Goal: Task Accomplishment & Management: Manage account settings

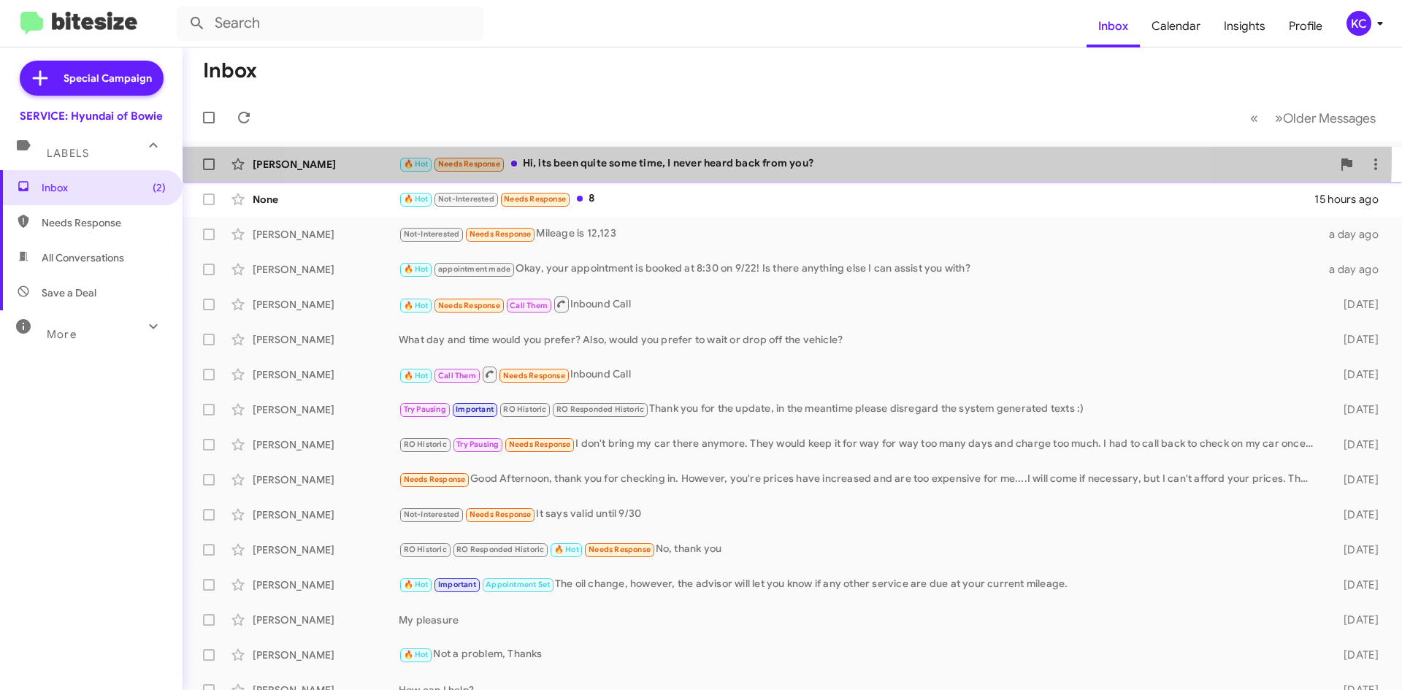
click at [745, 156] on div "🔥 Hot Needs Response Hi, its been quite some time, I never heard back from you?" at bounding box center [865, 164] width 933 height 17
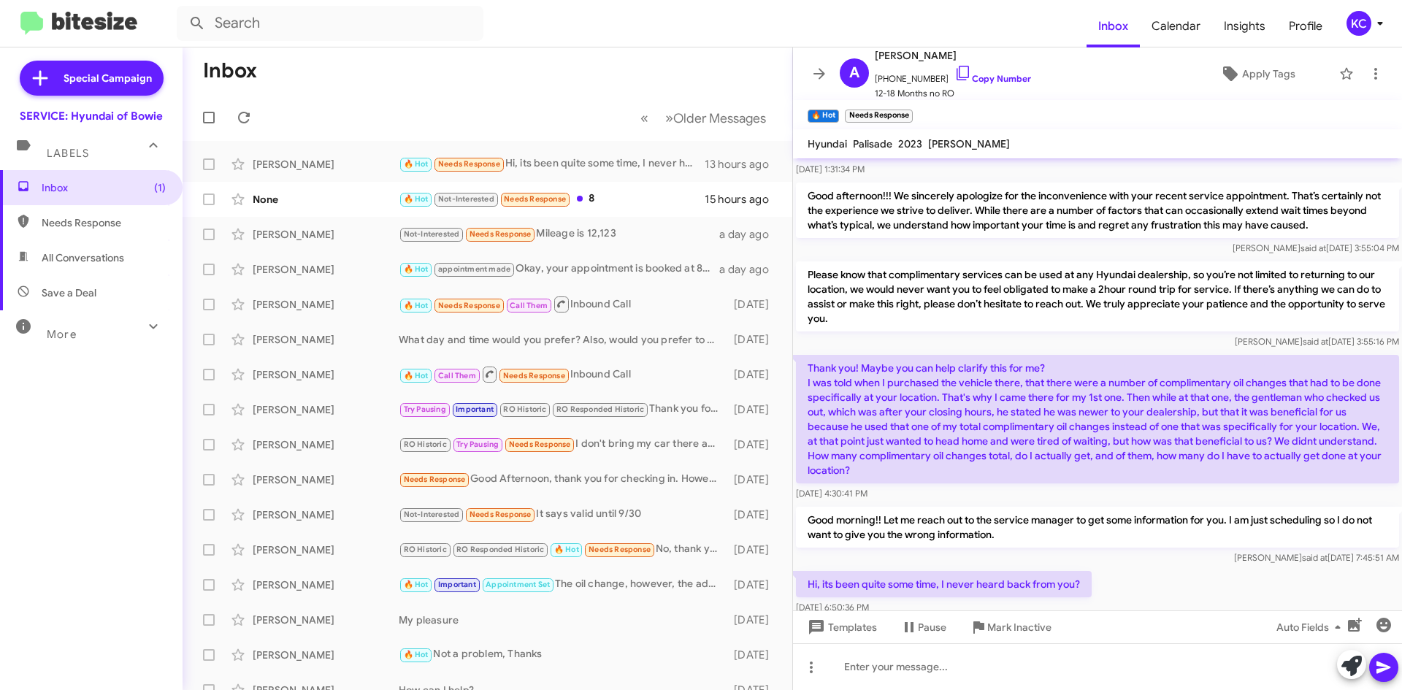
scroll to position [461, 0]
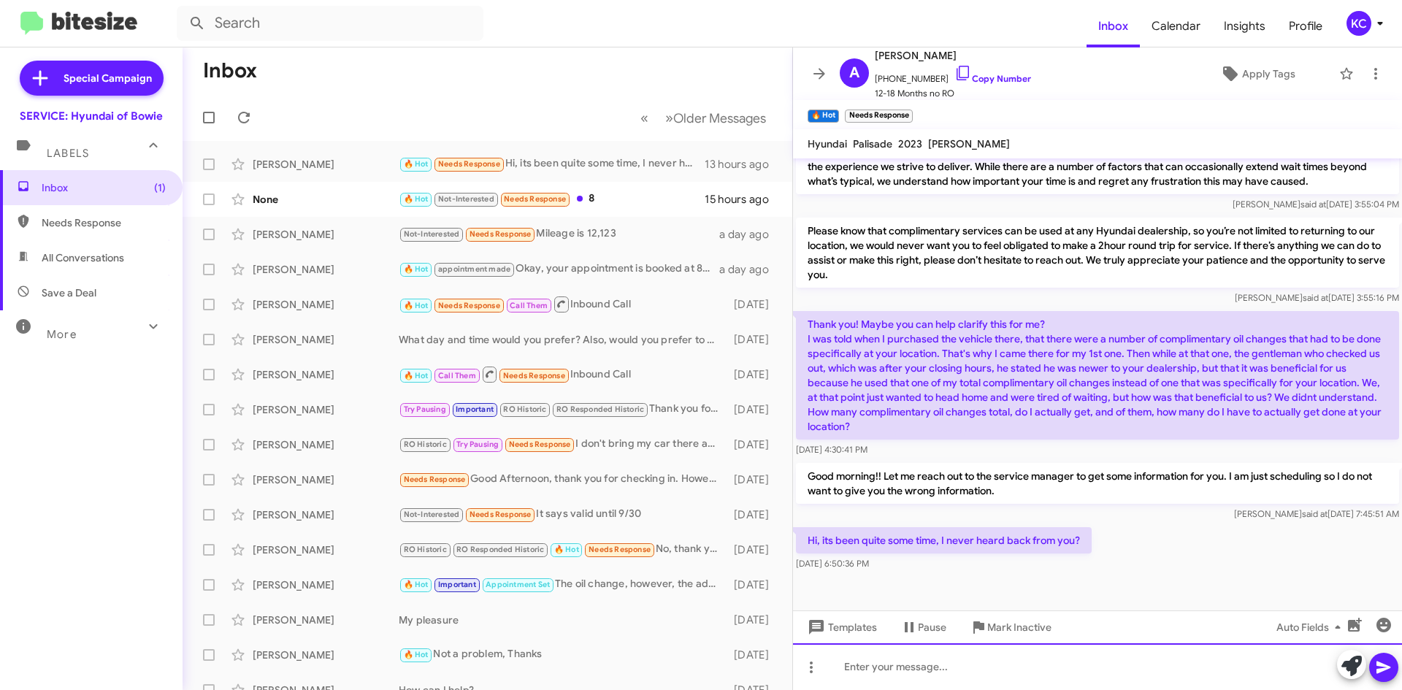
click at [898, 669] on div at bounding box center [1097, 666] width 609 height 47
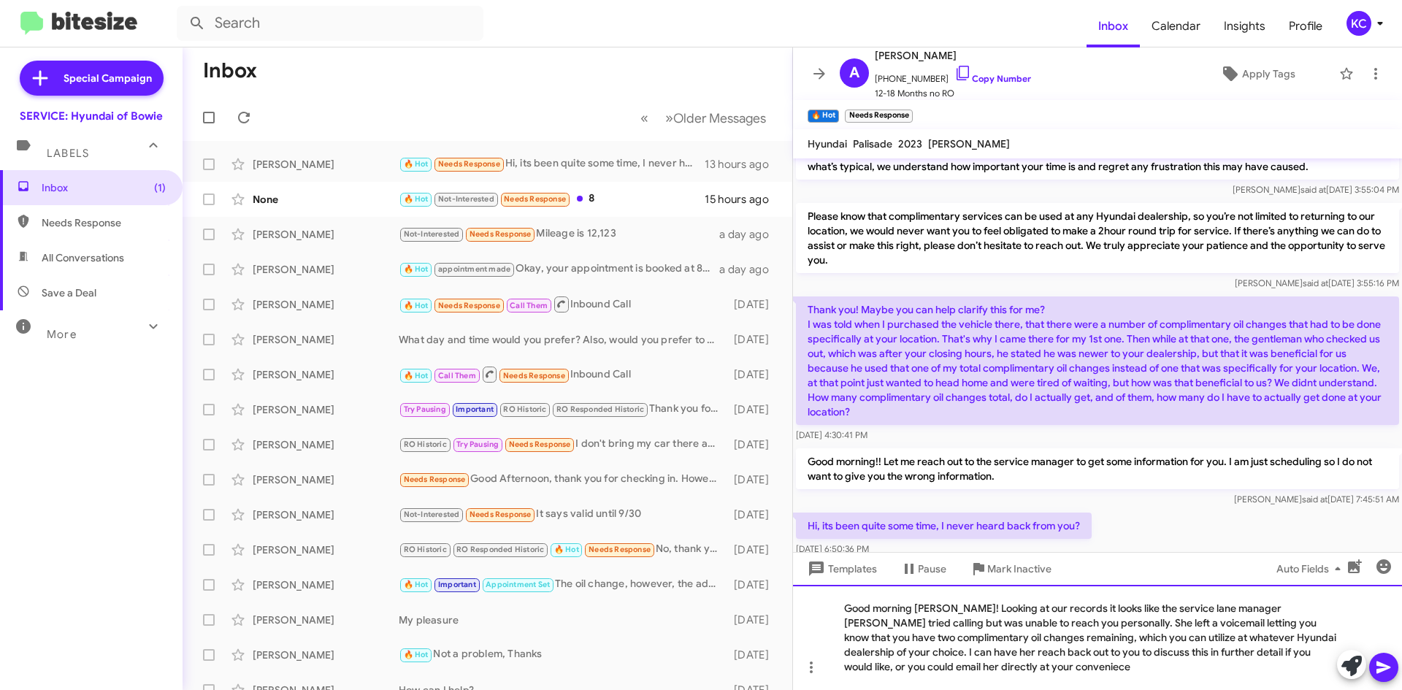
click at [1034, 673] on div "Good morning Autumn! Looking at our records it looks like the service lane mana…" at bounding box center [1097, 637] width 609 height 105
click at [1031, 666] on div "Good morning Autumn! Looking at our records it looks like the service lane mana…" at bounding box center [1097, 637] width 609 height 105
click at [1071, 667] on div "Good morning Autumn! Looking at our records it looks like the service lane mana…" at bounding box center [1097, 637] width 609 height 105
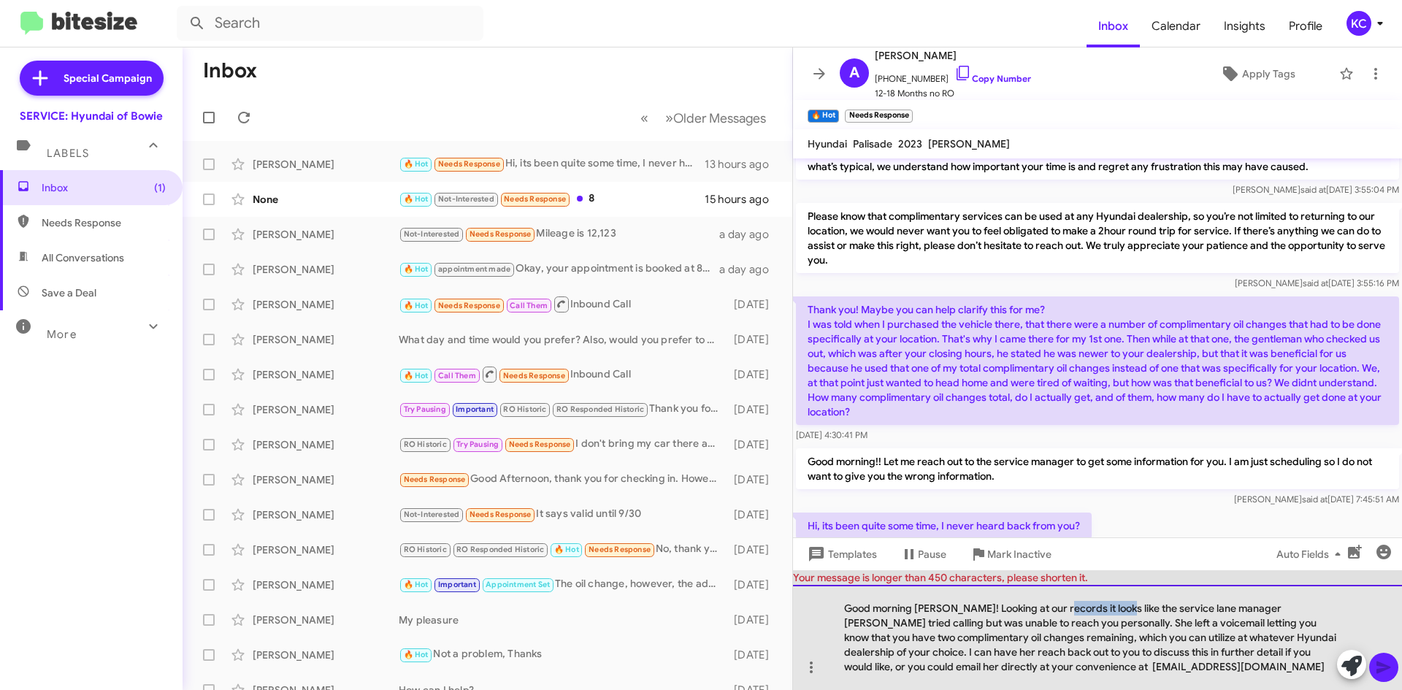
drag, startPoint x: 1122, startPoint y: 608, endPoint x: 1068, endPoint y: 603, distance: 54.2
click at [1068, 603] on div "Good morning Autumn! Looking at our records it looks like the service lane mana…" at bounding box center [1097, 637] width 609 height 105
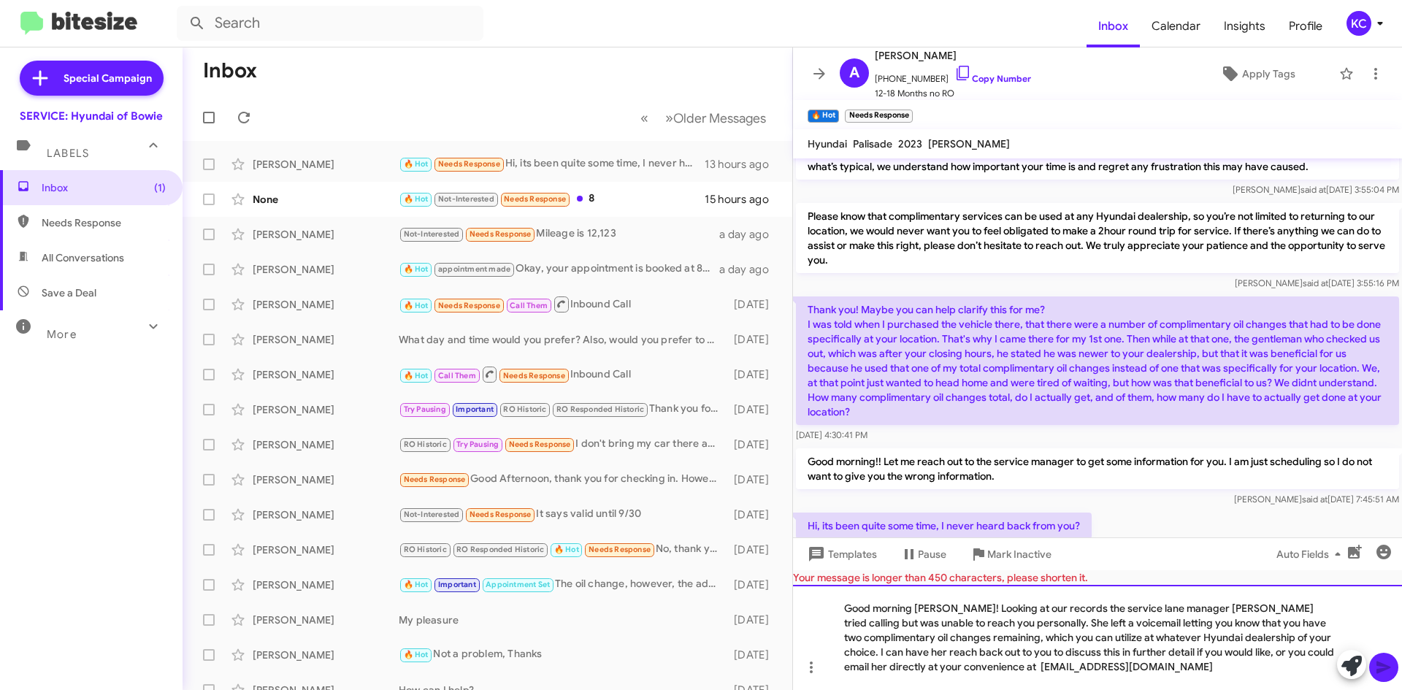
click at [1106, 632] on div "Good morning Autumn! Looking at our records the service lane manager Dawn tried…" at bounding box center [1097, 637] width 609 height 105
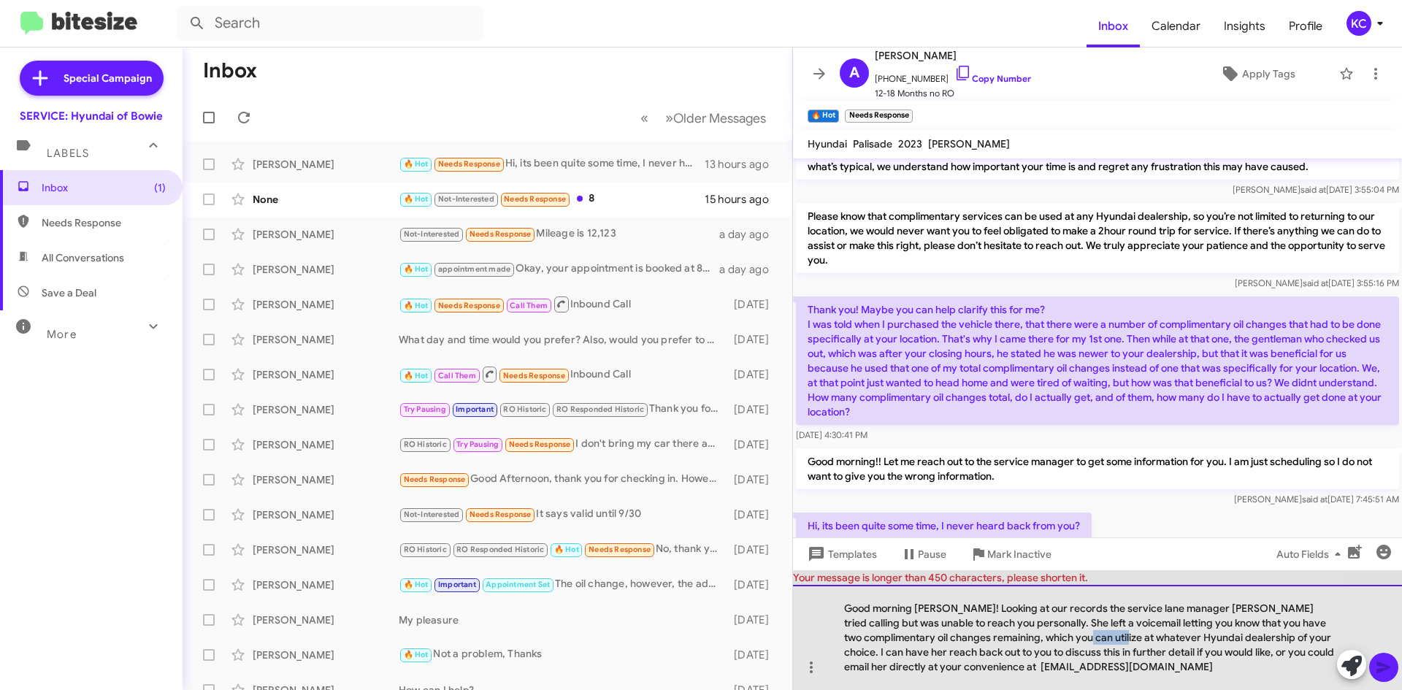
click at [1106, 632] on div "Good morning Autumn! Looking at our records the service lane manager Dawn tried…" at bounding box center [1097, 637] width 609 height 105
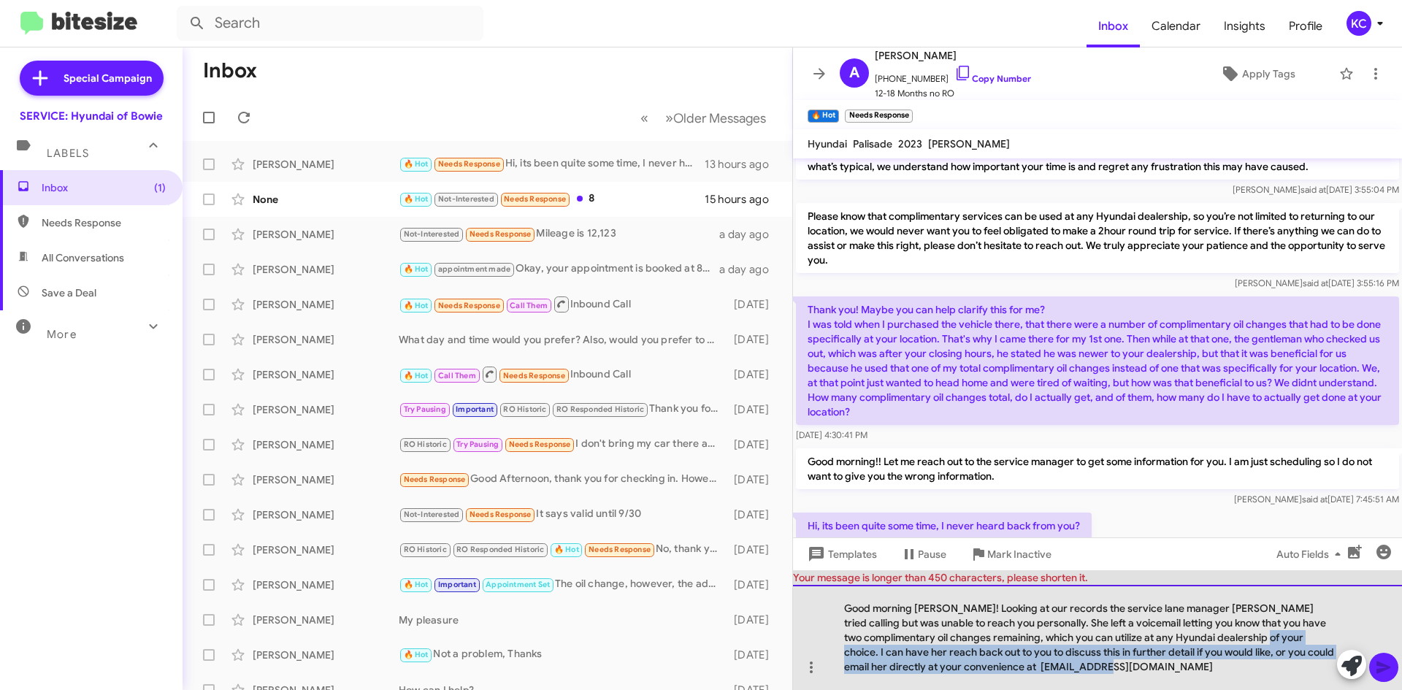
drag, startPoint x: 1249, startPoint y: 634, endPoint x: 1274, endPoint y: 654, distance: 32.2
click at [1279, 670] on div "Good morning Autumn! Looking at our records the service lane manager Dawn tried…" at bounding box center [1097, 637] width 609 height 105
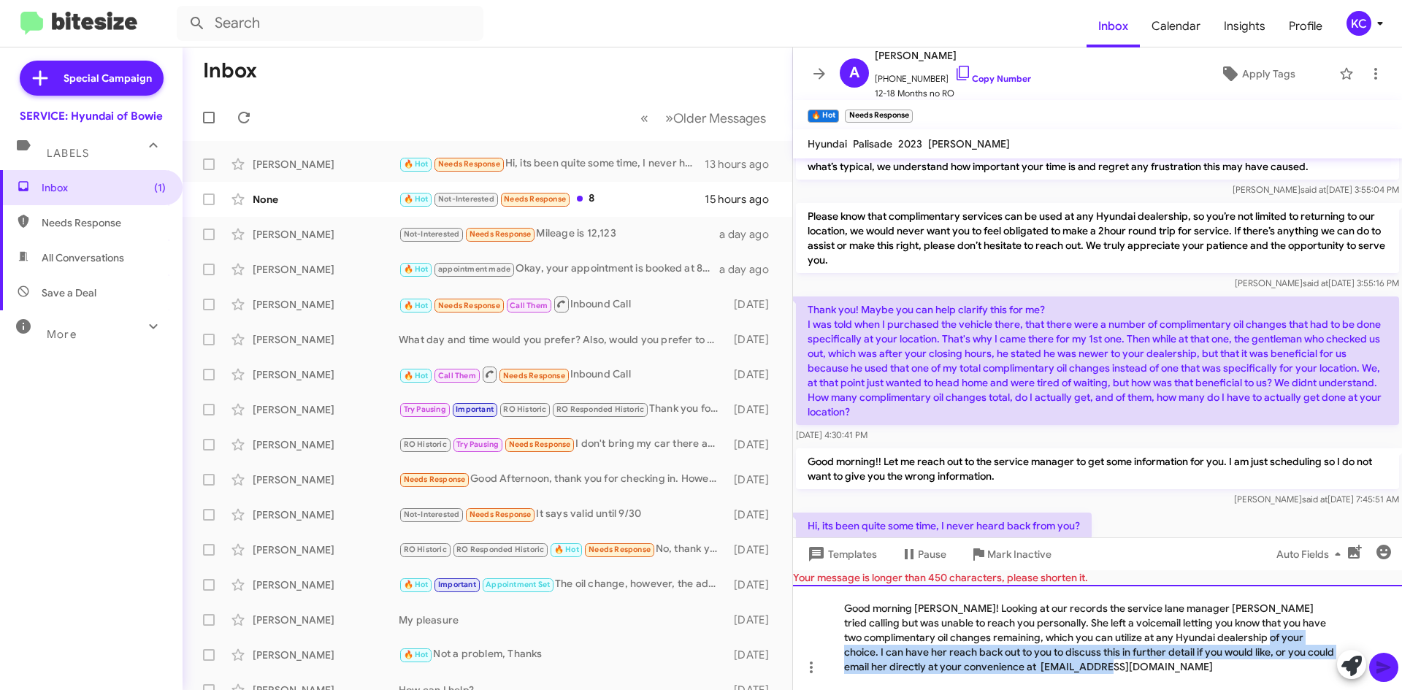
copy div "I can have her reach back out to you to discuss this in further detail if you w…"
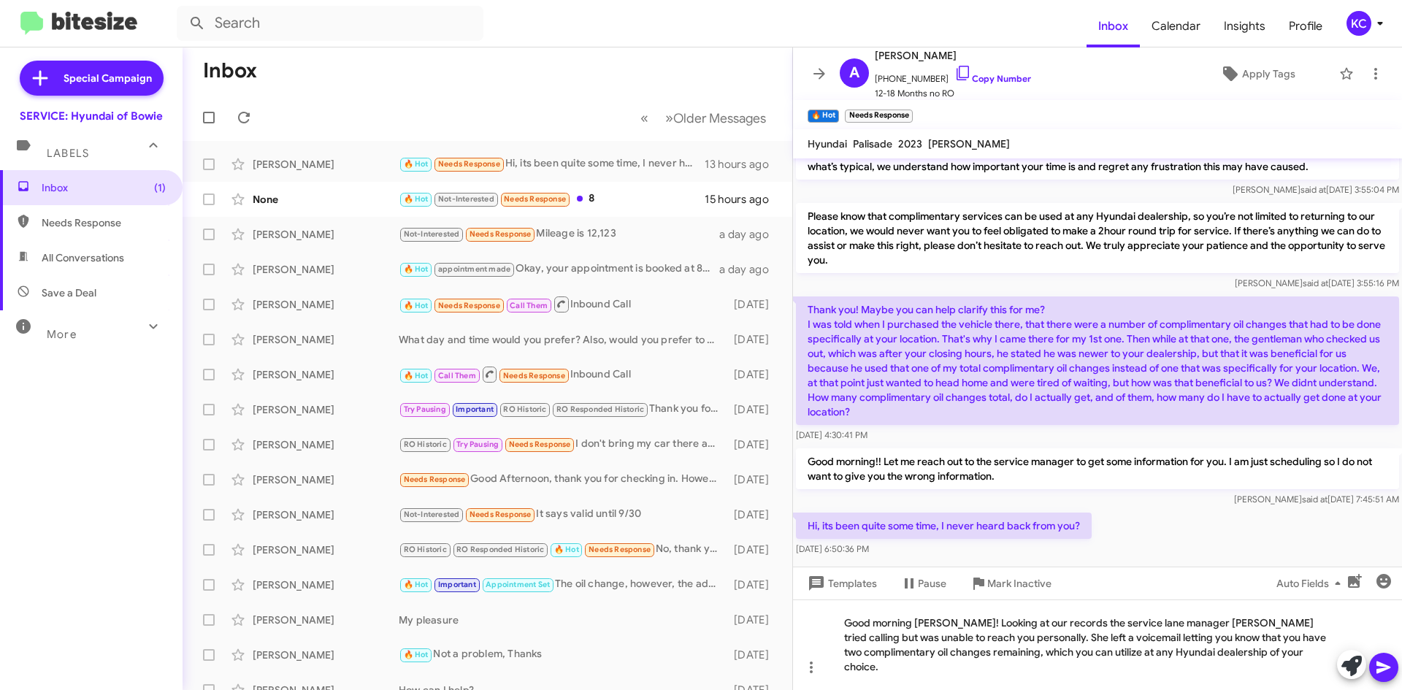
drag, startPoint x: 1384, startPoint y: 660, endPoint x: 1350, endPoint y: 664, distance: 33.8
click at [1385, 660] on icon at bounding box center [1384, 668] width 18 height 18
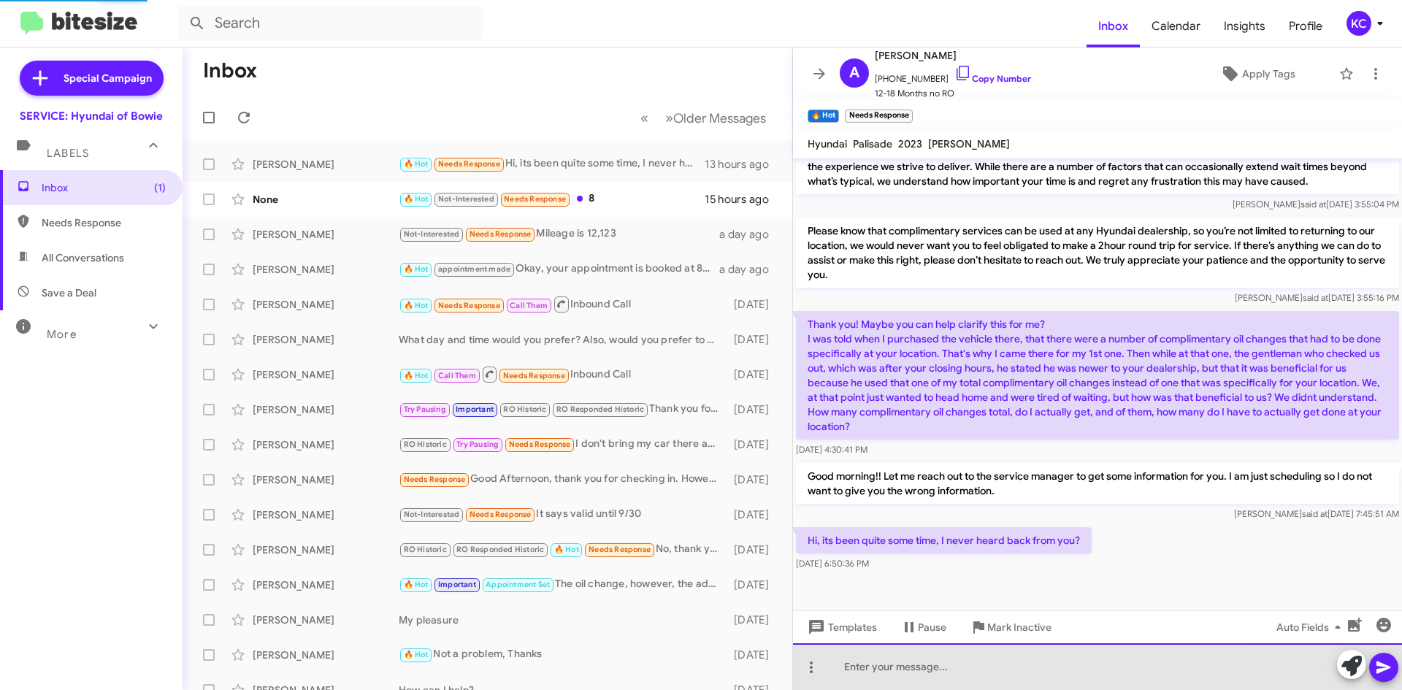
scroll to position [0, 0]
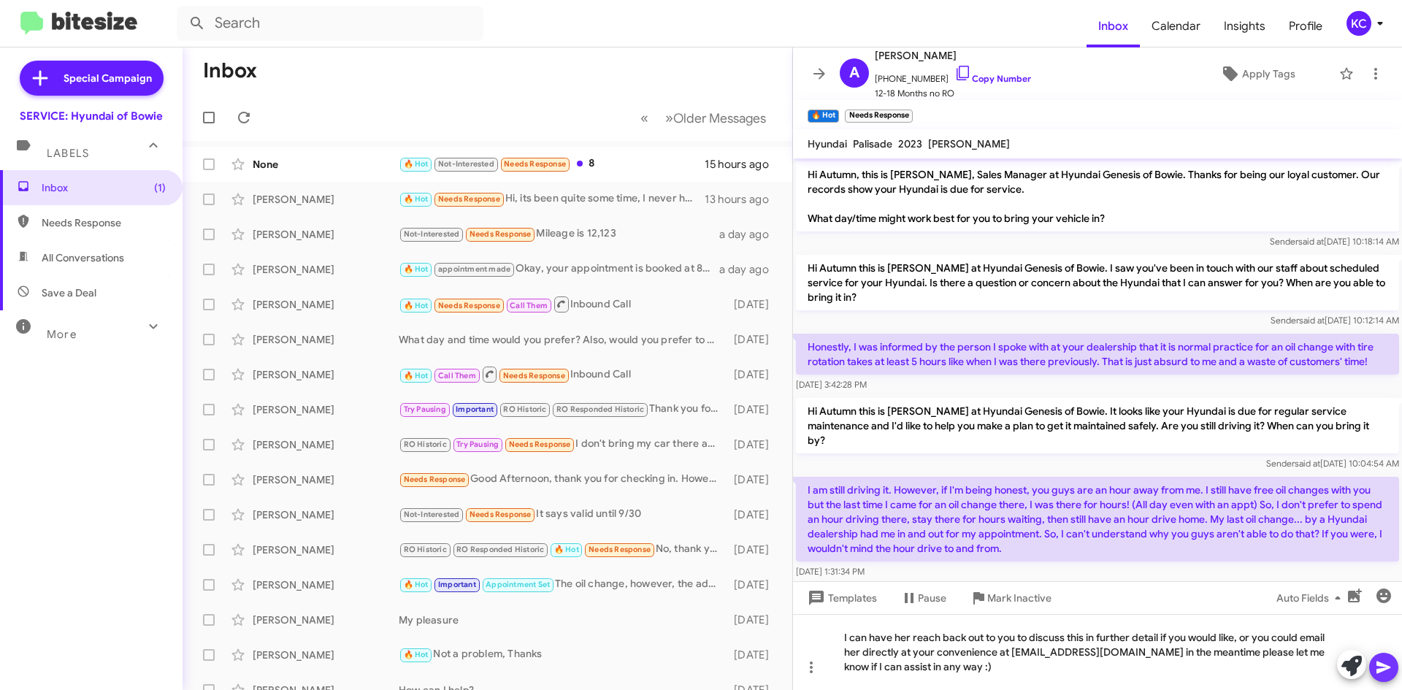
click at [1391, 667] on icon at bounding box center [1384, 668] width 18 height 18
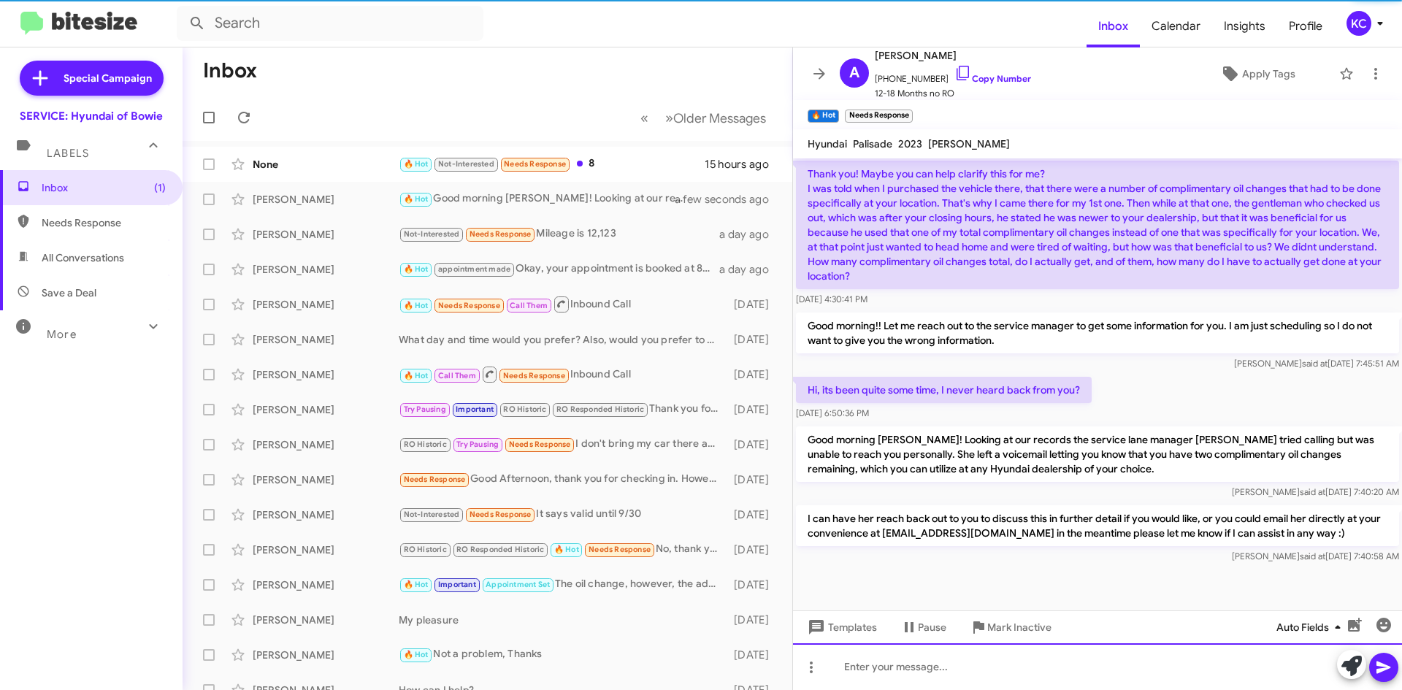
scroll to position [611, 0]
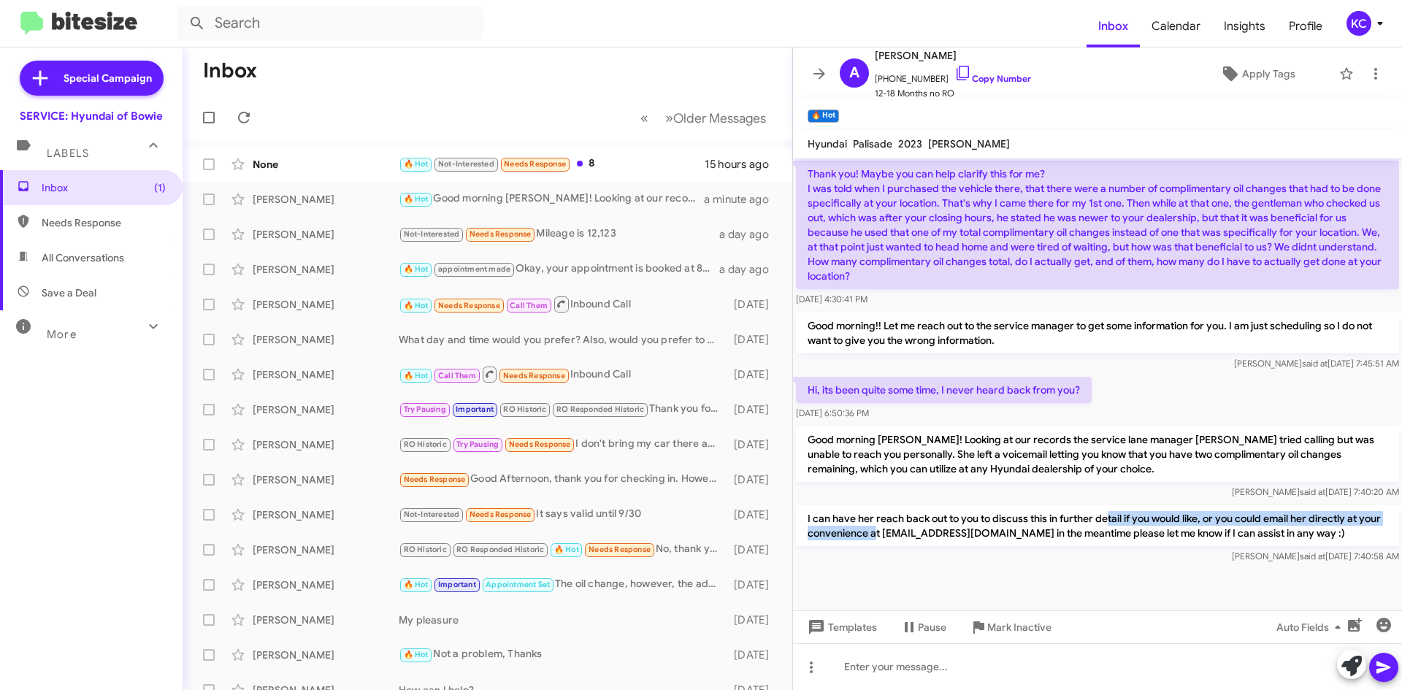
drag, startPoint x: 900, startPoint y: 531, endPoint x: 1117, endPoint y: 507, distance: 218.9
click at [1118, 510] on p "I can have her reach back out to you to discuss this in further detail if you w…" at bounding box center [1097, 525] width 603 height 41
click at [1012, 578] on div at bounding box center [1097, 589] width 609 height 44
click at [296, 146] on mat-action-list "None 🔥 Hot Not-Interested Needs Response 8 15 hours ago Autumn Tripp 🔥 Hot Good…" at bounding box center [488, 494] width 610 height 707
click at [295, 156] on div "None 🔥 Hot Not-Interested Needs Response 8 15 hours ago" at bounding box center [487, 164] width 586 height 29
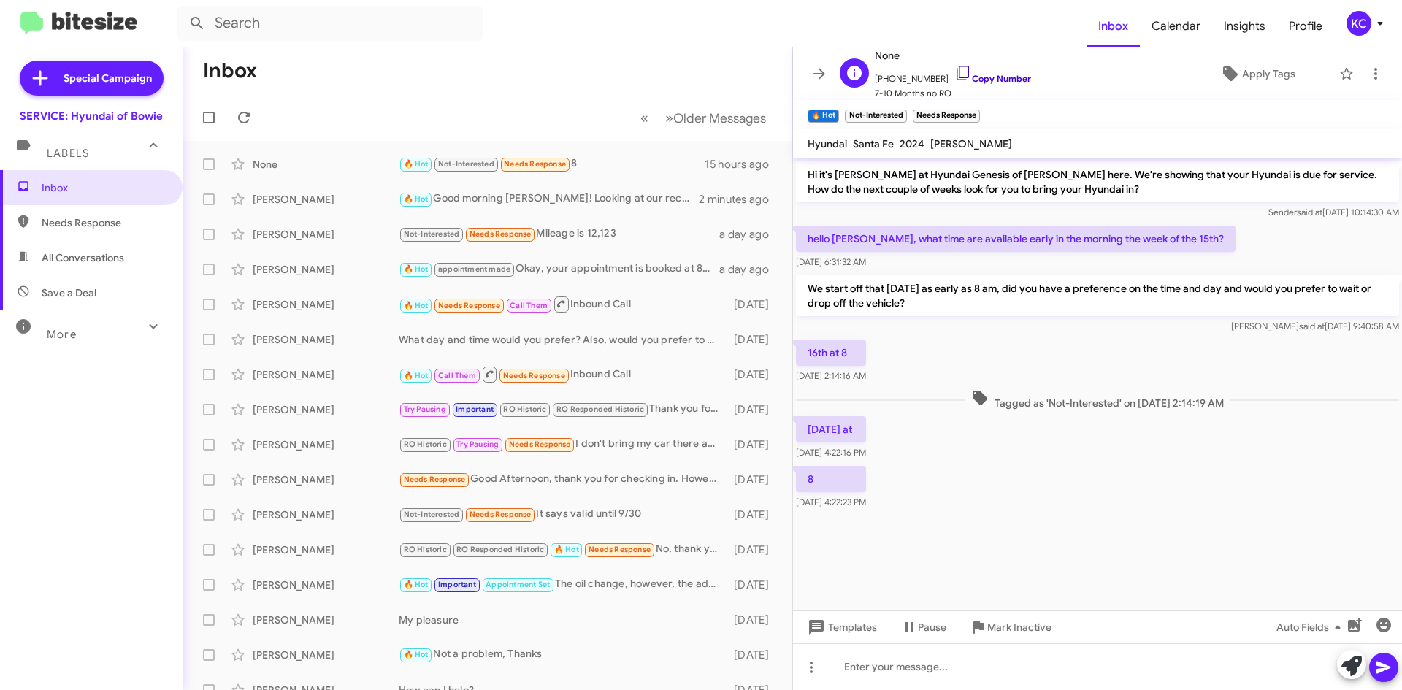
click at [954, 70] on icon at bounding box center [963, 73] width 18 height 18
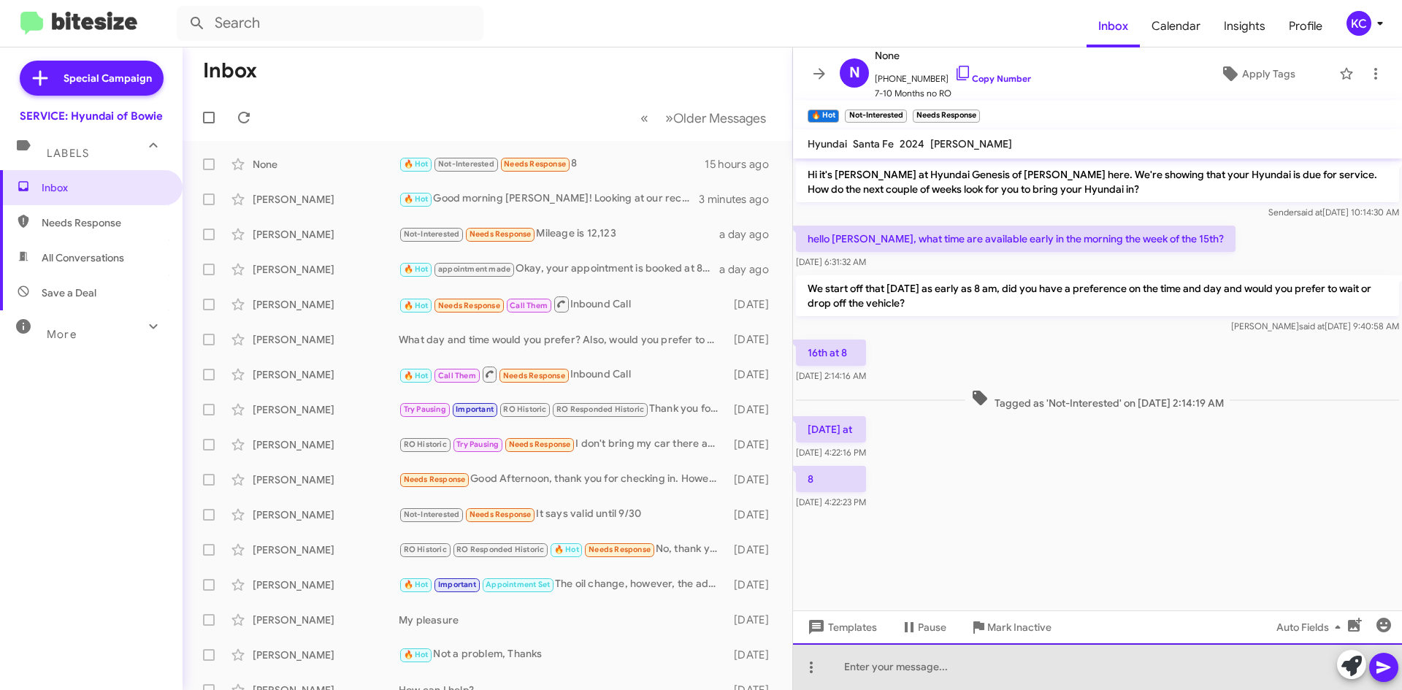
click at [875, 662] on div at bounding box center [1097, 666] width 609 height 47
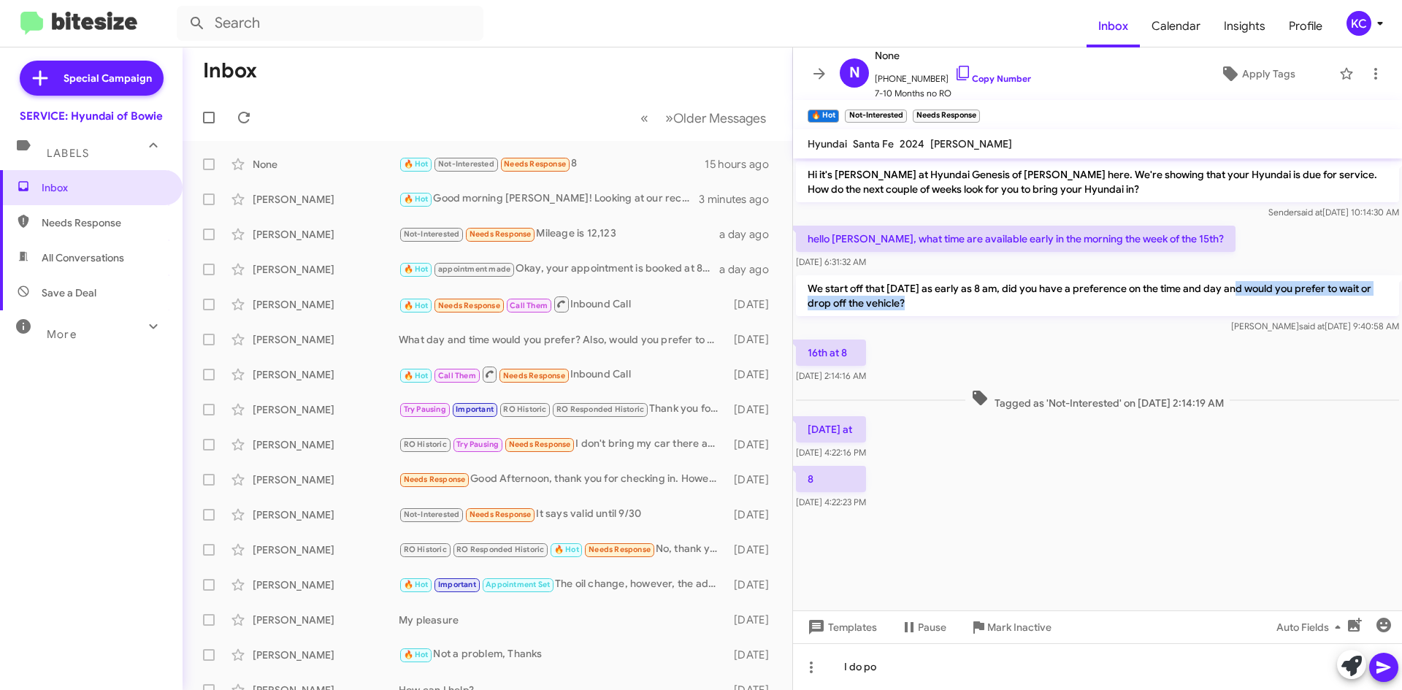
click at [1235, 314] on p "We start off that Monday as early as 8 am, did you have a preference on the tim…" at bounding box center [1097, 295] width 603 height 41
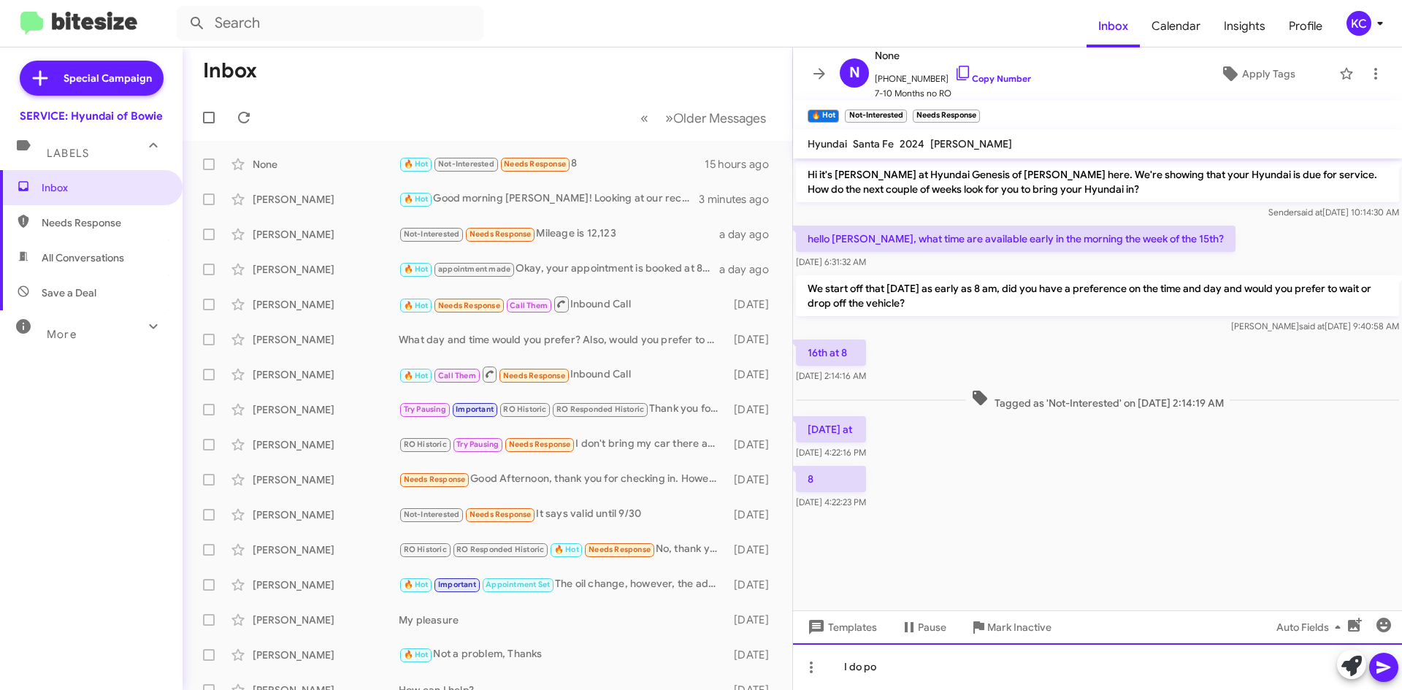
click at [919, 666] on div "I do po" at bounding box center [1097, 666] width 609 height 47
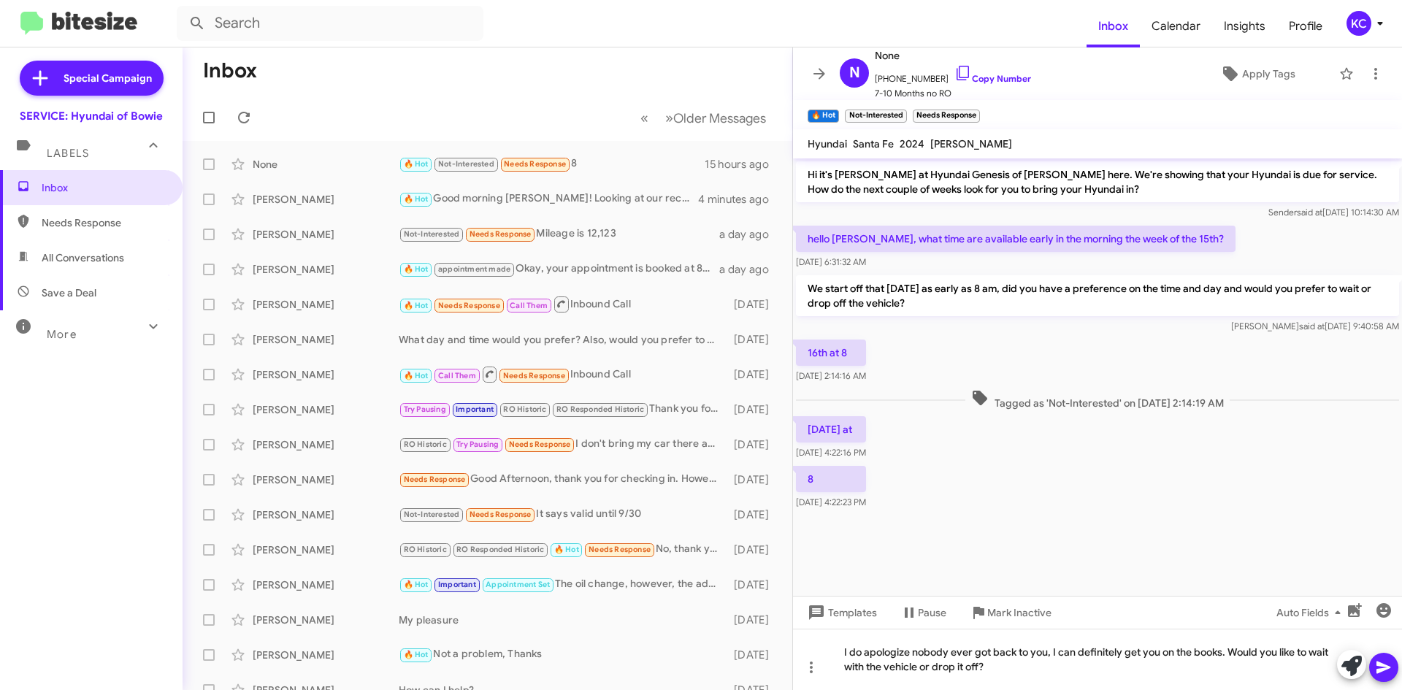
click at [1382, 665] on icon at bounding box center [1383, 668] width 14 height 12
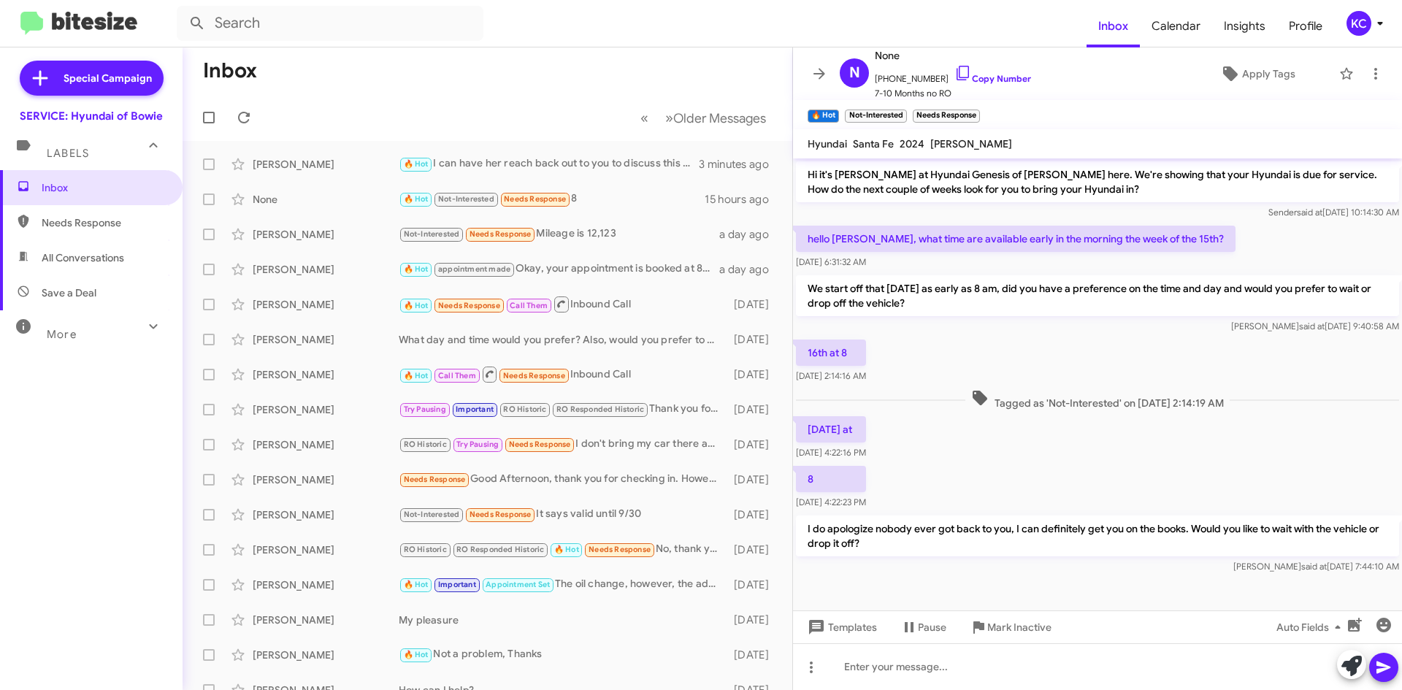
click at [1363, 20] on div "KC" at bounding box center [1359, 23] width 25 height 25
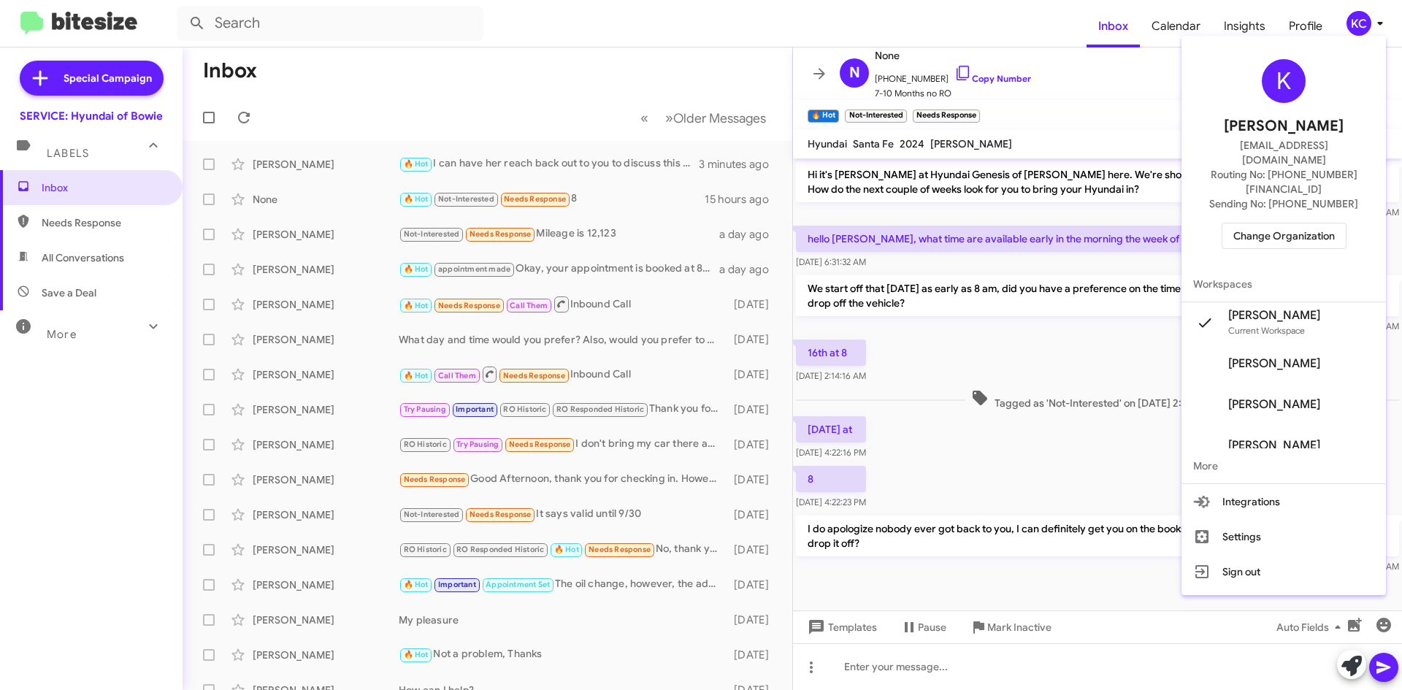
click at [1330, 223] on span "Change Organization" at bounding box center [1284, 235] width 102 height 25
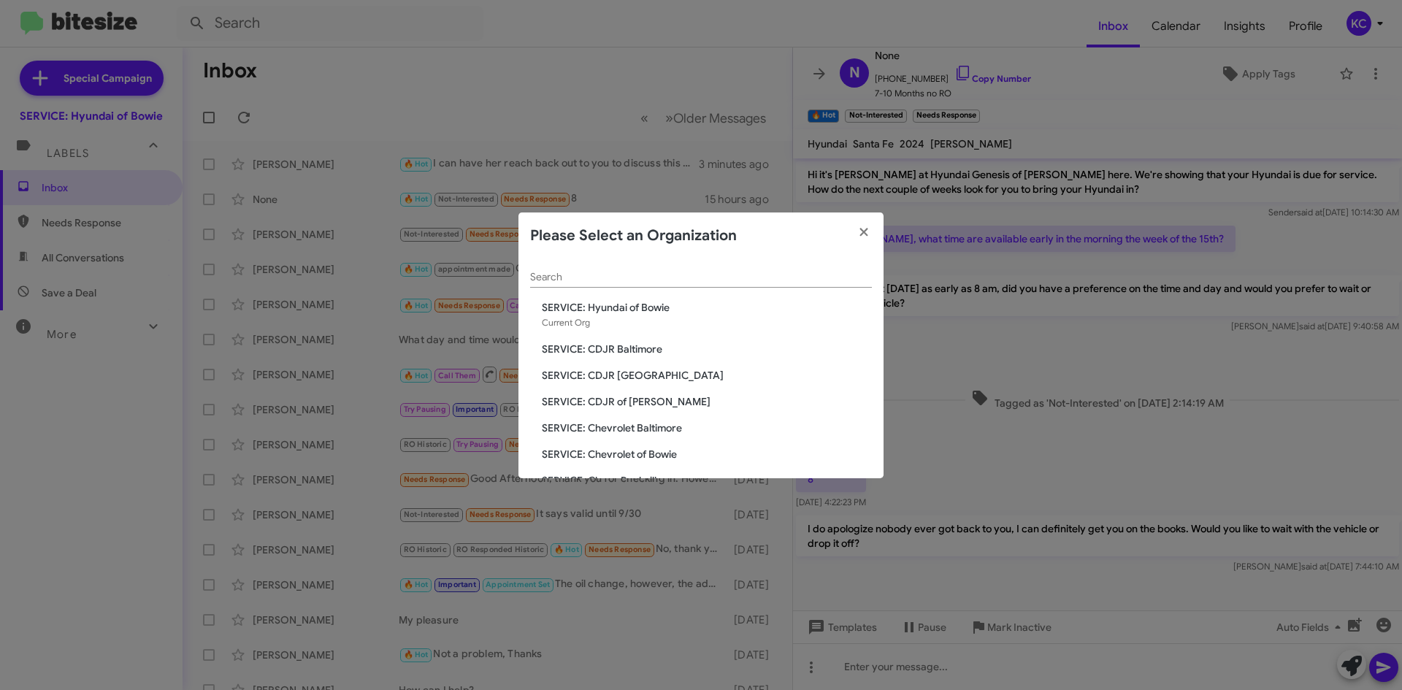
click at [651, 348] on span "SERVICE: CDJR Baltimore" at bounding box center [707, 349] width 330 height 15
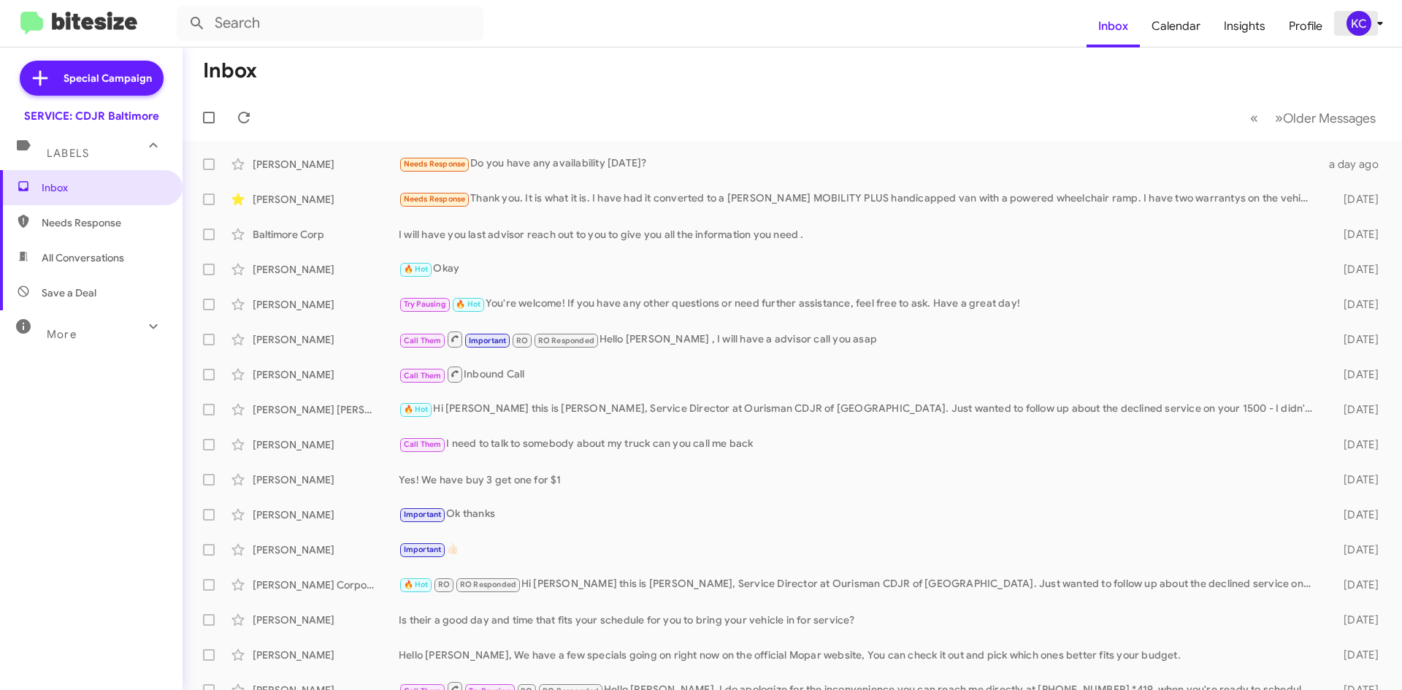
click at [1351, 23] on div "KC" at bounding box center [1359, 23] width 25 height 25
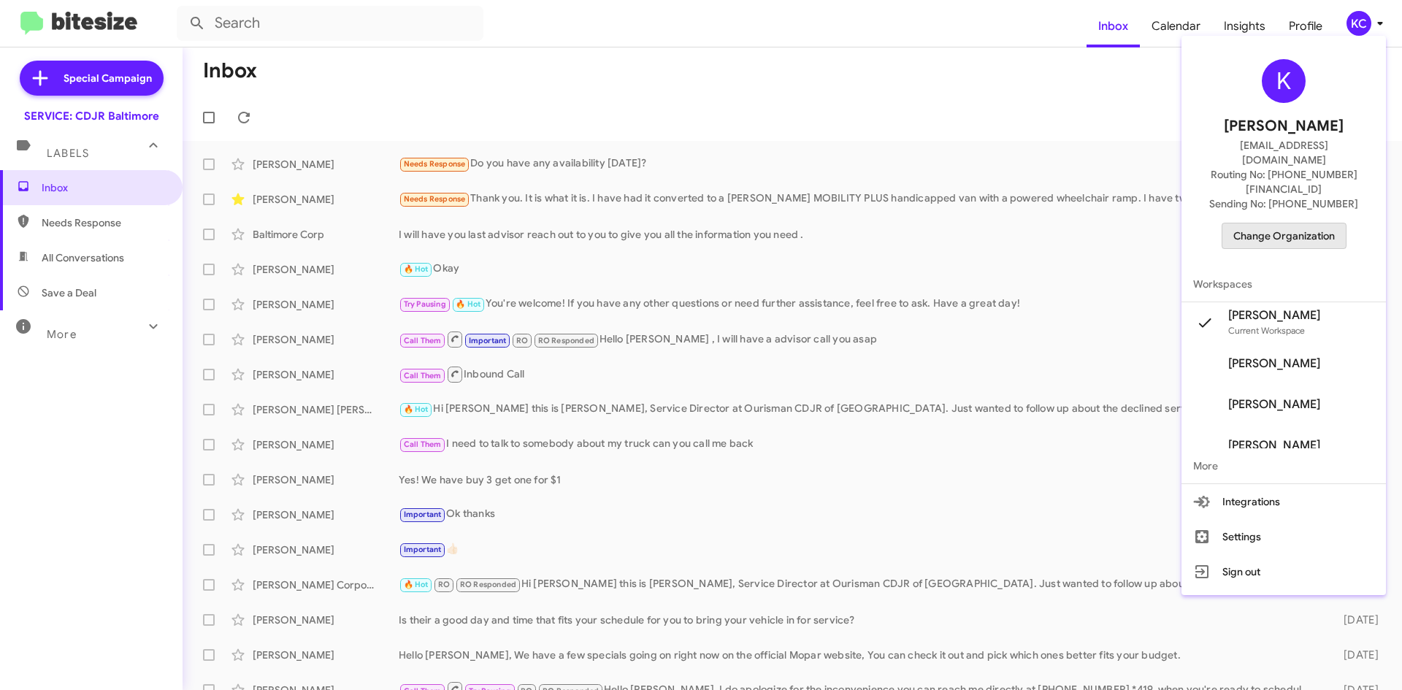
click at [1303, 223] on span "Change Organization" at bounding box center [1284, 235] width 102 height 25
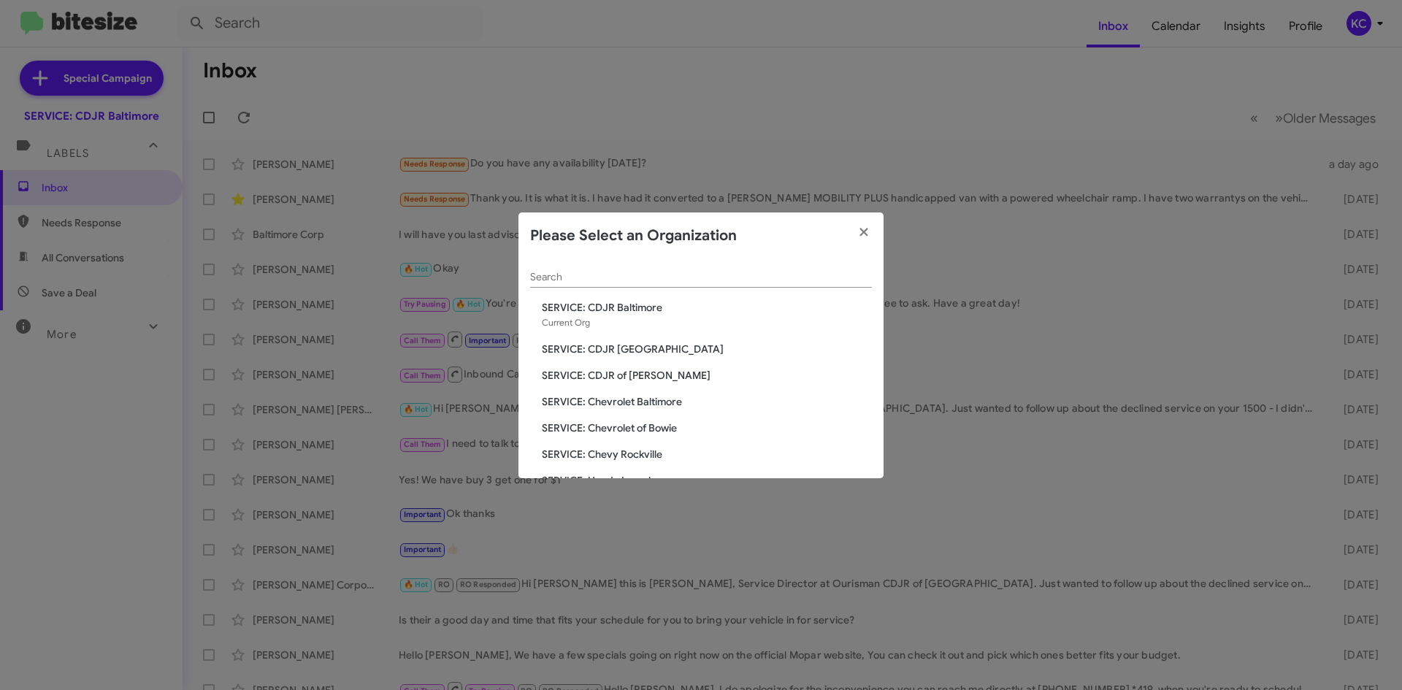
click at [641, 347] on span "SERVICE: CDJR [GEOGRAPHIC_DATA]" at bounding box center [707, 349] width 330 height 15
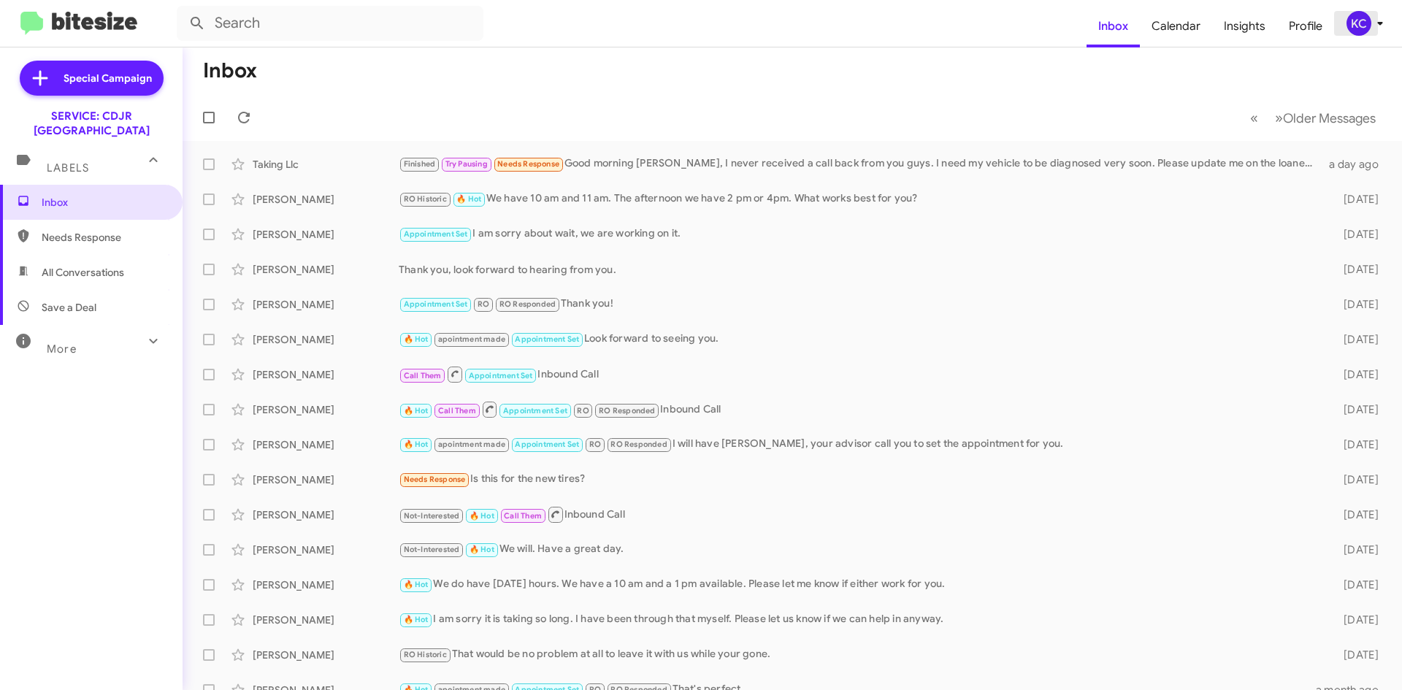
click at [1360, 15] on div "KC" at bounding box center [1359, 23] width 25 height 25
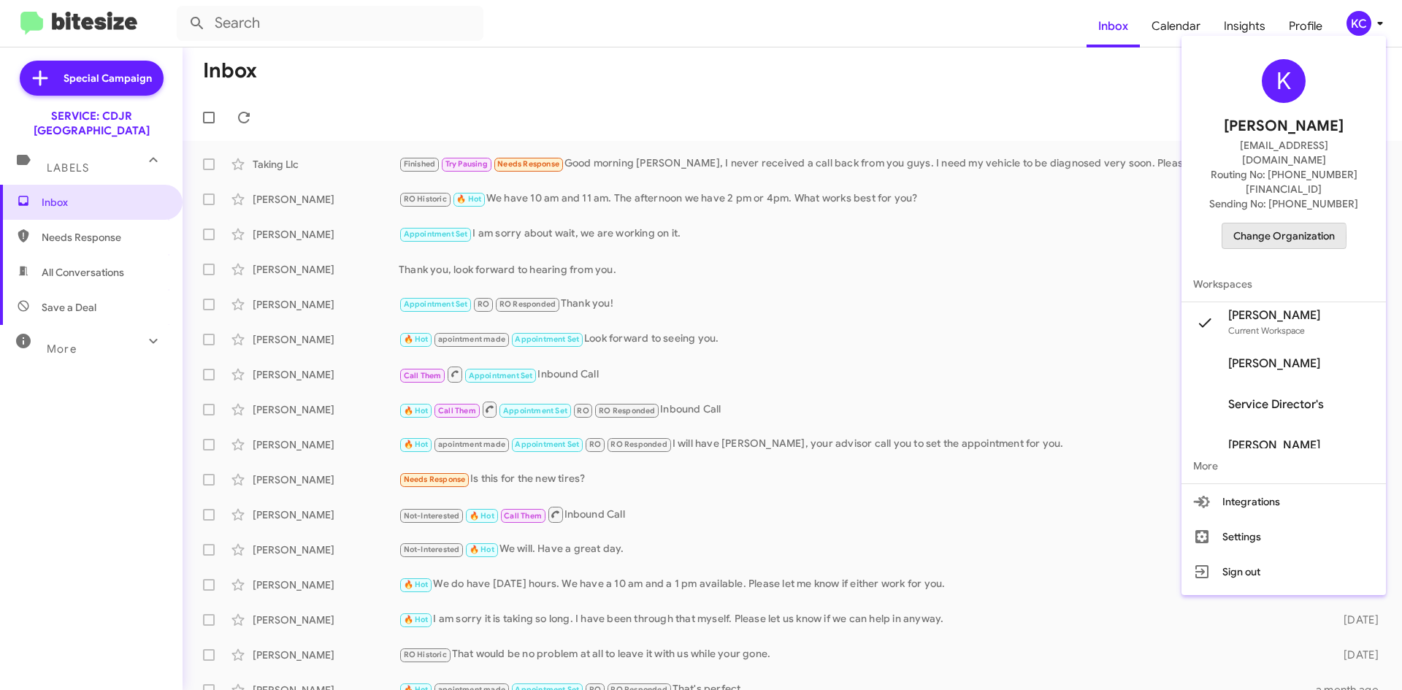
click at [1265, 223] on span "Change Organization" at bounding box center [1284, 235] width 102 height 25
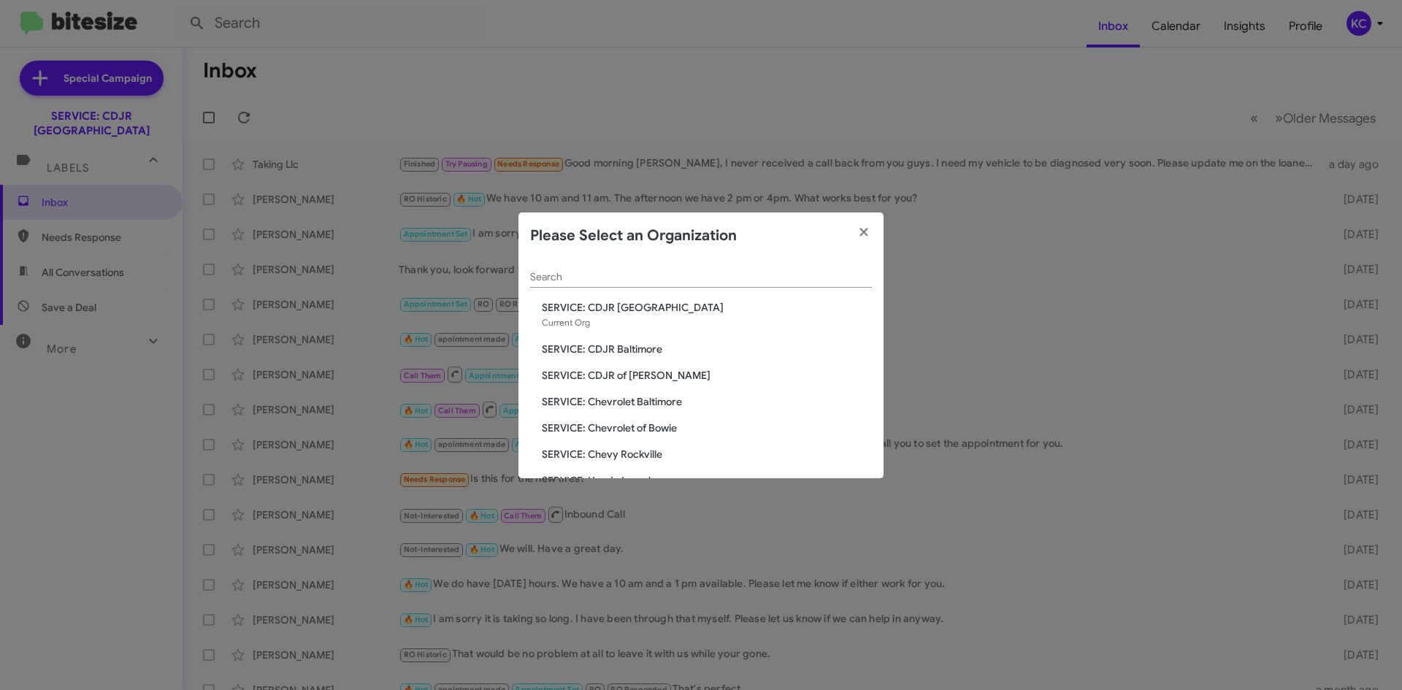
click at [646, 378] on span "SERVICE: CDJR of [PERSON_NAME]" at bounding box center [707, 375] width 330 height 15
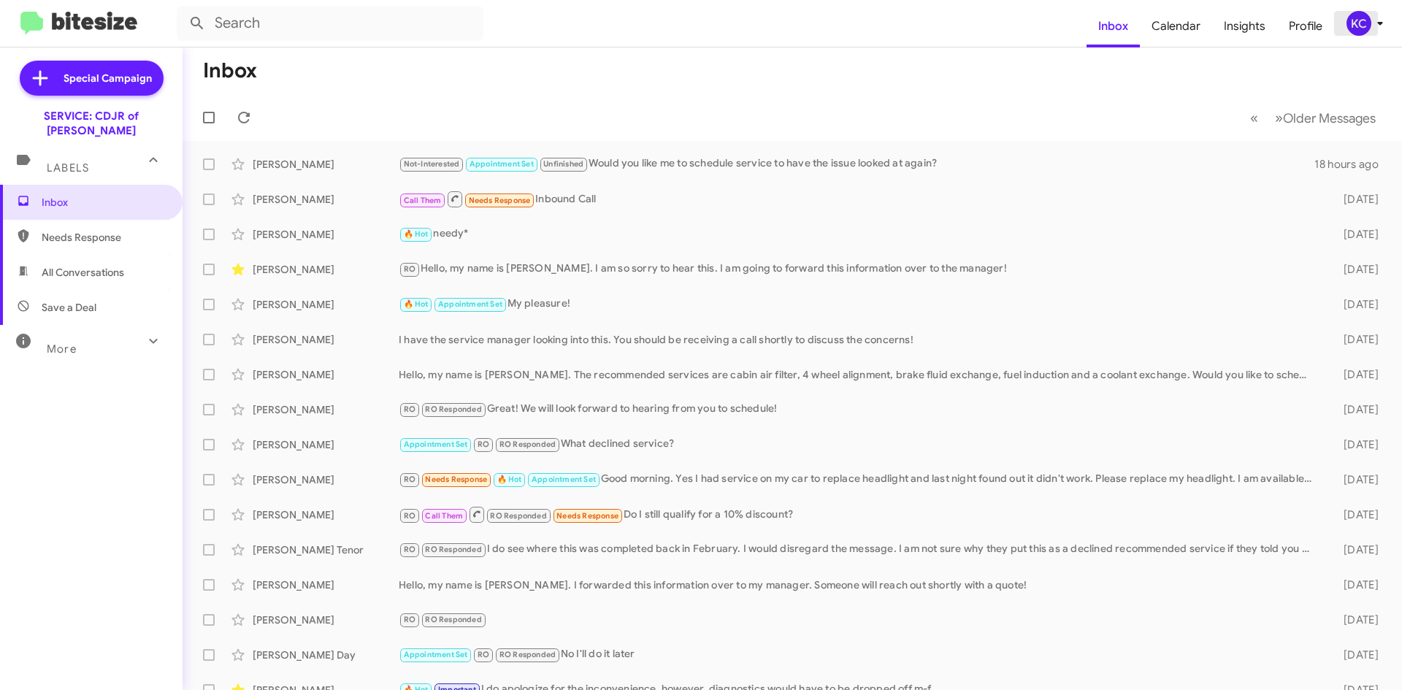
click at [1349, 25] on div "KC" at bounding box center [1359, 23] width 25 height 25
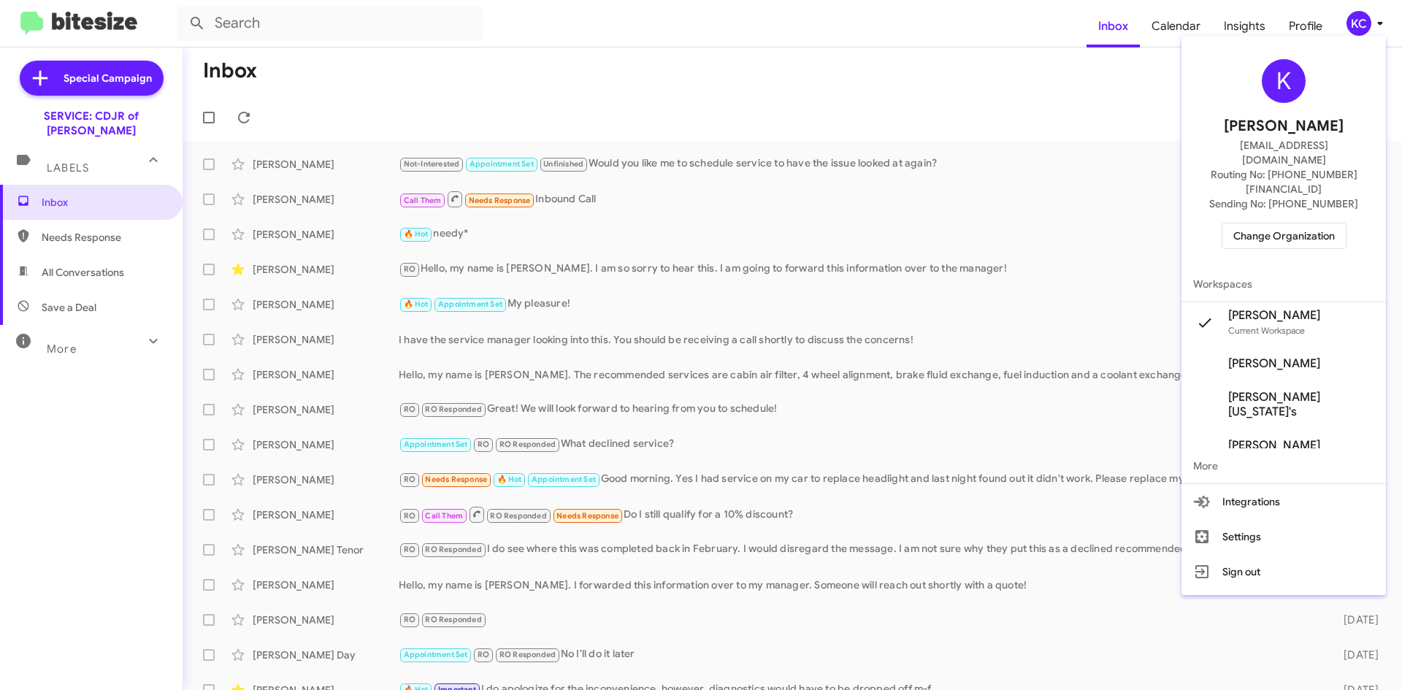
click at [1280, 223] on span "Change Organization" at bounding box center [1284, 235] width 102 height 25
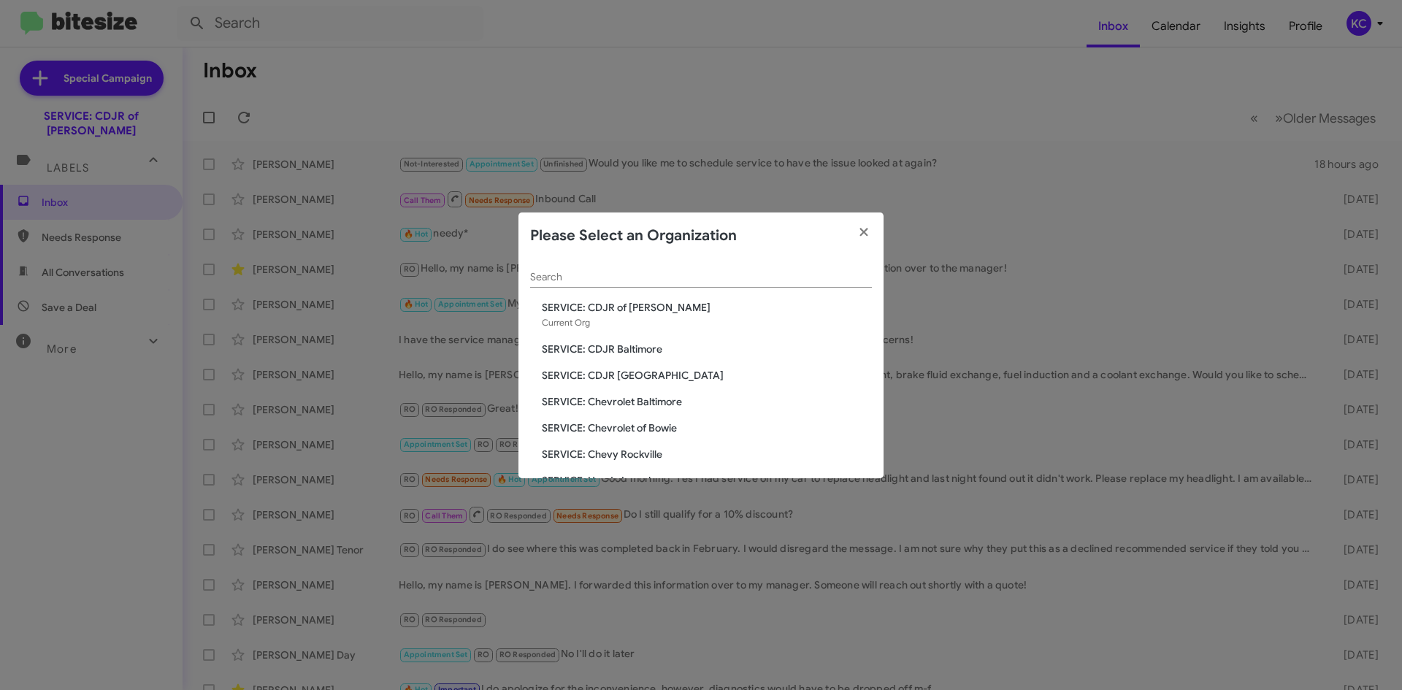
click at [654, 402] on span "SERVICE: Chevrolet Baltimore" at bounding box center [707, 401] width 330 height 15
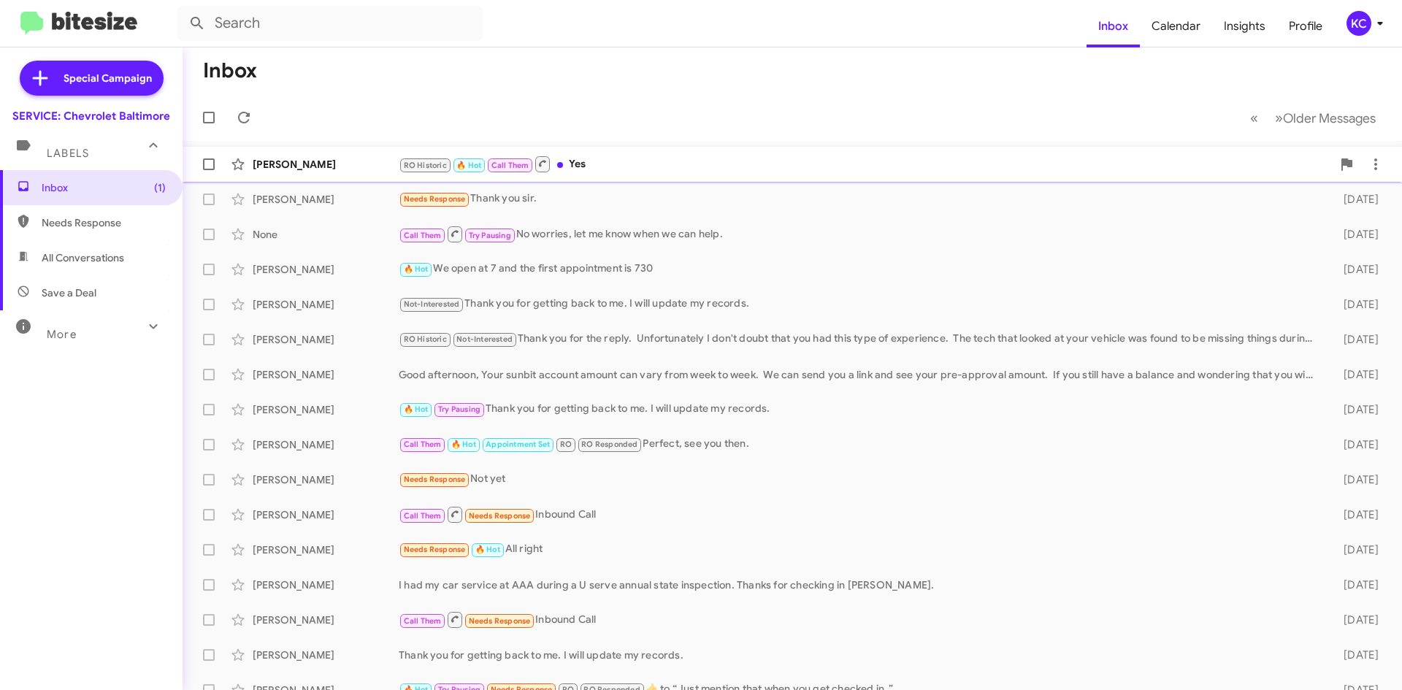
click at [942, 173] on div "RO Historic 🔥 Hot Call Them Yes" at bounding box center [865, 164] width 933 height 18
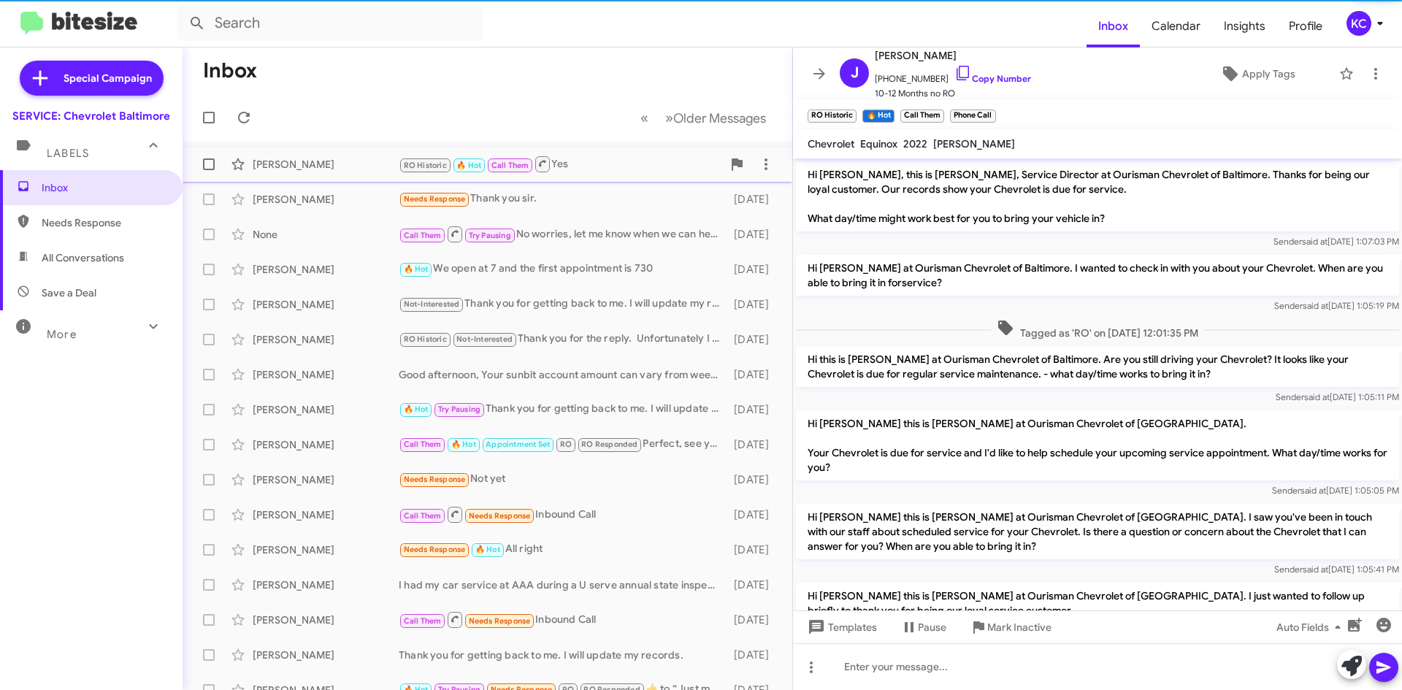
scroll to position [332, 0]
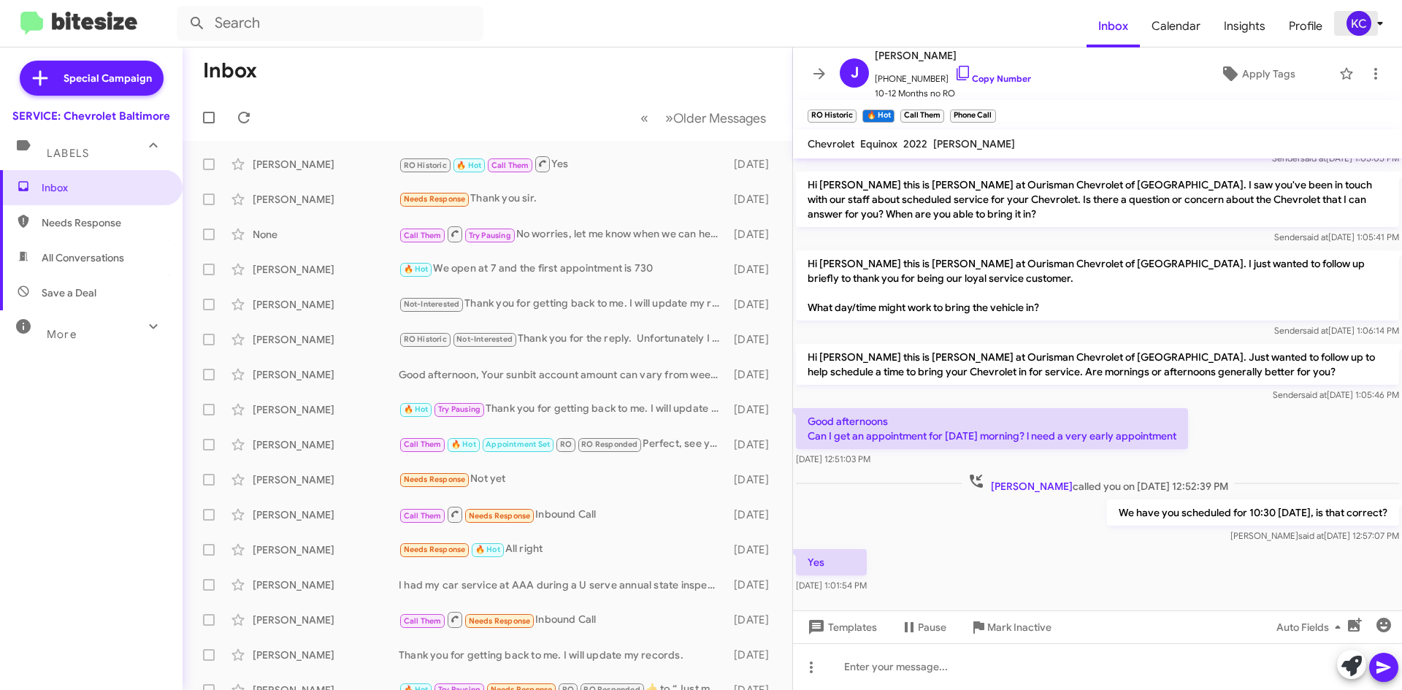
click at [1366, 27] on div "KC" at bounding box center [1359, 23] width 25 height 25
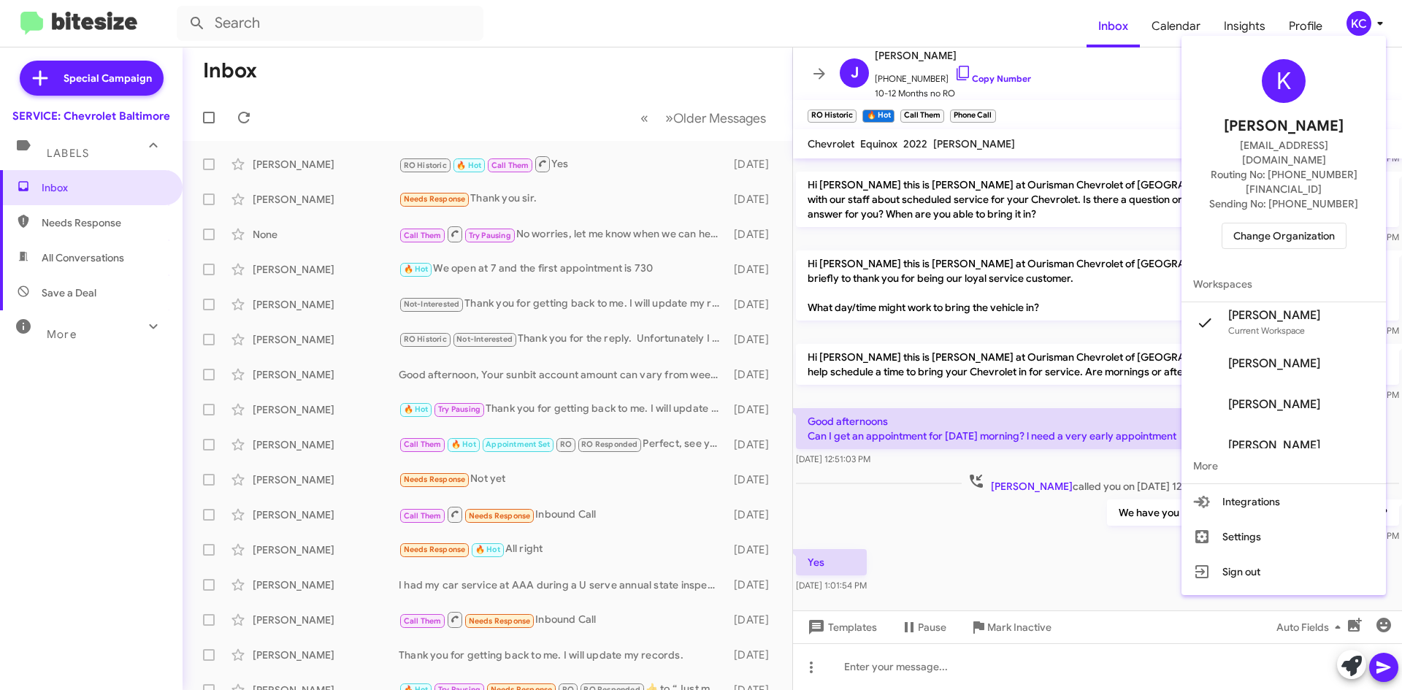
click at [1327, 223] on span "Change Organization" at bounding box center [1284, 235] width 102 height 25
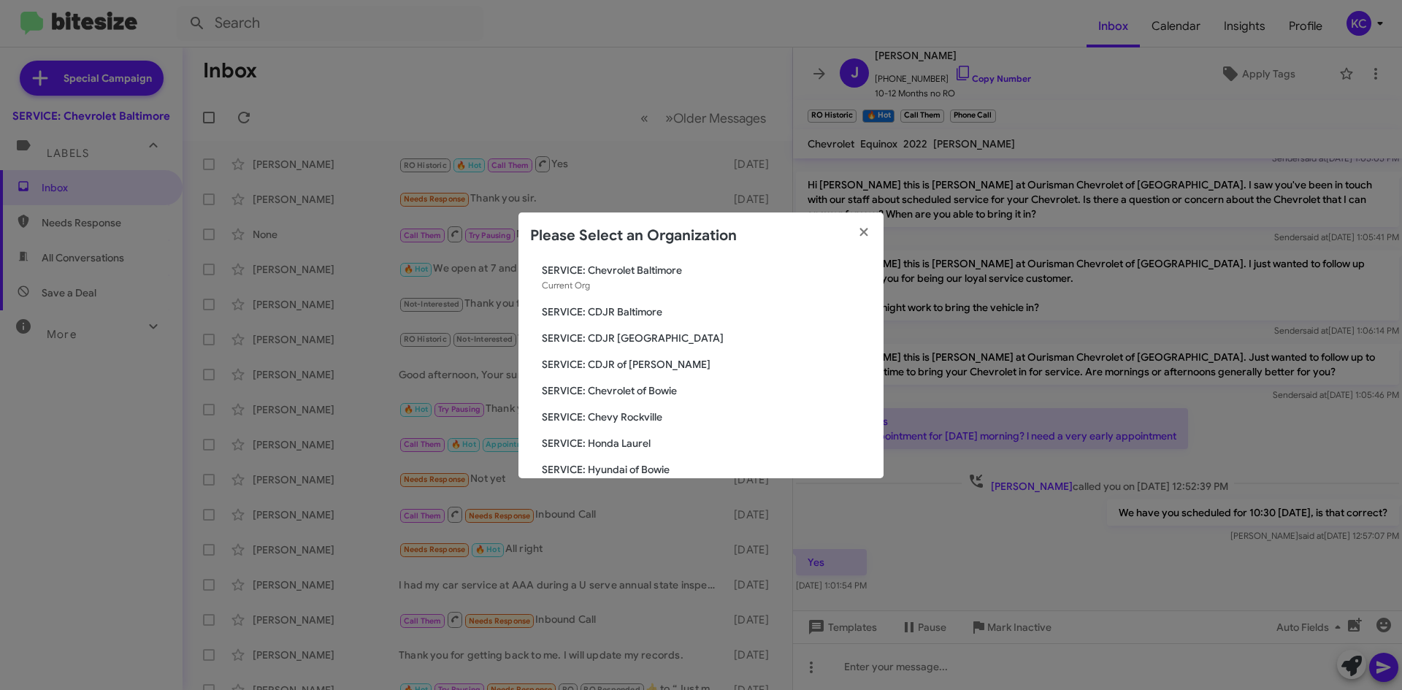
scroll to position [73, 0]
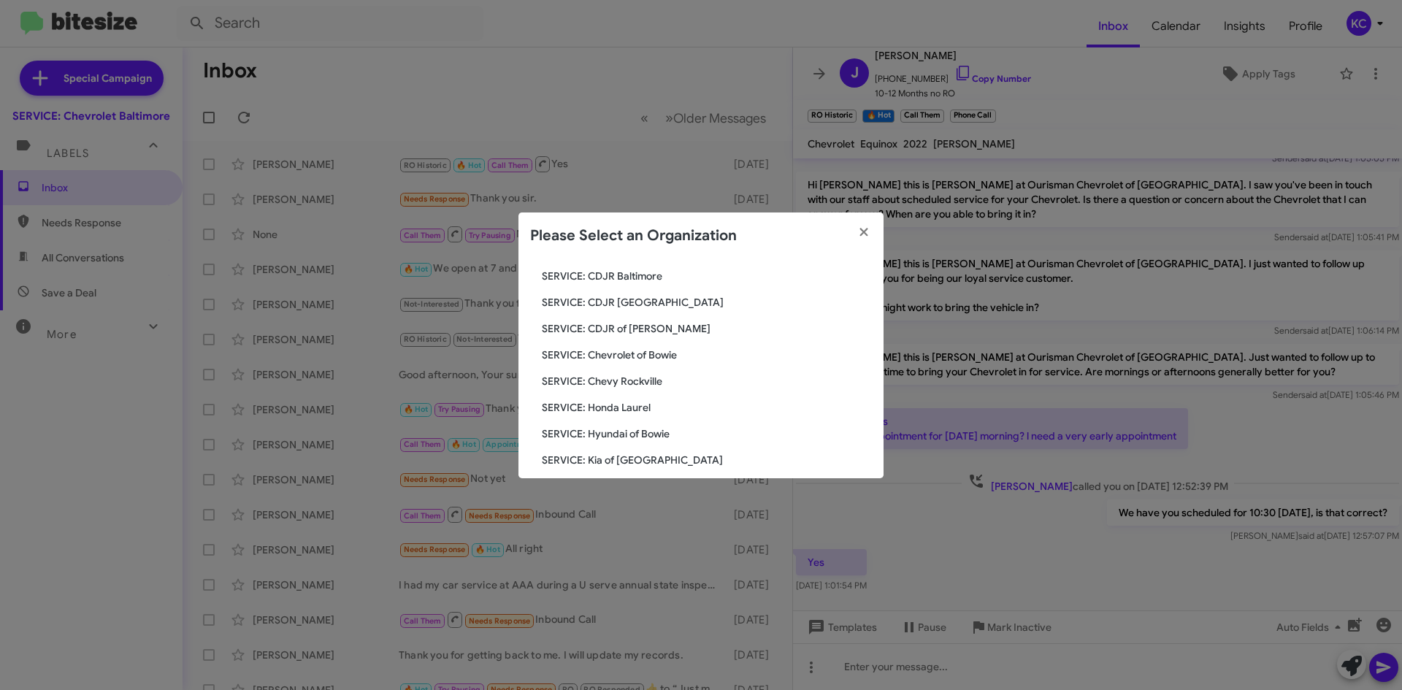
click at [670, 352] on span "SERVICE: Chevrolet of Bowie" at bounding box center [707, 355] width 330 height 15
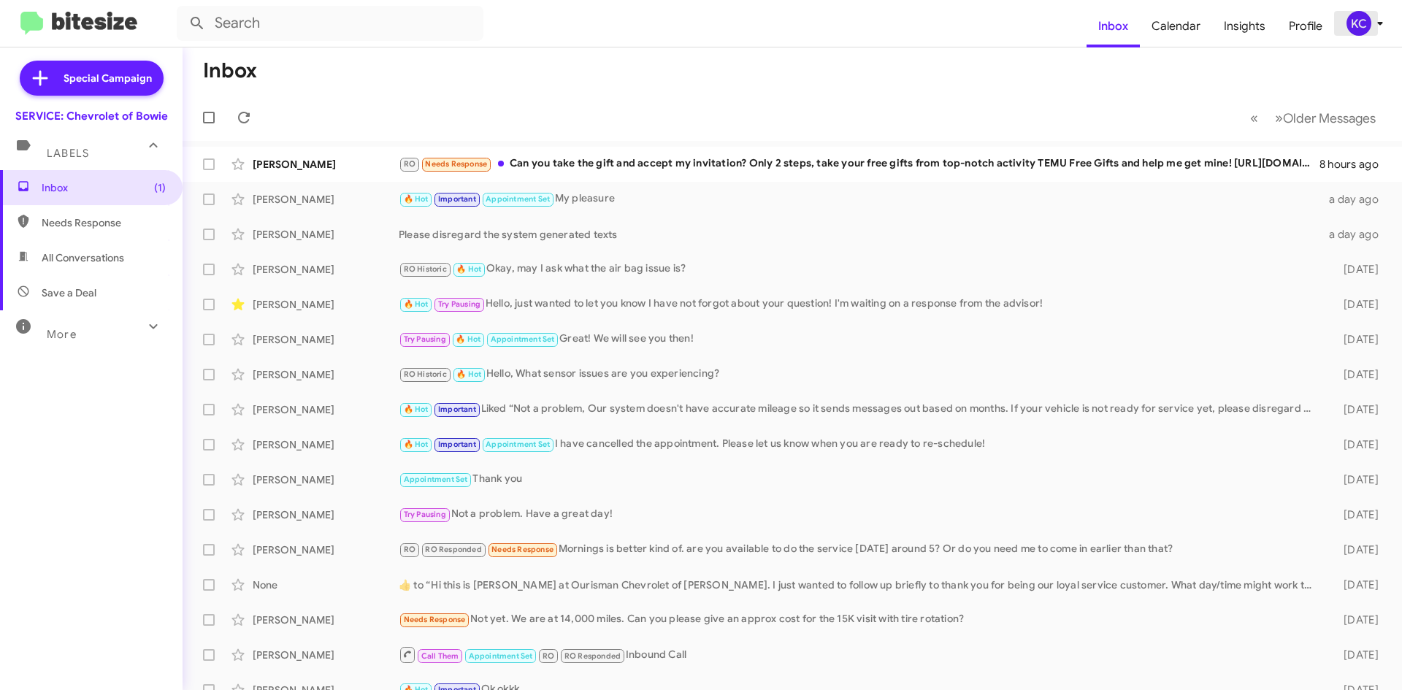
click at [1363, 20] on div "KC" at bounding box center [1359, 23] width 25 height 25
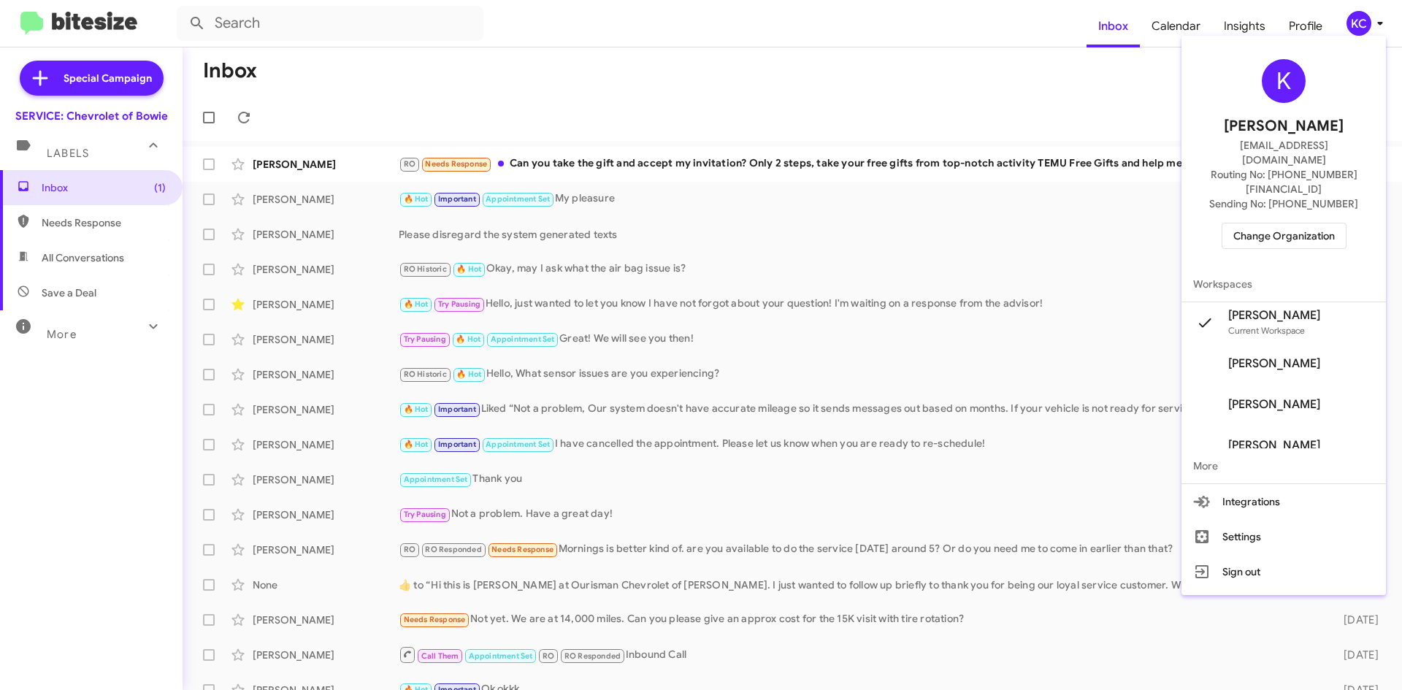
click at [1101, 168] on div at bounding box center [701, 345] width 1402 height 690
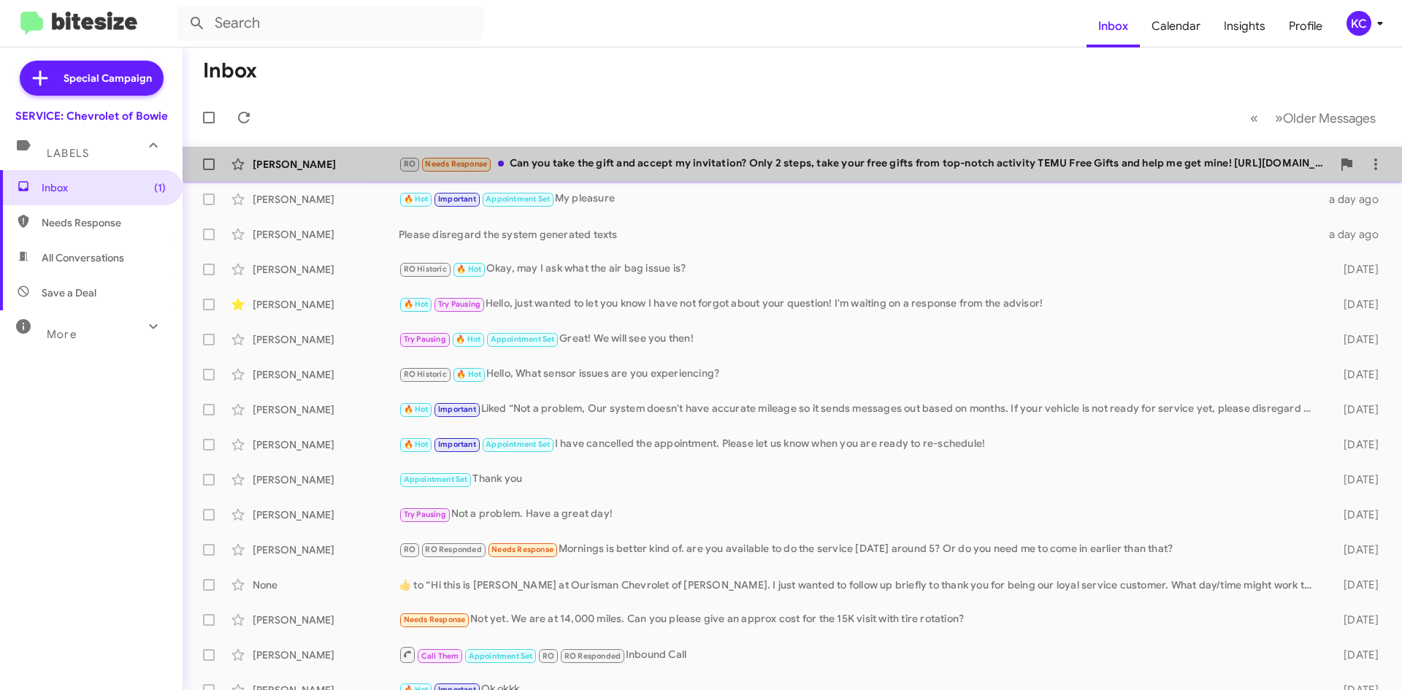
click at [1104, 155] on div "[PERSON_NAME] RO Needs Response Can you take the gift and accept my invitation?…" at bounding box center [792, 164] width 1196 height 29
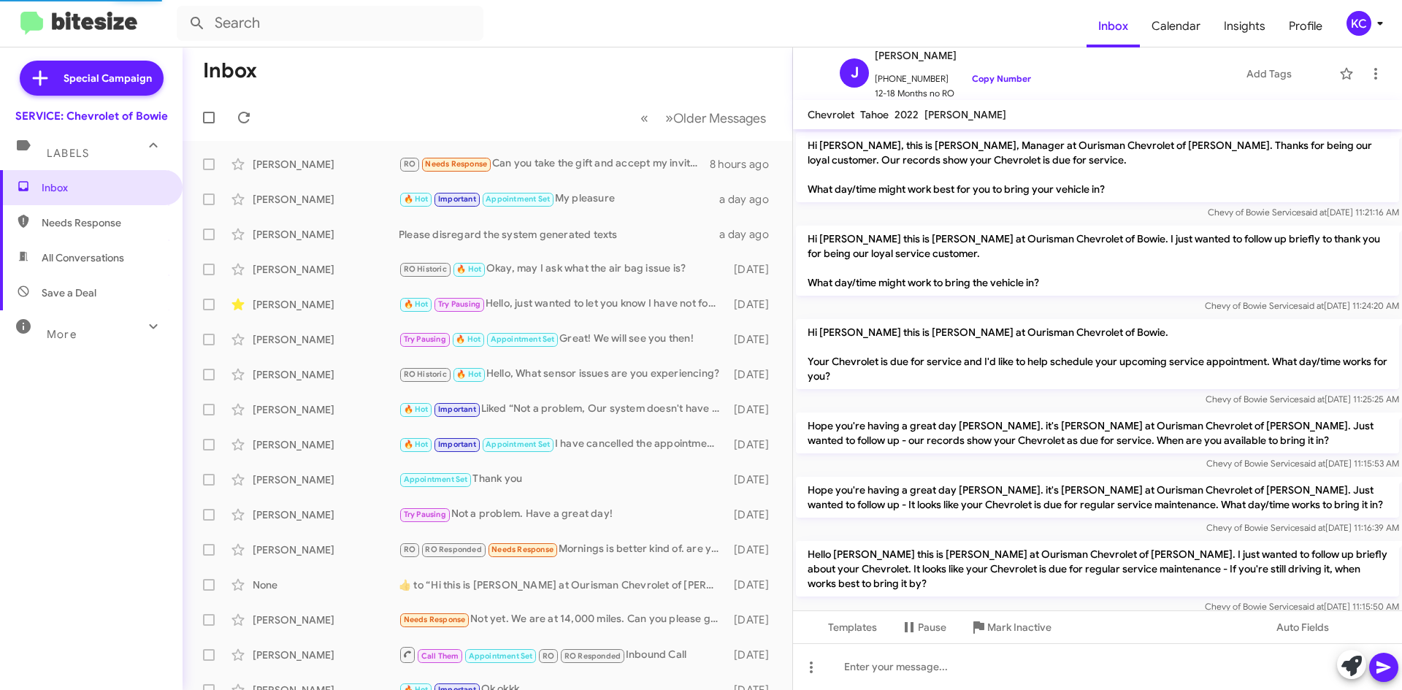
scroll to position [127, 0]
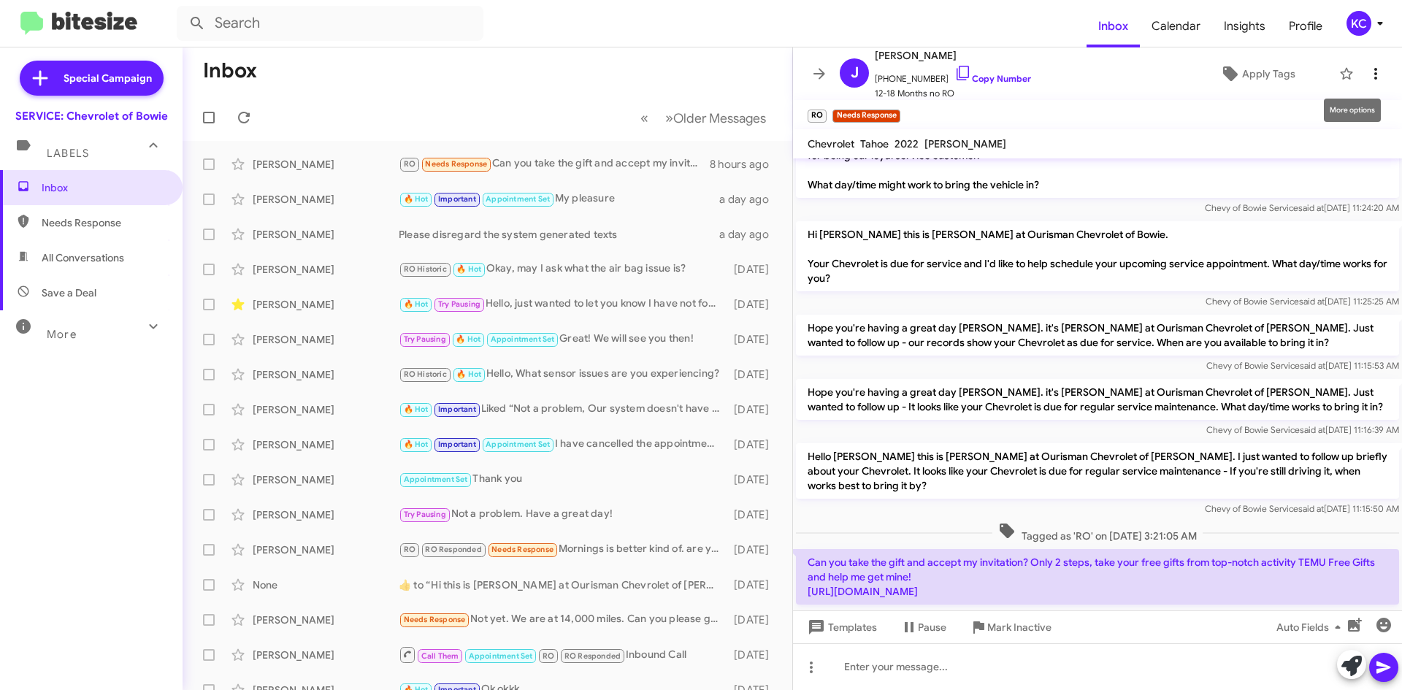
click at [1368, 69] on icon at bounding box center [1376, 74] width 18 height 18
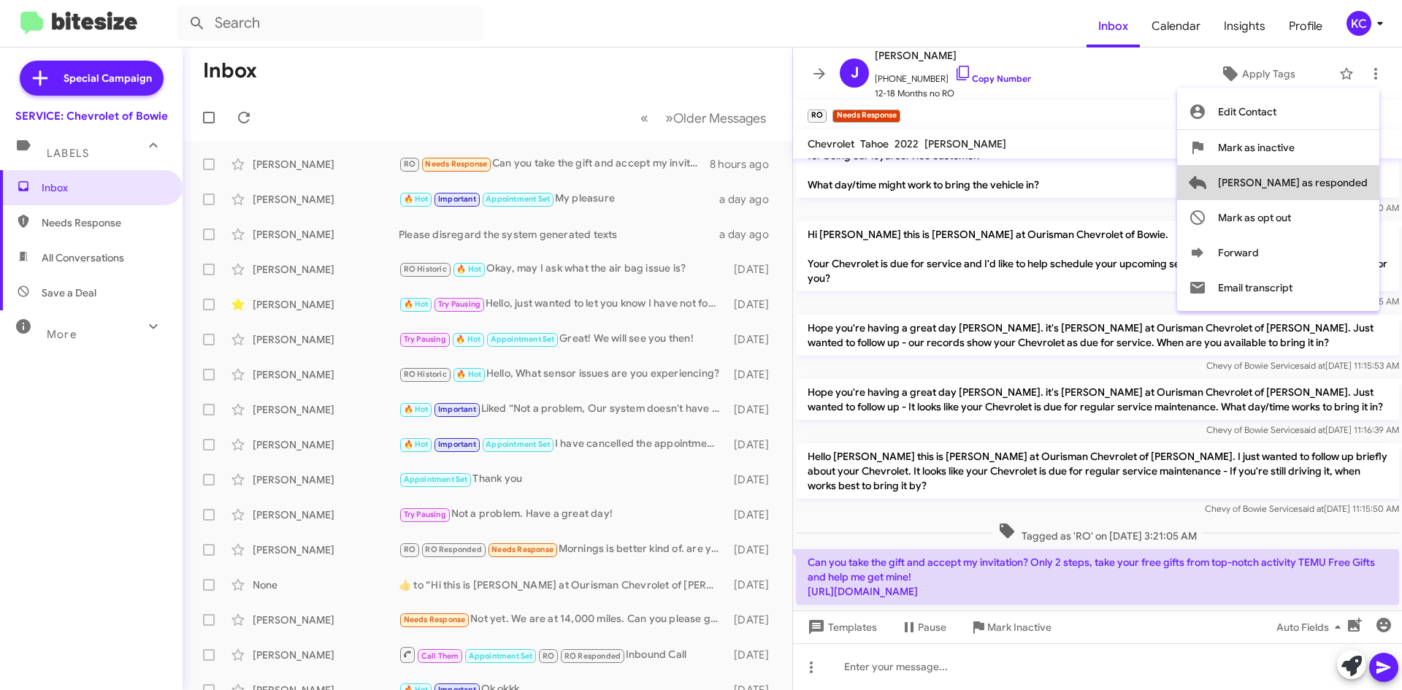
click at [1351, 181] on span "Mark as responded" at bounding box center [1293, 182] width 150 height 35
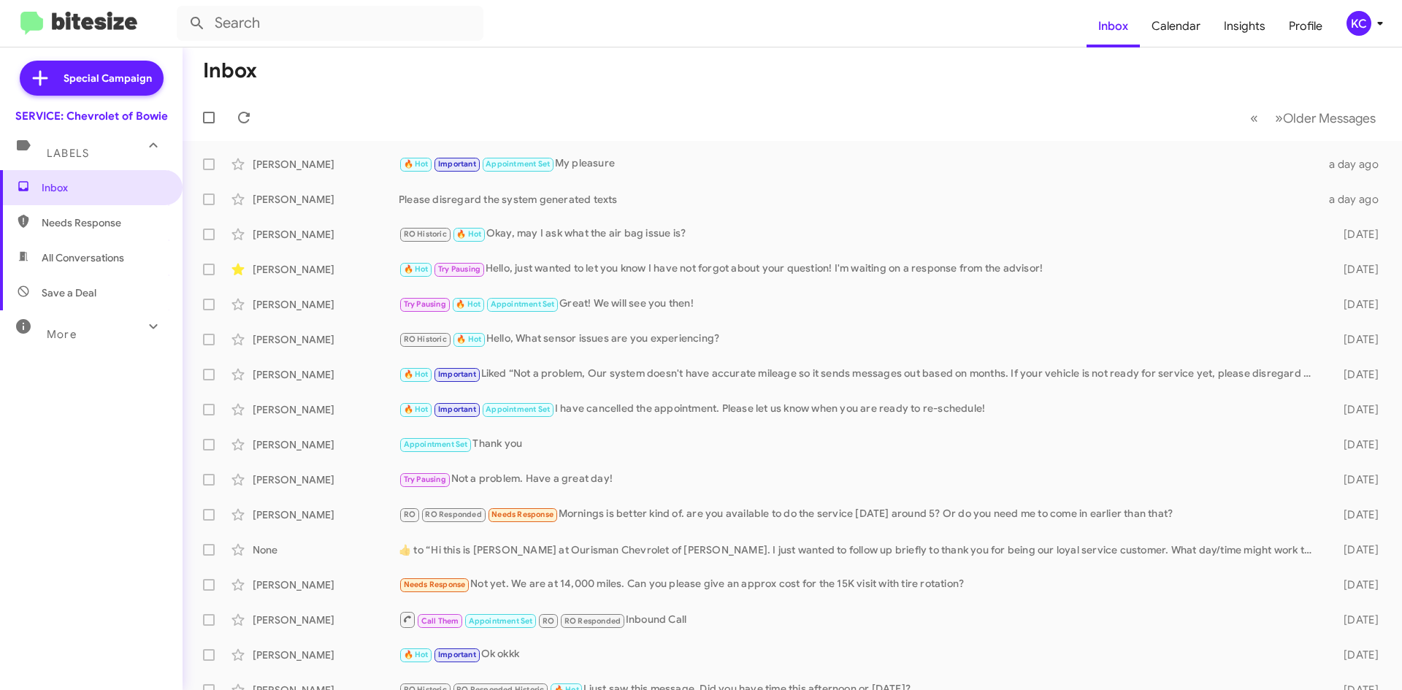
click at [1361, 21] on div "KC" at bounding box center [1359, 23] width 25 height 25
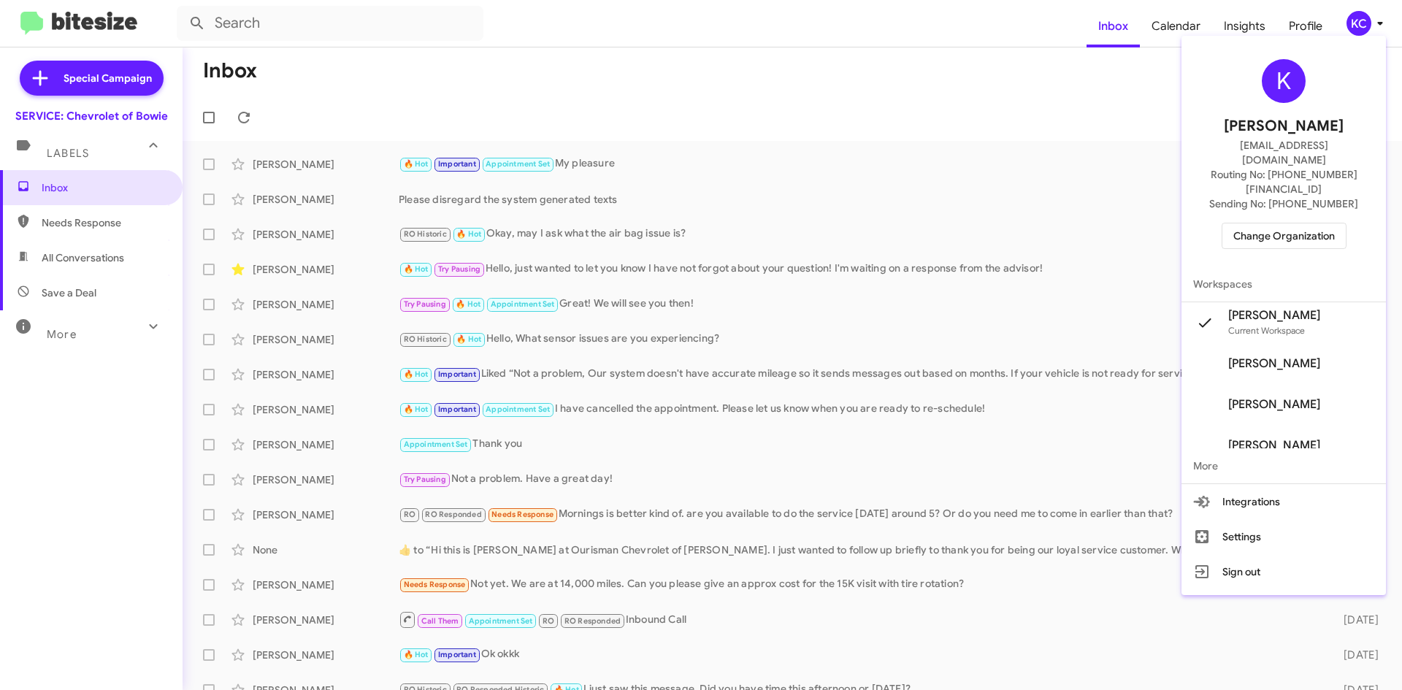
click at [1320, 223] on span "Change Organization" at bounding box center [1284, 235] width 102 height 25
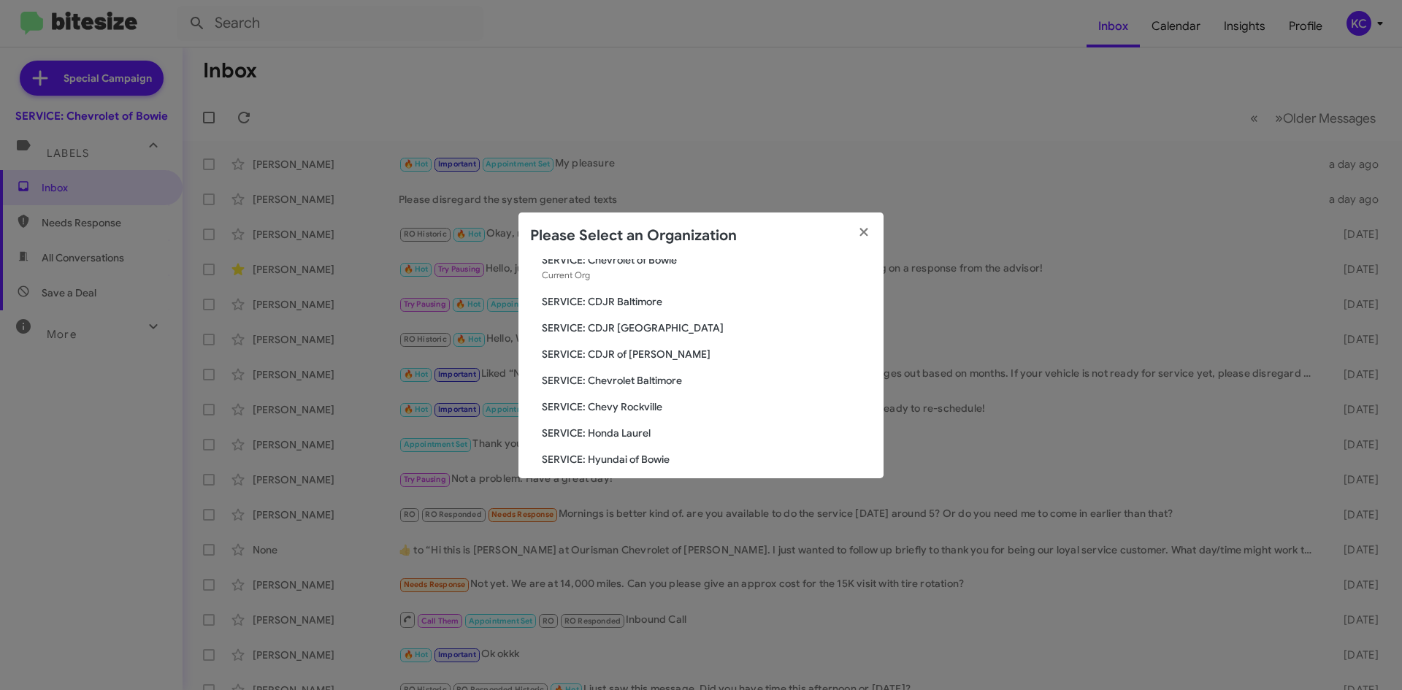
scroll to position [73, 0]
click at [643, 378] on span "SERVICE: Chevy Rockville" at bounding box center [707, 381] width 330 height 15
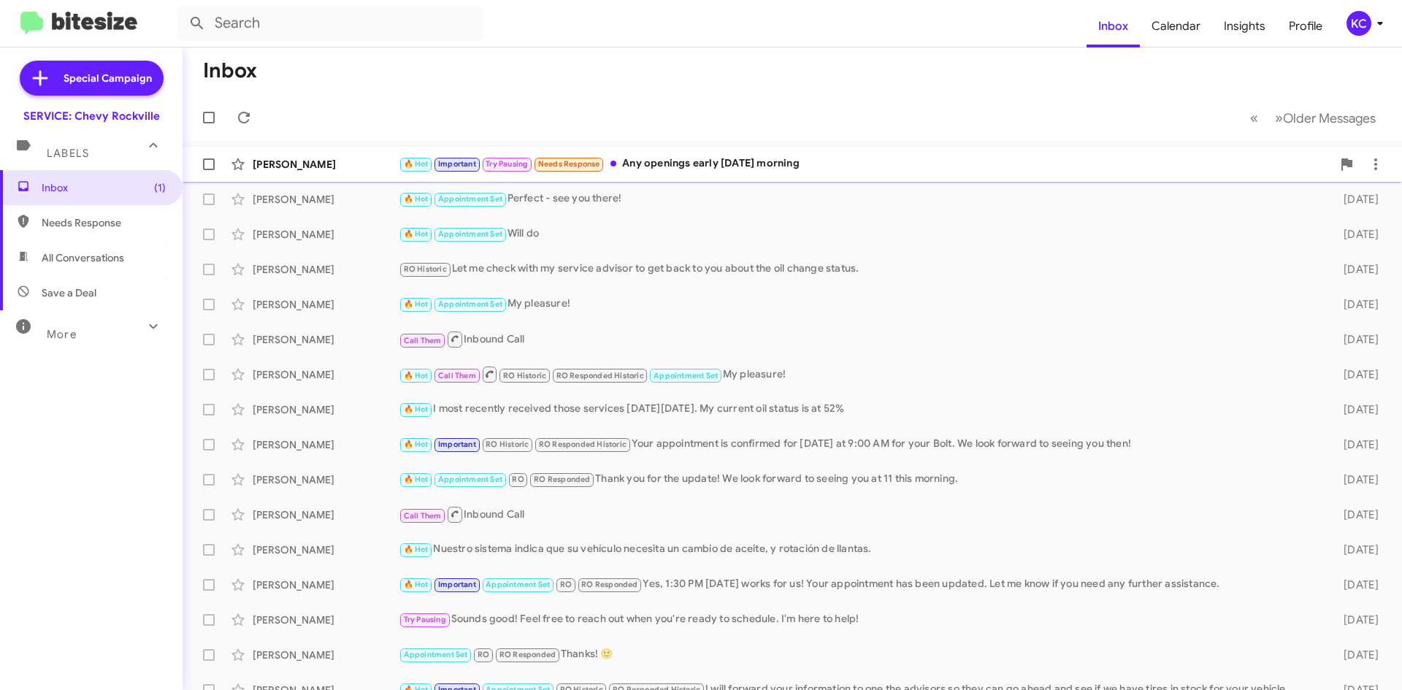
click at [755, 169] on div "🔥 Hot Important Try Pausing Needs Response Any openings early [DATE] morning" at bounding box center [865, 164] width 933 height 17
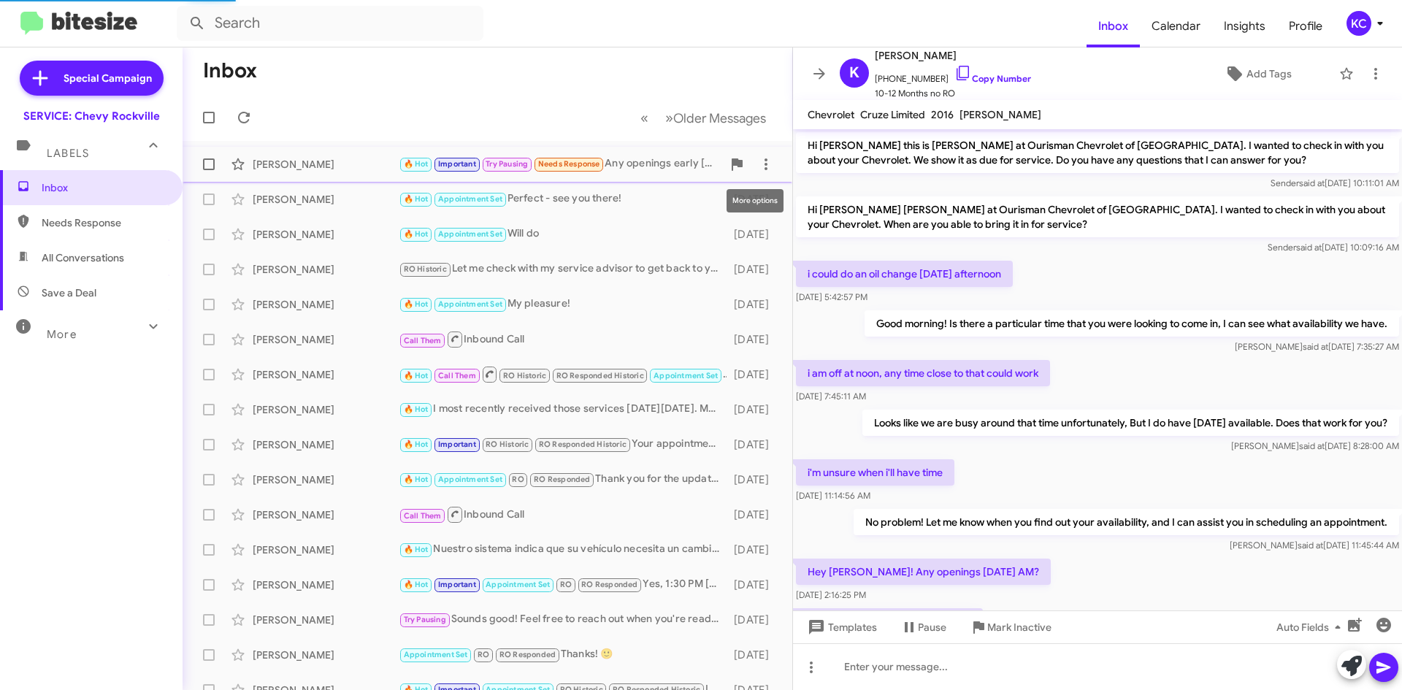
scroll to position [629, 0]
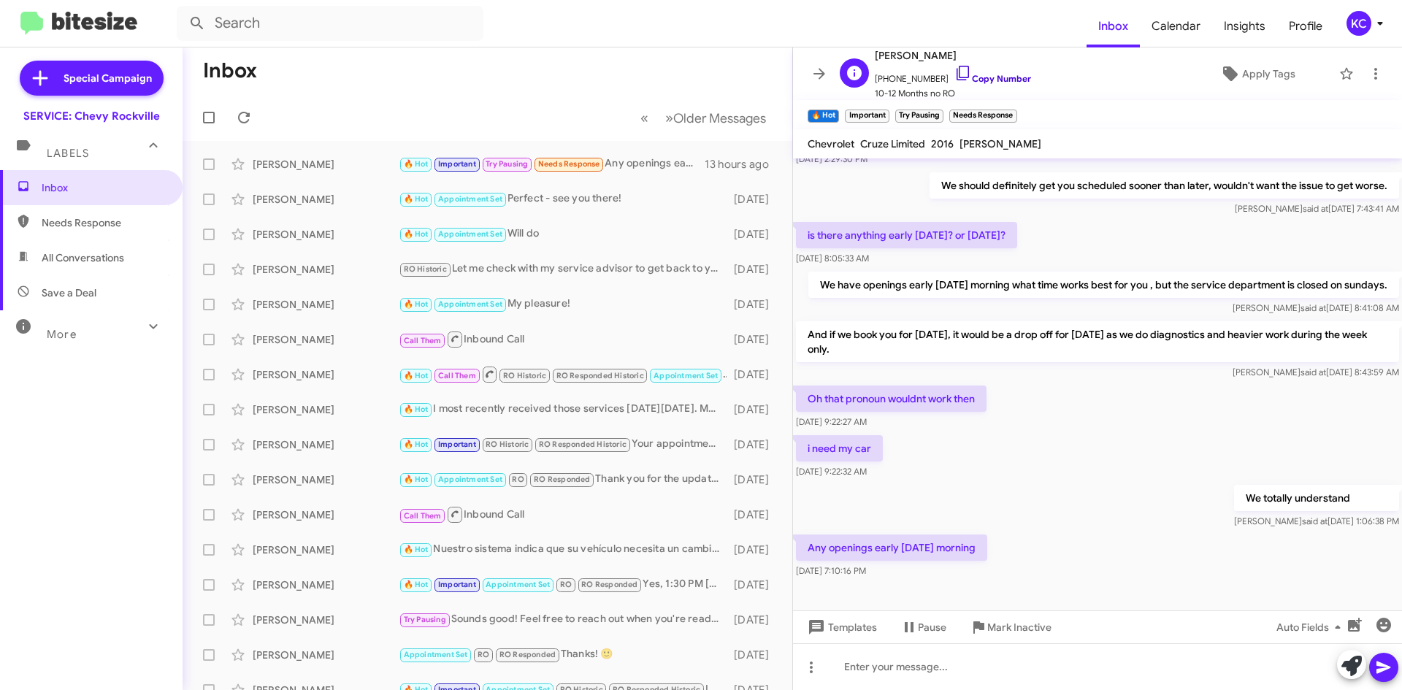
click at [954, 69] on icon at bounding box center [963, 73] width 18 height 18
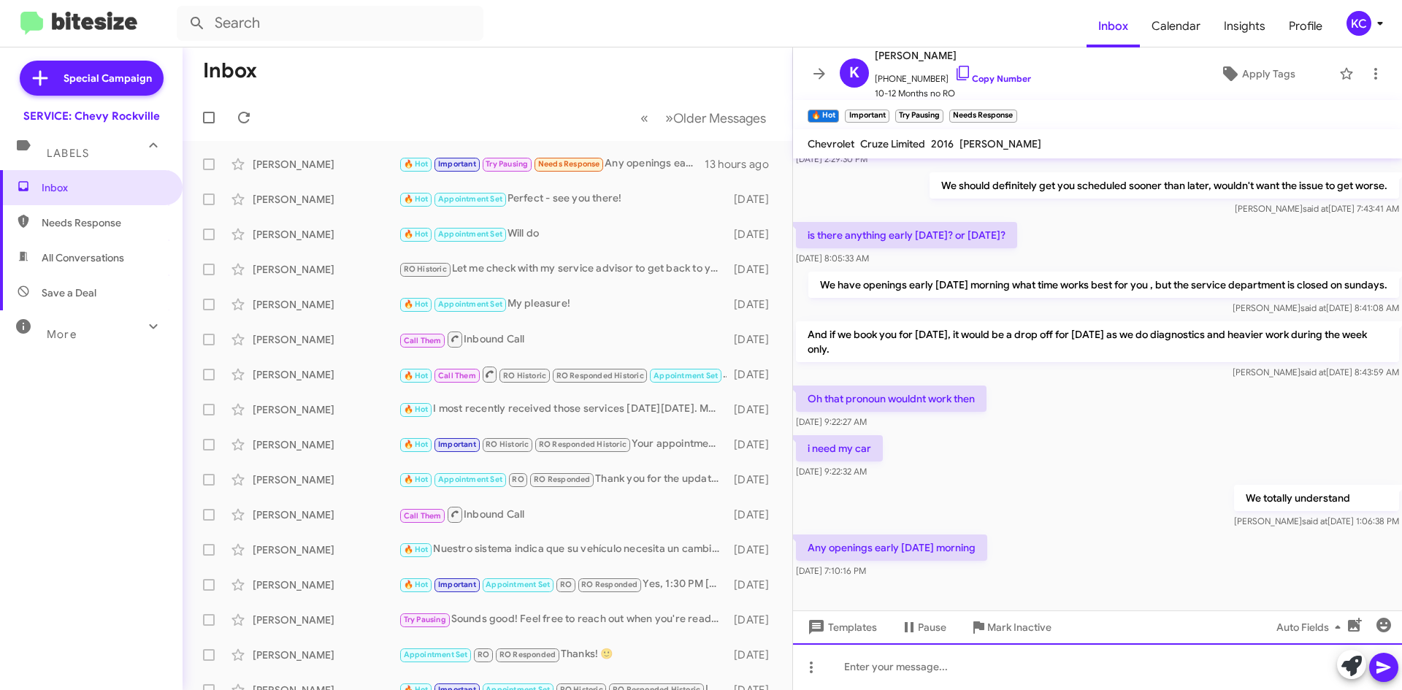
click at [851, 670] on div at bounding box center [1097, 666] width 609 height 47
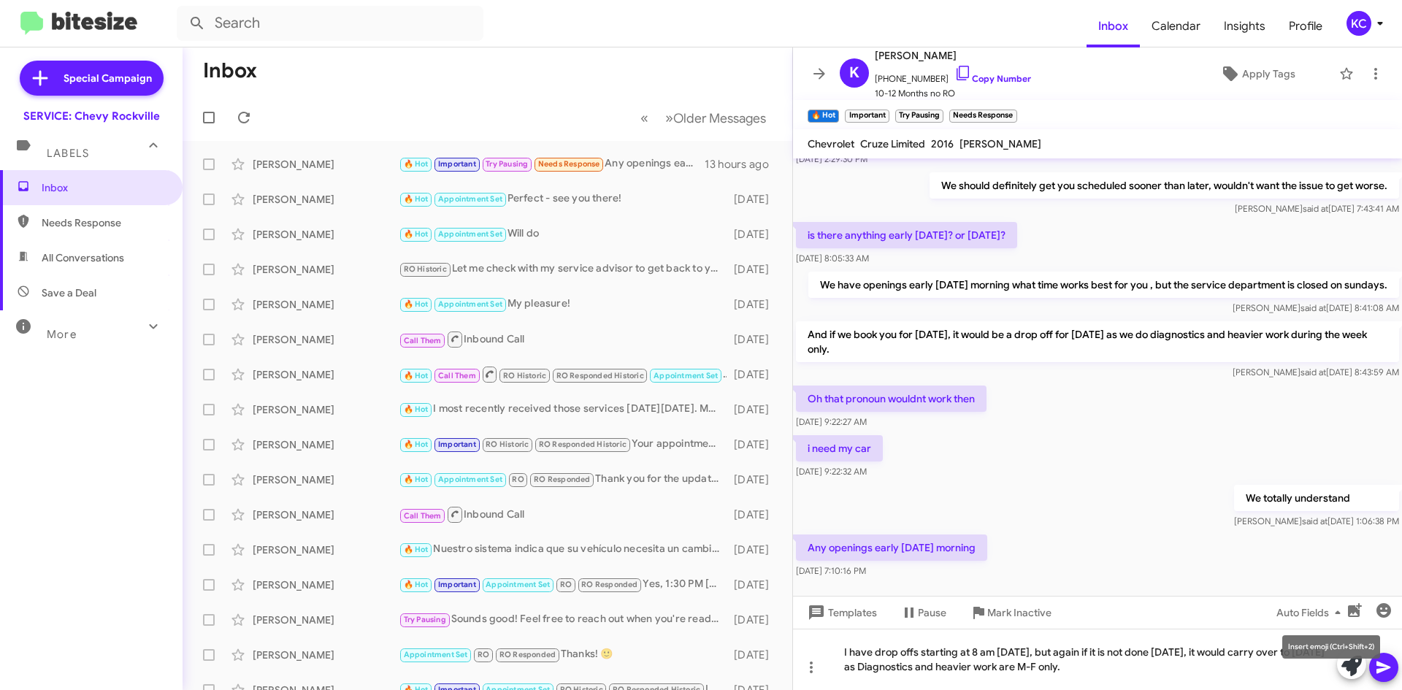
click at [1387, 662] on mat-tooltip-component "Insert emoji (Ctrl+Shift+2)" at bounding box center [1331, 647] width 118 height 44
click at [1366, 21] on div "KC" at bounding box center [1359, 23] width 25 height 25
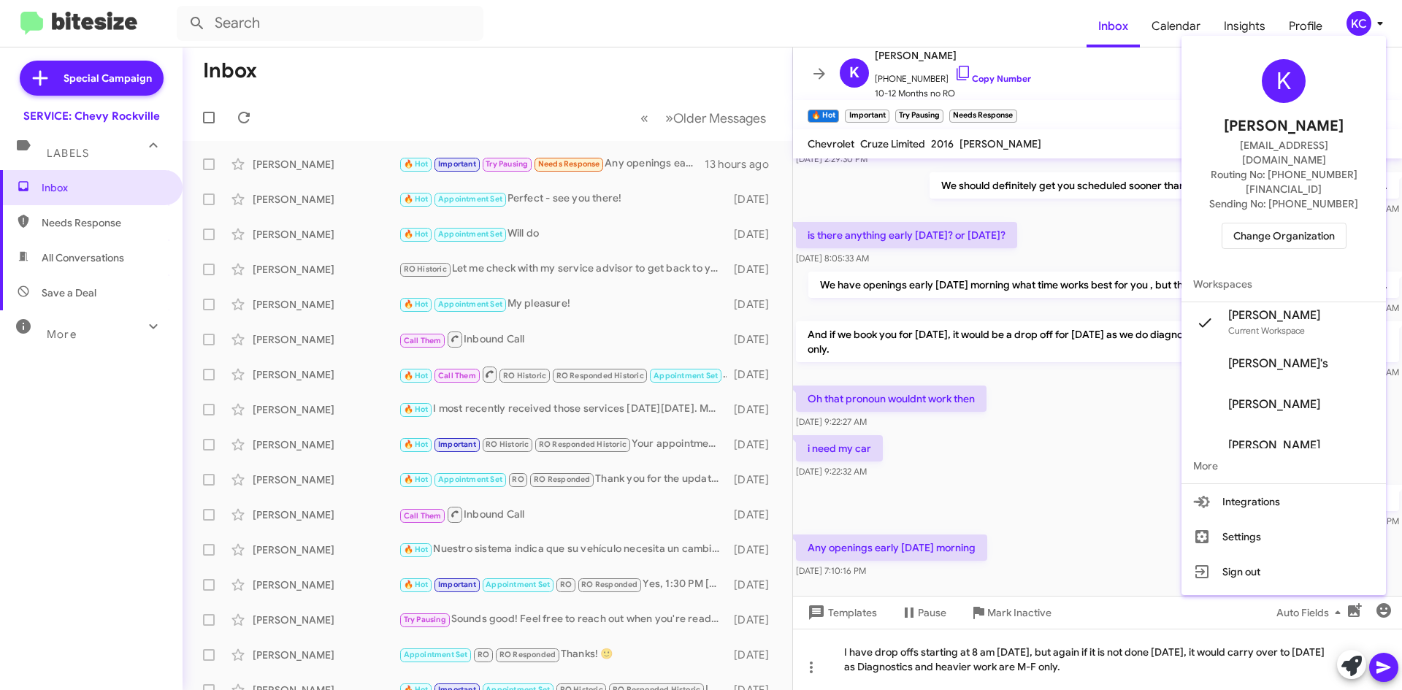
click at [1018, 160] on div at bounding box center [701, 345] width 1402 height 690
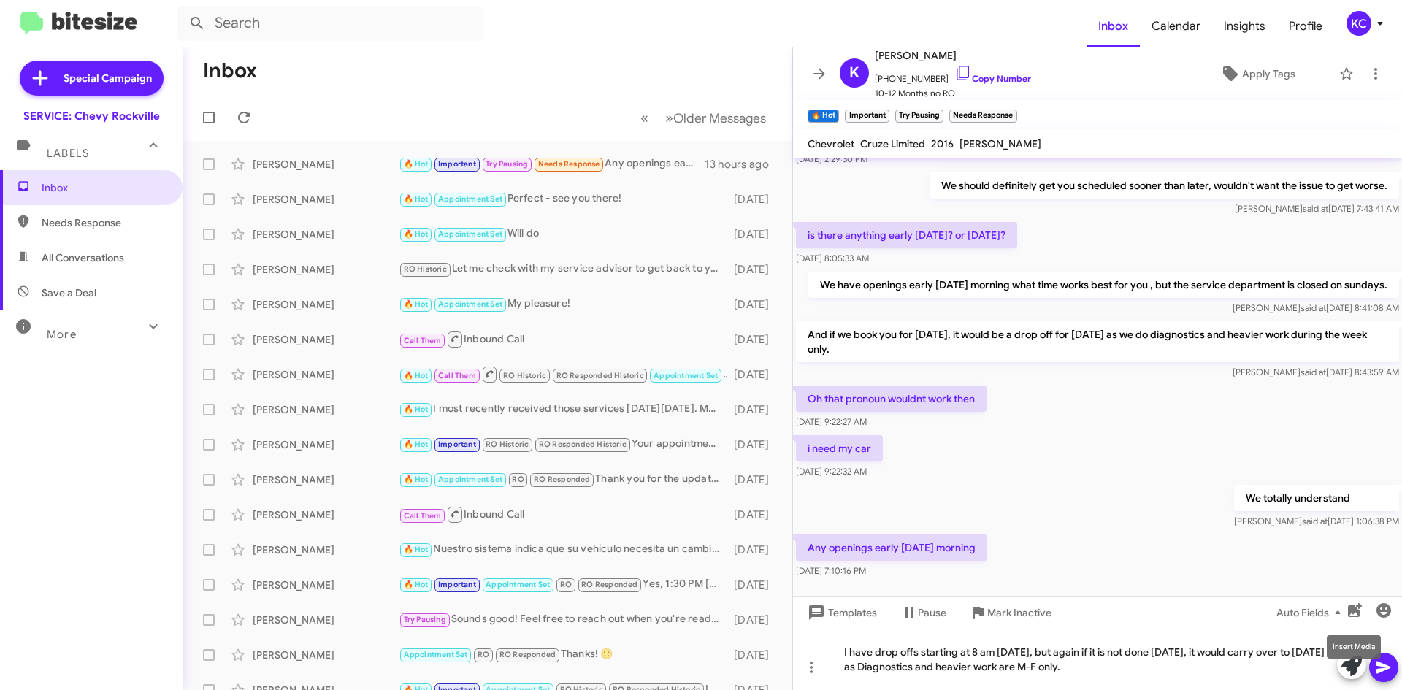
click at [1382, 665] on mat-tooltip-component "Insert Media" at bounding box center [1354, 647] width 74 height 44
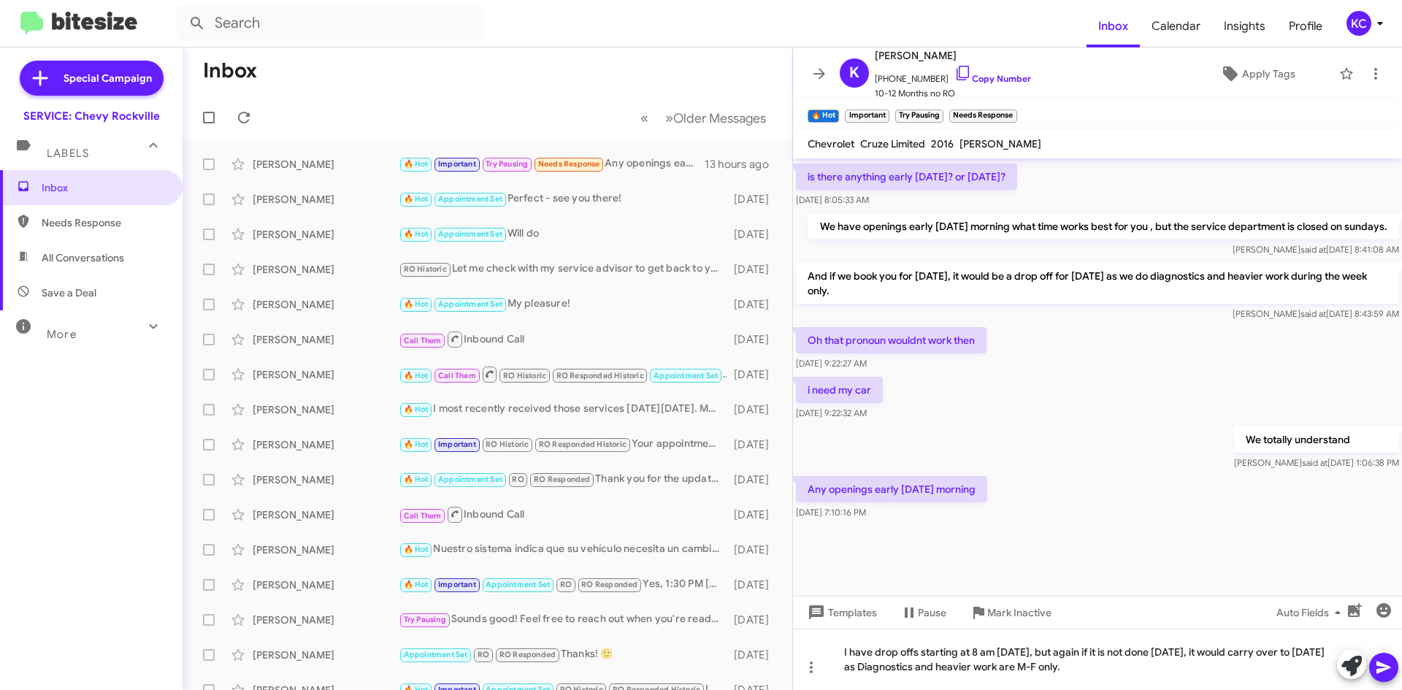
click at [1385, 662] on icon at bounding box center [1384, 668] width 18 height 18
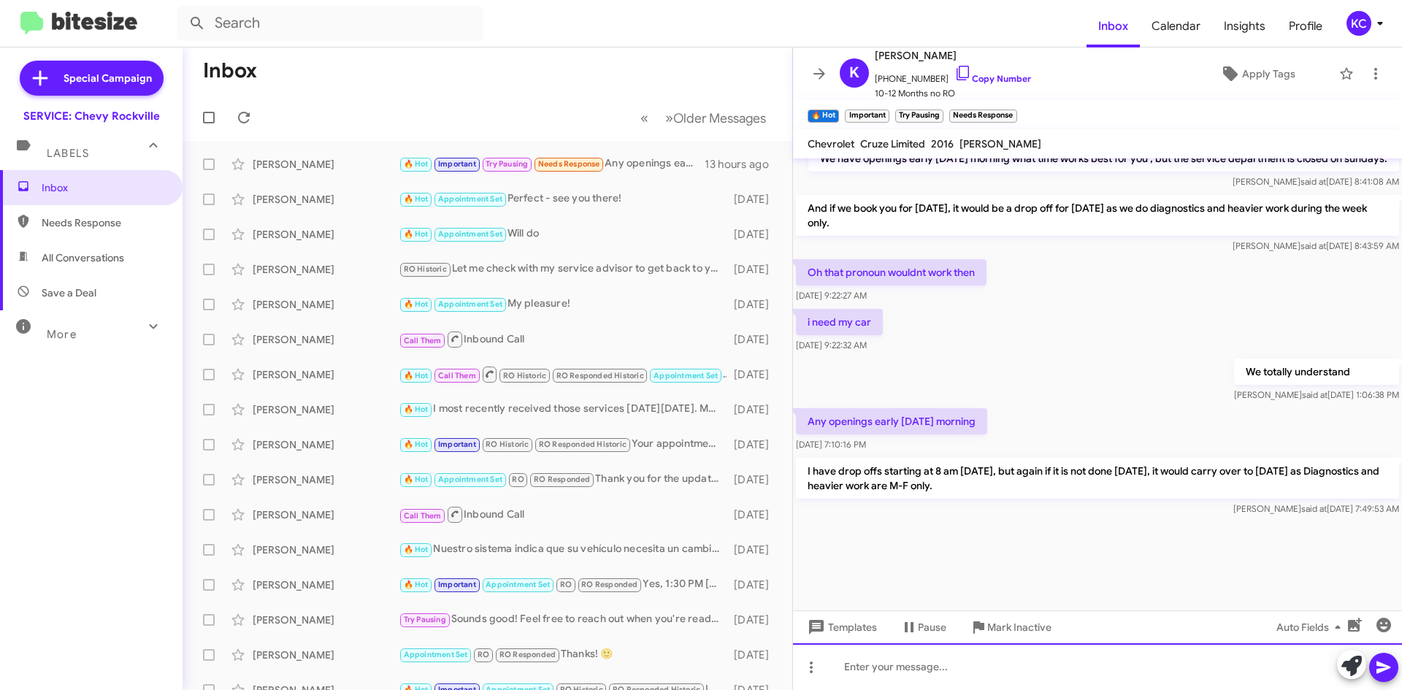
scroll to position [1202, 0]
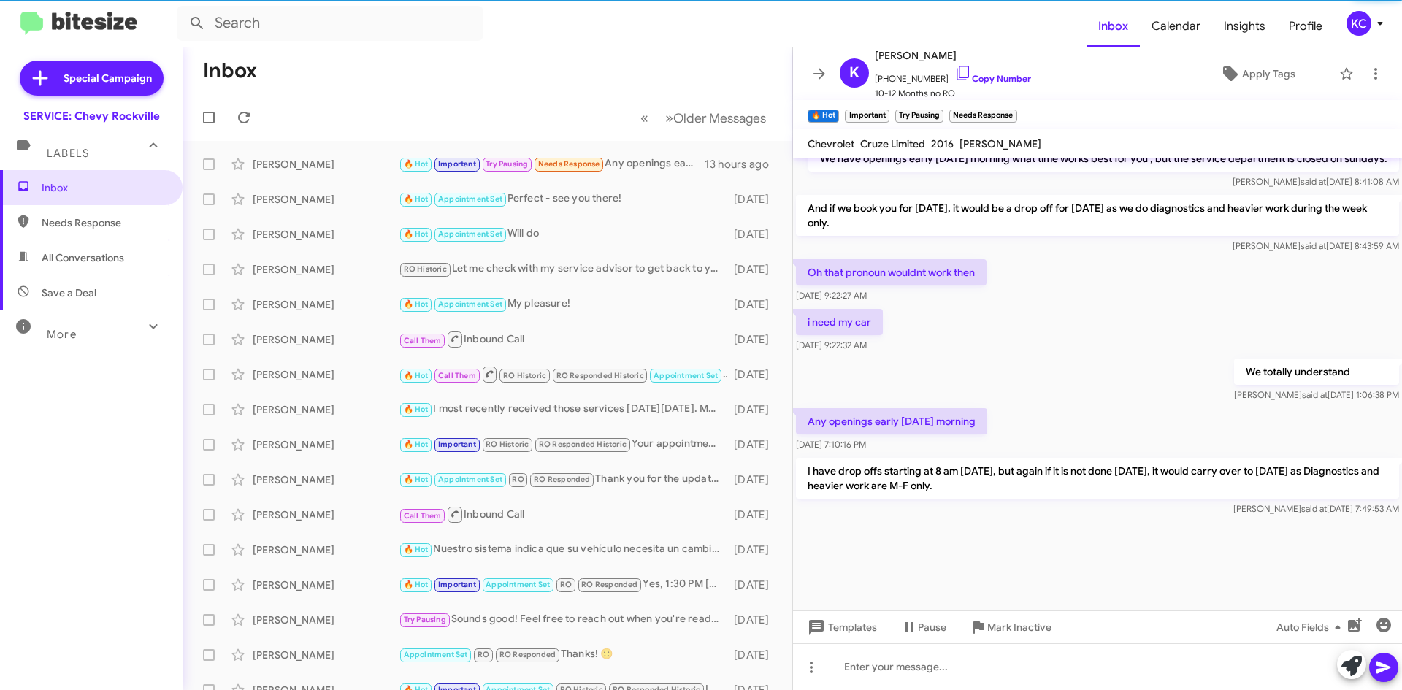
click at [1360, 18] on div "KC" at bounding box center [1359, 23] width 25 height 25
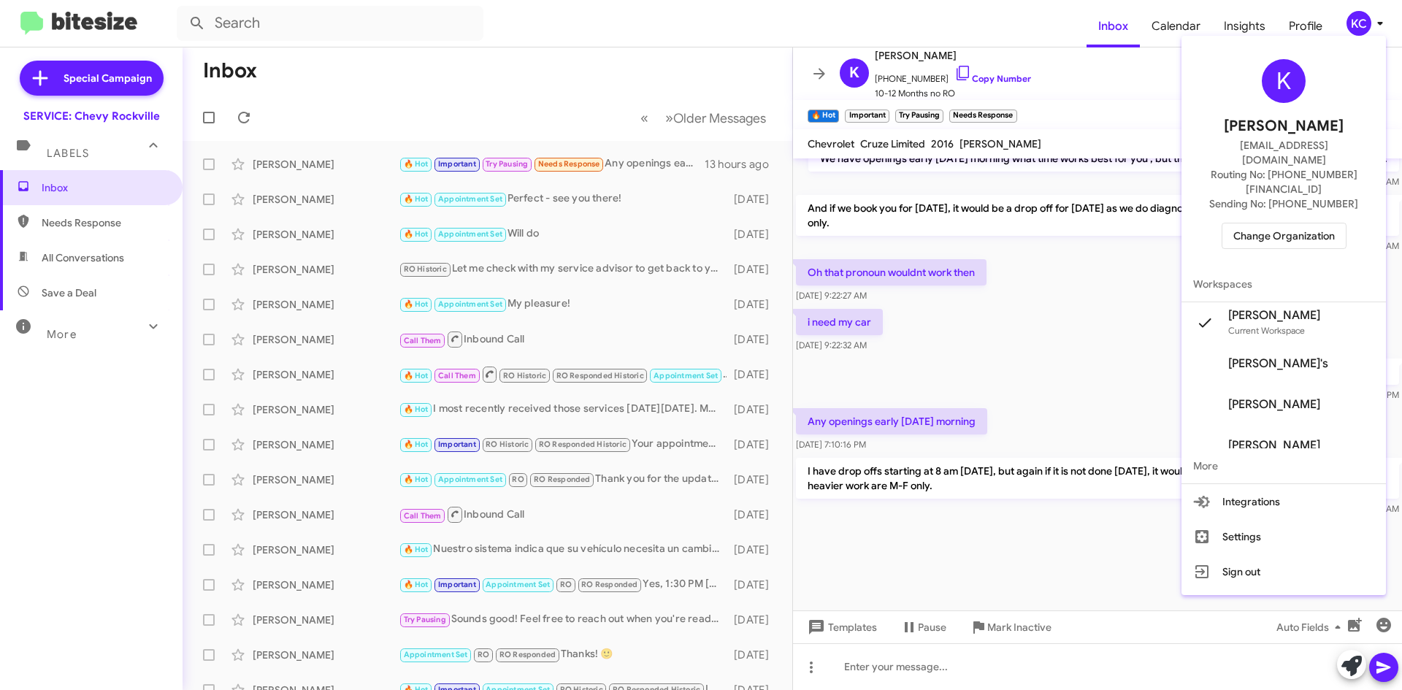
click at [1319, 223] on span "Change Organization" at bounding box center [1284, 235] width 102 height 25
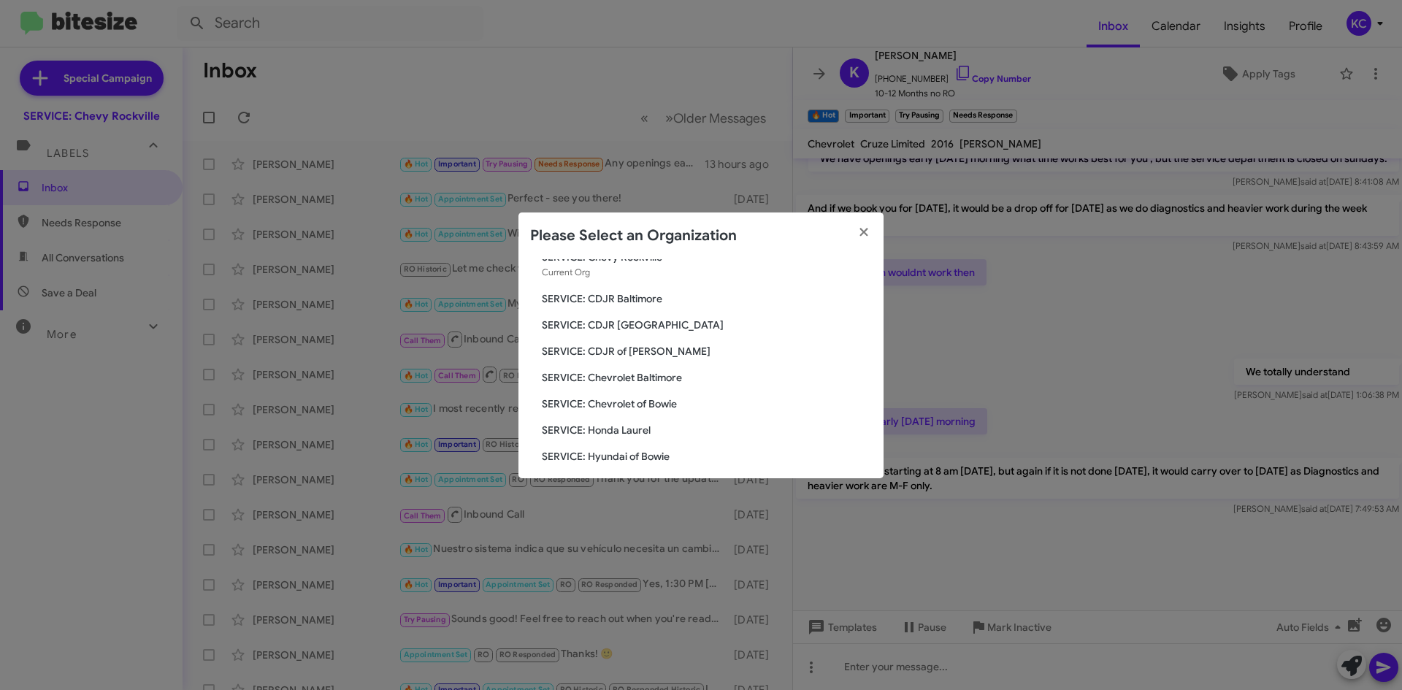
scroll to position [73, 0]
click at [578, 408] on span "SERVICE: Honda Laurel" at bounding box center [707, 407] width 330 height 15
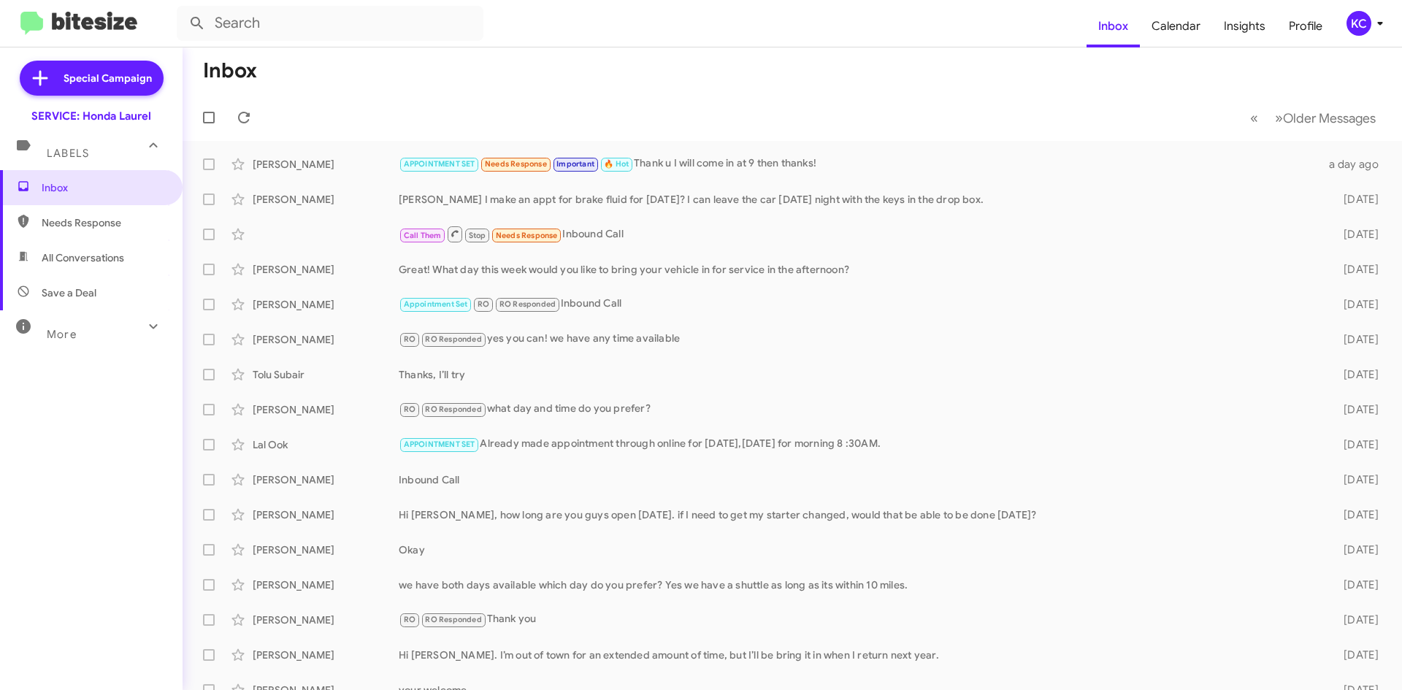
click at [1356, 29] on div "KC" at bounding box center [1359, 23] width 25 height 25
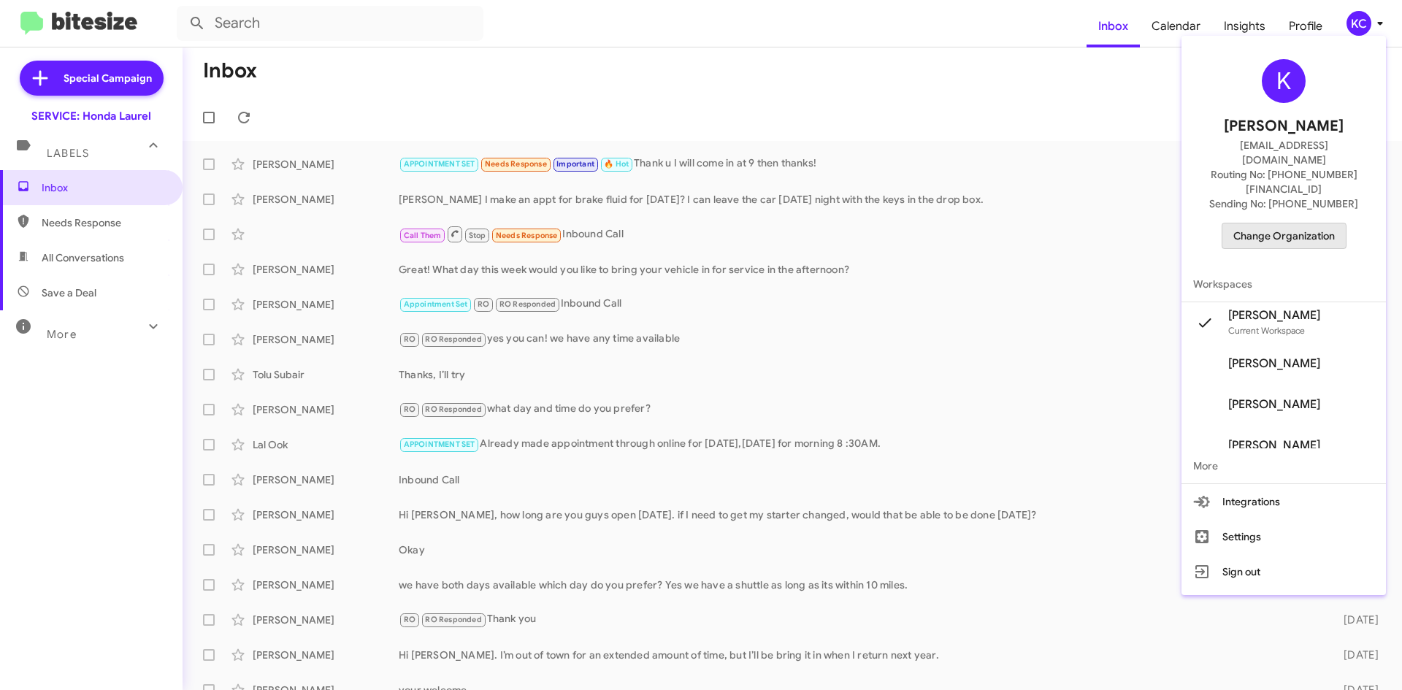
click at [1291, 223] on span "Change Organization" at bounding box center [1284, 235] width 102 height 25
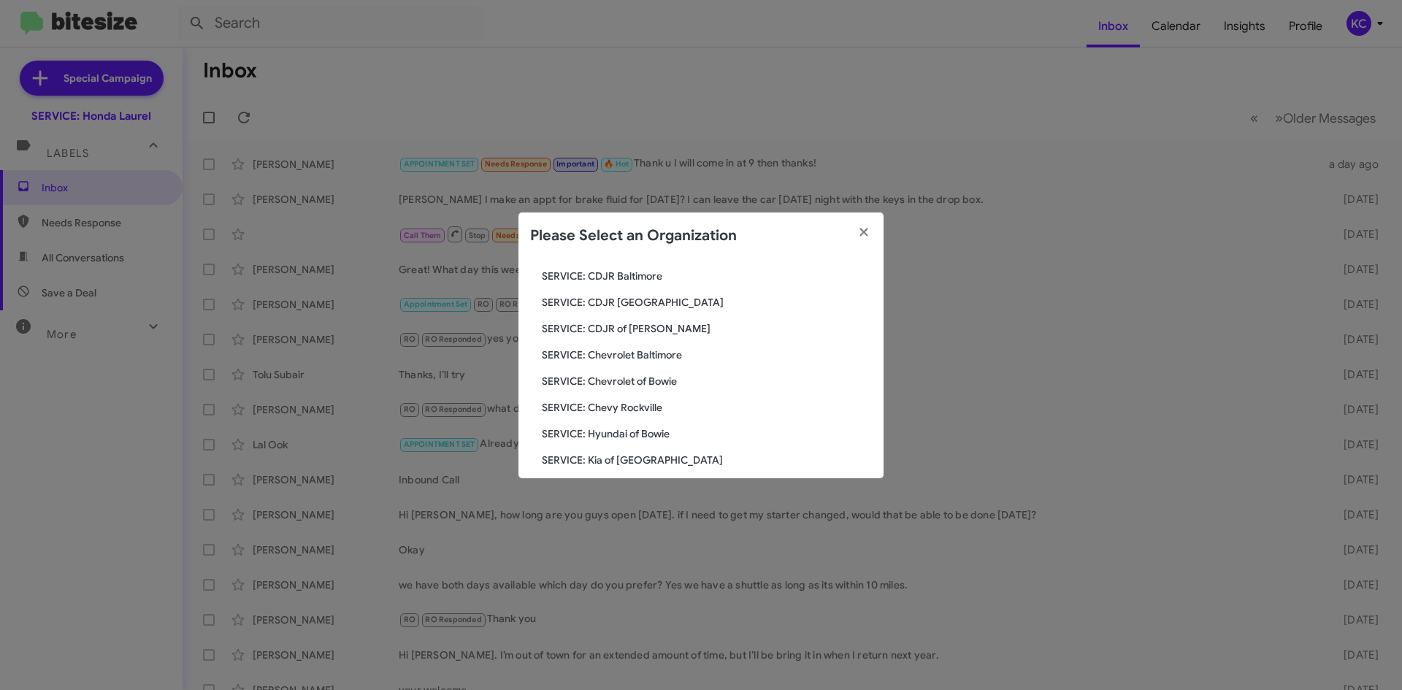
scroll to position [146, 0]
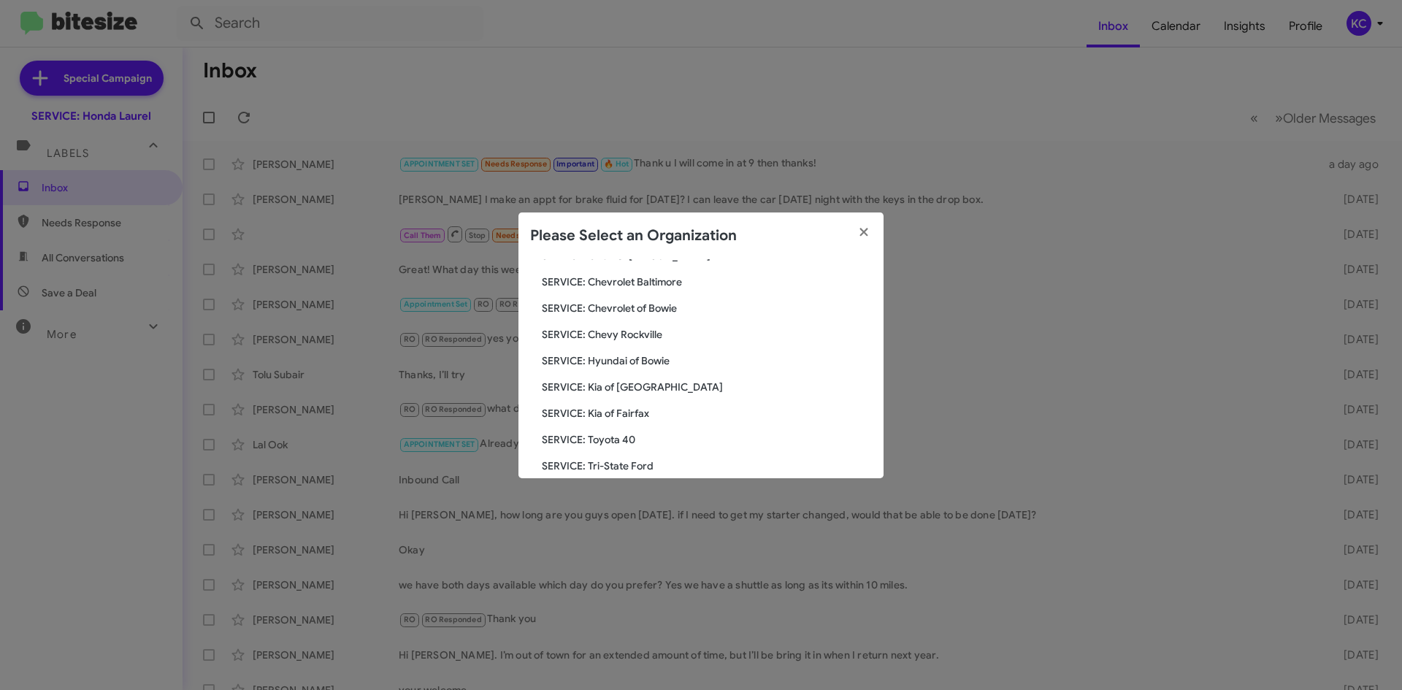
click at [612, 362] on span "SERVICE: Hyundai of Bowie" at bounding box center [707, 360] width 330 height 15
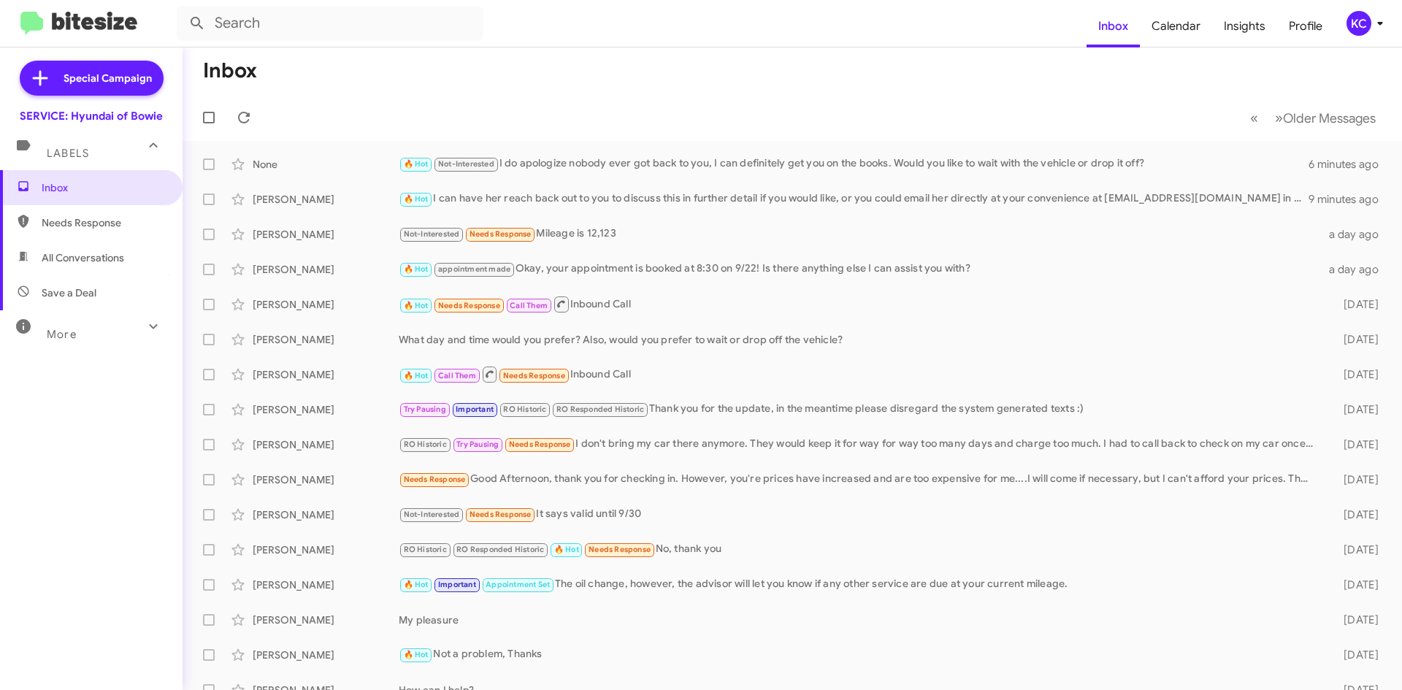
click at [1357, 17] on div "KC" at bounding box center [1359, 23] width 25 height 25
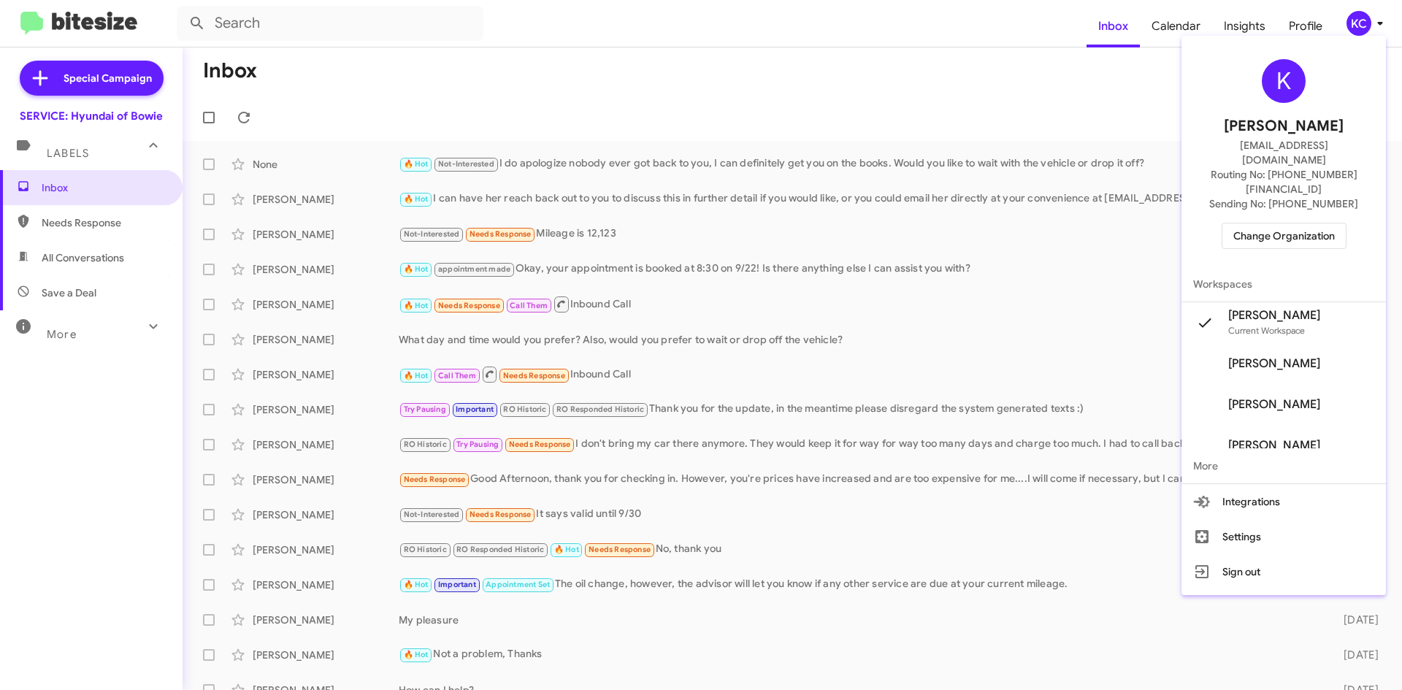
click at [1257, 223] on span "Change Organization" at bounding box center [1284, 235] width 102 height 25
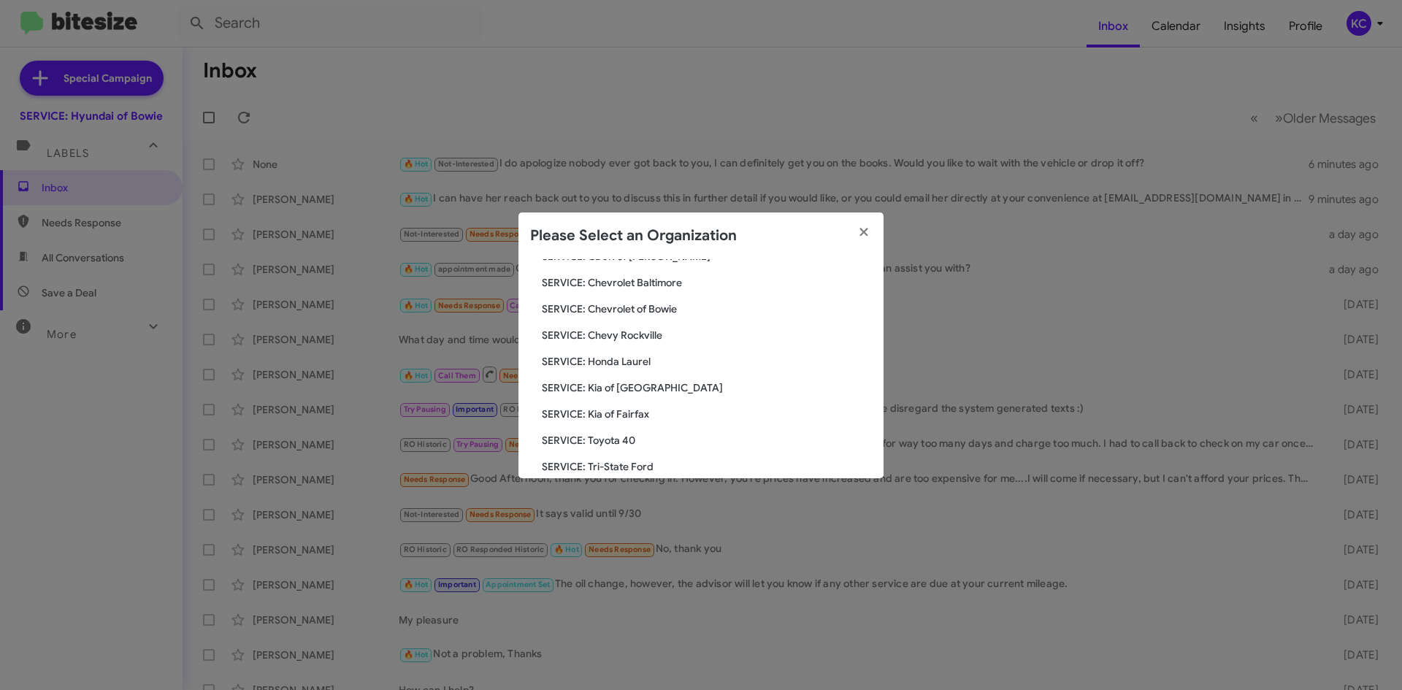
scroll to position [146, 0]
click at [630, 386] on span "SERVICE: Kia of [GEOGRAPHIC_DATA]" at bounding box center [707, 387] width 330 height 15
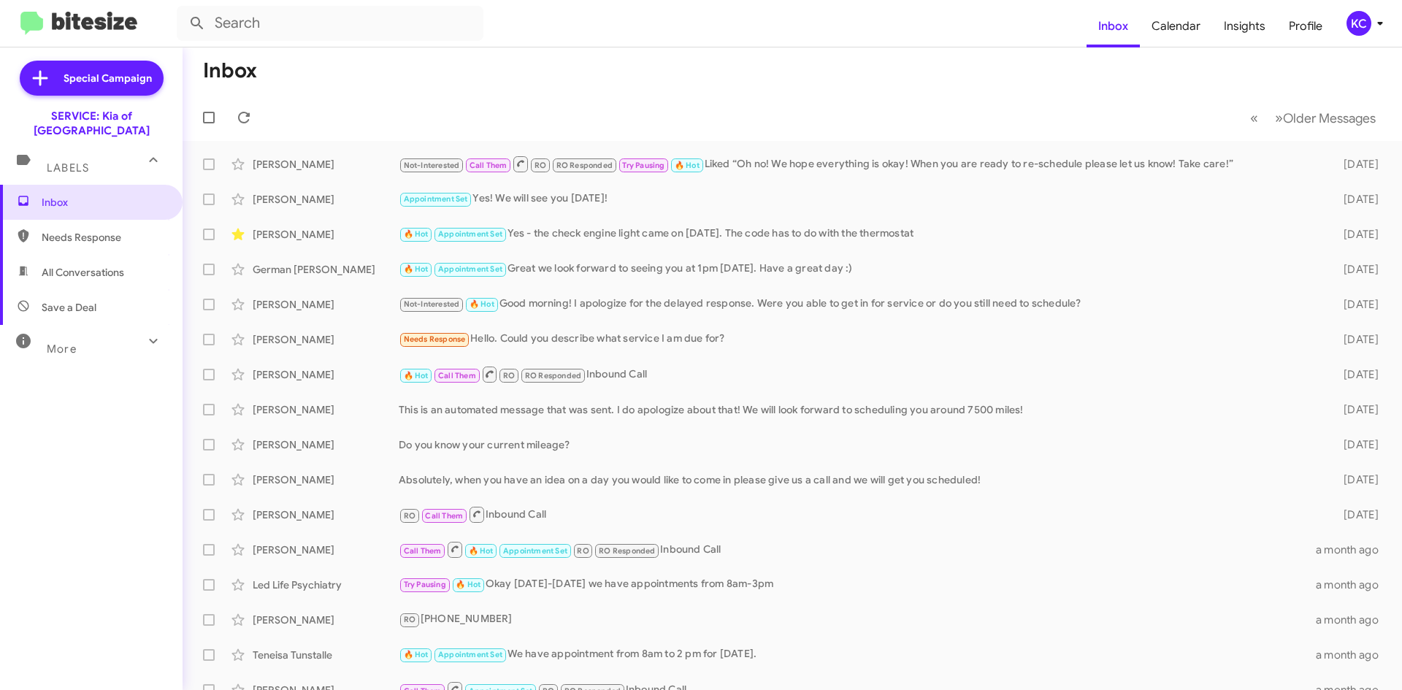
click at [1361, 28] on div "KC" at bounding box center [1359, 23] width 25 height 25
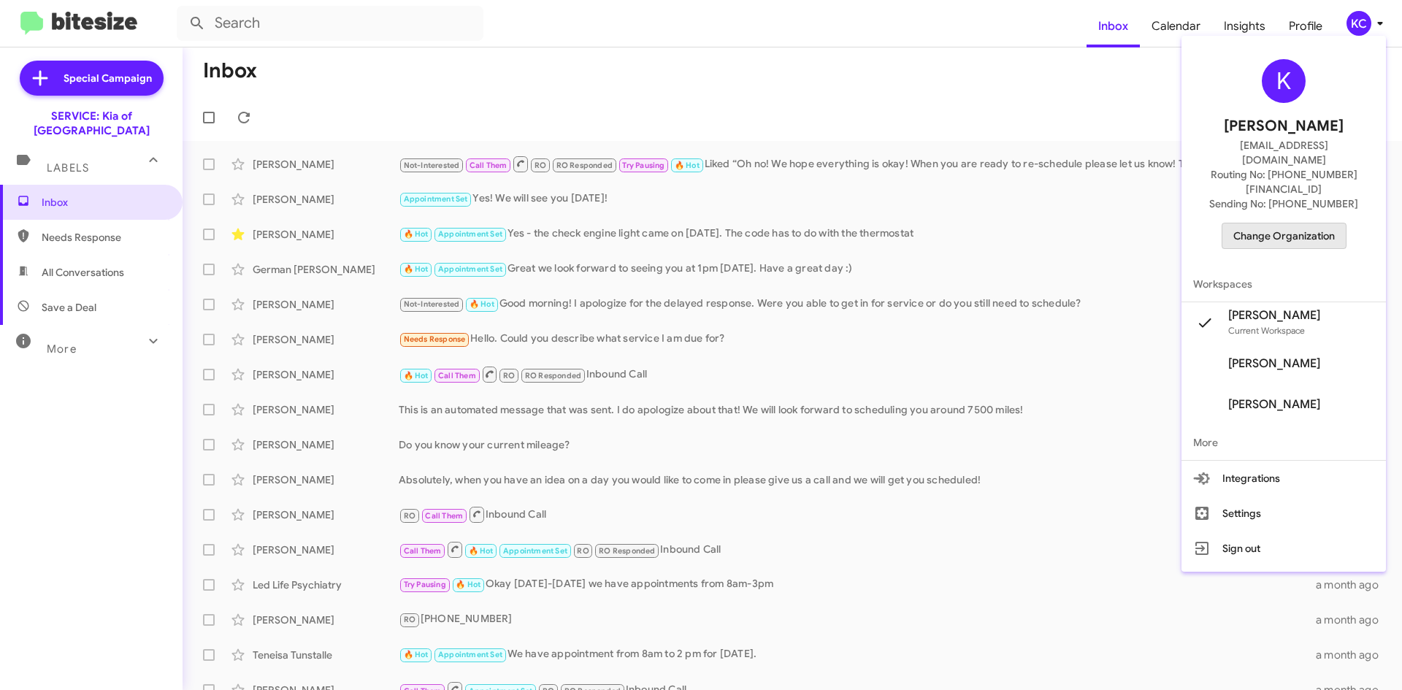
click at [1310, 223] on span "Change Organization" at bounding box center [1284, 235] width 102 height 25
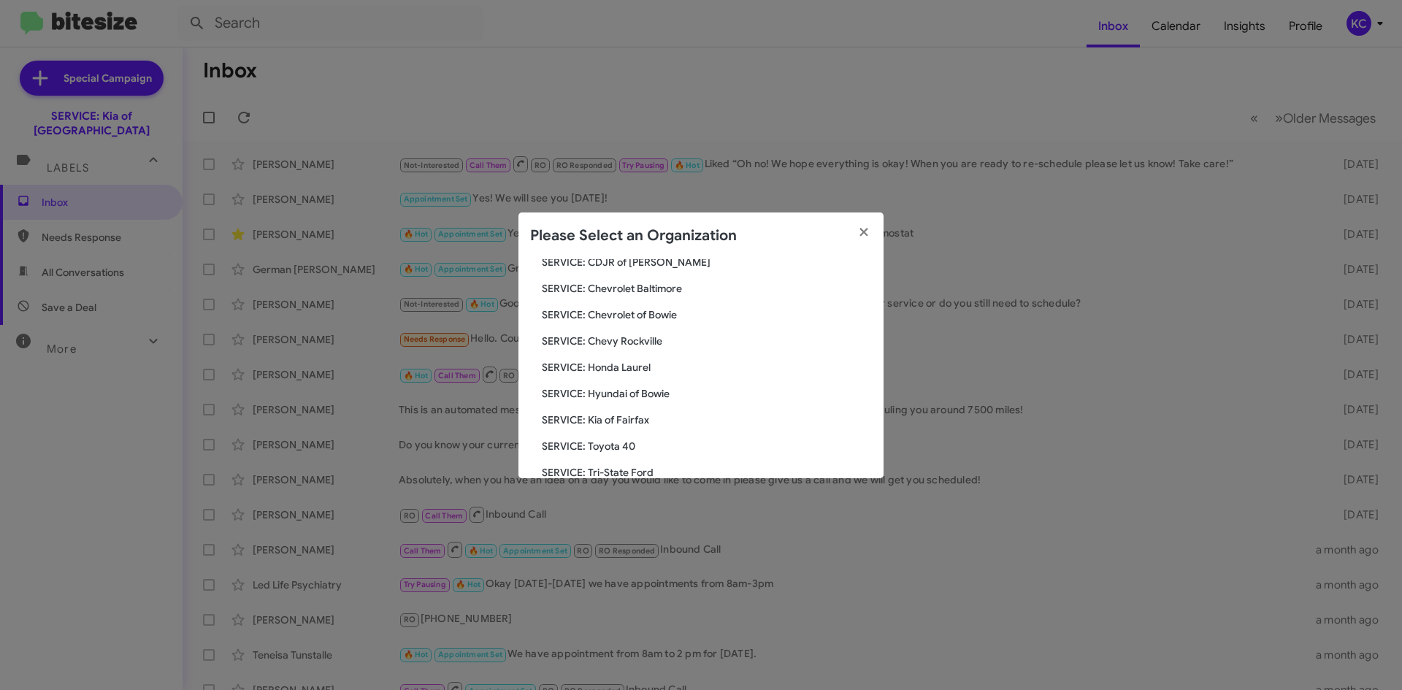
scroll to position [146, 0]
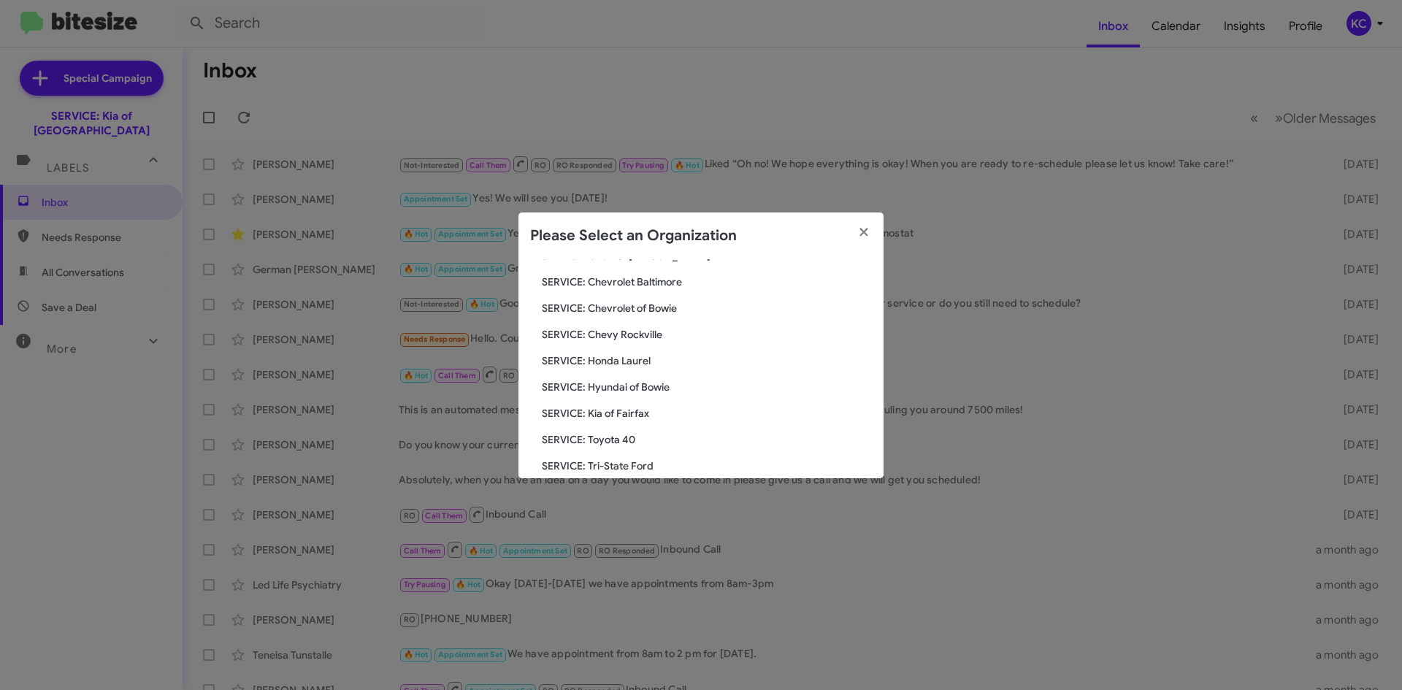
click at [640, 414] on span "SERVICE: Kia of Fairfax" at bounding box center [707, 413] width 330 height 15
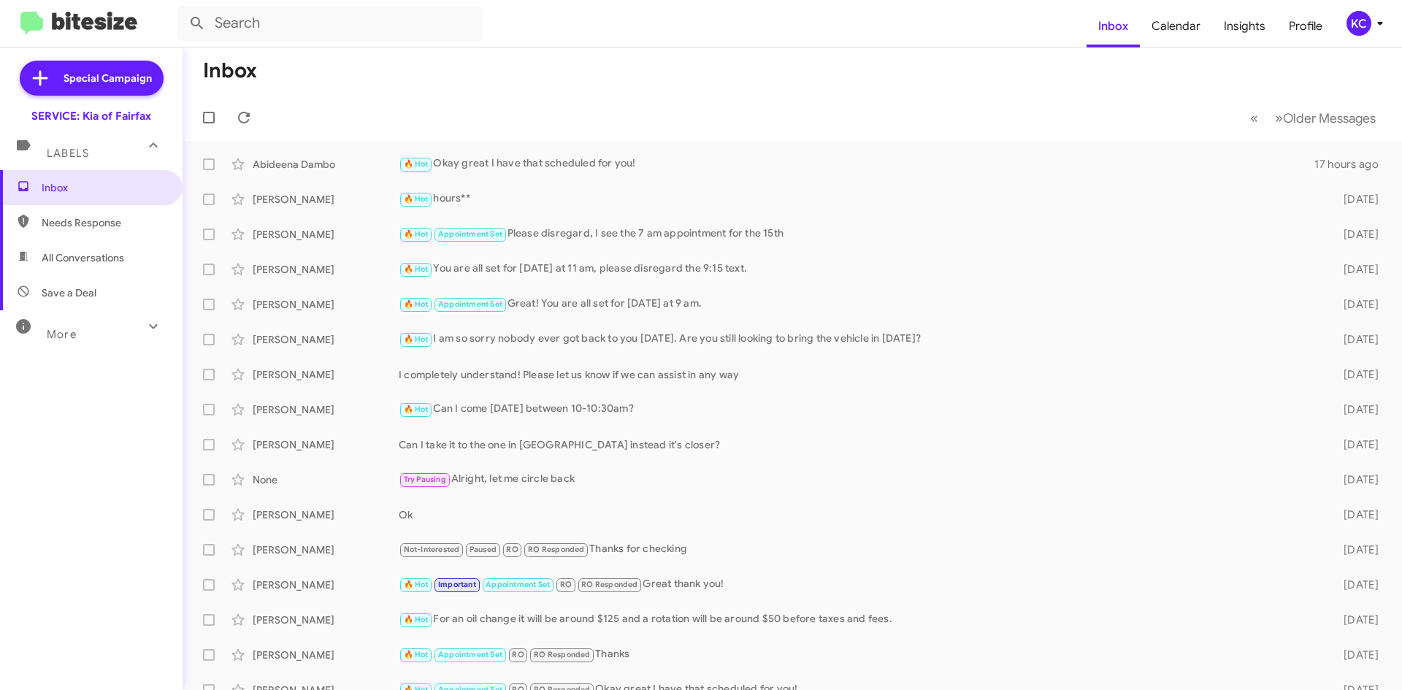
click at [1362, 23] on div "KC" at bounding box center [1359, 23] width 25 height 25
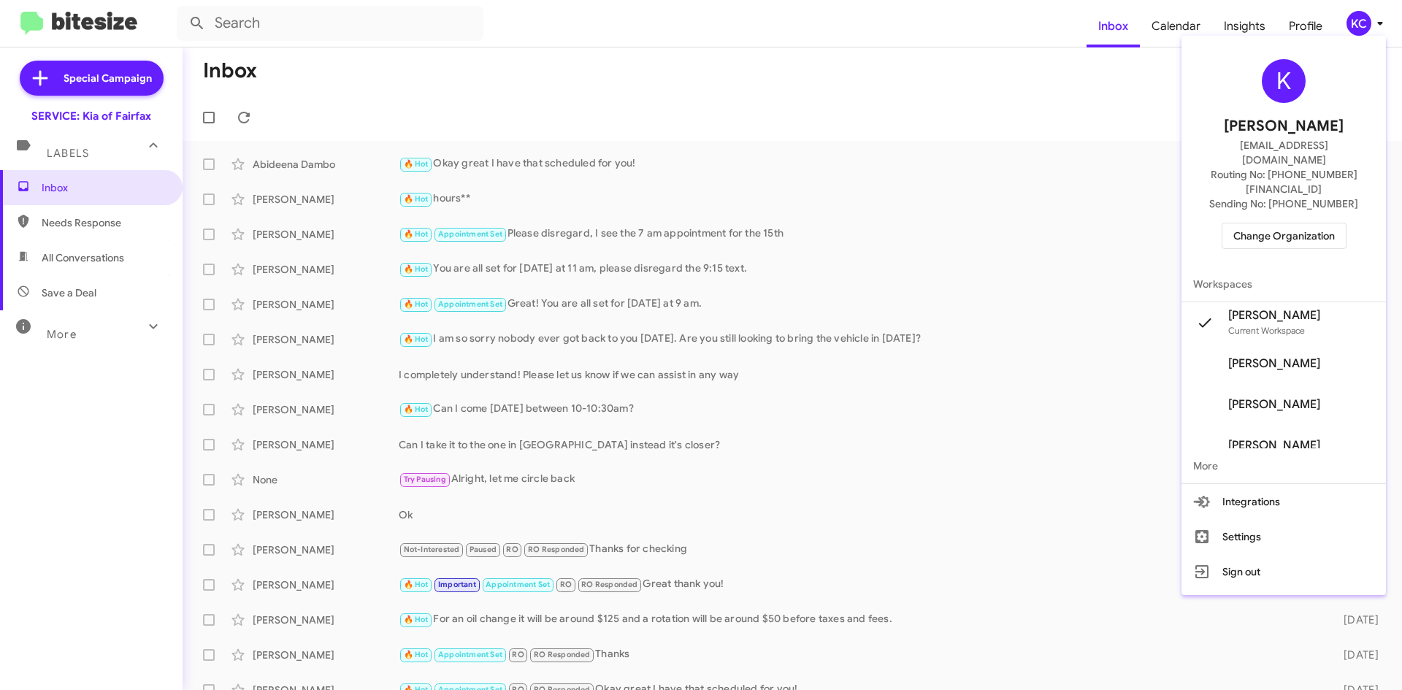
click at [1296, 223] on span "Change Organization" at bounding box center [1284, 235] width 102 height 25
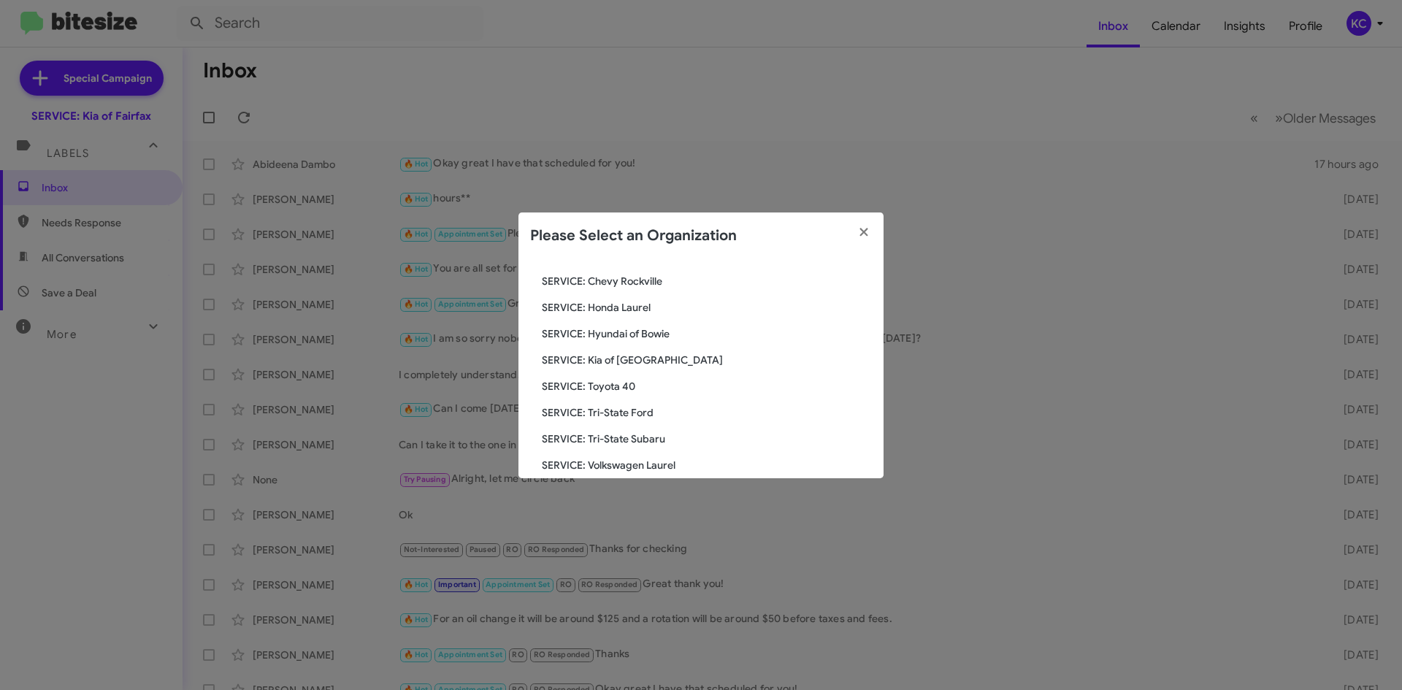
scroll to position [219, 0]
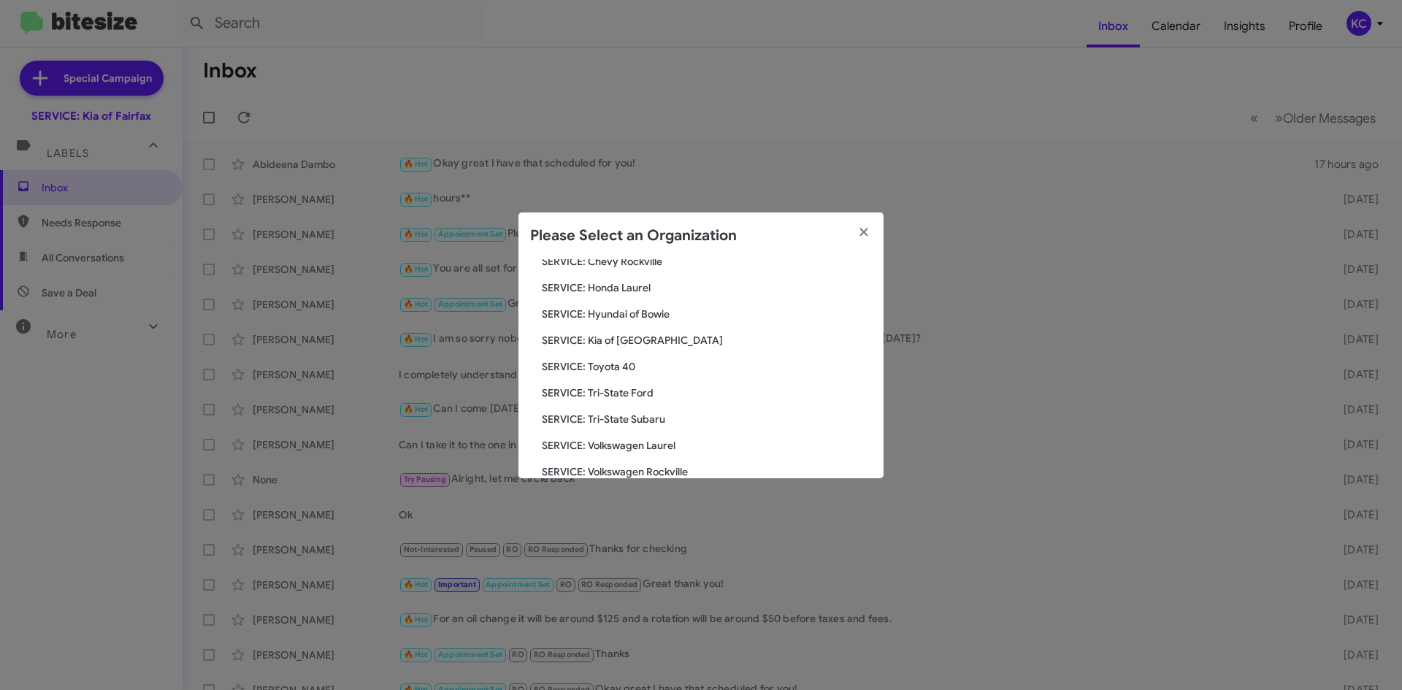
click at [608, 363] on span "SERVICE: Toyota 40" at bounding box center [707, 366] width 330 height 15
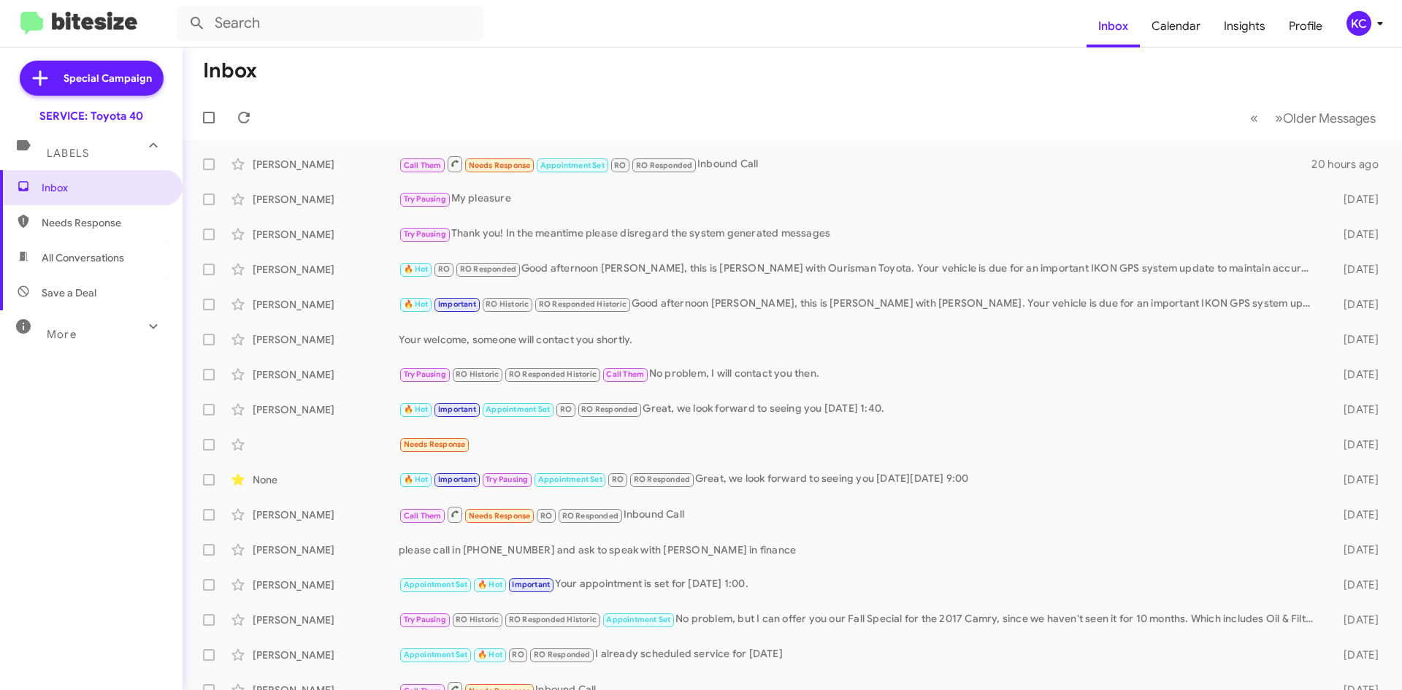
click at [1366, 23] on div "KC" at bounding box center [1359, 23] width 25 height 25
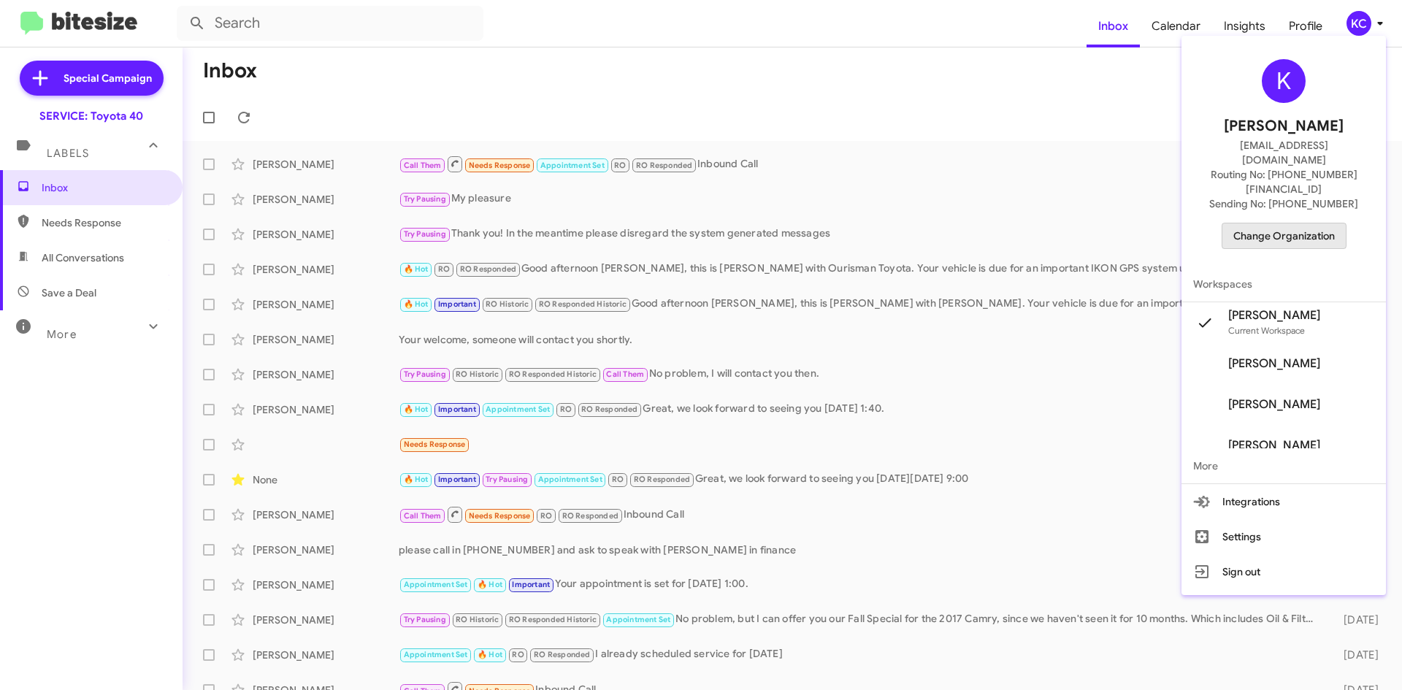
click at [1297, 223] on span "Change Organization" at bounding box center [1284, 235] width 102 height 25
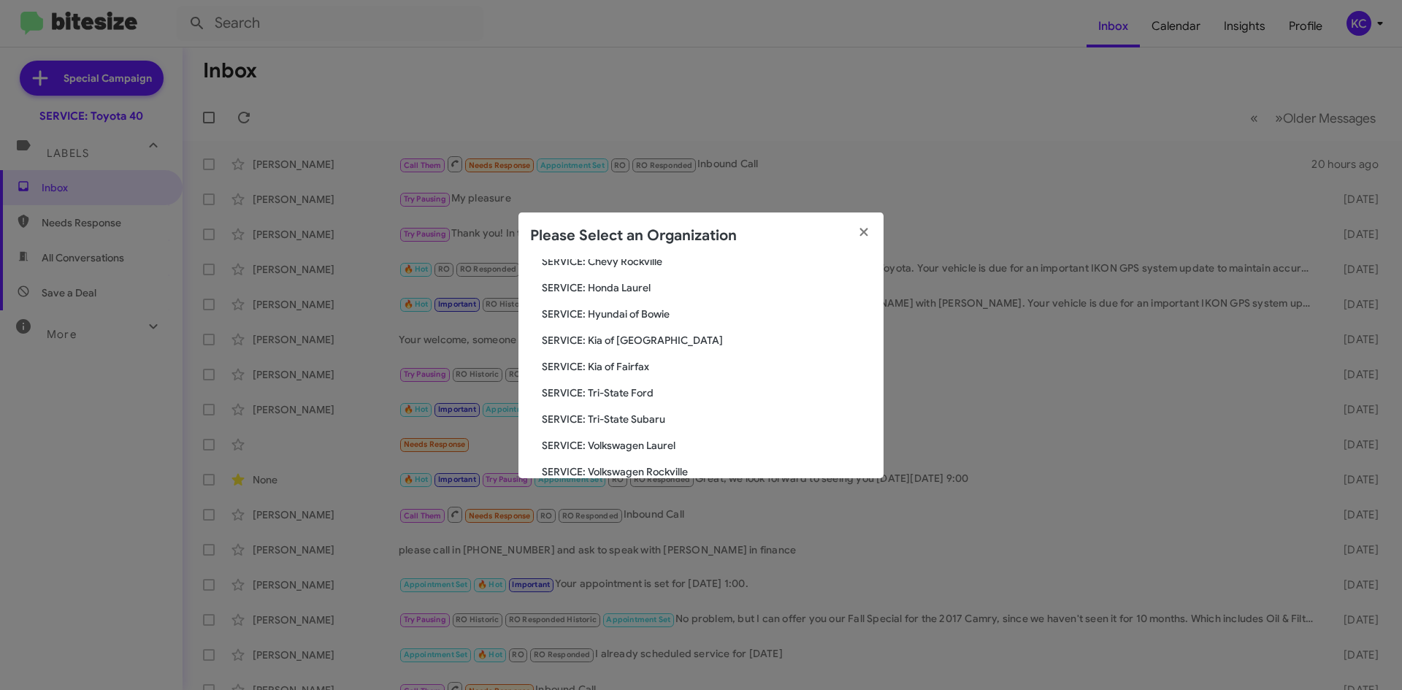
scroll to position [243, 0]
click at [596, 363] on span "SERVICE: Tri-State Ford" at bounding box center [707, 368] width 330 height 15
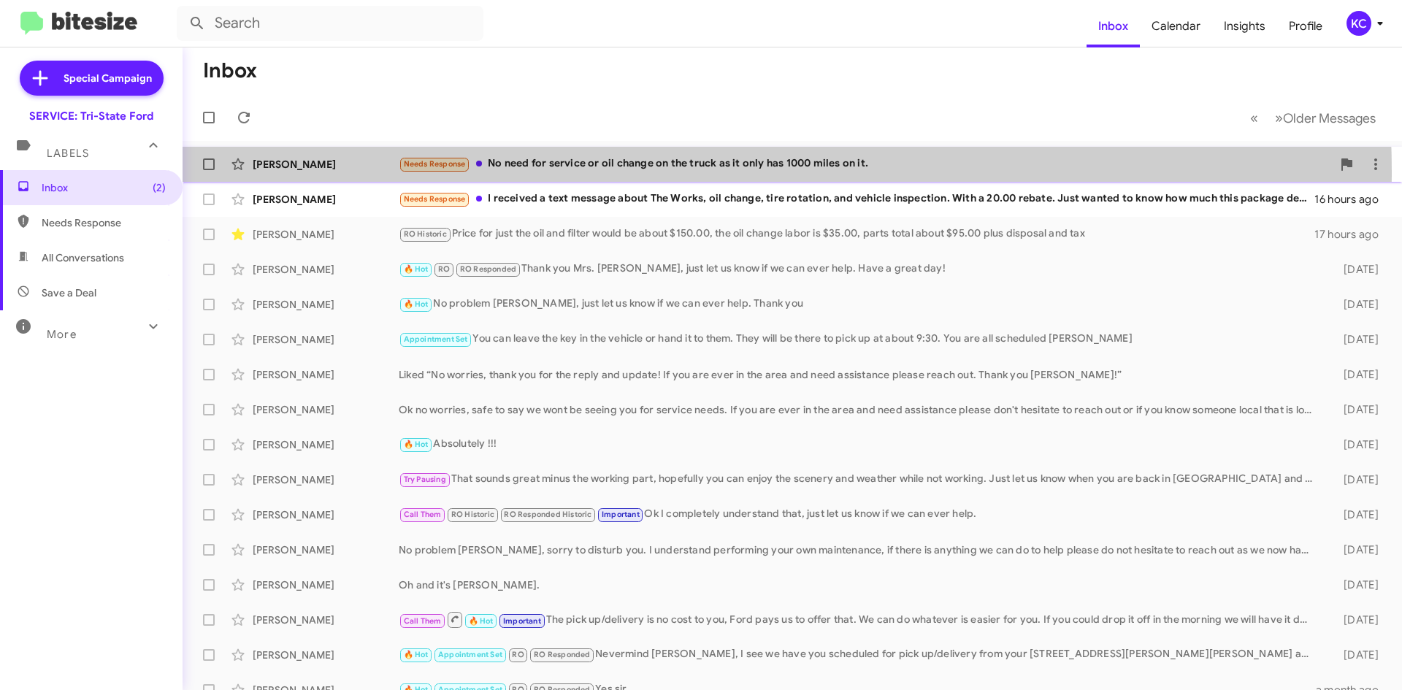
click at [656, 172] on div "Needs Response No need for service or oil change on the truck as it only has 10…" at bounding box center [865, 164] width 933 height 17
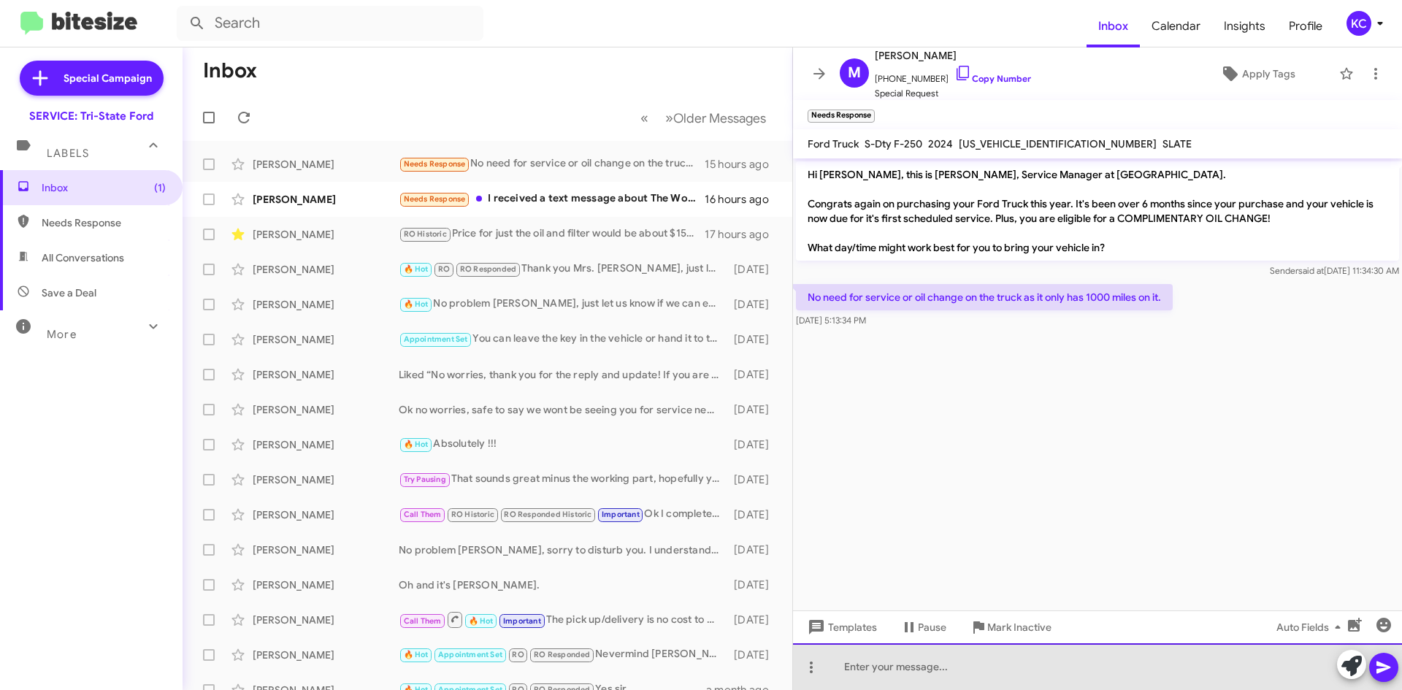
click at [987, 646] on div at bounding box center [1097, 666] width 609 height 47
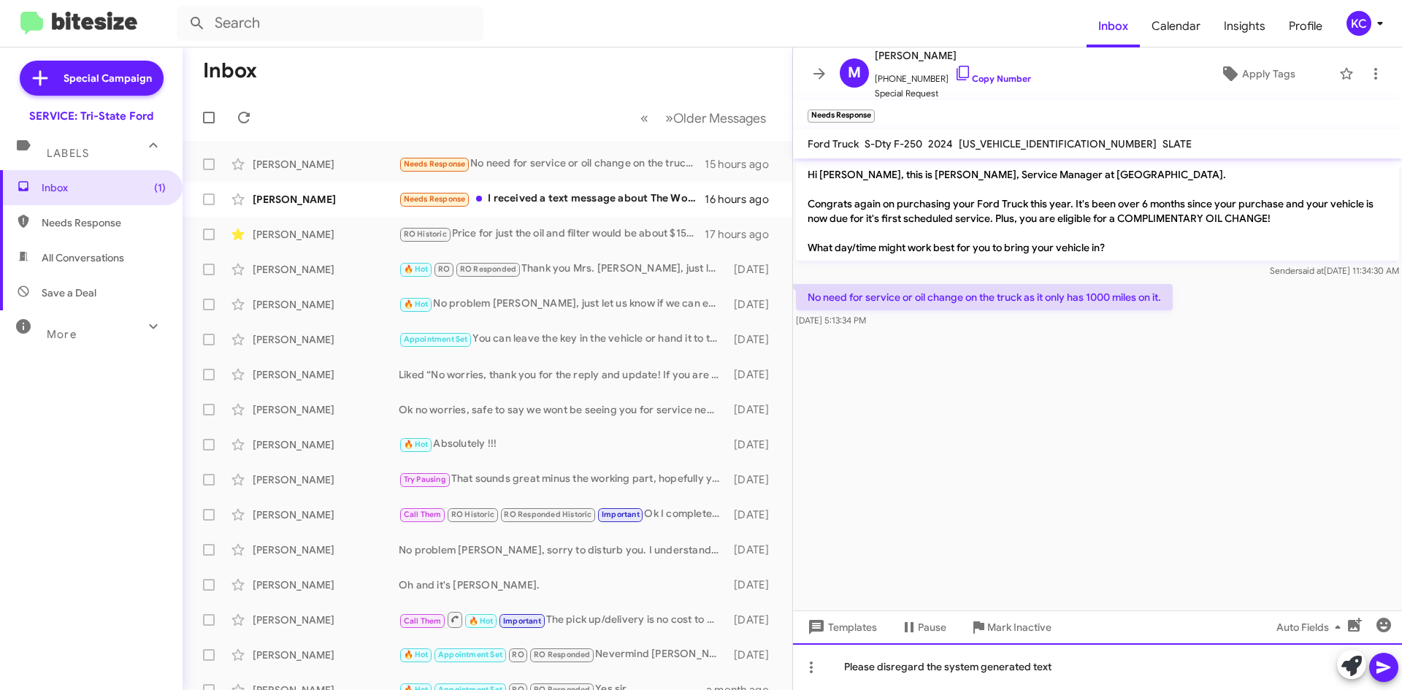
click at [846, 667] on div "Please disregard the system generated text" at bounding box center [1097, 666] width 609 height 47
click at [887, 661] on div "my apologues, please disregard the system generated text" at bounding box center [1097, 666] width 609 height 47
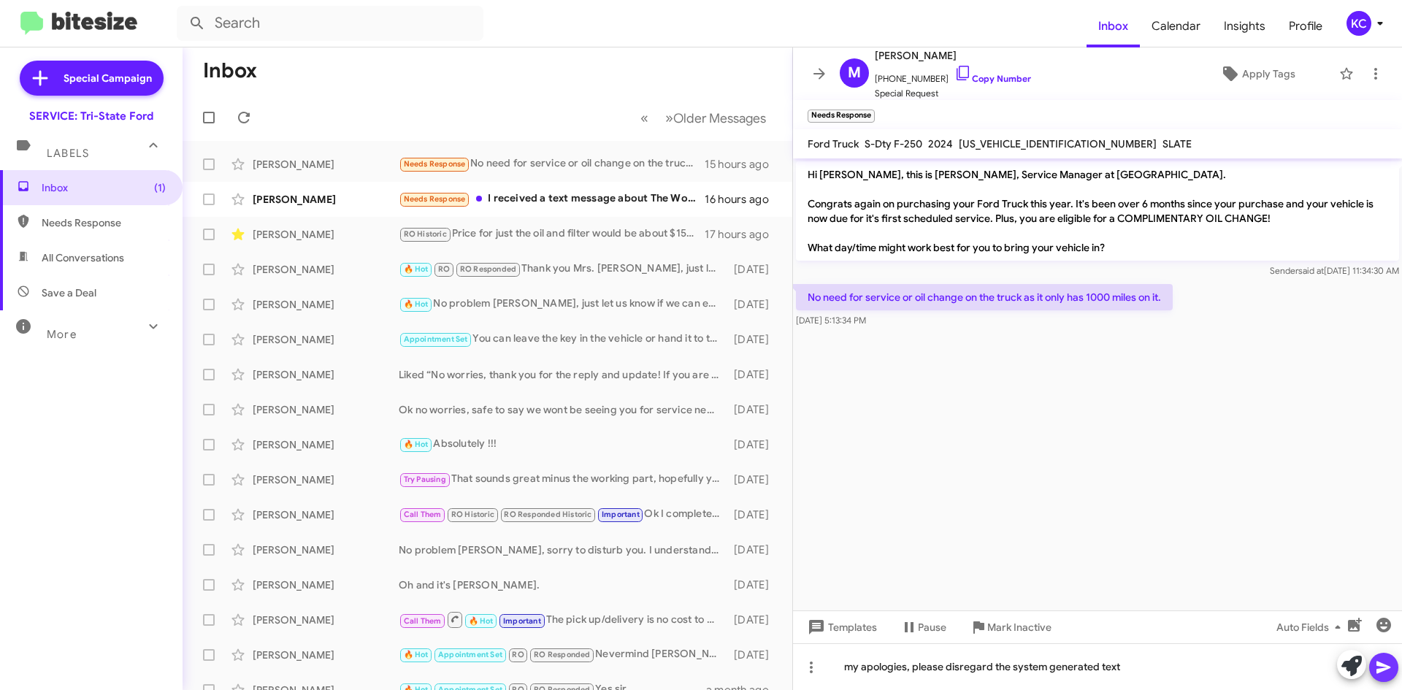
click at [1379, 664] on icon at bounding box center [1383, 668] width 14 height 12
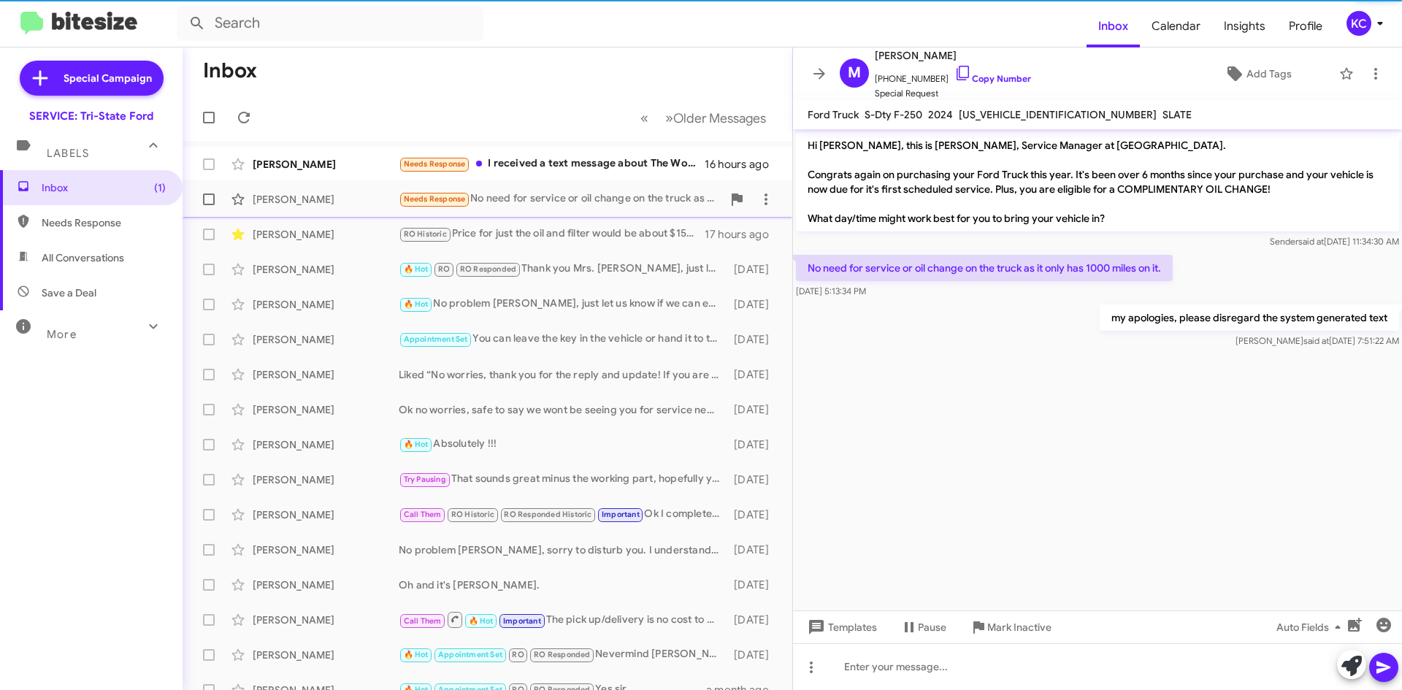
click at [586, 196] on div "Needs Response No need for service or oil change on the truck as it only has 10…" at bounding box center [560, 199] width 323 height 17
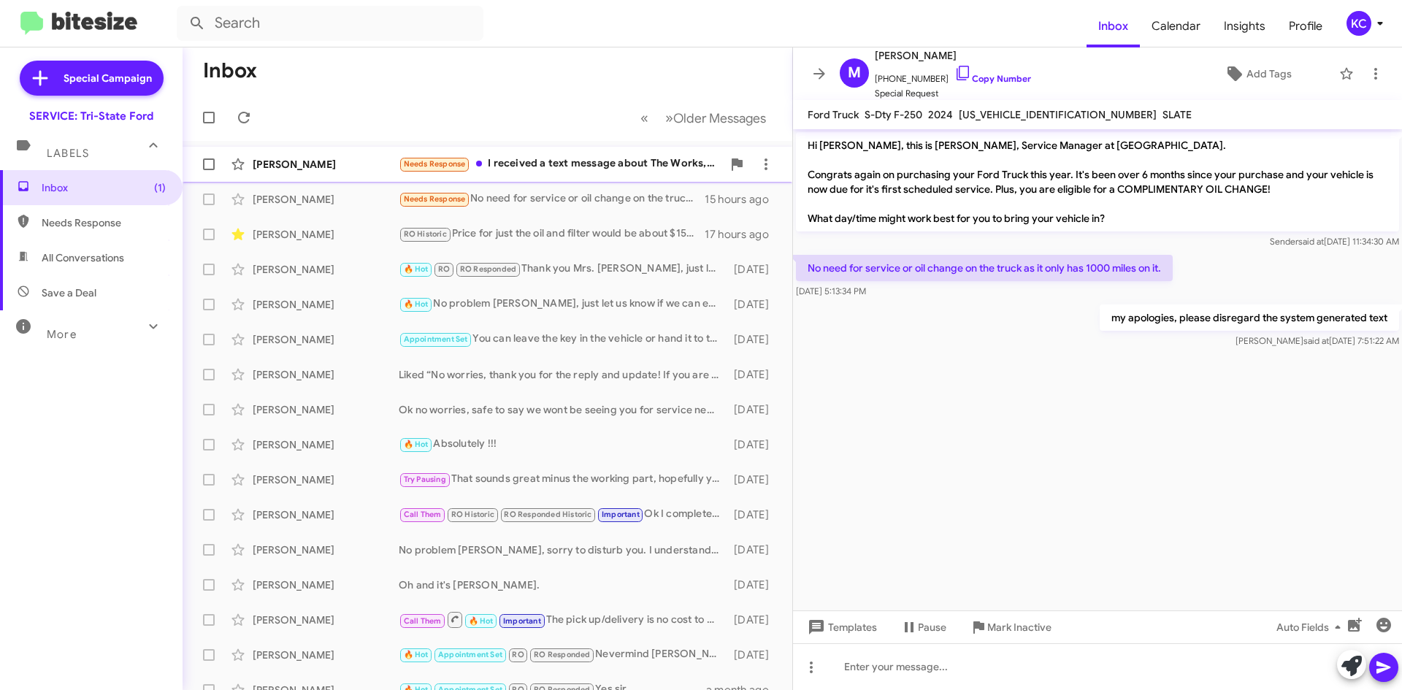
click at [571, 161] on div "Needs Response I received a text message about The Works, oil change, tire rota…" at bounding box center [560, 164] width 323 height 17
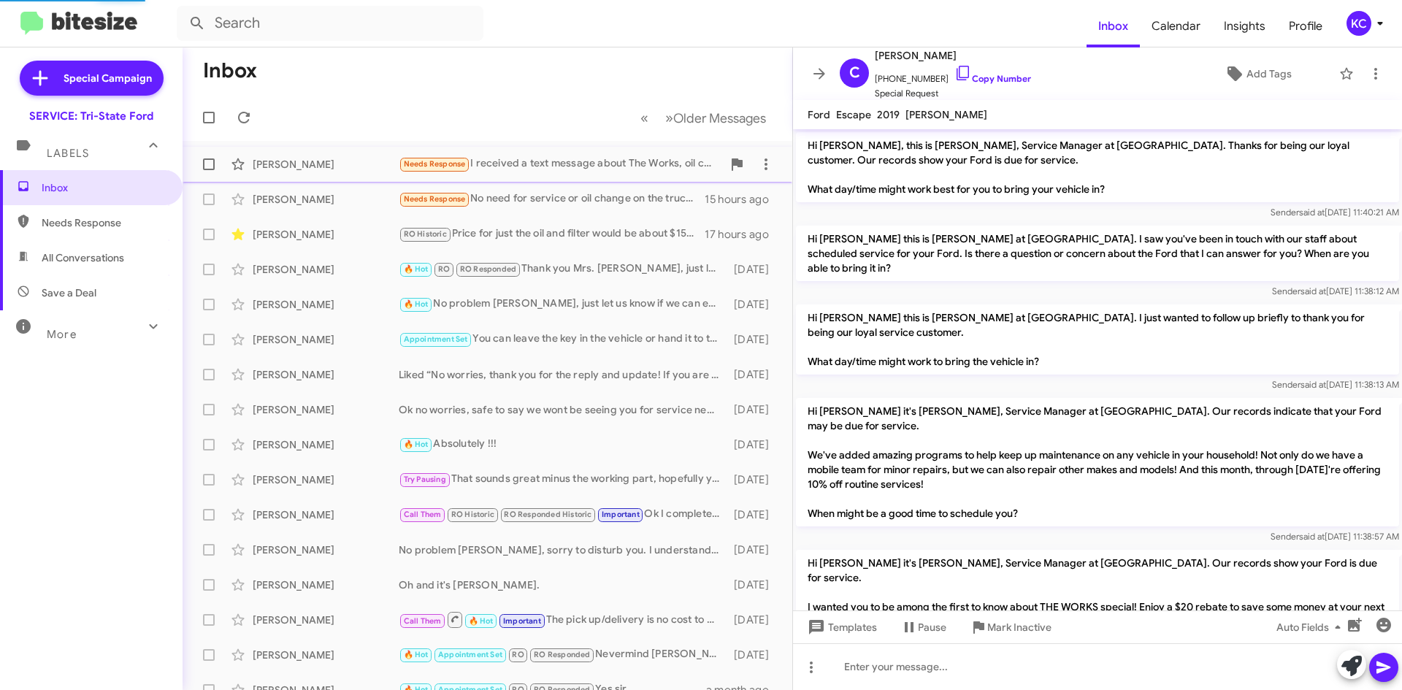
scroll to position [252, 0]
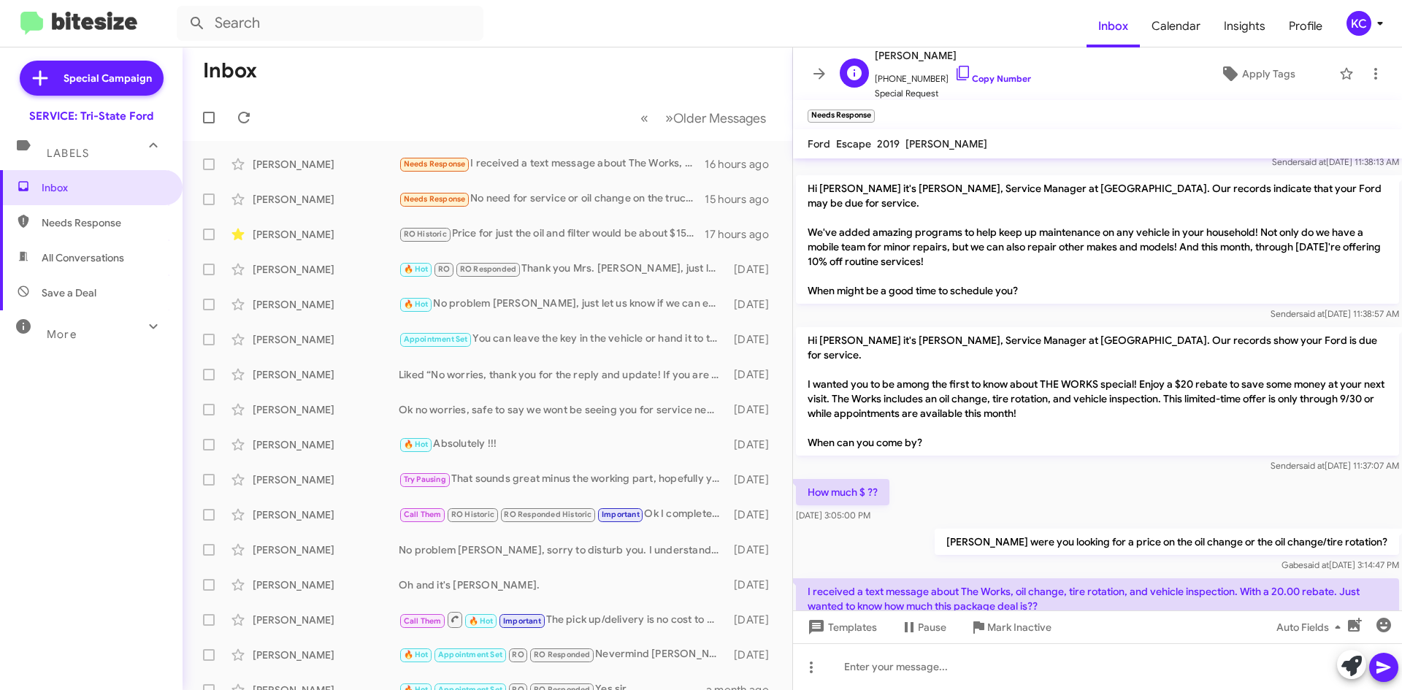
click at [957, 69] on span "+14436933653 Copy Number" at bounding box center [953, 75] width 156 height 22
click at [954, 73] on icon at bounding box center [963, 73] width 18 height 18
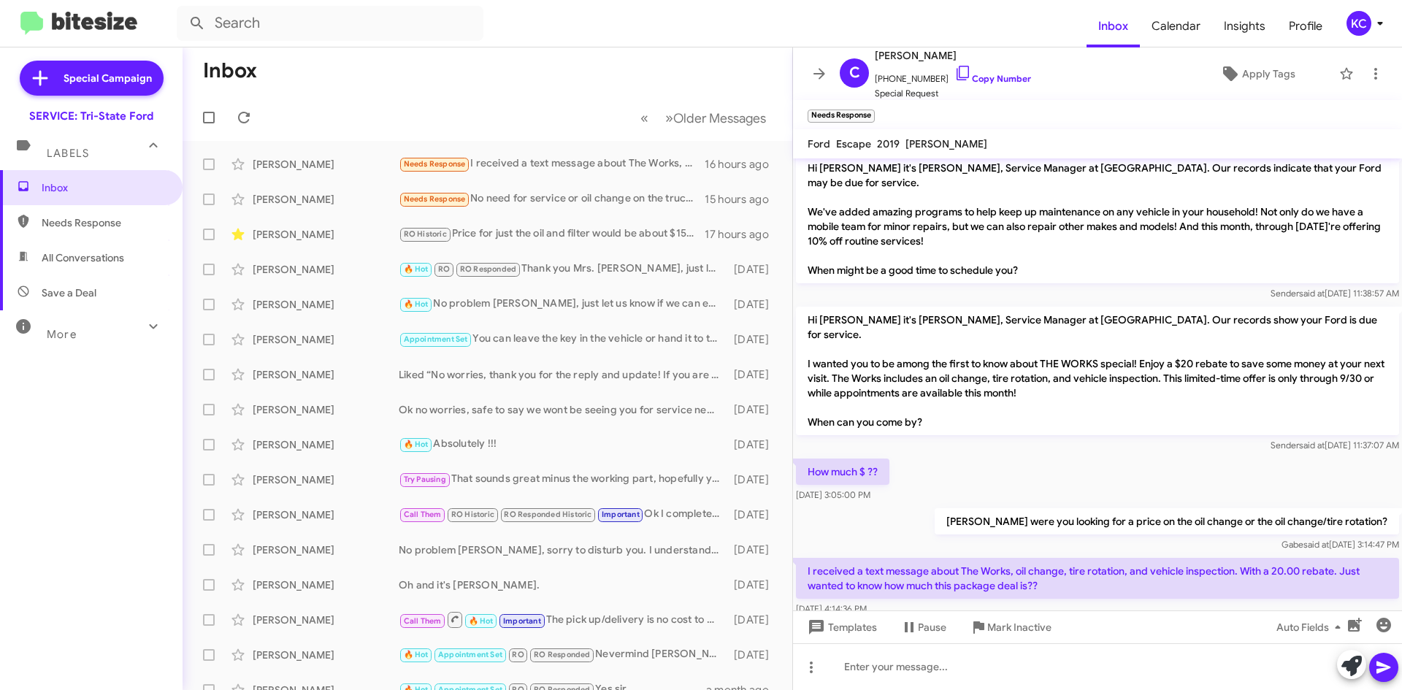
scroll to position [281, 0]
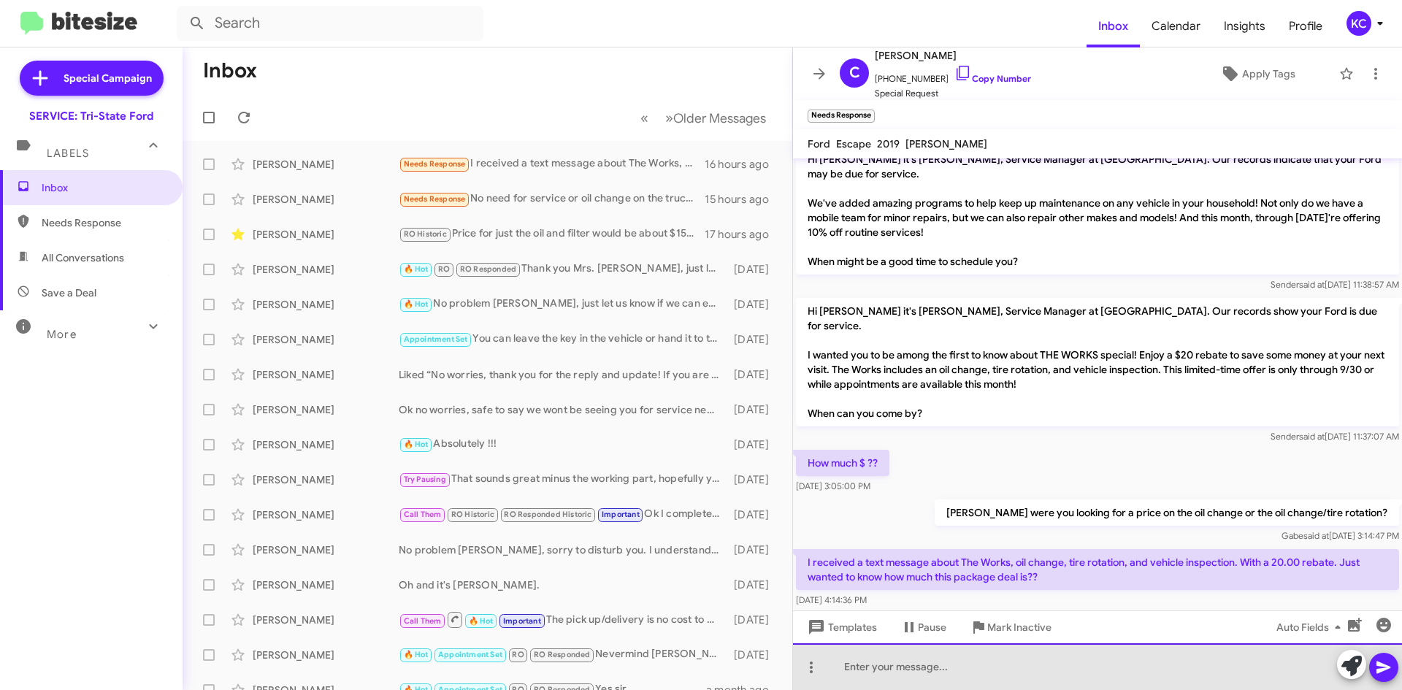
click at [993, 656] on div at bounding box center [1097, 666] width 609 height 47
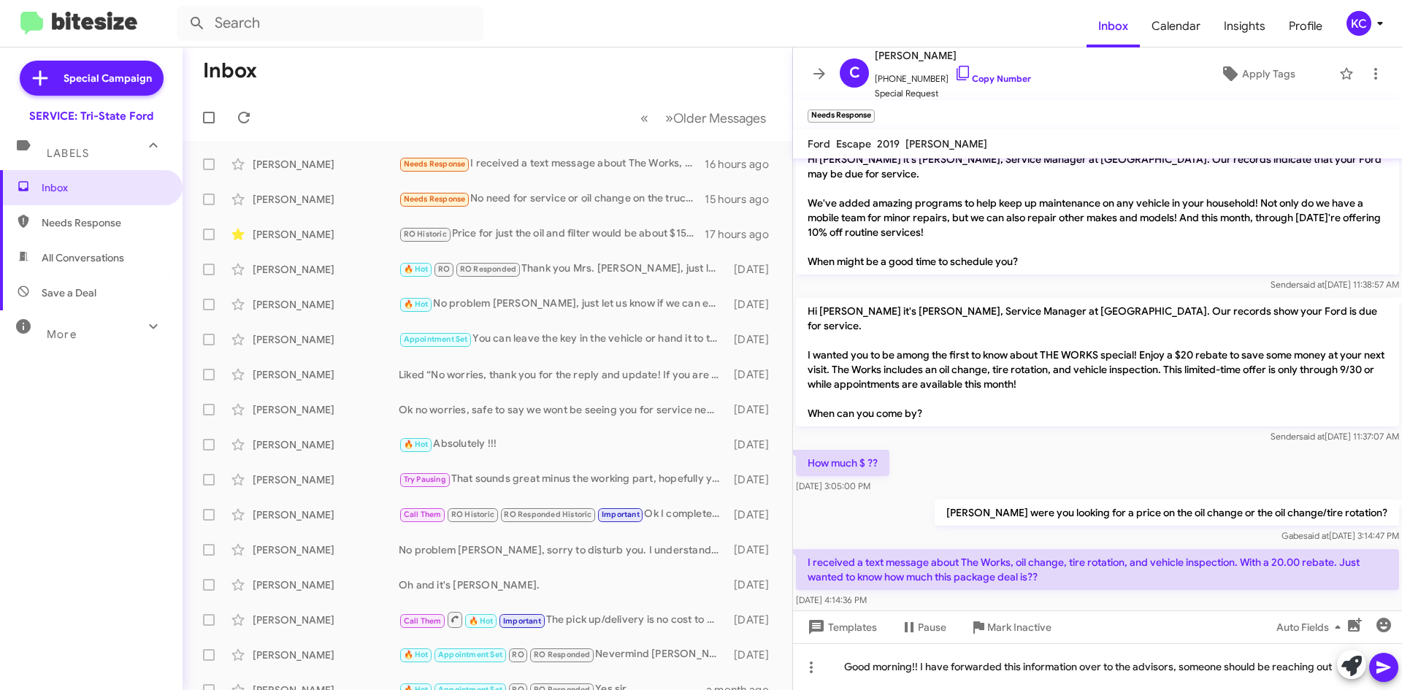
click at [1380, 660] on icon at bounding box center [1384, 668] width 18 height 18
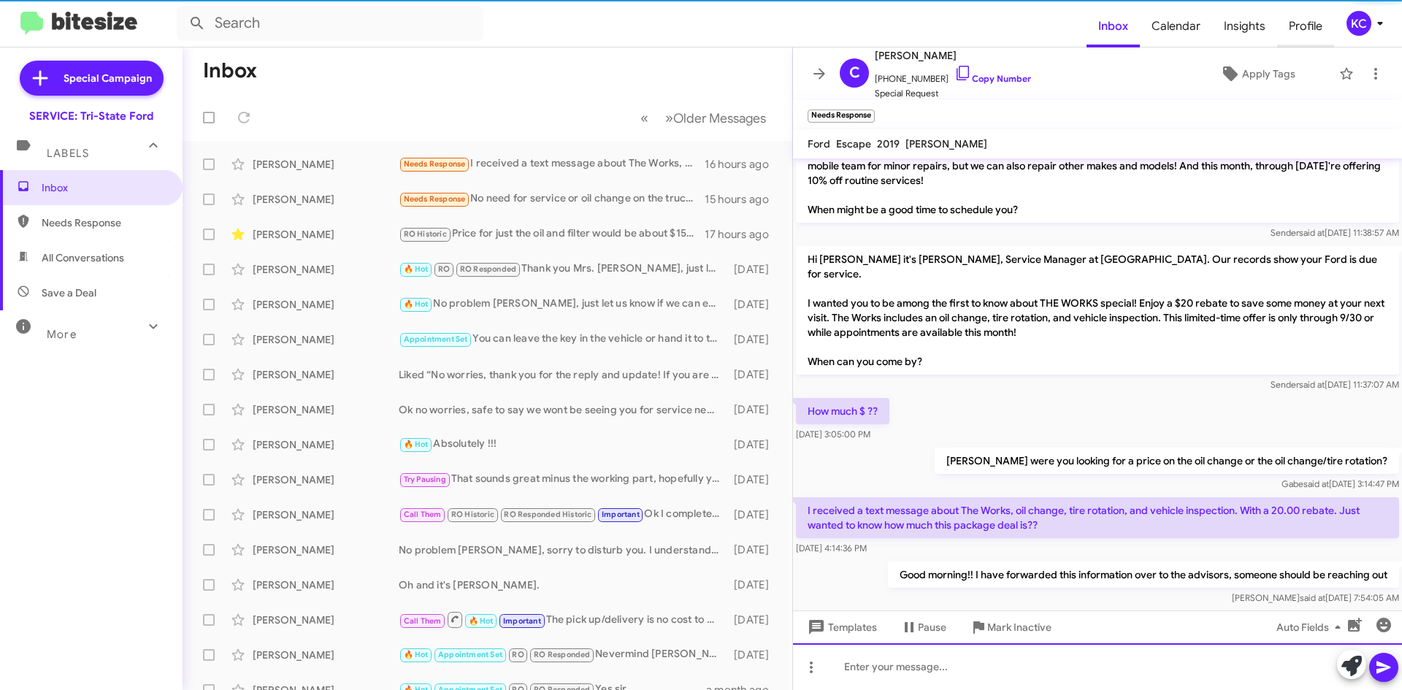
scroll to position [334, 0]
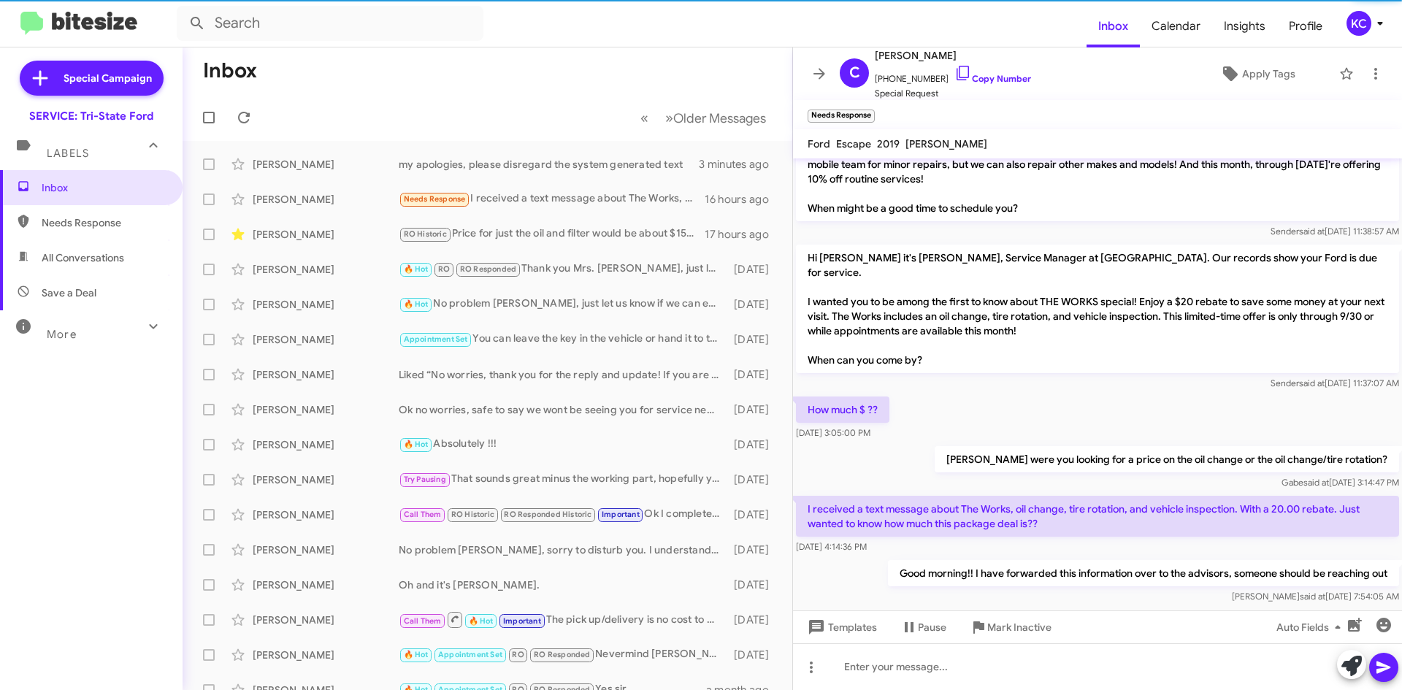
click at [1357, 20] on div "KC" at bounding box center [1359, 23] width 25 height 25
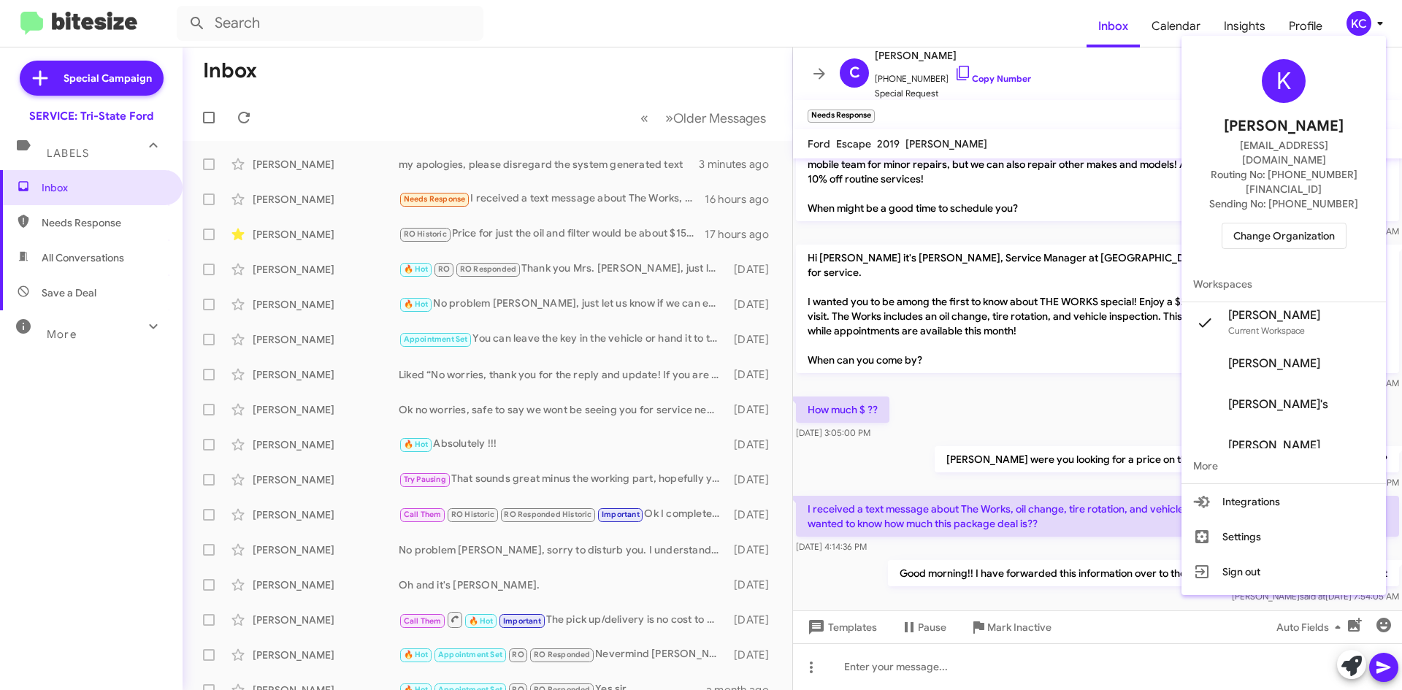
click at [605, 200] on div at bounding box center [701, 345] width 1402 height 690
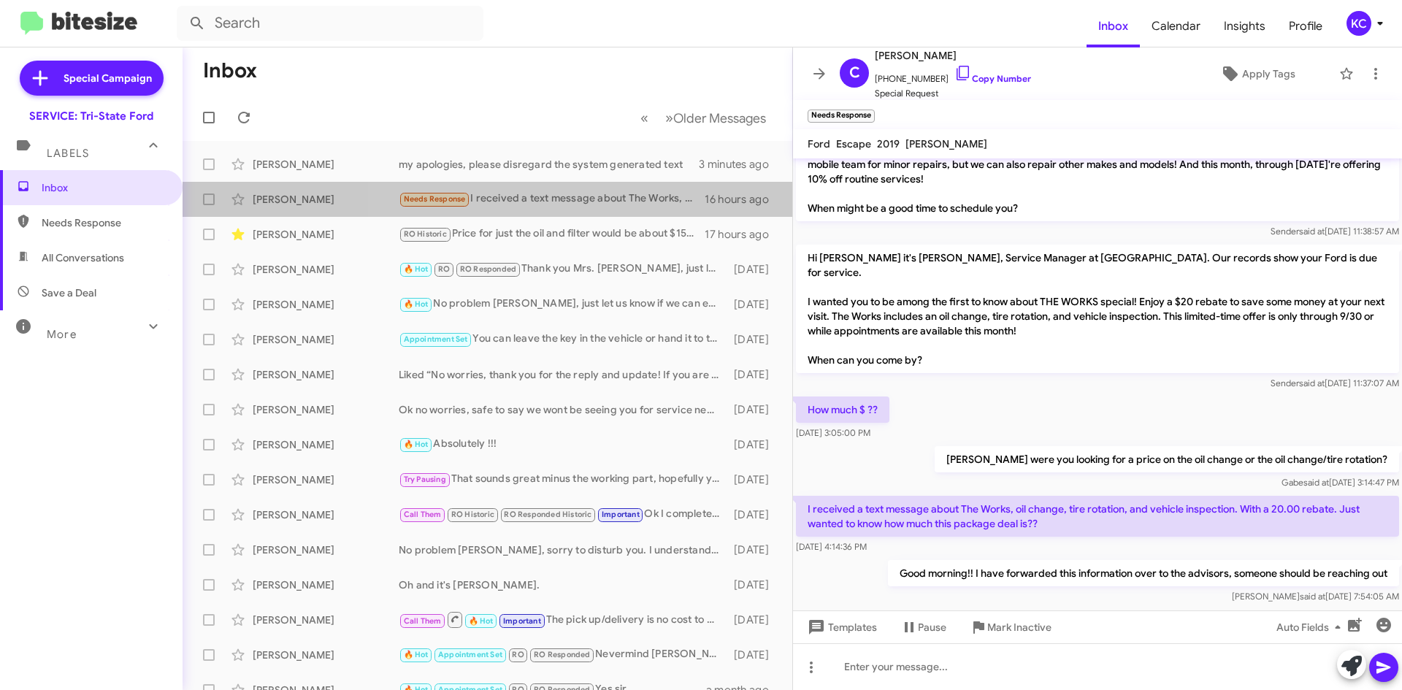
click at [605, 200] on div "Needs Response I received a text message about The Works, oil change, tire rota…" at bounding box center [552, 199] width 306 height 17
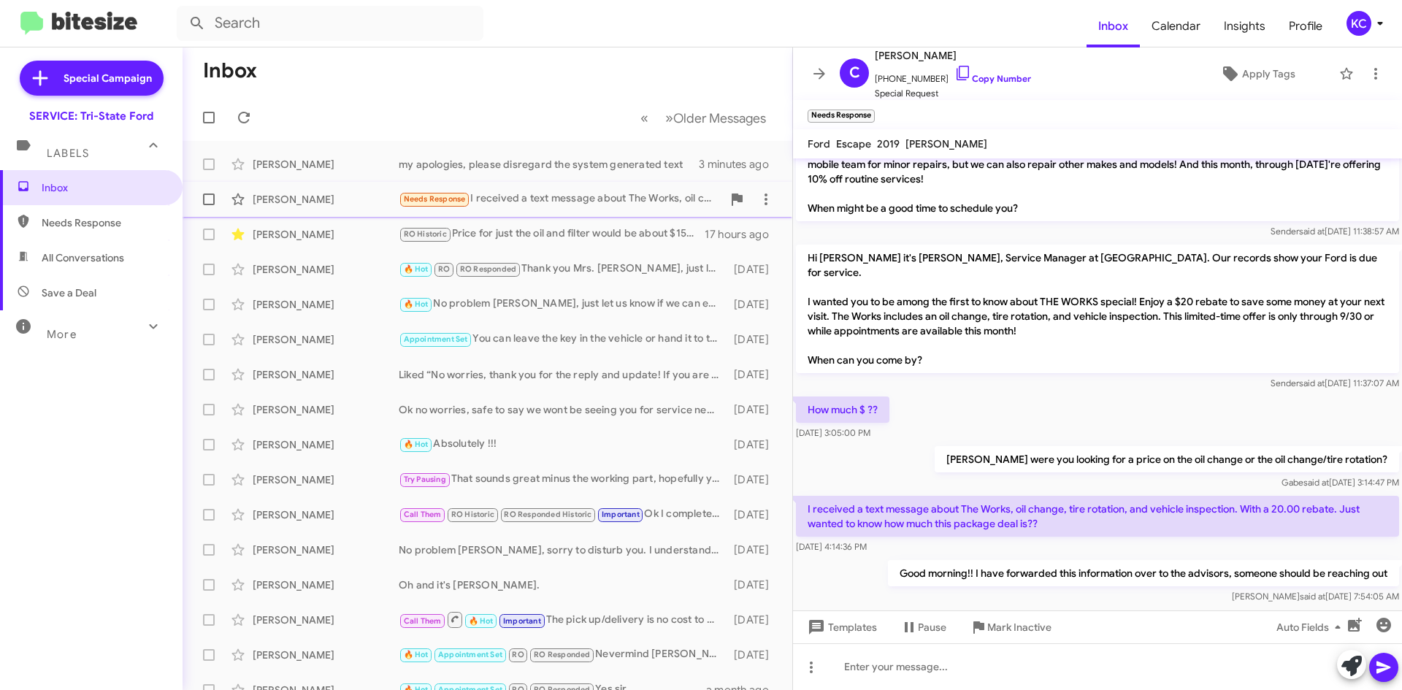
click at [454, 196] on span "Needs Response" at bounding box center [435, 198] width 62 height 9
click at [74, 215] on span "Needs Response" at bounding box center [104, 222] width 124 height 15
type input "in:needs-response"
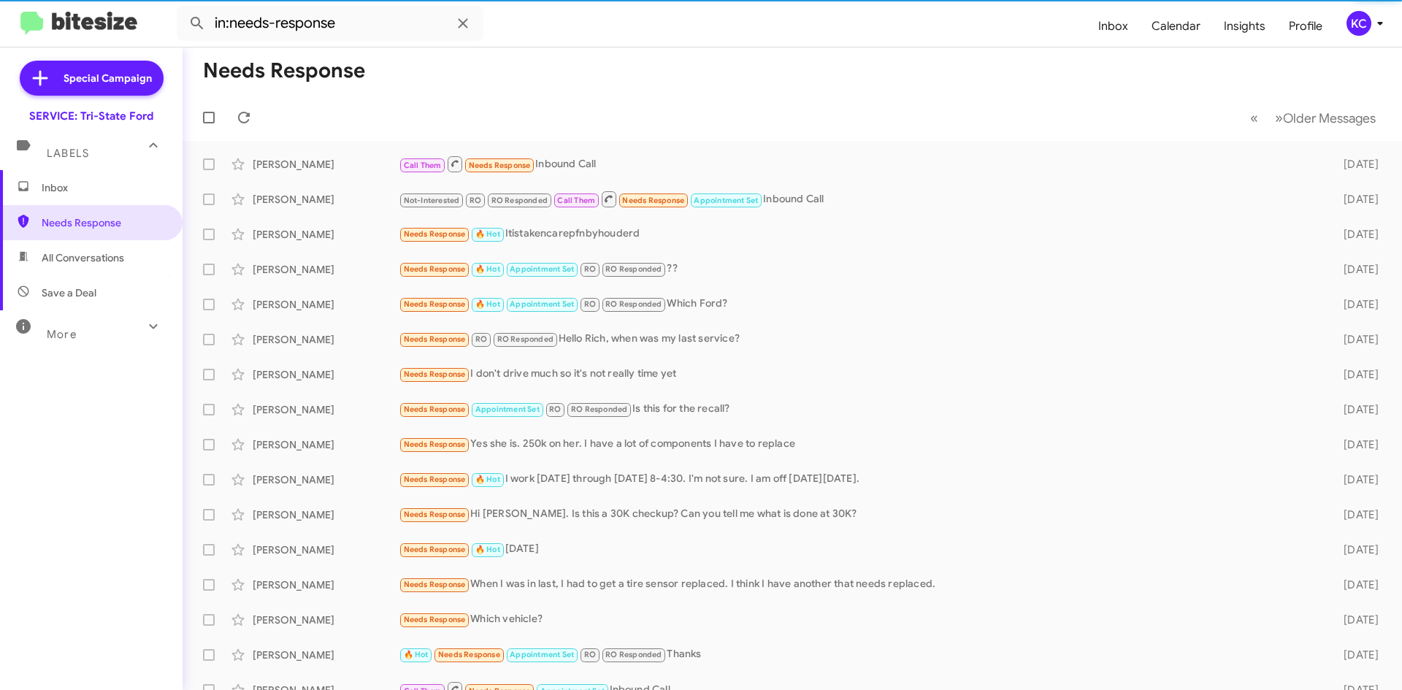
click at [70, 189] on span "Inbox" at bounding box center [104, 187] width 124 height 15
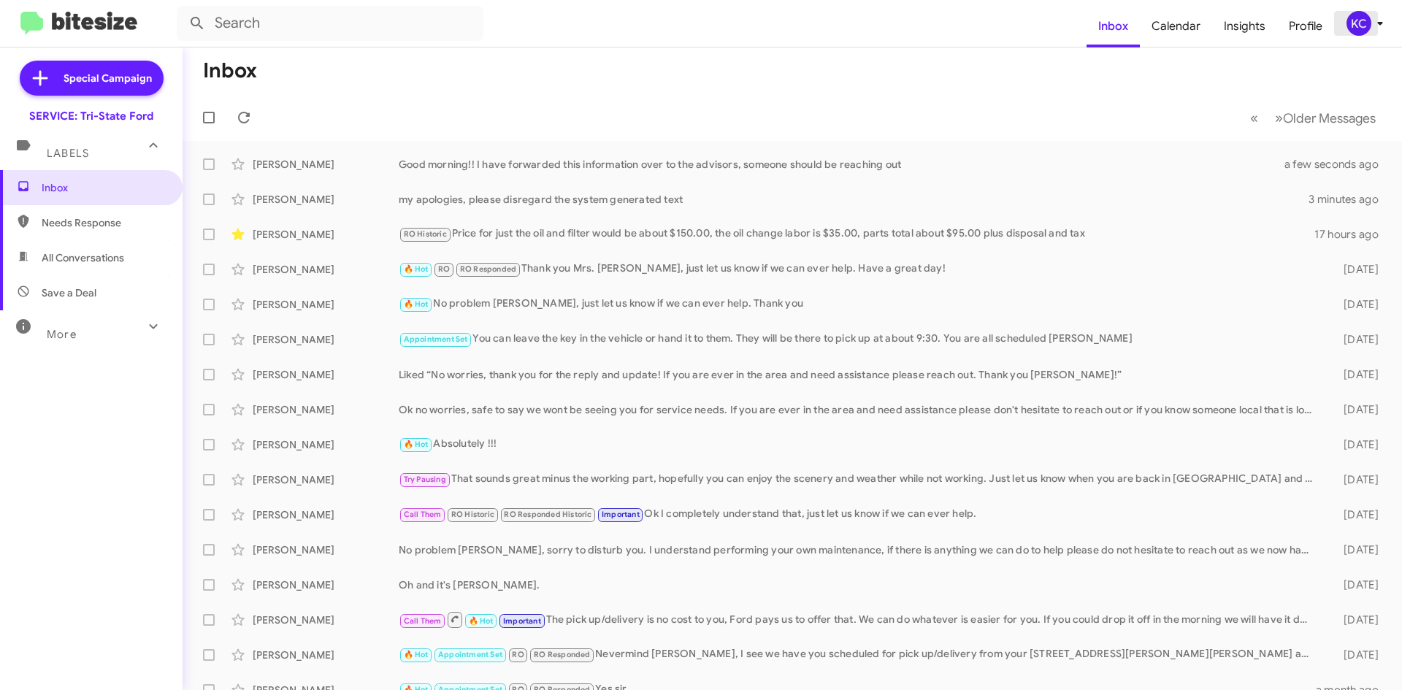
click at [1356, 29] on div "KC" at bounding box center [1359, 23] width 25 height 25
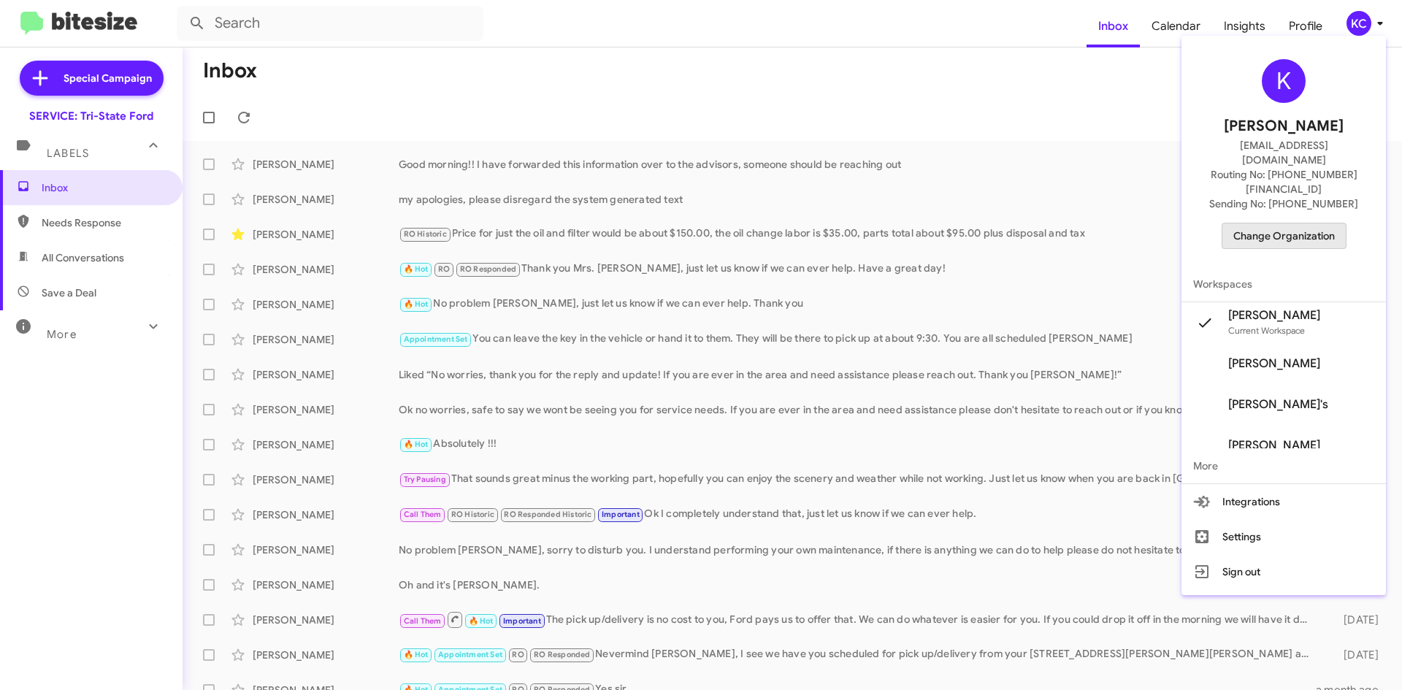
click at [1314, 223] on span "Change Organization" at bounding box center [1284, 235] width 102 height 25
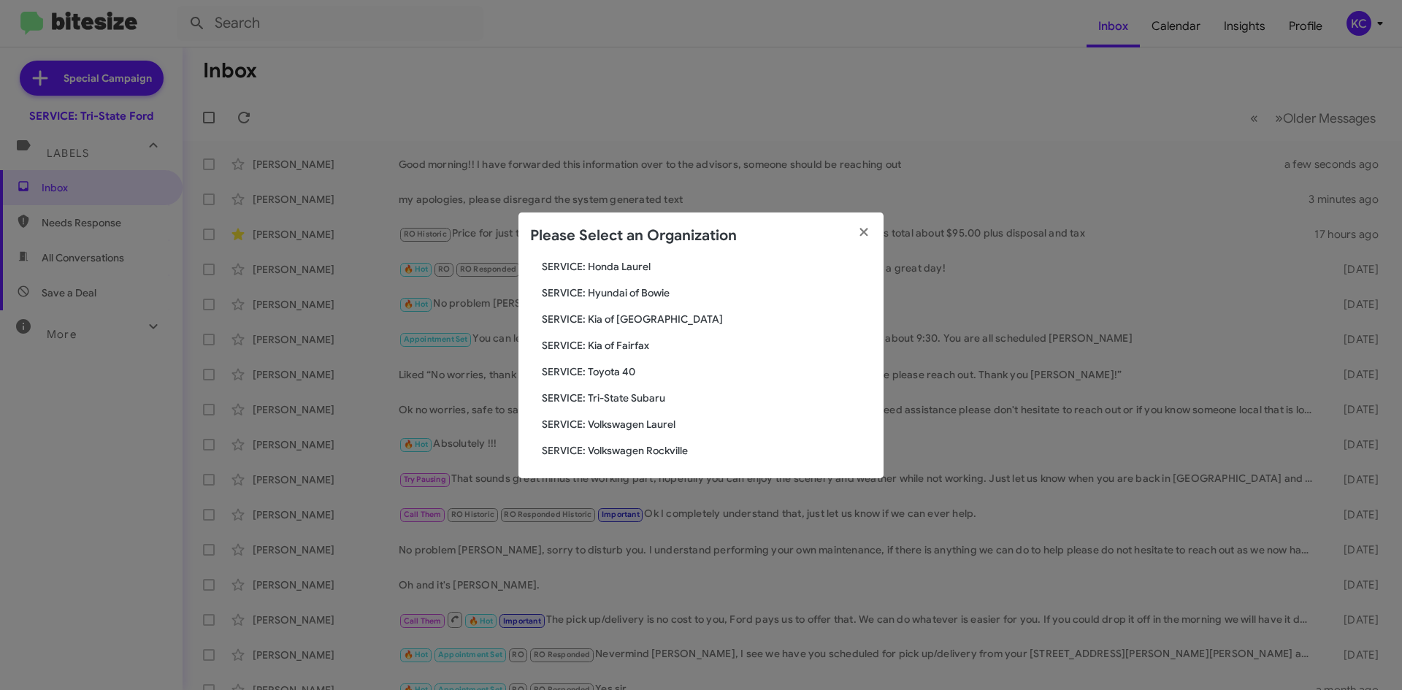
scroll to position [243, 0]
click at [656, 391] on span "SERVICE: Tri-State Subaru" at bounding box center [707, 395] width 330 height 15
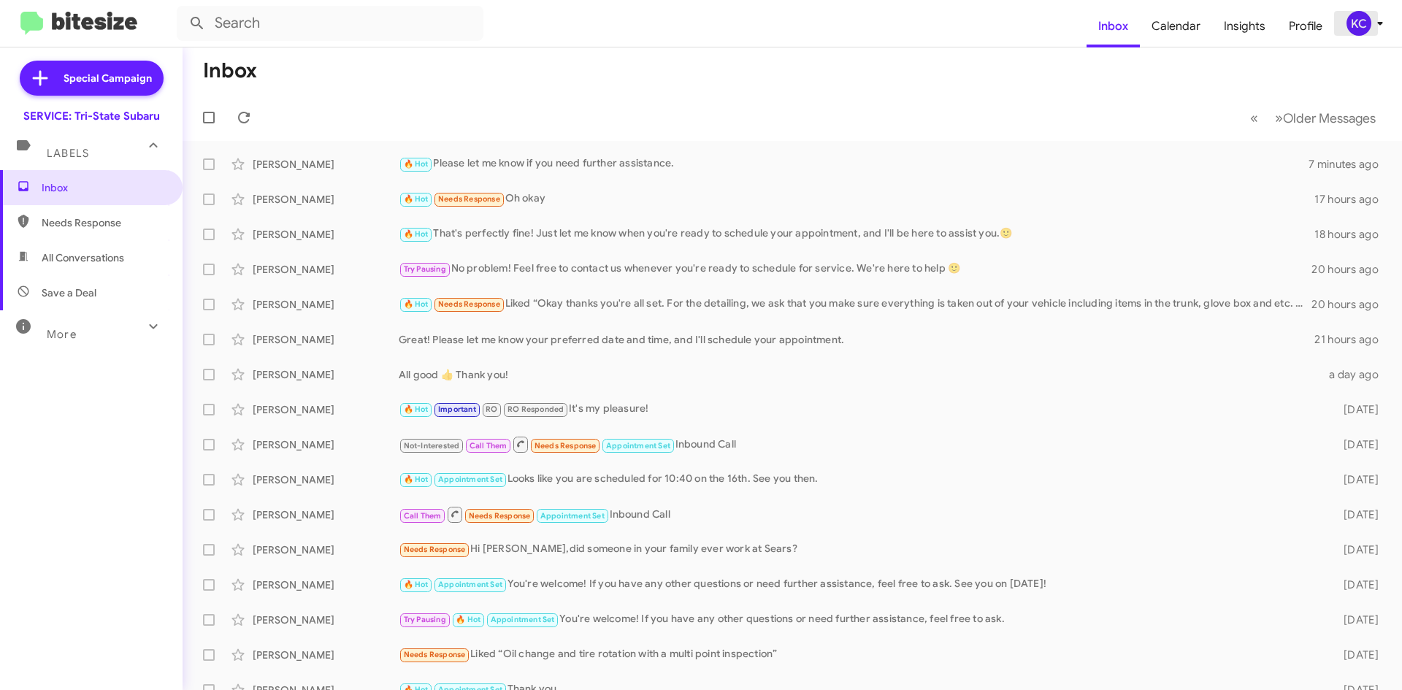
click at [1358, 23] on div "KC" at bounding box center [1359, 23] width 25 height 25
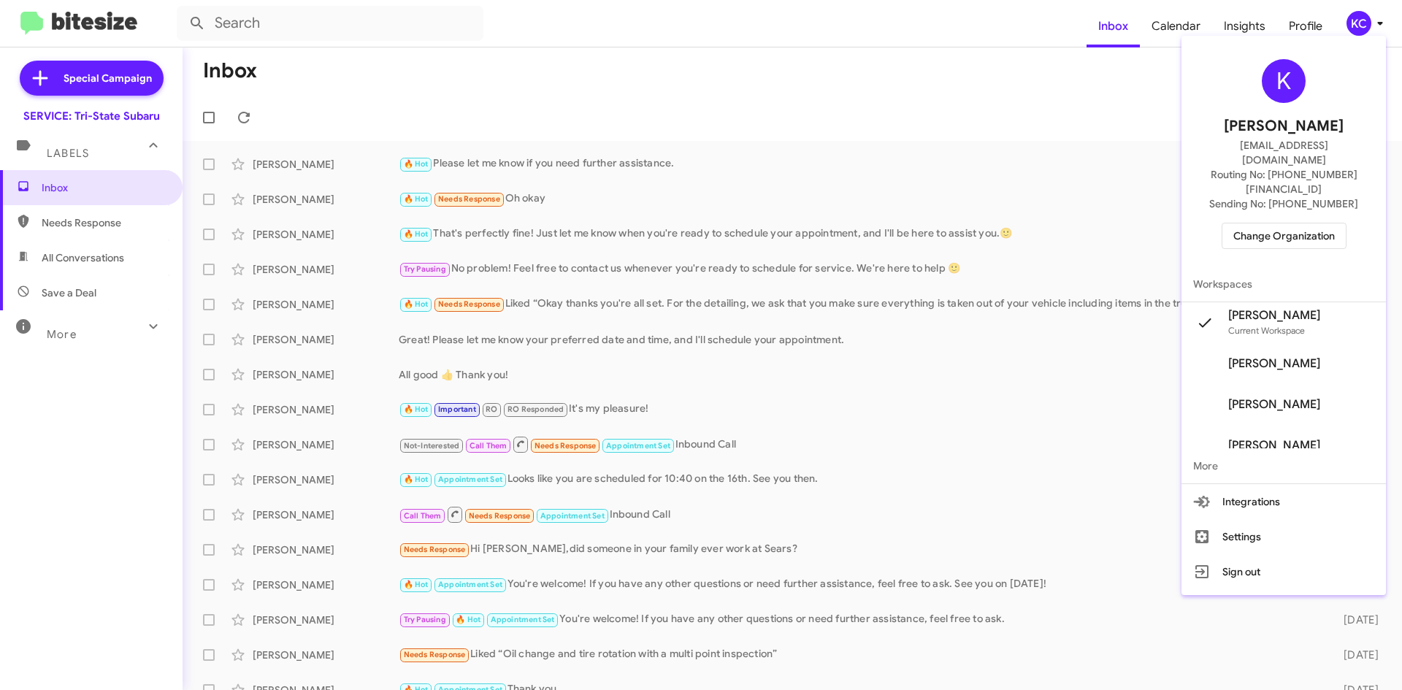
click at [1317, 223] on span "Change Organization" at bounding box center [1284, 235] width 102 height 25
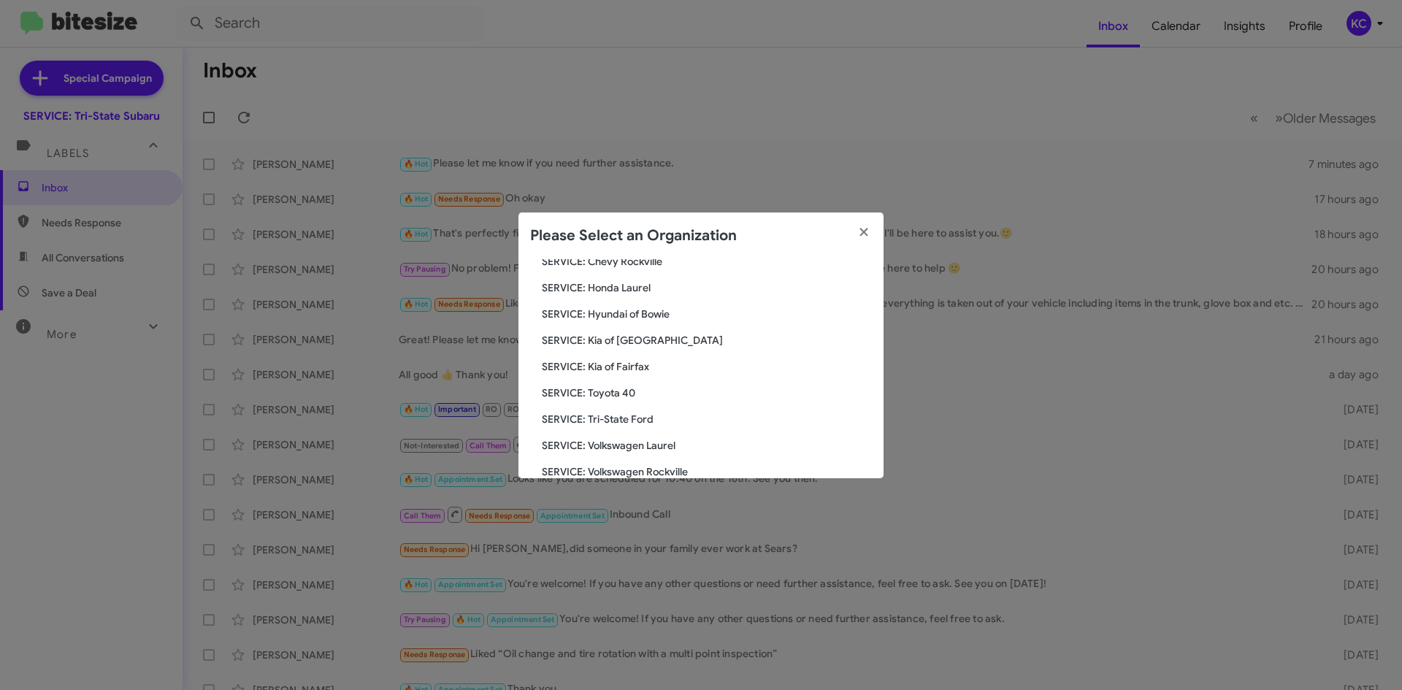
scroll to position [243, 0]
click at [608, 422] on span "SERVICE: Volkswagen Laurel" at bounding box center [707, 421] width 330 height 15
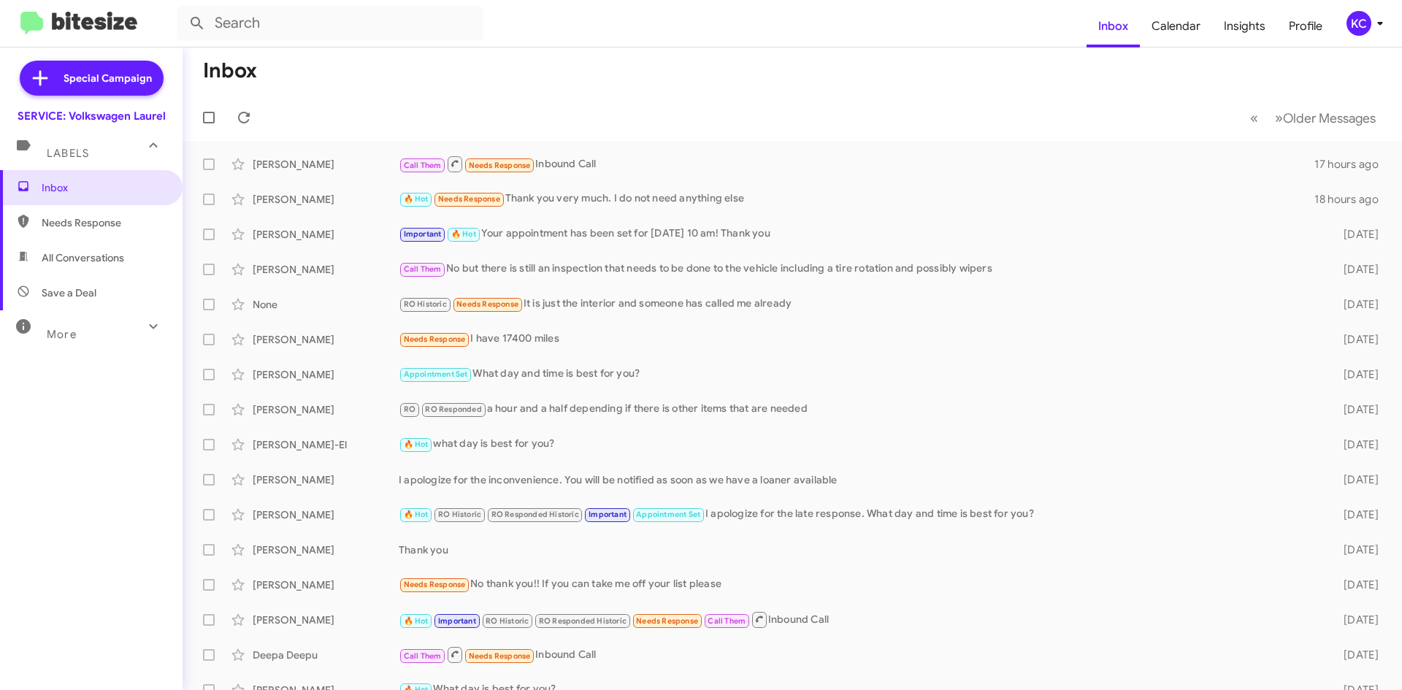
click at [1357, 20] on div "KC" at bounding box center [1359, 23] width 25 height 25
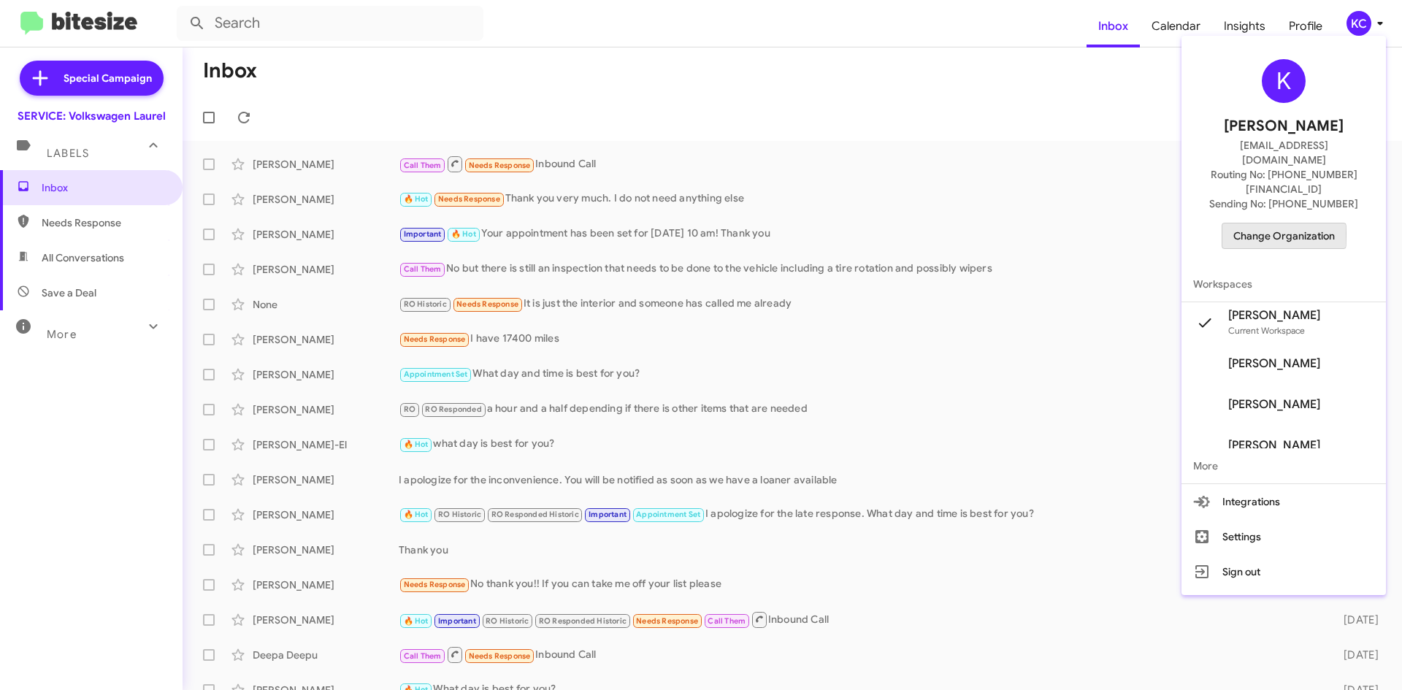
click at [1244, 223] on button "Change Organization" at bounding box center [1284, 236] width 125 height 26
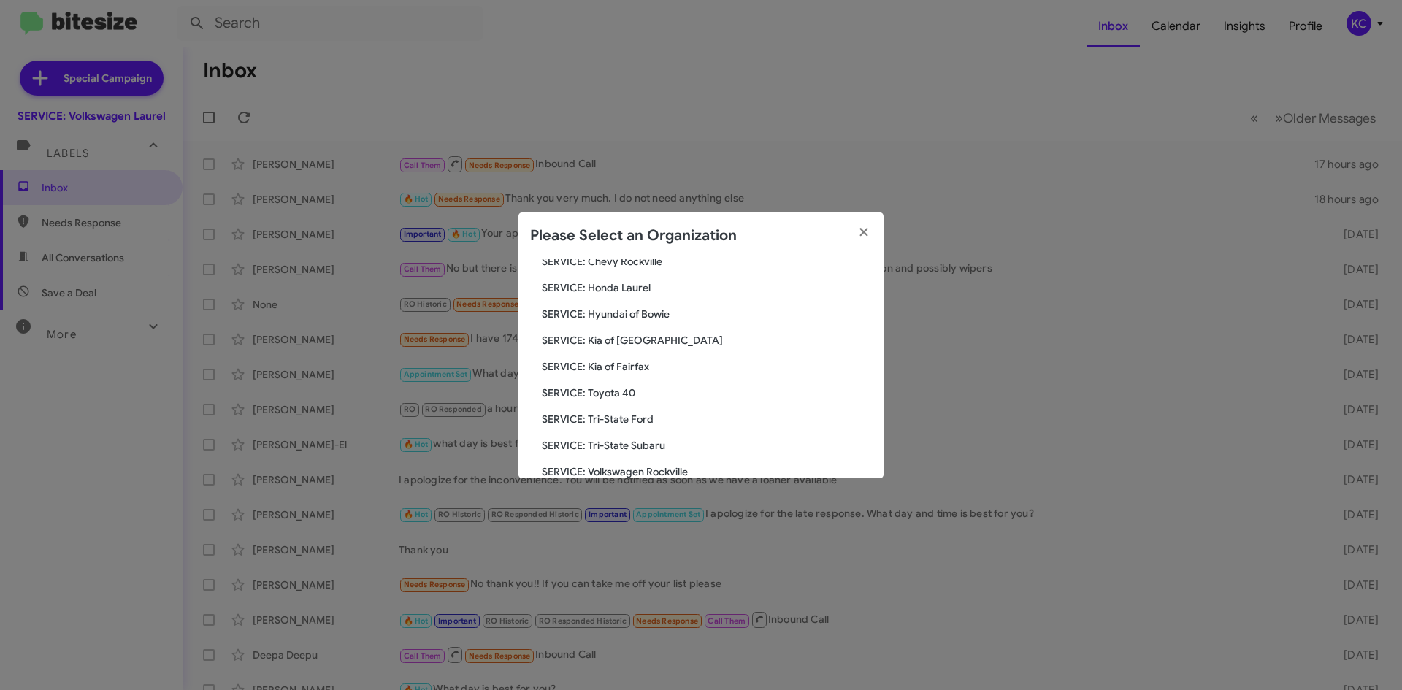
scroll to position [243, 0]
click at [691, 443] on span "SERVICE: Volkswagen Rockville" at bounding box center [707, 447] width 330 height 15
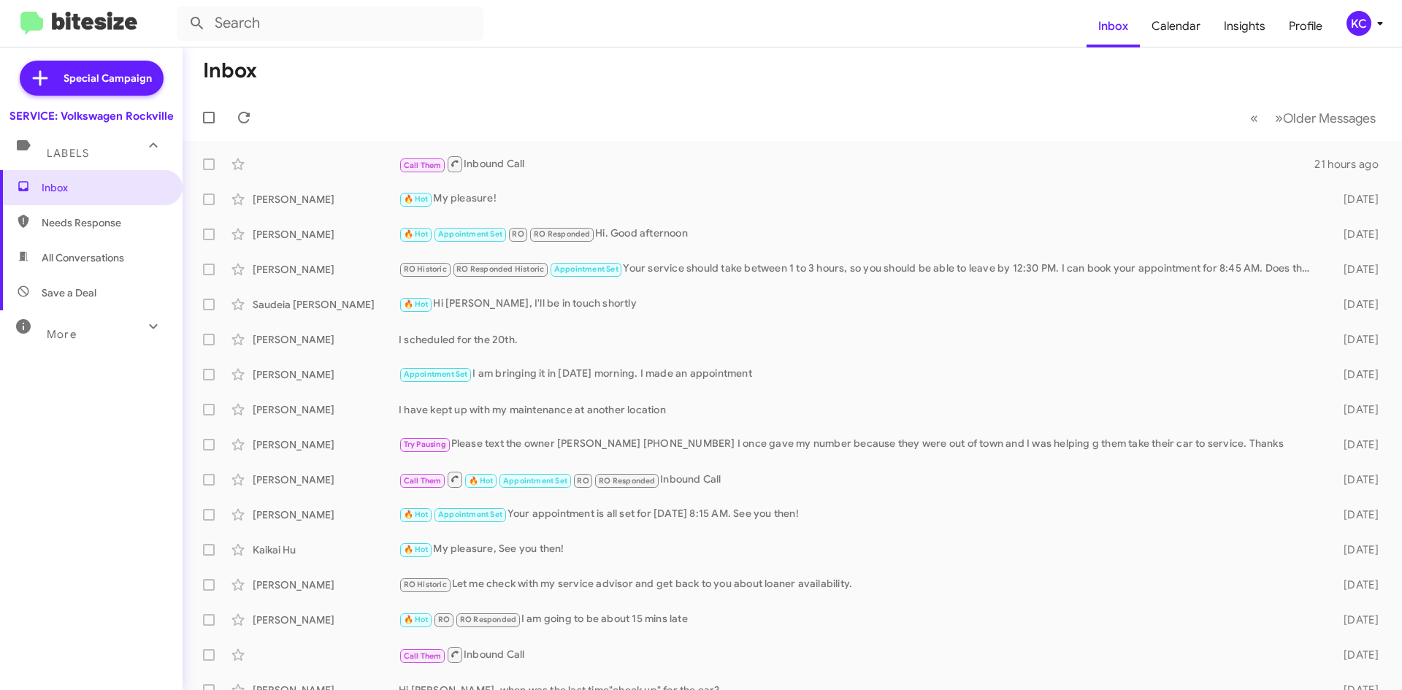
click at [1374, 17] on icon at bounding box center [1380, 24] width 18 height 18
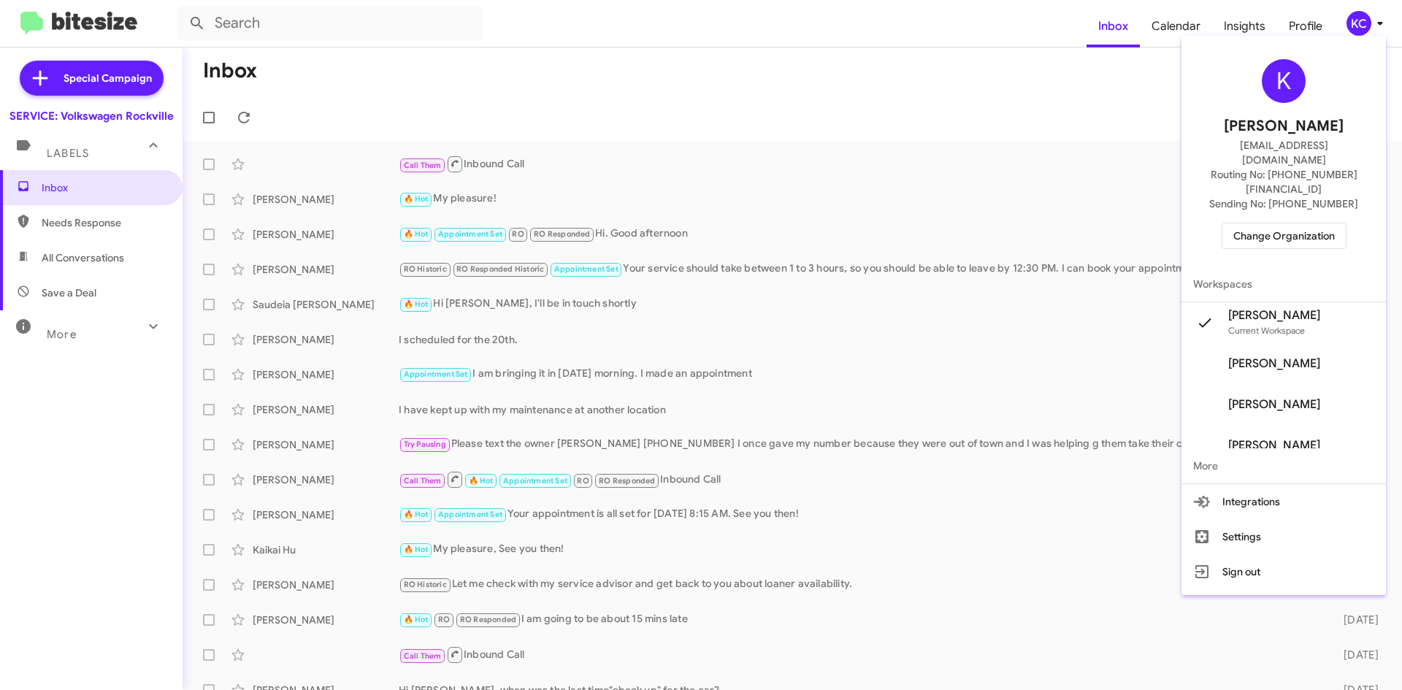
click at [1315, 223] on span "Change Organization" at bounding box center [1284, 235] width 102 height 25
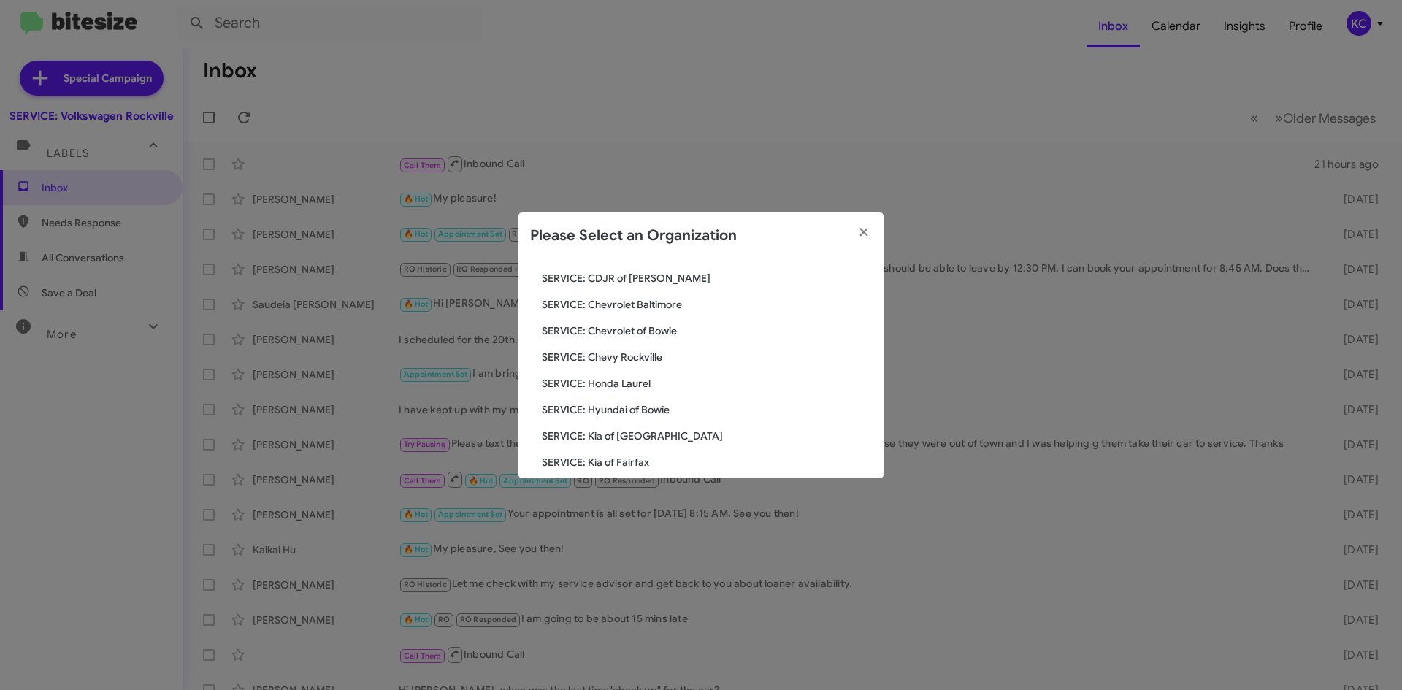
scroll to position [146, 0]
click at [632, 384] on span "SERVICE: Hyundai of Bowie" at bounding box center [707, 387] width 330 height 15
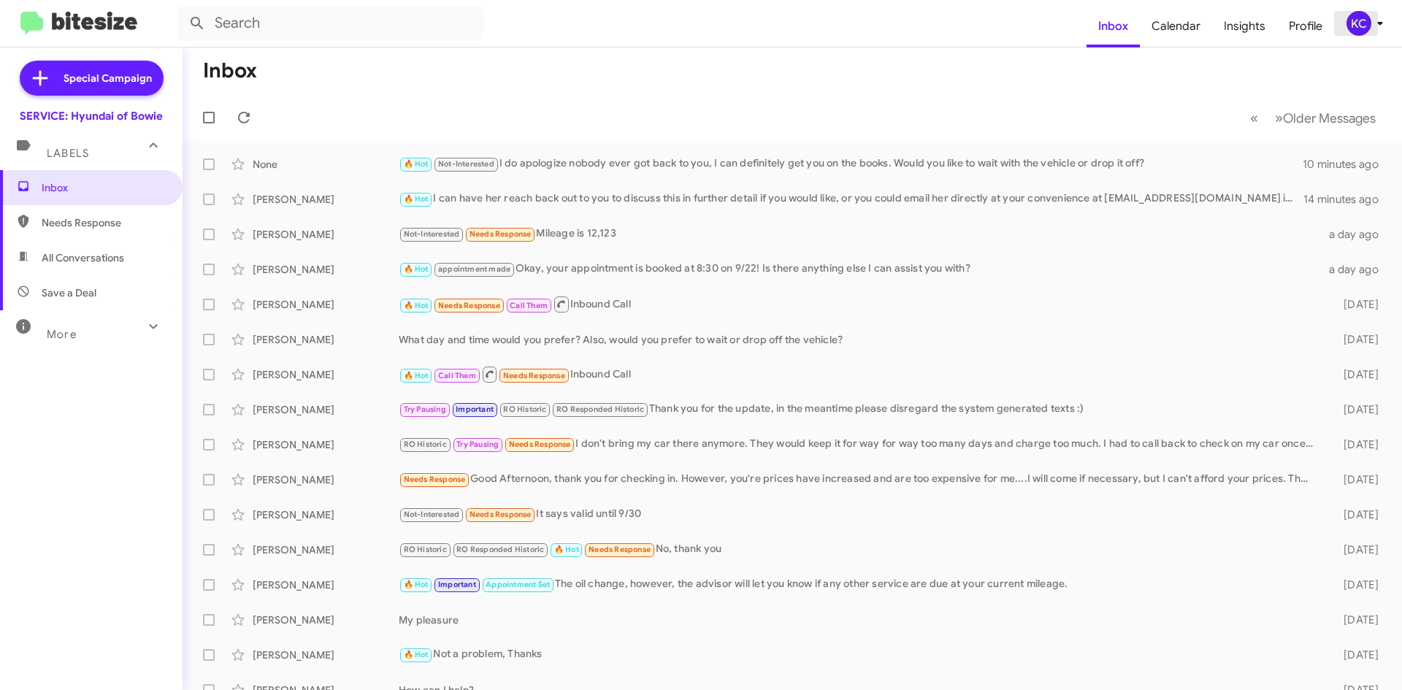
click at [1382, 16] on icon at bounding box center [1380, 24] width 18 height 18
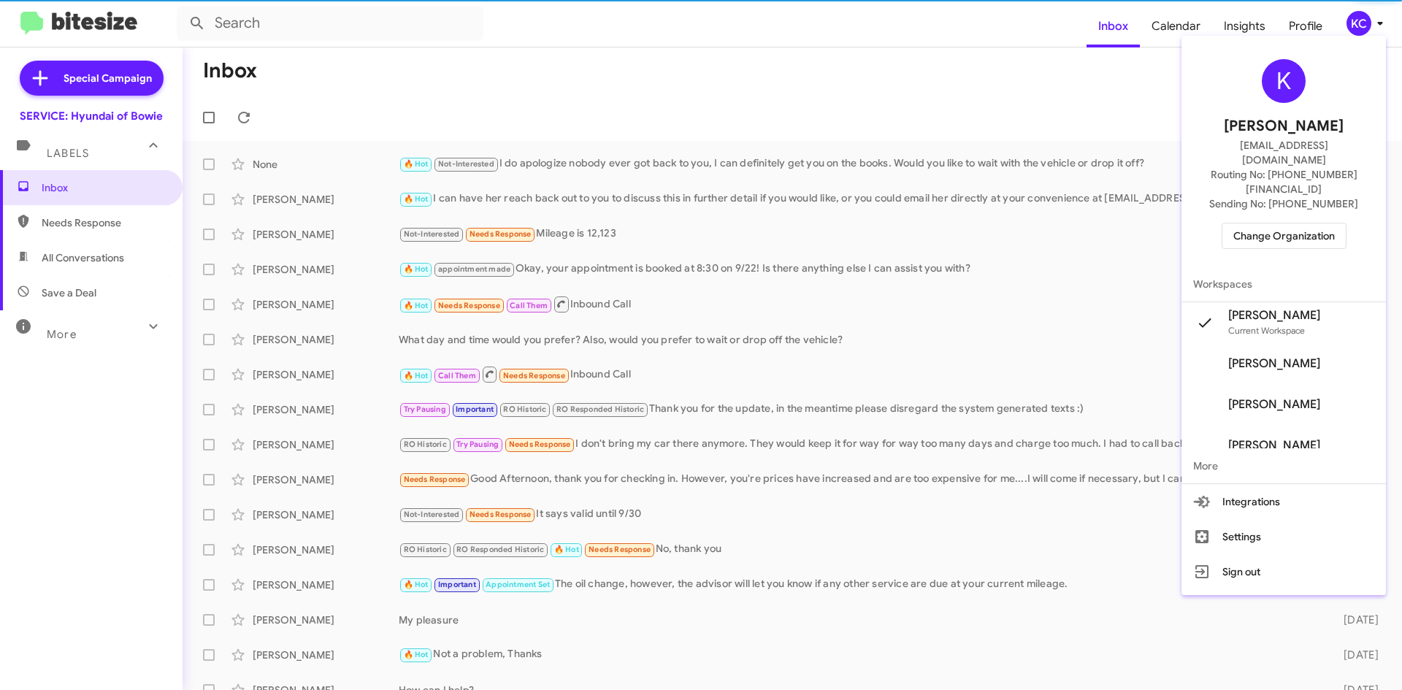
click at [1360, 23] on div at bounding box center [701, 345] width 1402 height 690
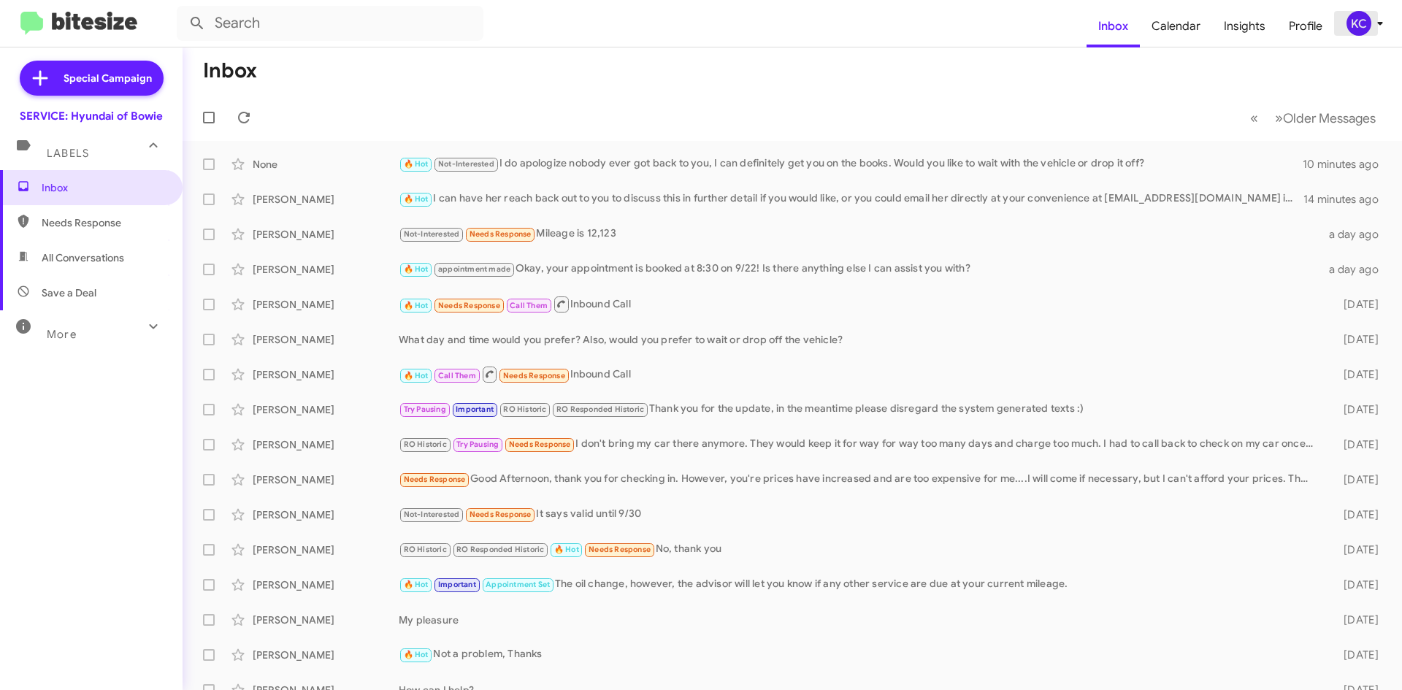
click at [1360, 23] on div "KC" at bounding box center [1359, 23] width 25 height 25
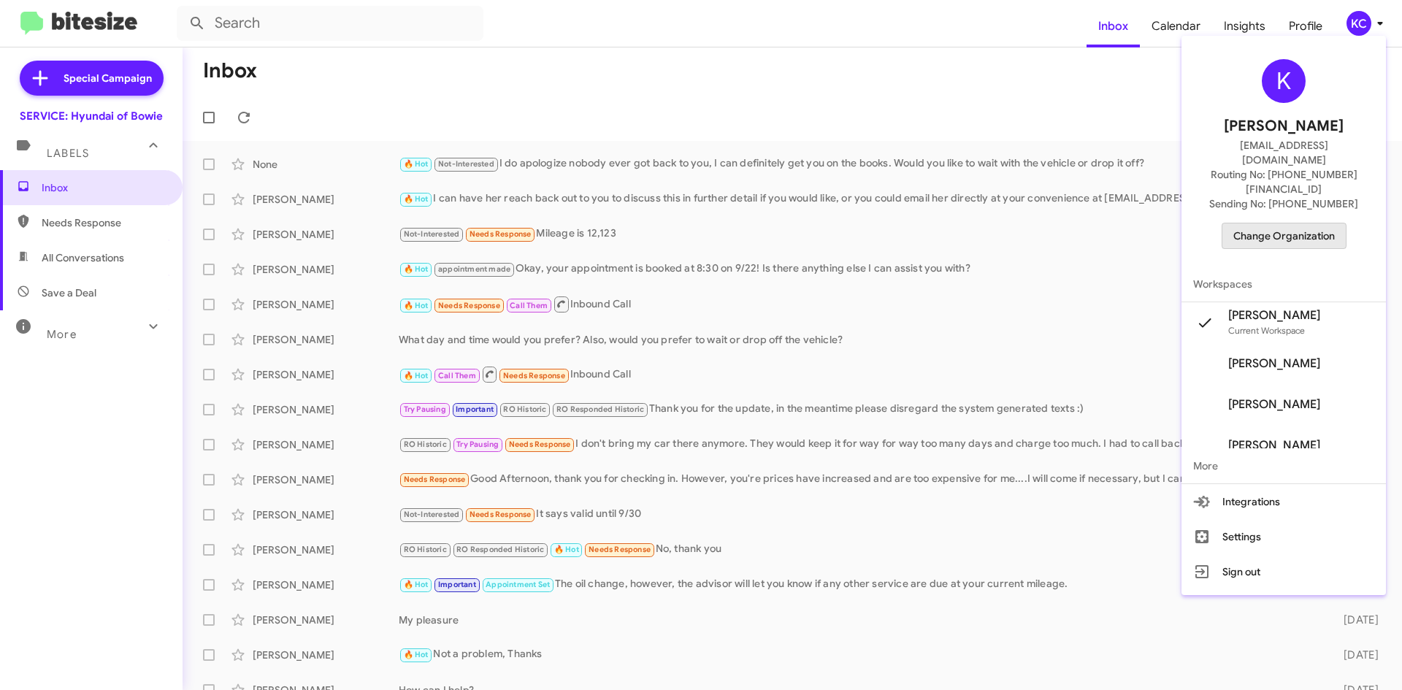
click at [1306, 223] on span "Change Organization" at bounding box center [1284, 235] width 102 height 25
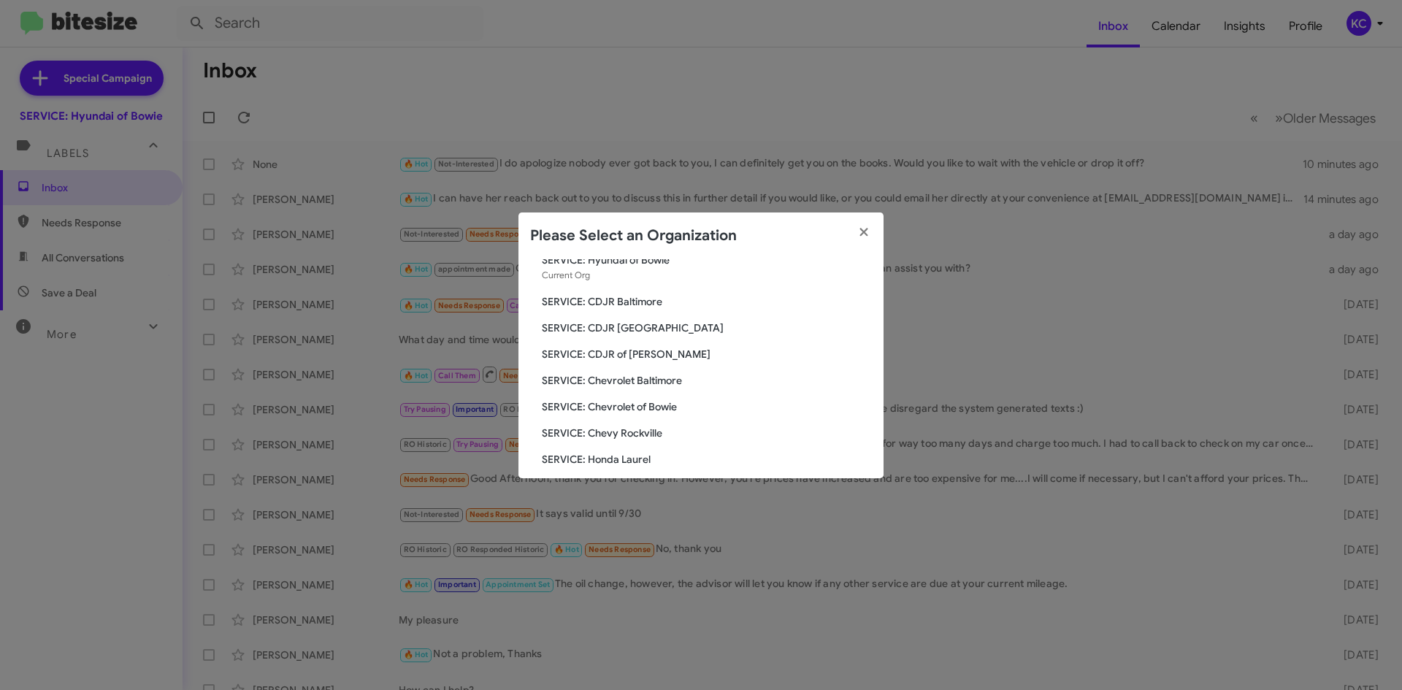
scroll to position [73, 0]
click at [625, 405] on span "SERVICE: Chevy Rockville" at bounding box center [707, 407] width 330 height 15
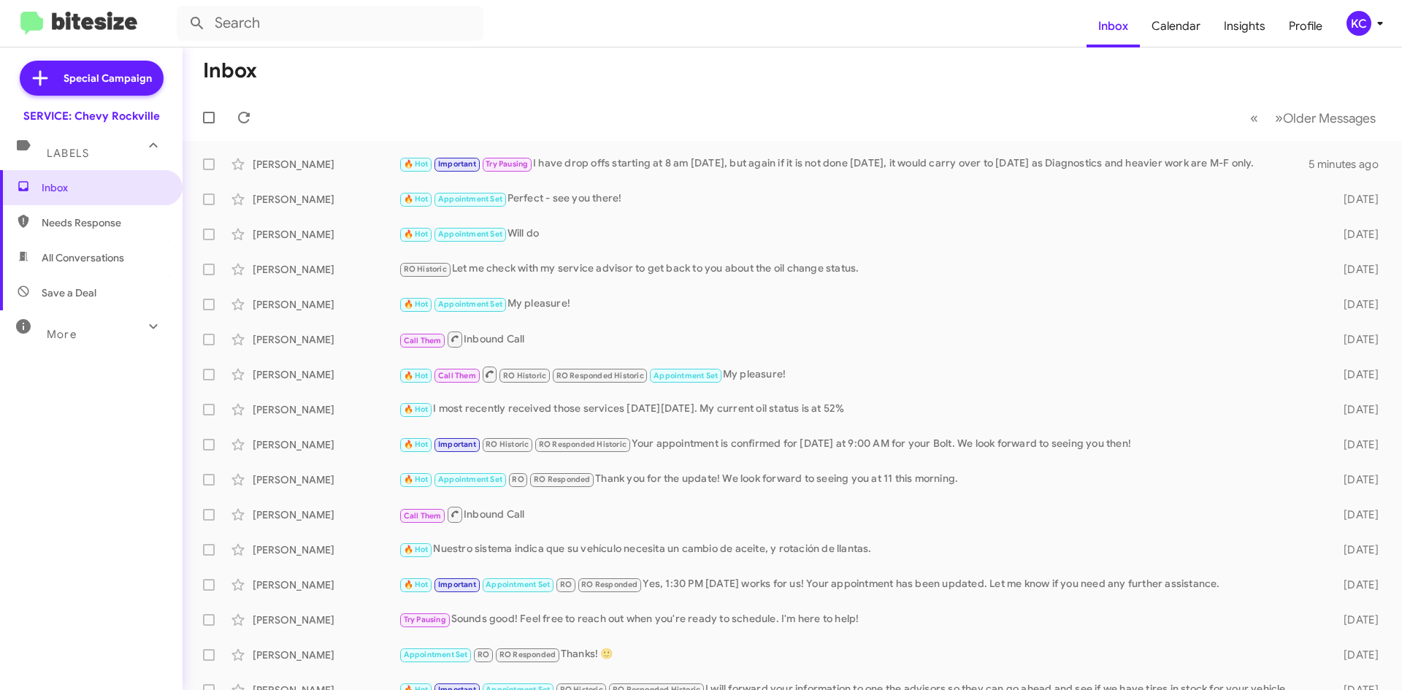
click at [1357, 19] on div "KC" at bounding box center [1359, 23] width 25 height 25
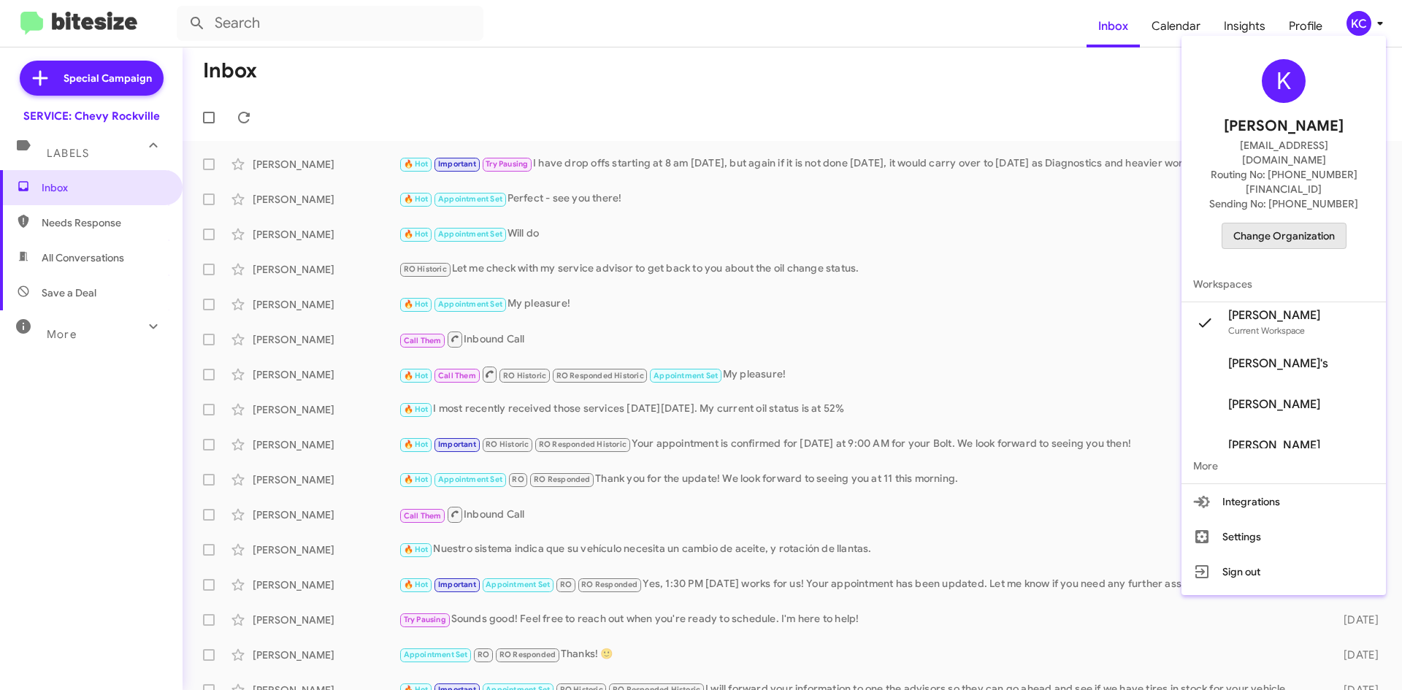
click at [1302, 223] on span "Change Organization" at bounding box center [1284, 235] width 102 height 25
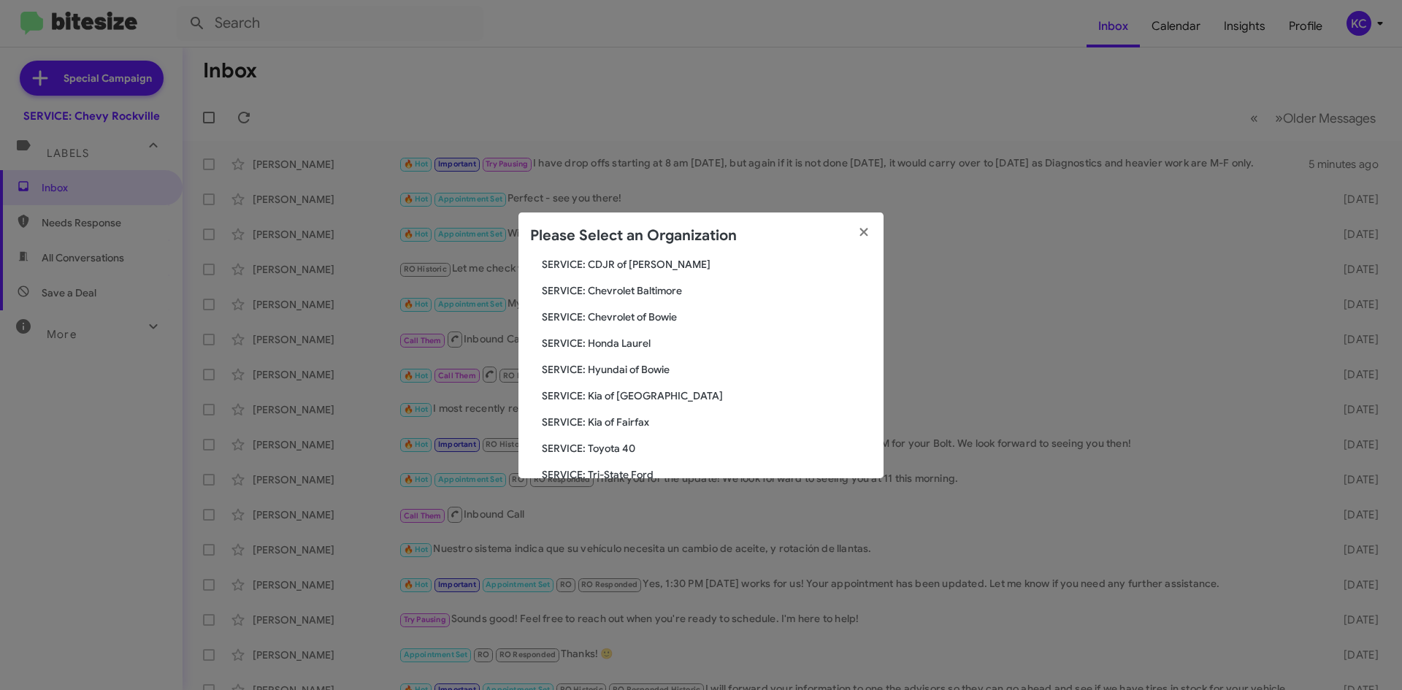
scroll to position [146, 0]
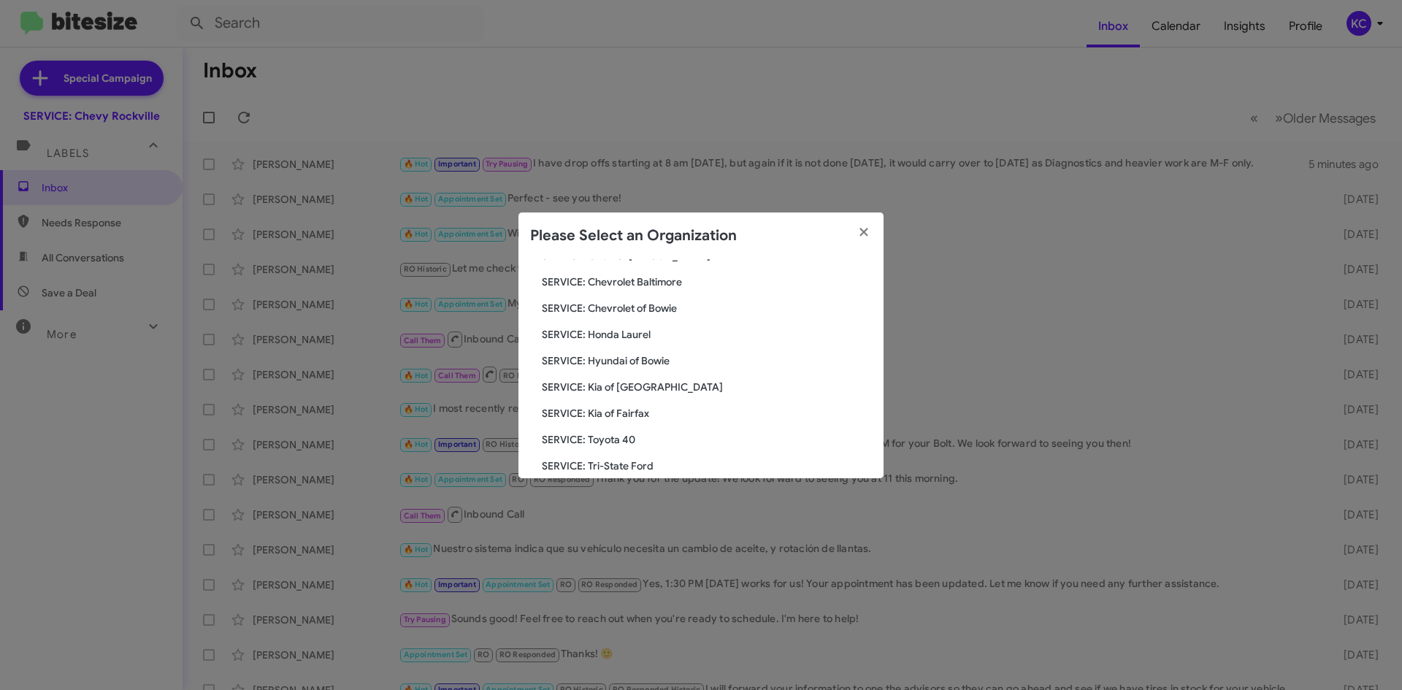
click at [646, 363] on span "SERVICE: Hyundai of Bowie" at bounding box center [707, 360] width 330 height 15
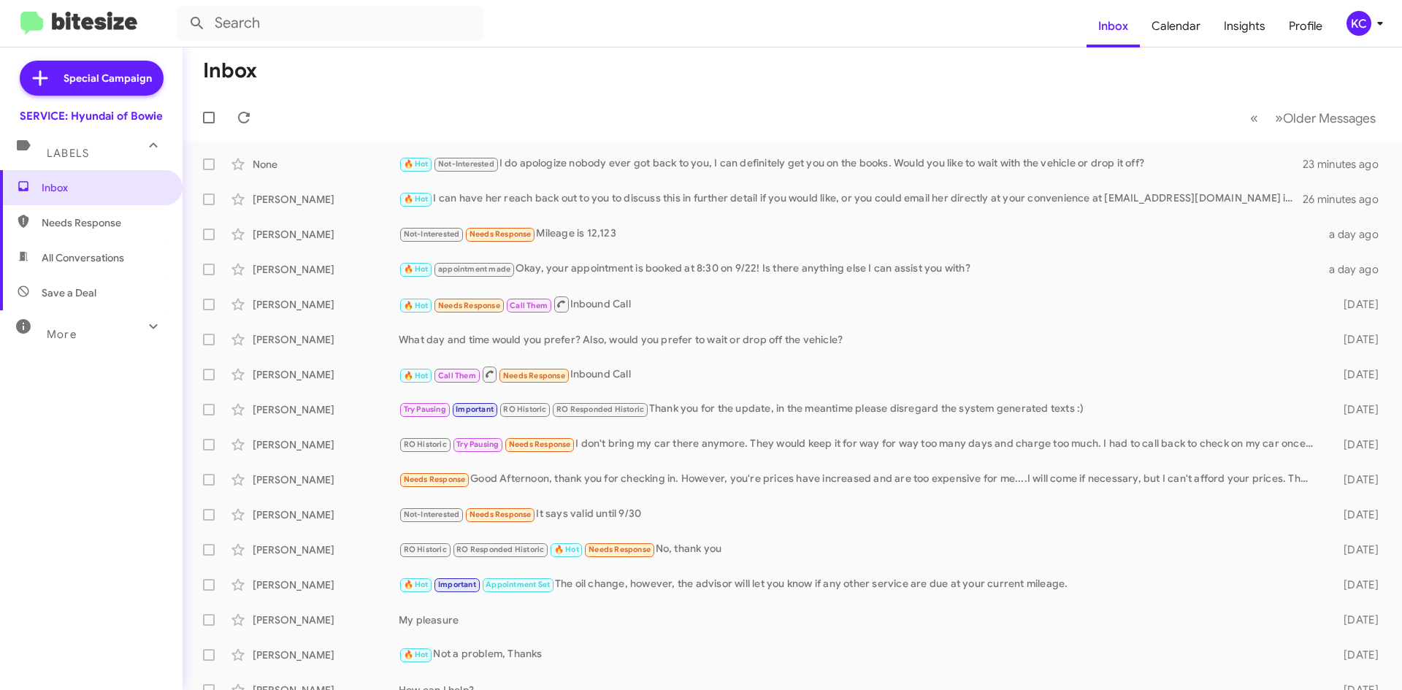
click at [1363, 18] on div "KC" at bounding box center [1359, 23] width 25 height 25
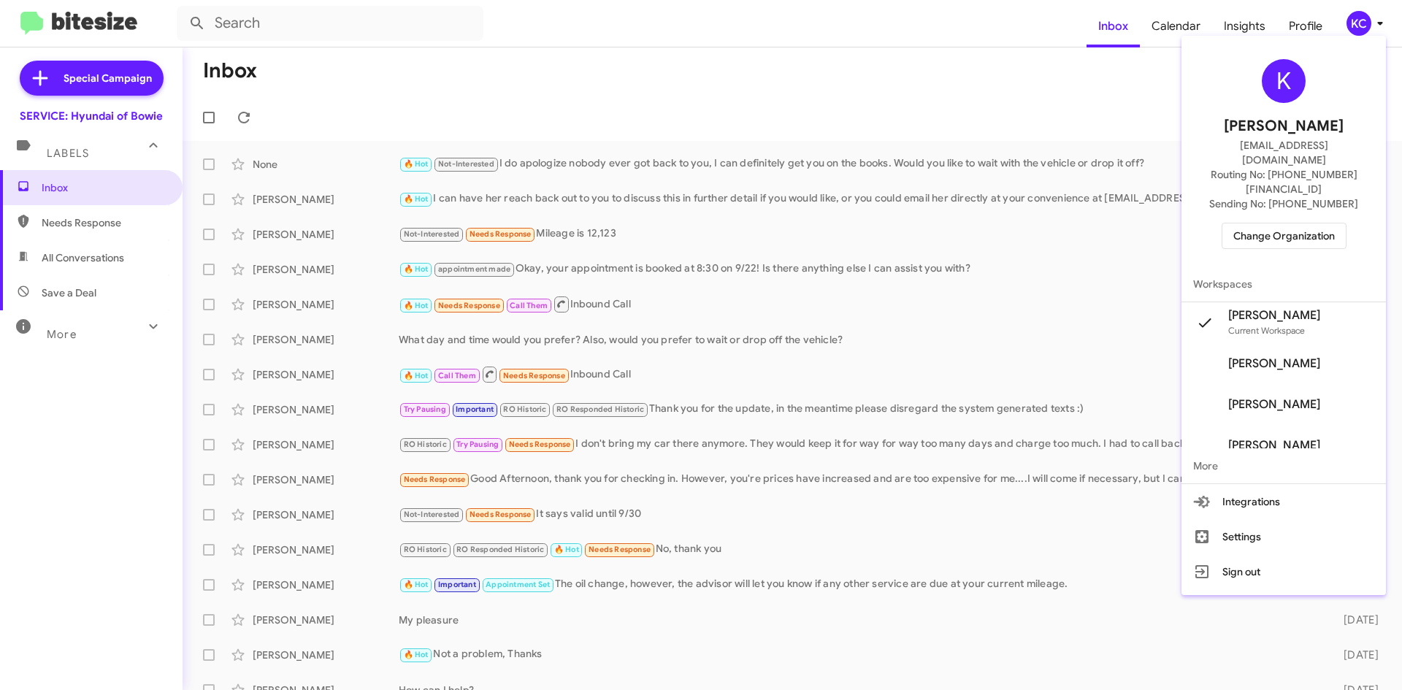
click at [1288, 223] on span "Change Organization" at bounding box center [1284, 235] width 102 height 25
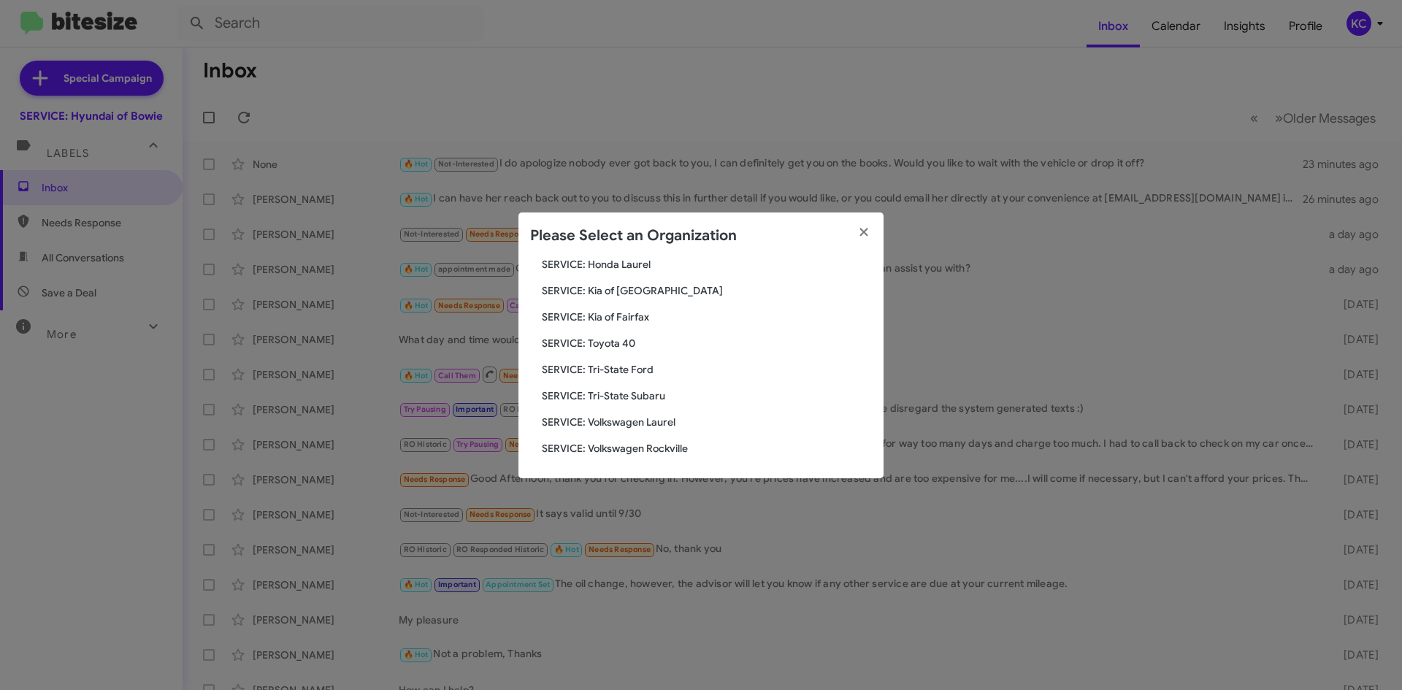
scroll to position [243, 0]
click at [620, 369] on span "SERVICE: Tri-State Ford" at bounding box center [707, 368] width 330 height 15
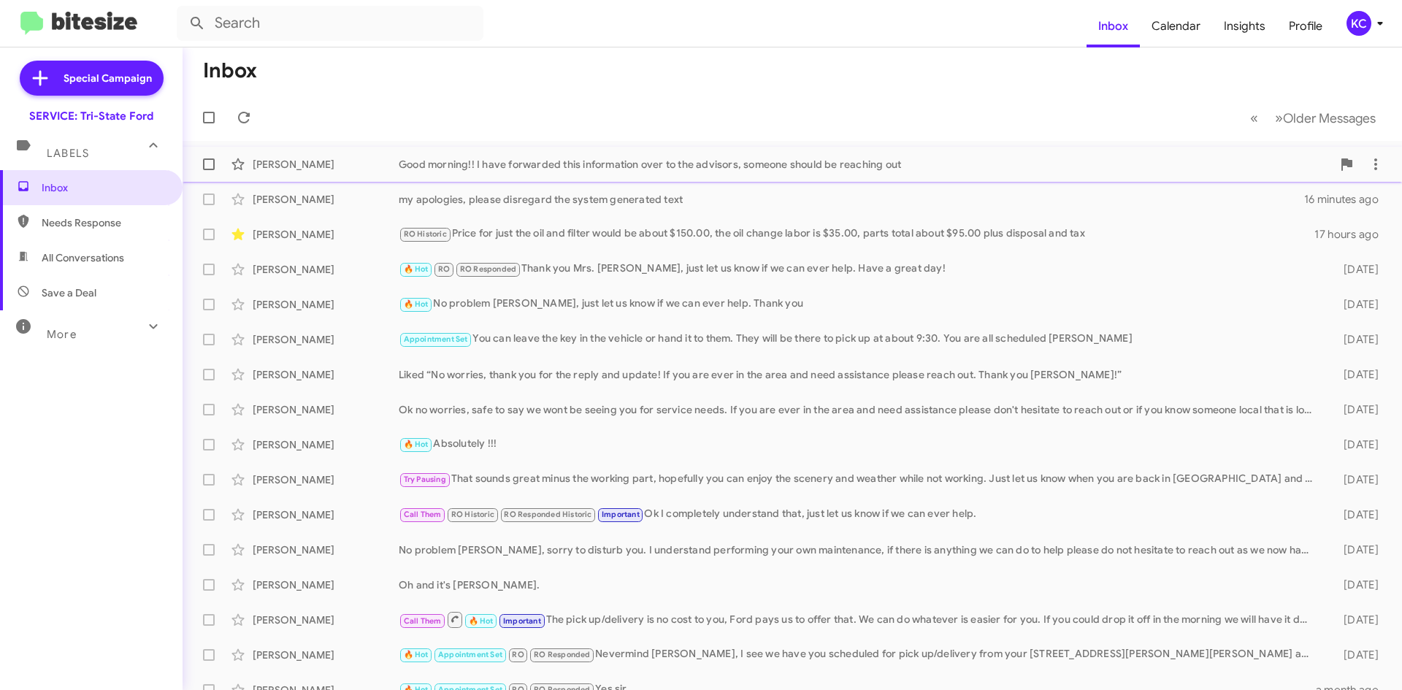
click at [439, 156] on div "[PERSON_NAME] Good morning!! I have forwarded this information over to the advi…" at bounding box center [792, 164] width 1196 height 29
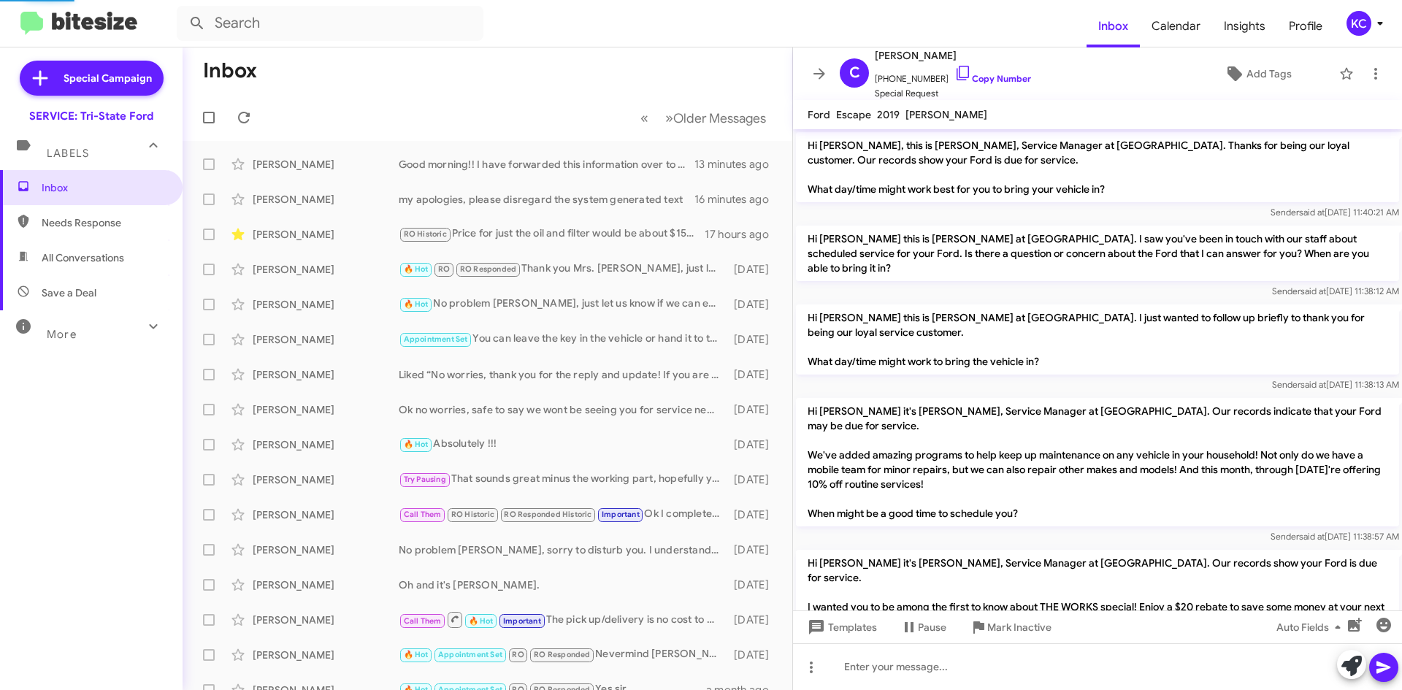
scroll to position [305, 0]
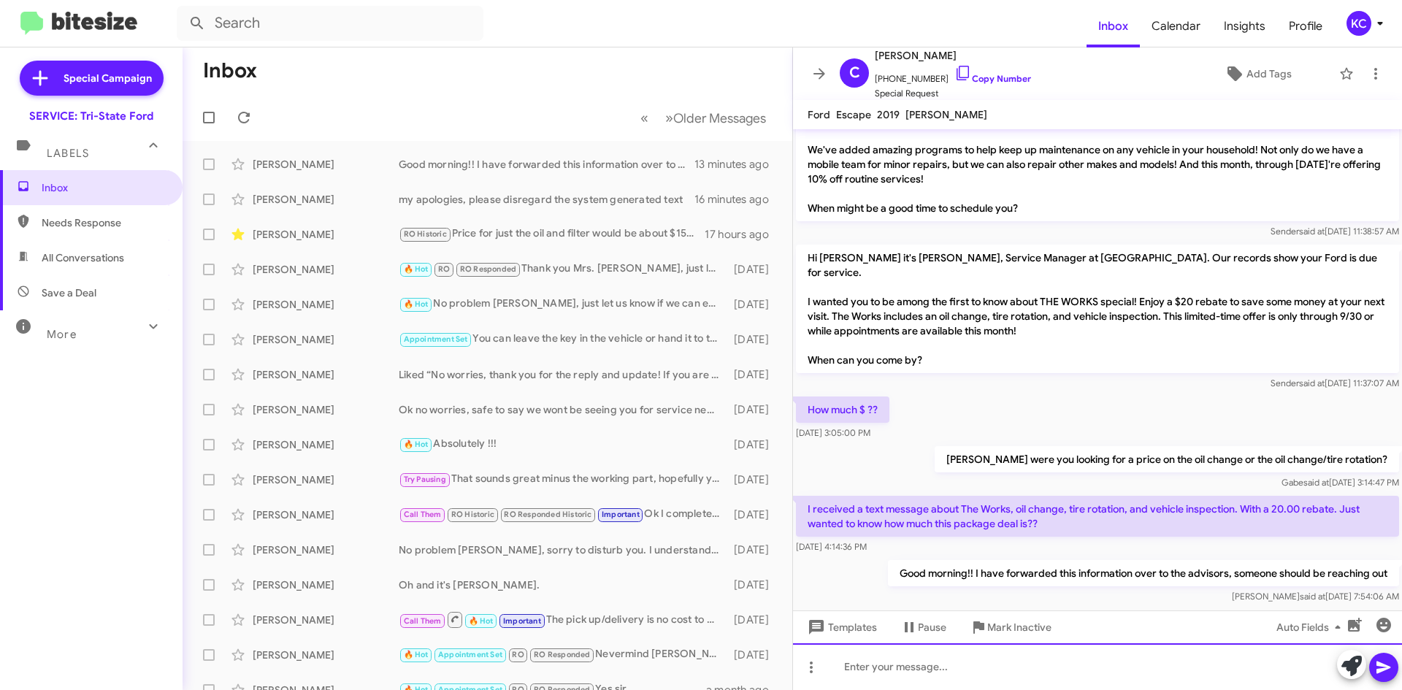
click at [913, 667] on div at bounding box center [1097, 666] width 609 height 47
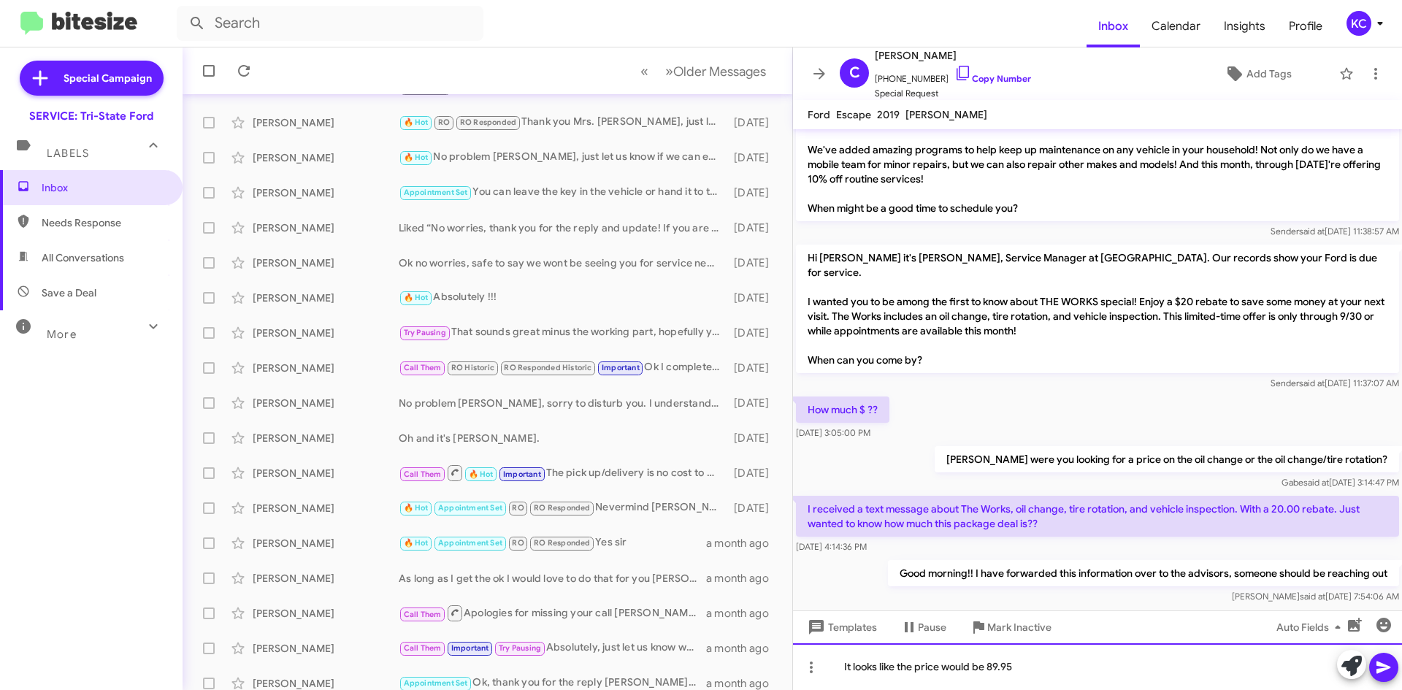
scroll to position [158, 0]
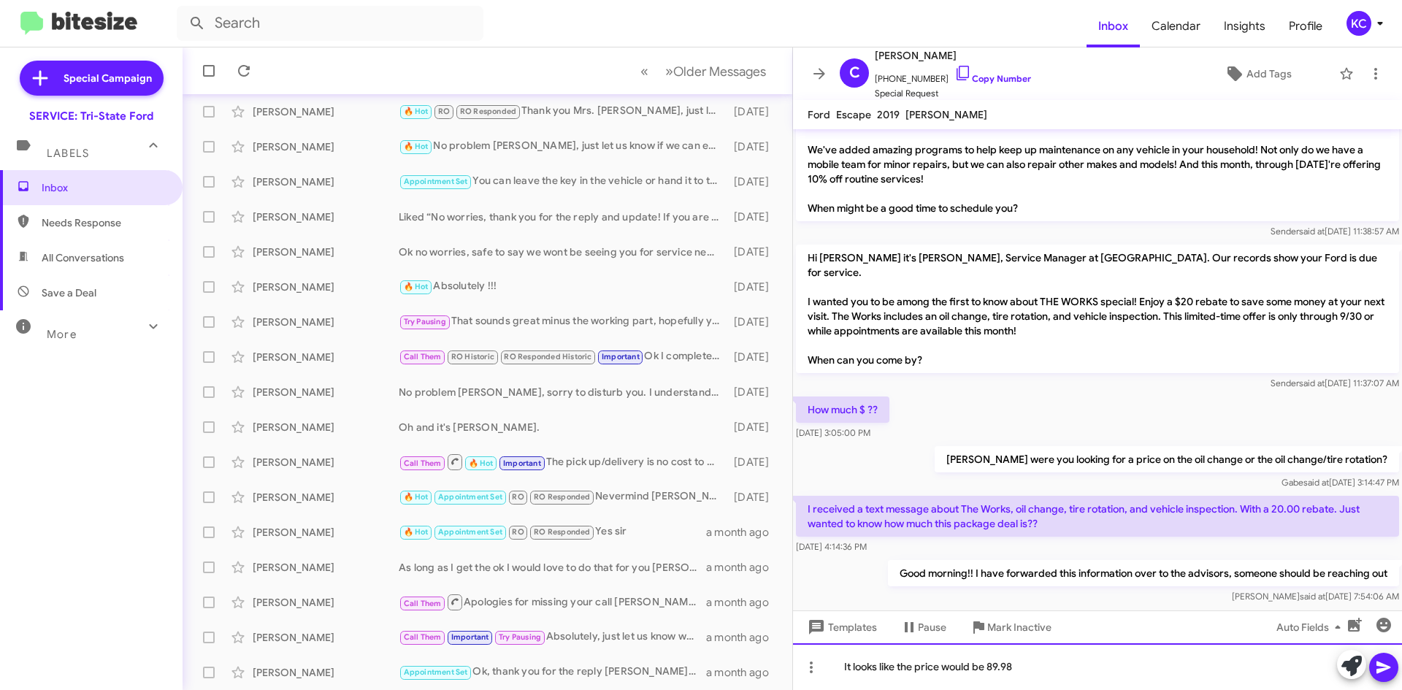
click at [1089, 667] on div "It looks like the price would be 89.98" at bounding box center [1097, 666] width 609 height 47
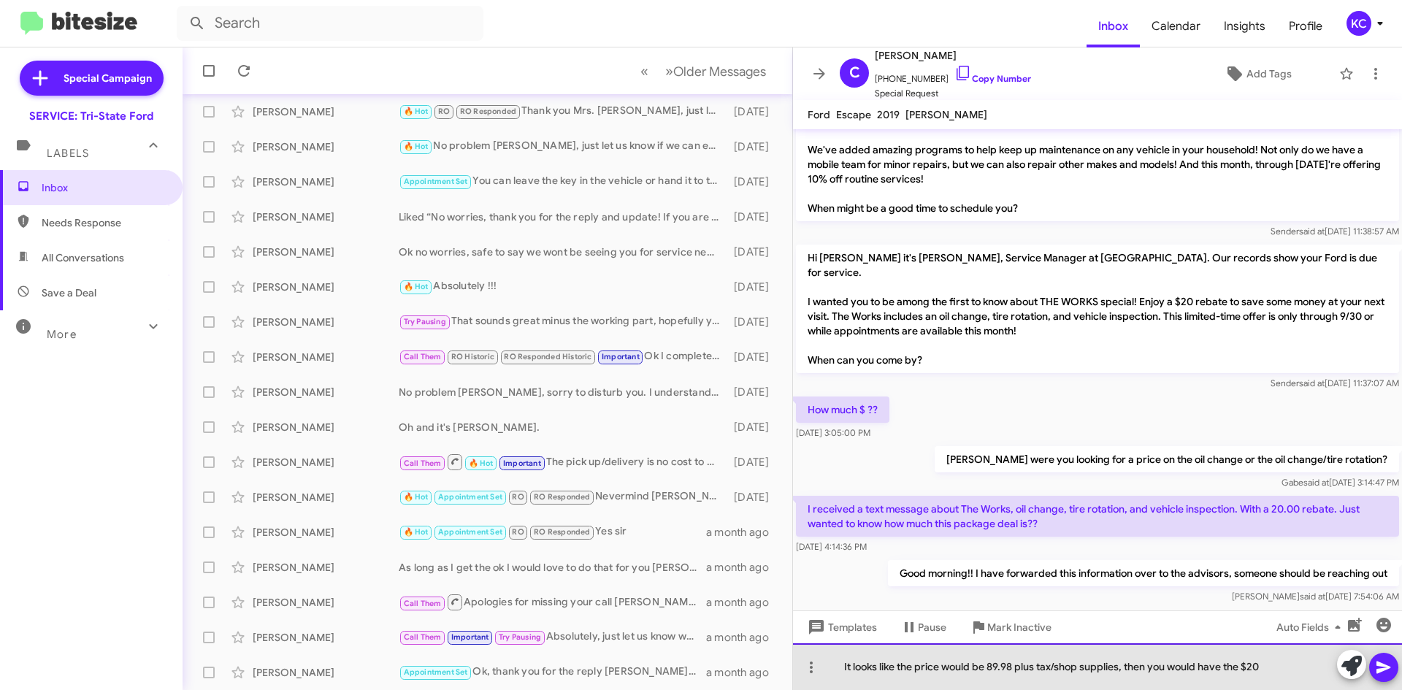
click at [1283, 667] on div "It looks like the price would be 89.98 plus tax/shop supplies, then you would h…" at bounding box center [1097, 666] width 609 height 47
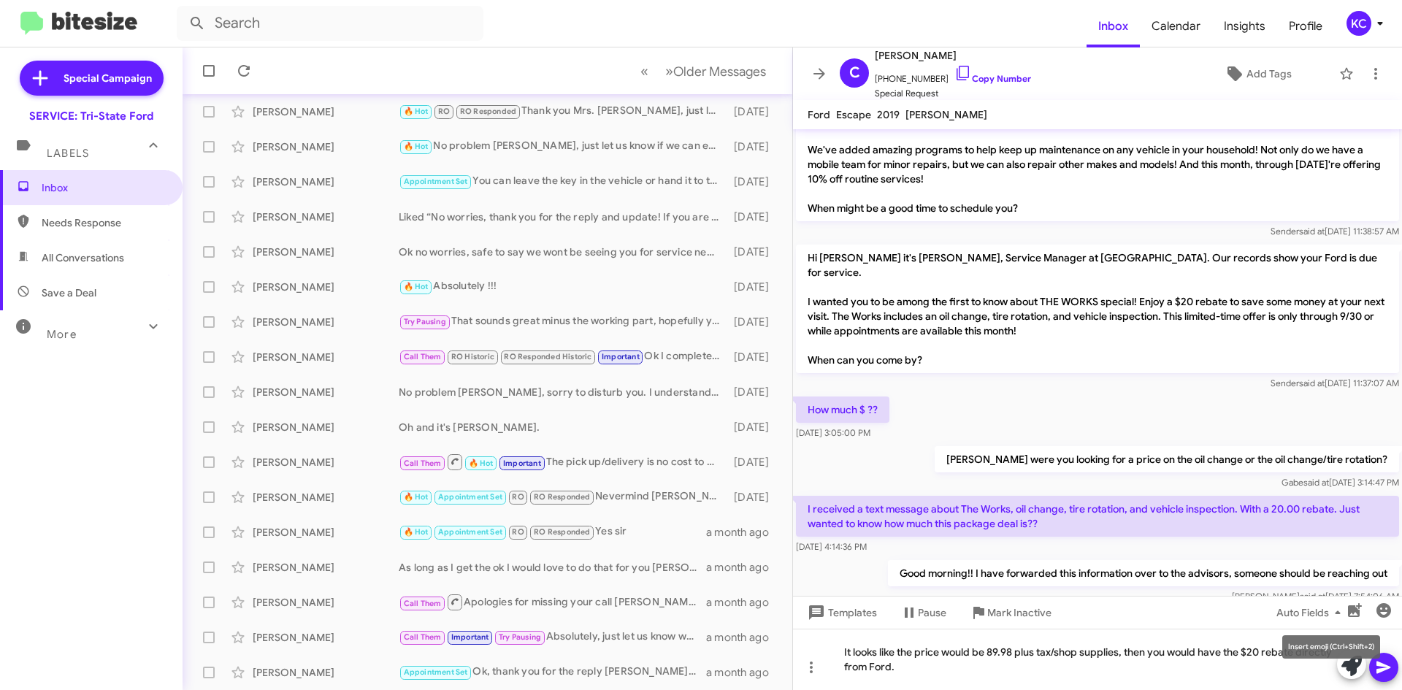
click at [1388, 664] on mat-tooltip-component "Insert emoji (Ctrl+Shift+2)" at bounding box center [1331, 647] width 118 height 44
click at [1384, 664] on mat-tooltip-component "Insert emoji (Ctrl+Shift+2)" at bounding box center [1331, 647] width 118 height 44
click at [1380, 667] on icon at bounding box center [1384, 668] width 18 height 18
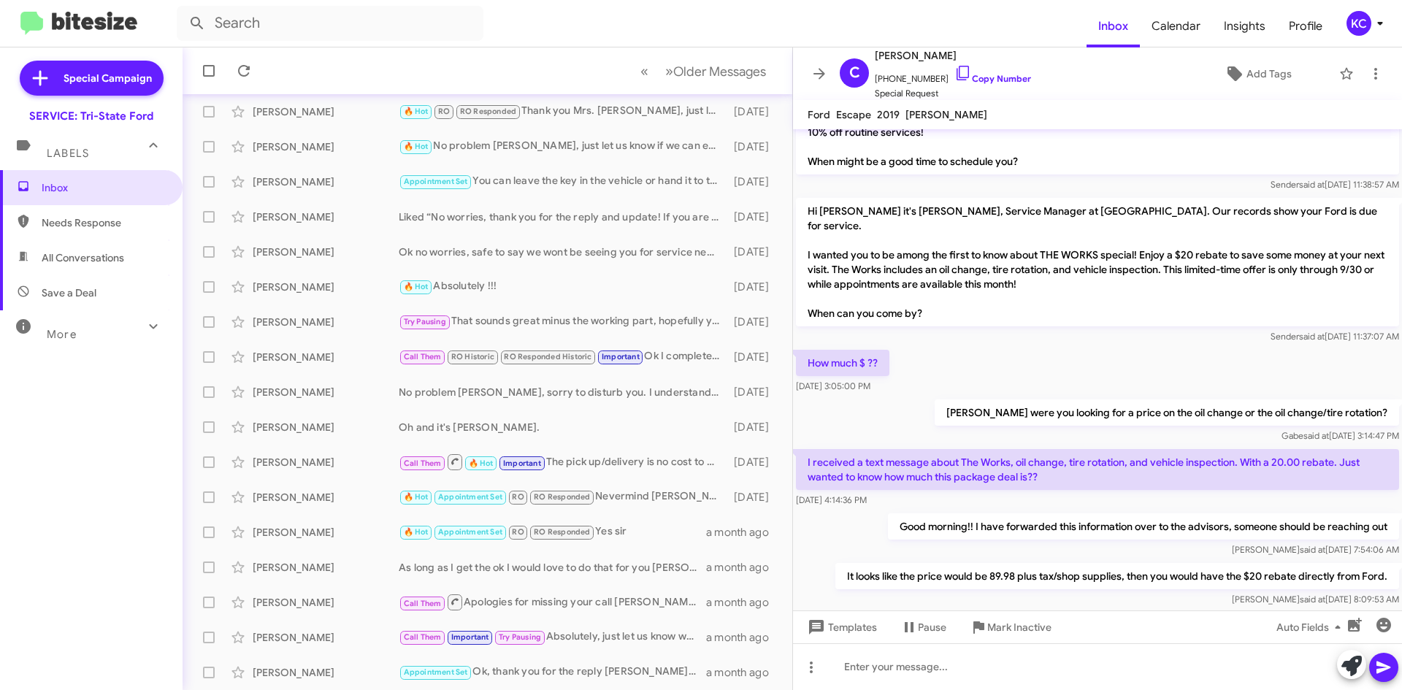
scroll to position [359, 0]
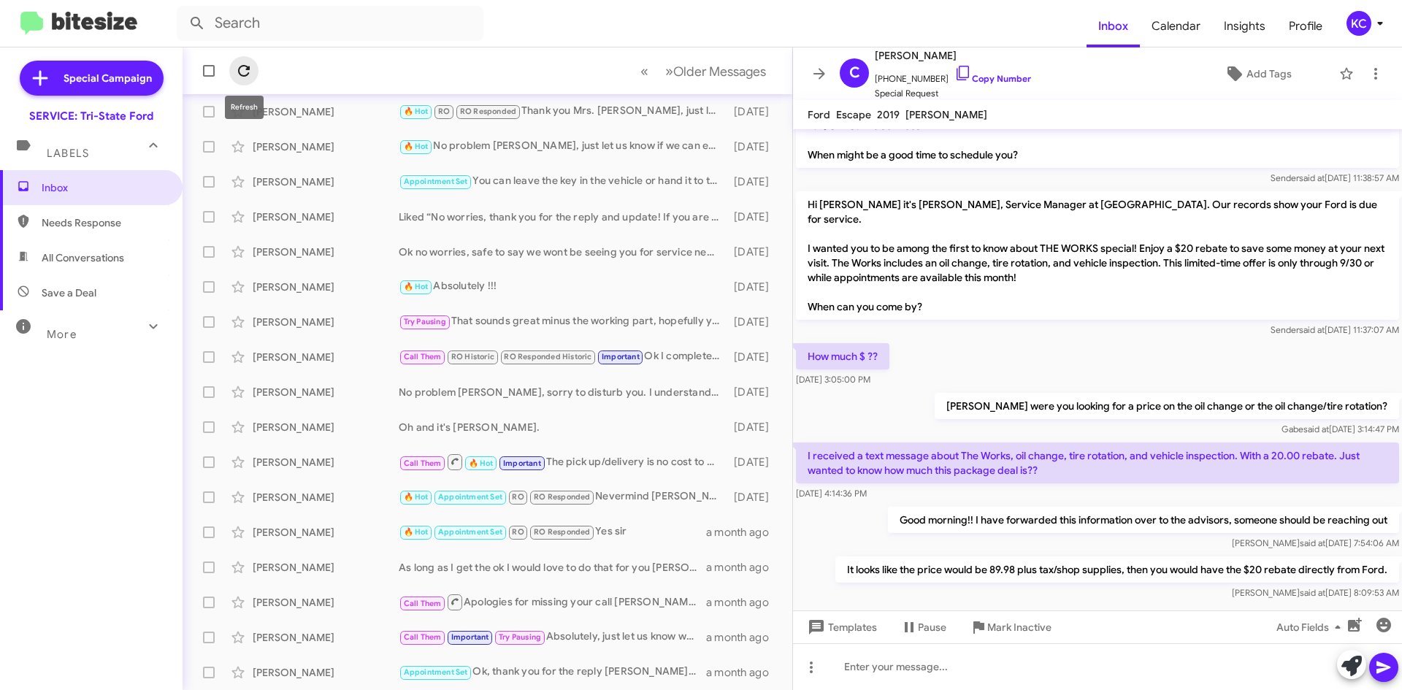
click at [232, 66] on span at bounding box center [243, 71] width 29 height 18
click at [1349, 28] on div "KC" at bounding box center [1359, 23] width 25 height 25
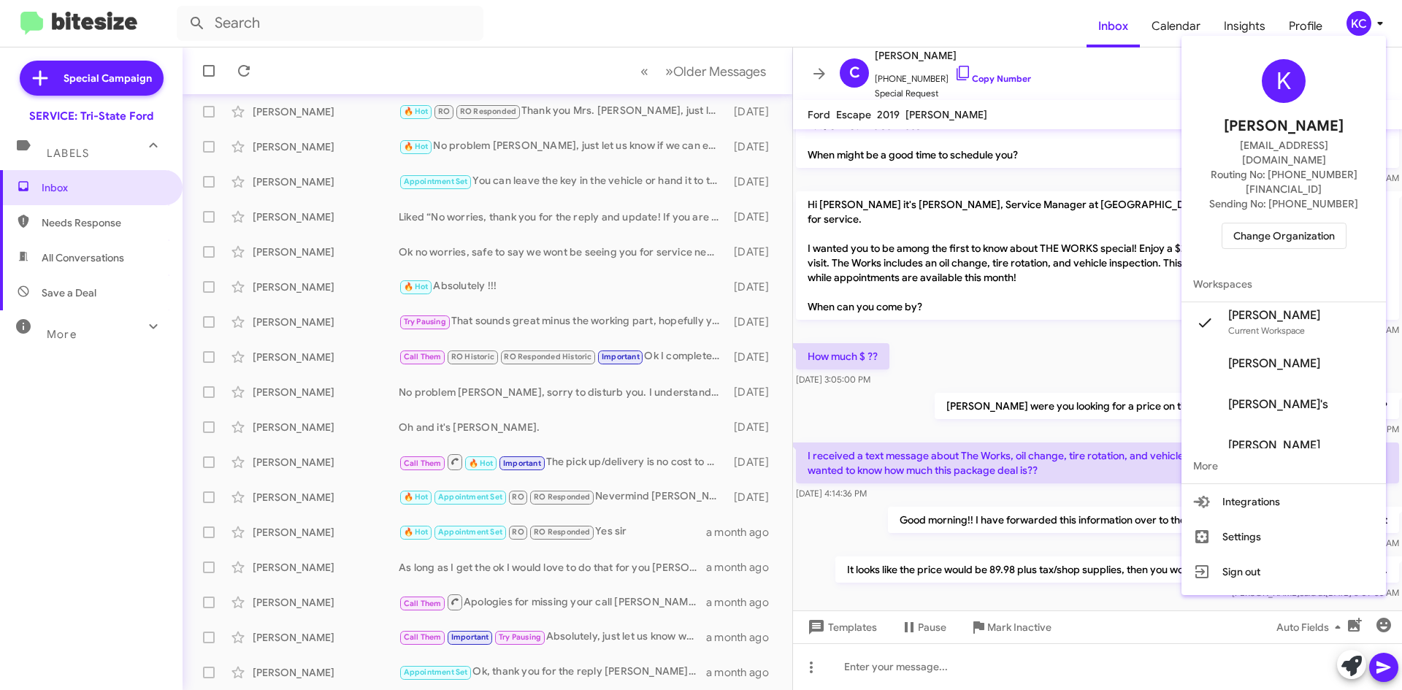
click at [1326, 223] on span "Change Organization" at bounding box center [1284, 235] width 102 height 25
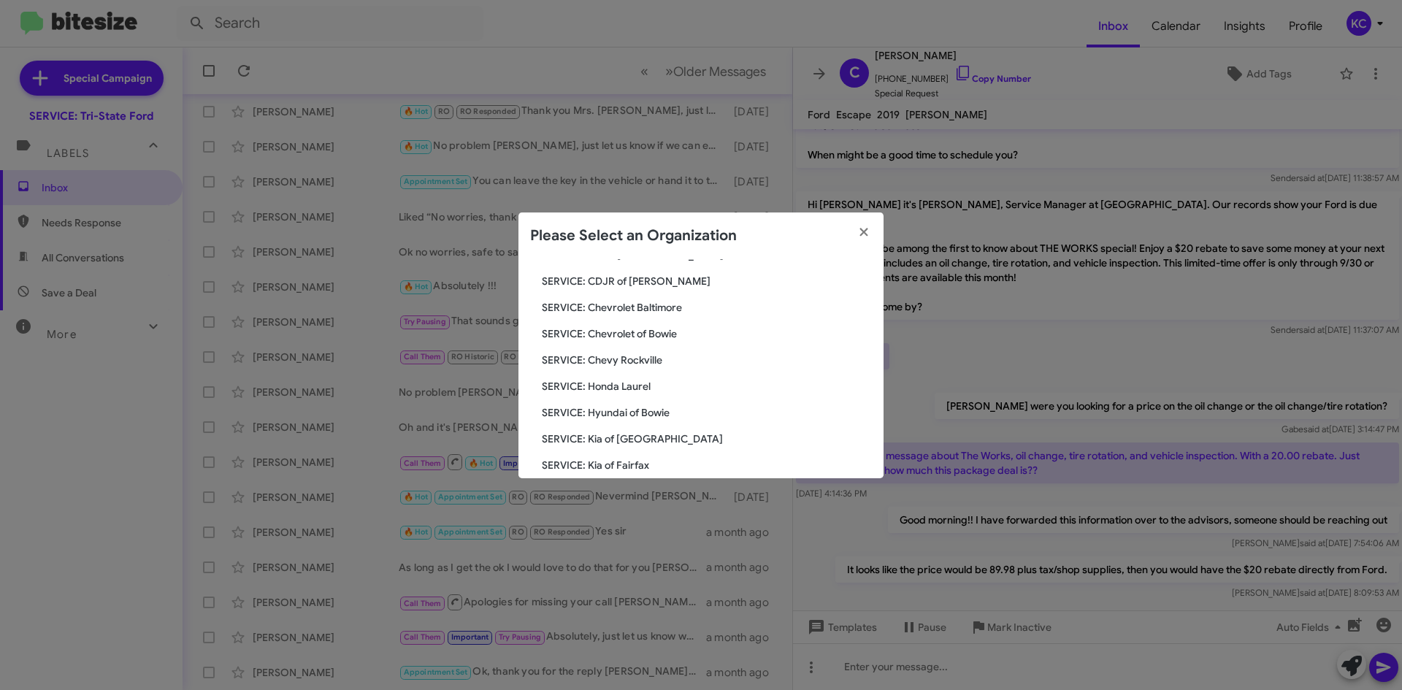
scroll to position [146, 0]
click at [627, 383] on span "SERVICE: Hyundai of Bowie" at bounding box center [707, 387] width 330 height 15
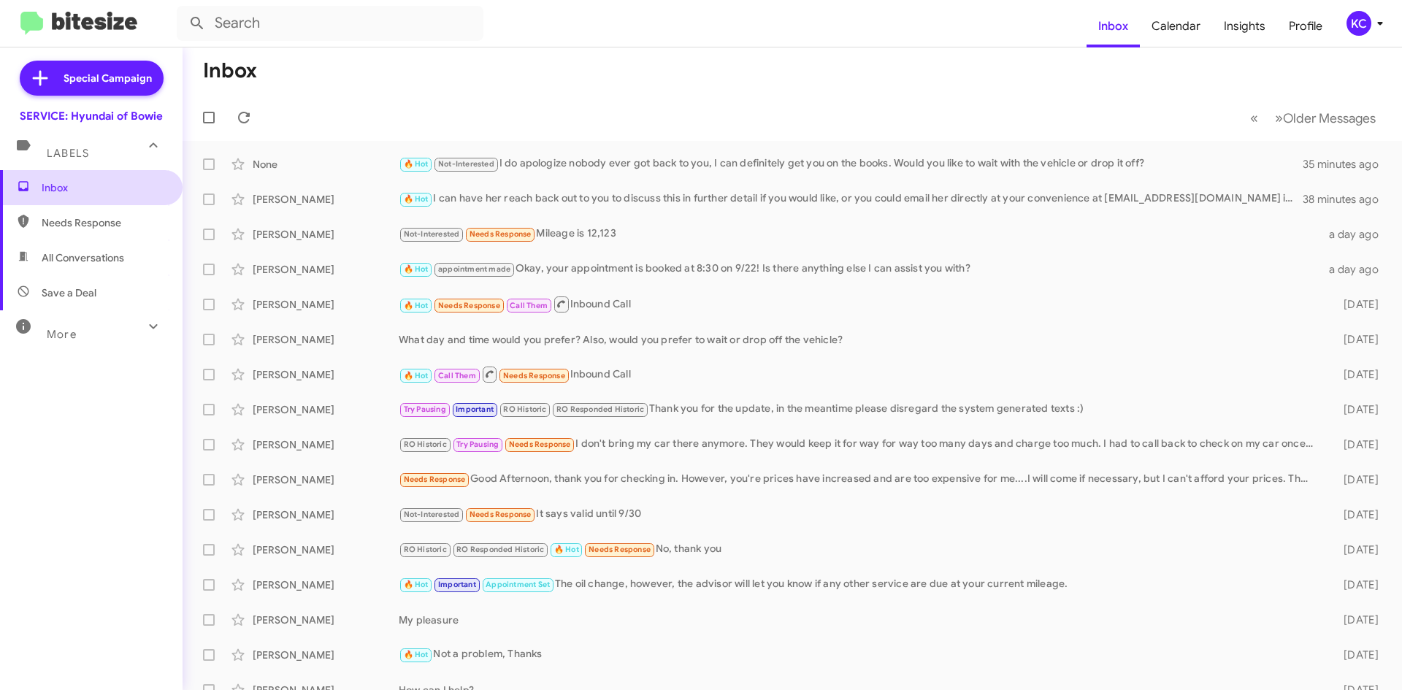
click at [45, 187] on span "Inbox" at bounding box center [104, 187] width 124 height 15
click at [1359, 21] on div "KC" at bounding box center [1359, 23] width 25 height 25
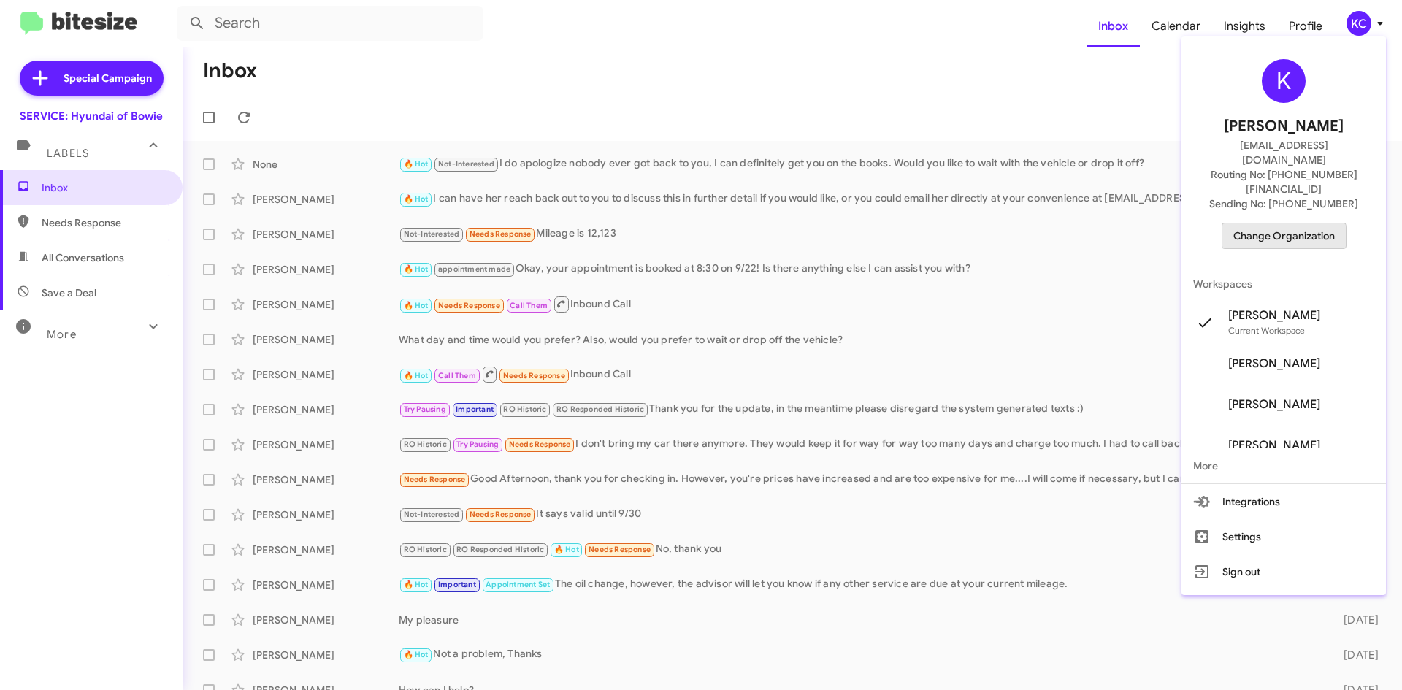
click at [1280, 223] on span "Change Organization" at bounding box center [1284, 235] width 102 height 25
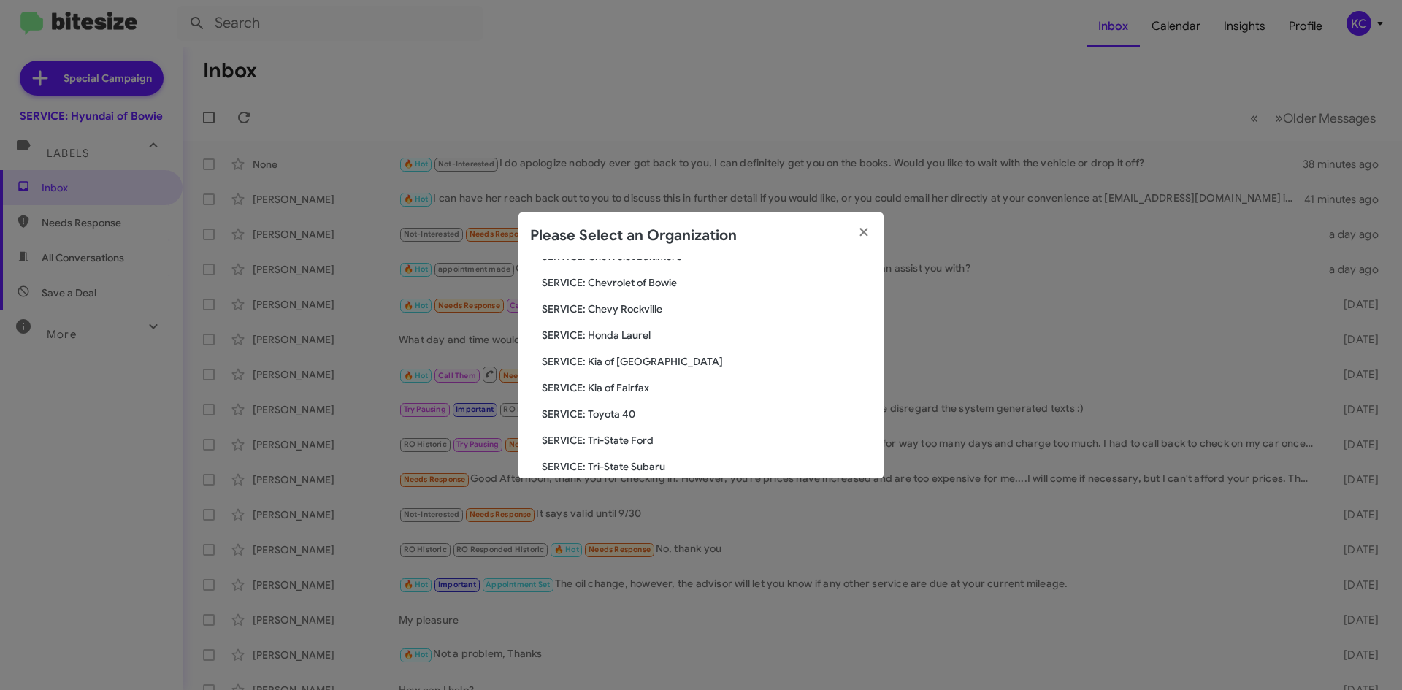
scroll to position [146, 0]
click at [629, 332] on span "SERVICE: Chevy Rockville" at bounding box center [707, 334] width 330 height 15
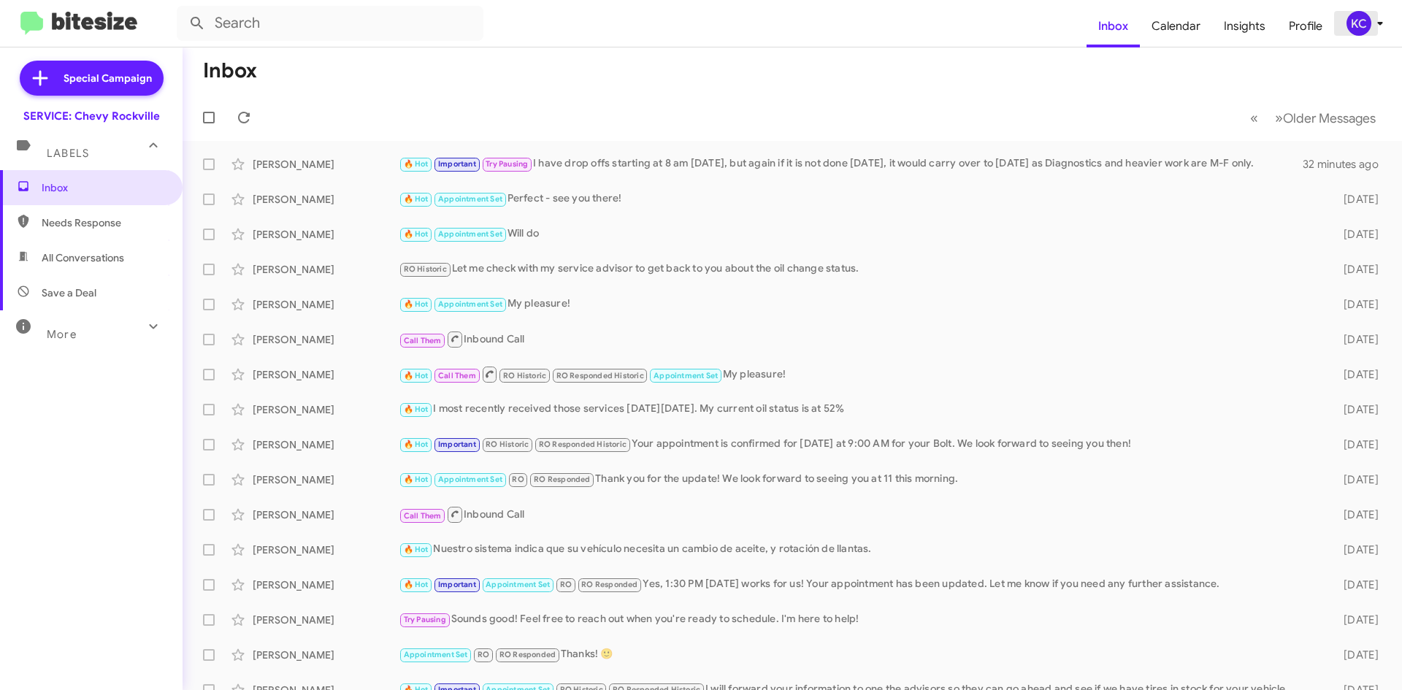
click at [1362, 23] on div "KC" at bounding box center [1359, 23] width 25 height 25
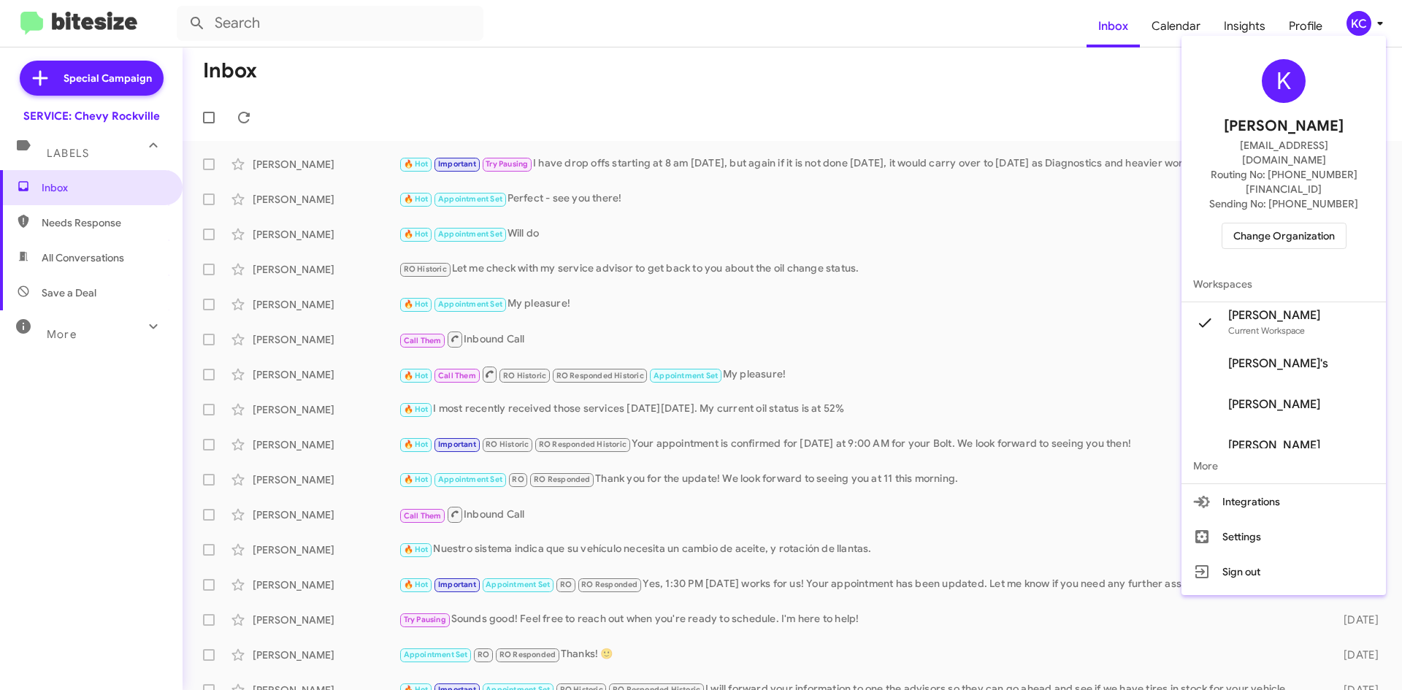
click at [1291, 223] on span "Change Organization" at bounding box center [1284, 235] width 102 height 25
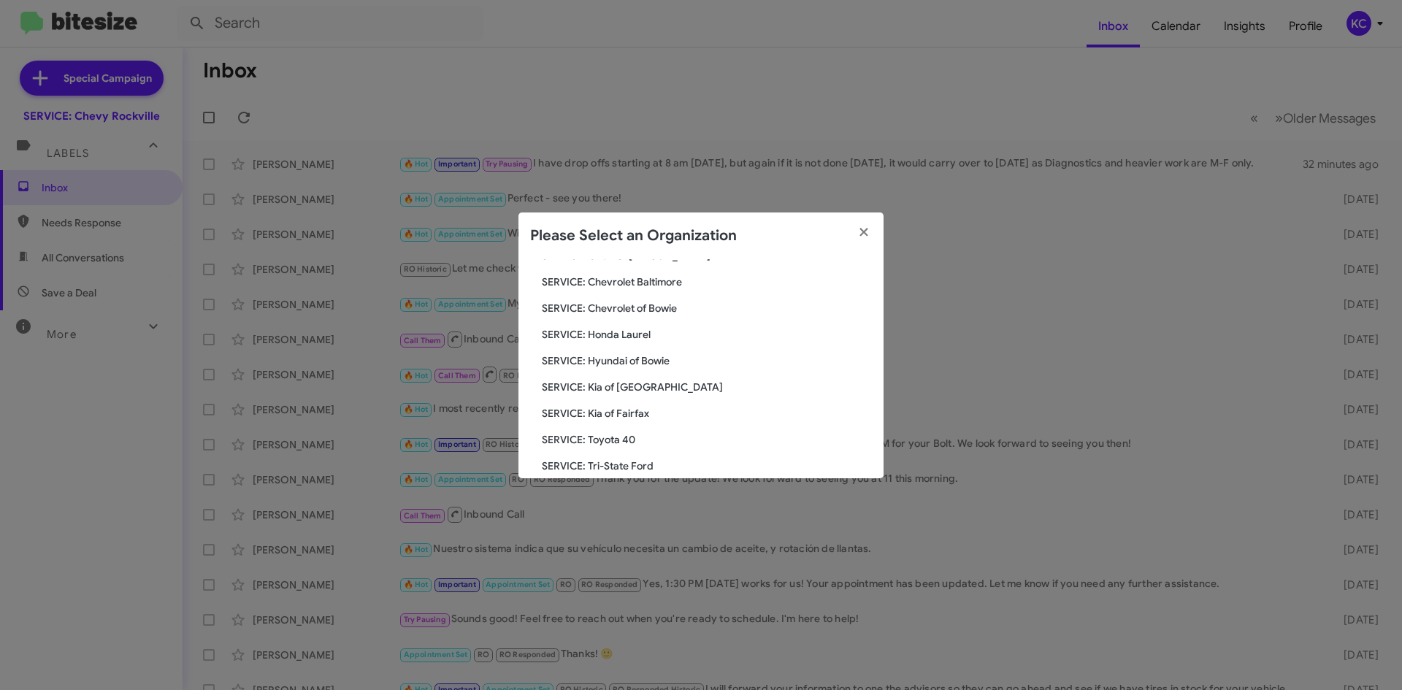
scroll to position [219, 0]
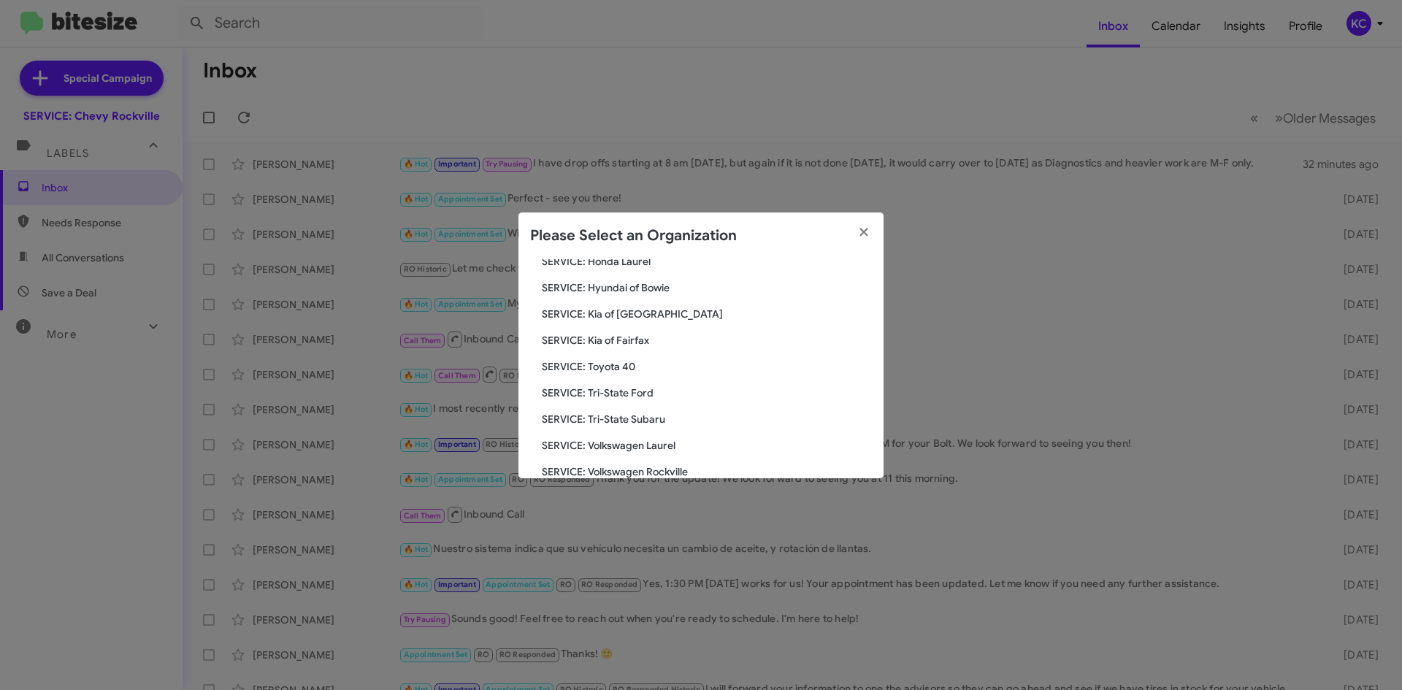
click at [611, 395] on span "SERVICE: Tri-State Ford" at bounding box center [707, 393] width 330 height 15
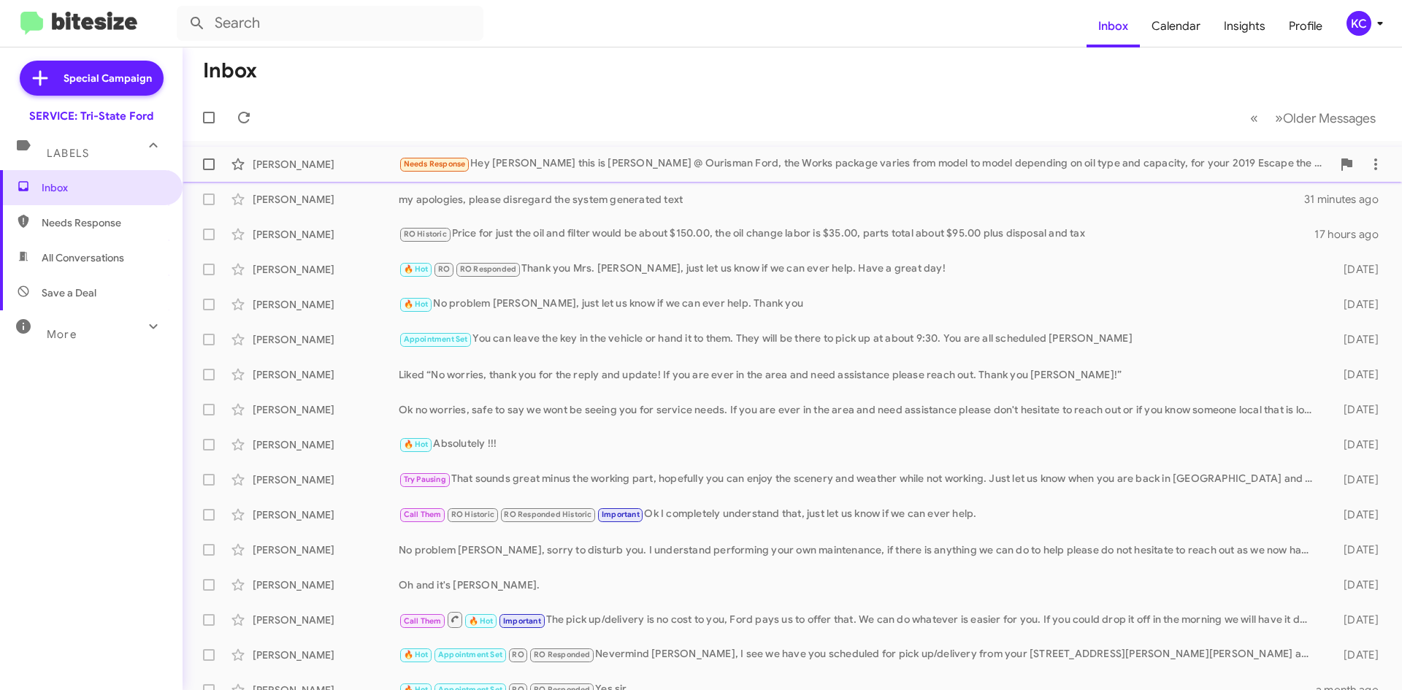
click at [608, 161] on div "Needs Response Hey Mr. Billings this is Gabriel @ Ourisman Ford, the Works pack…" at bounding box center [865, 164] width 933 height 17
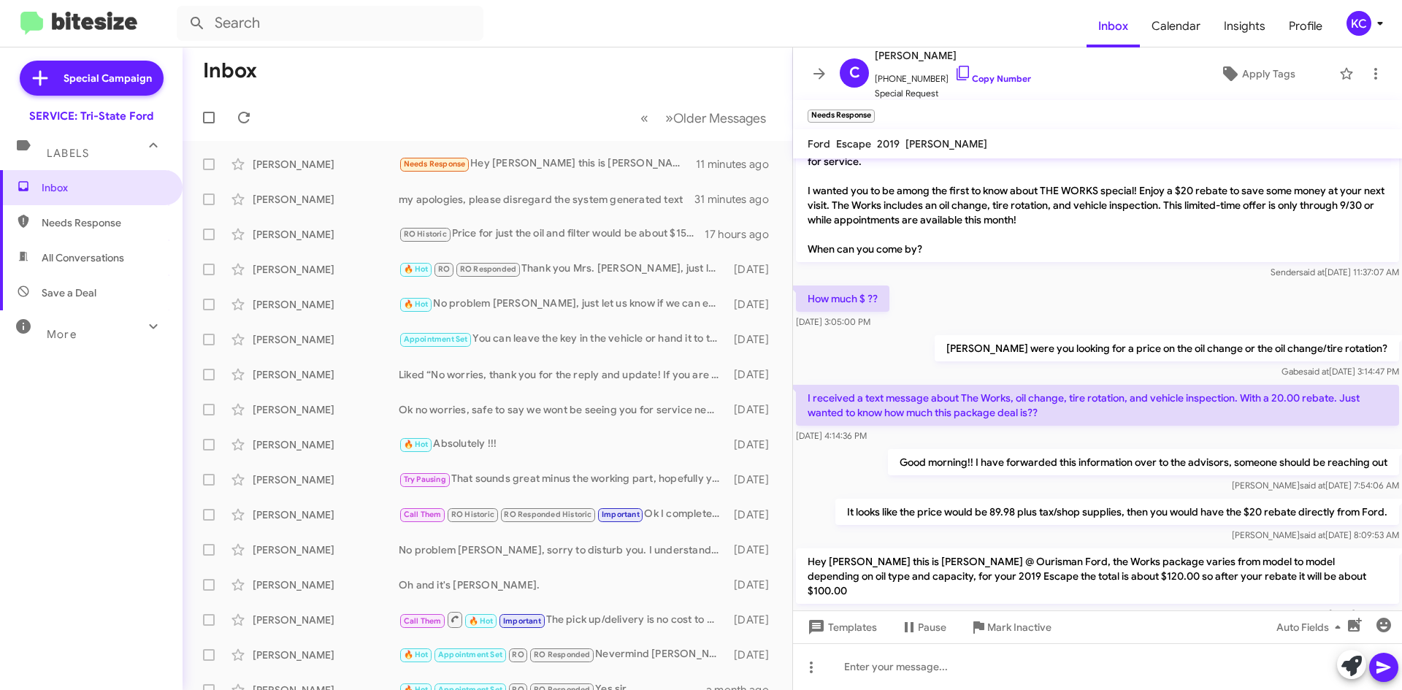
scroll to position [456, 0]
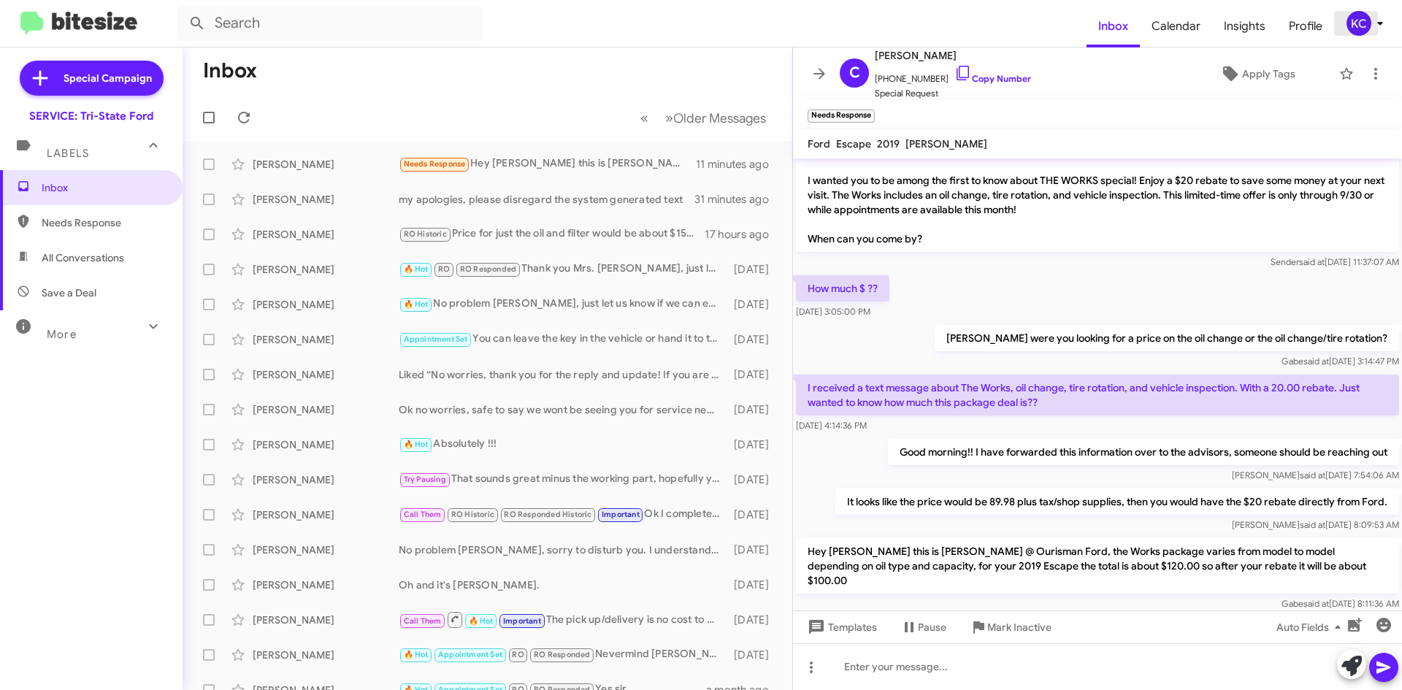
click at [1347, 26] on div "KC" at bounding box center [1359, 23] width 25 height 25
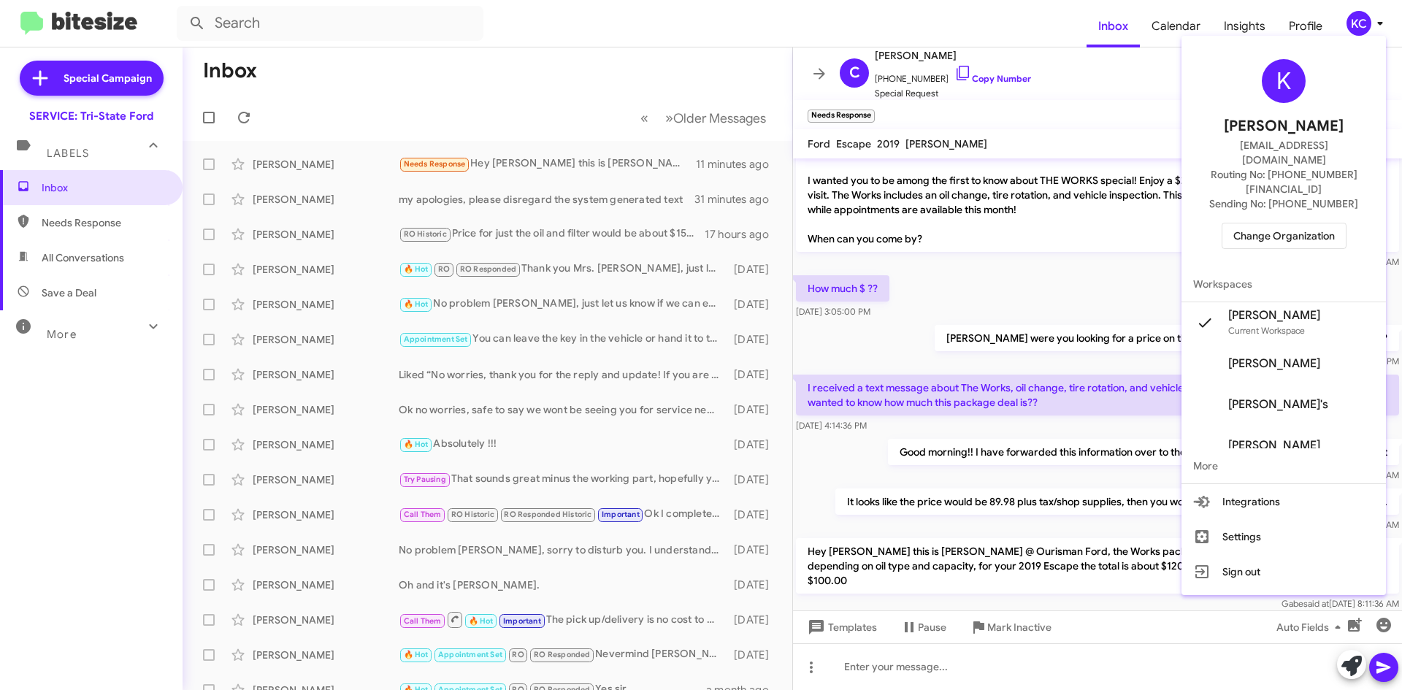
click at [1311, 223] on span "Change Organization" at bounding box center [1284, 235] width 102 height 25
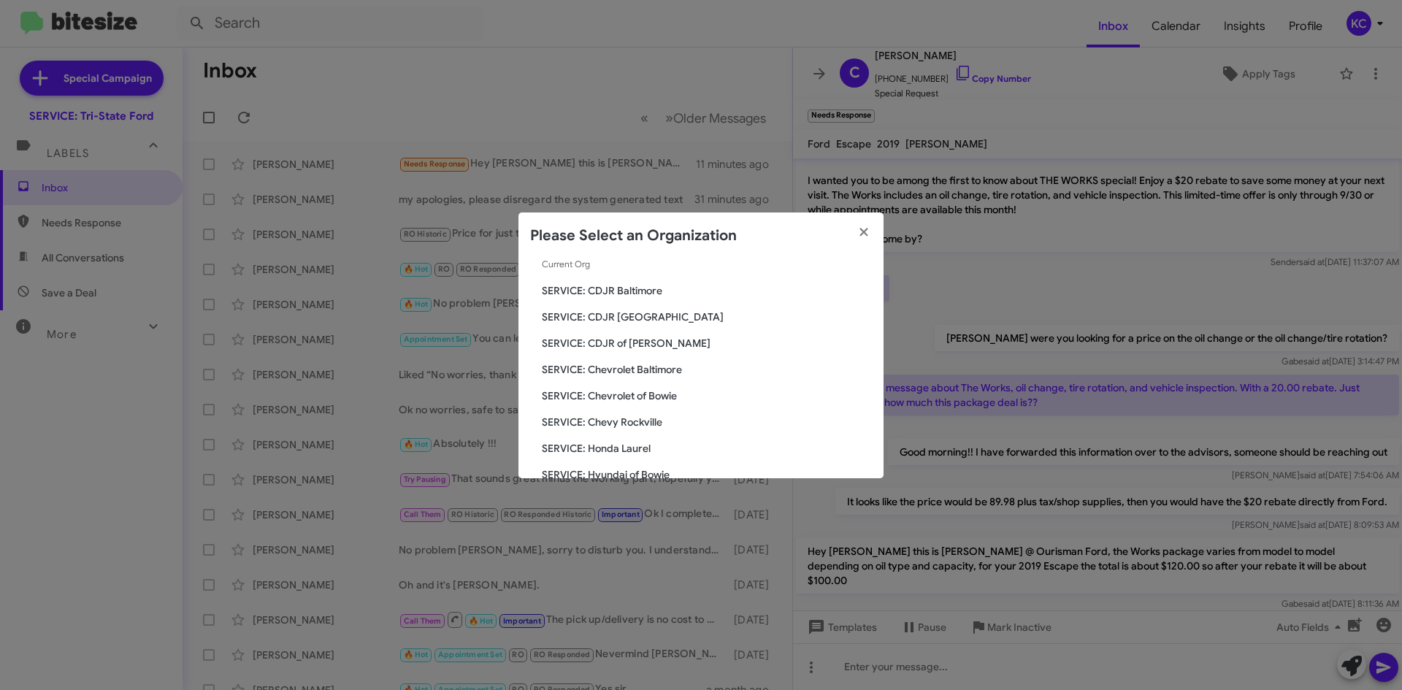
scroll to position [146, 0]
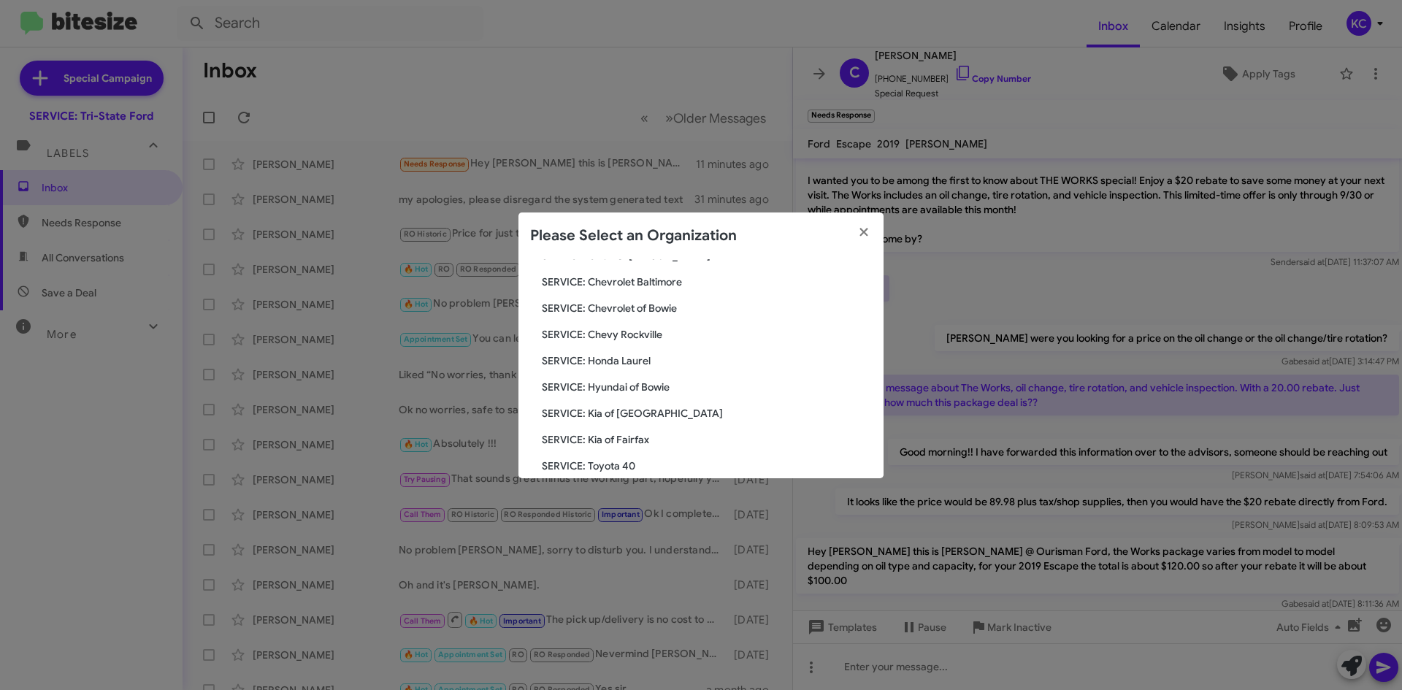
click at [641, 384] on span "SERVICE: Hyundai of Bowie" at bounding box center [707, 387] width 330 height 15
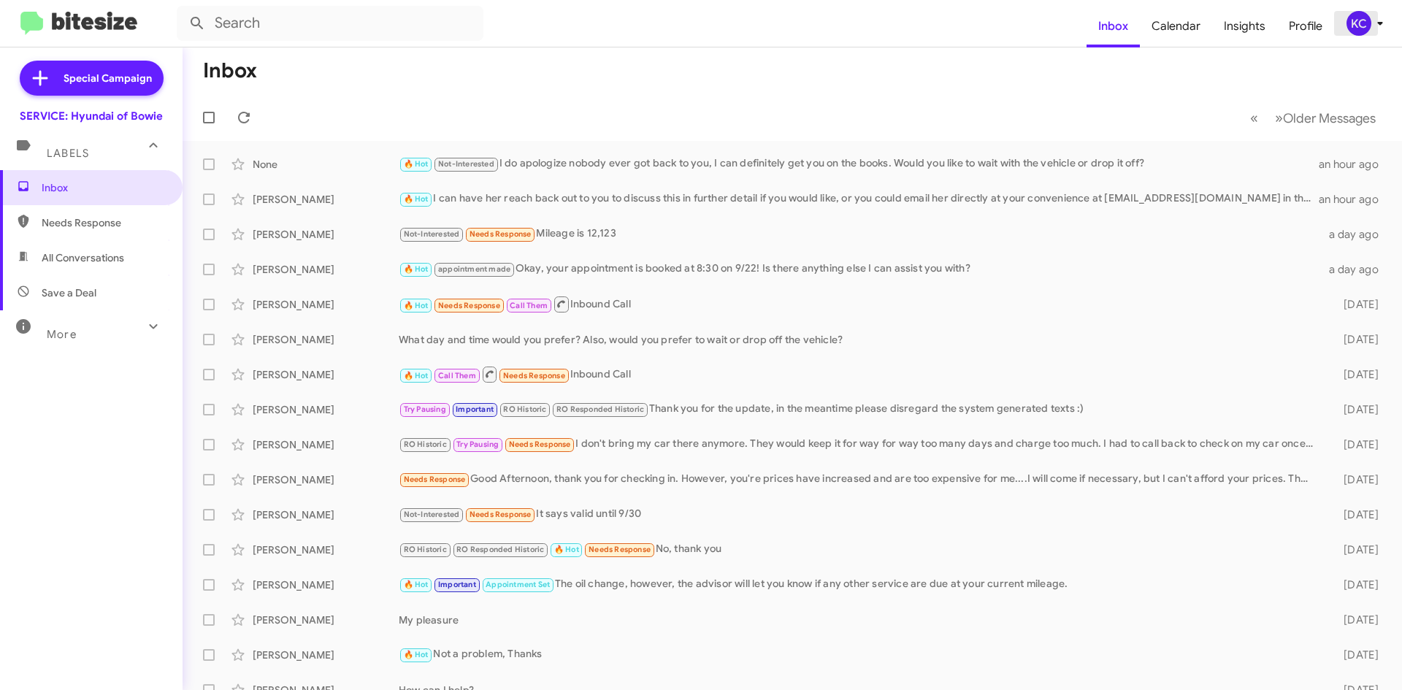
click at [1357, 18] on div "KC" at bounding box center [1359, 23] width 25 height 25
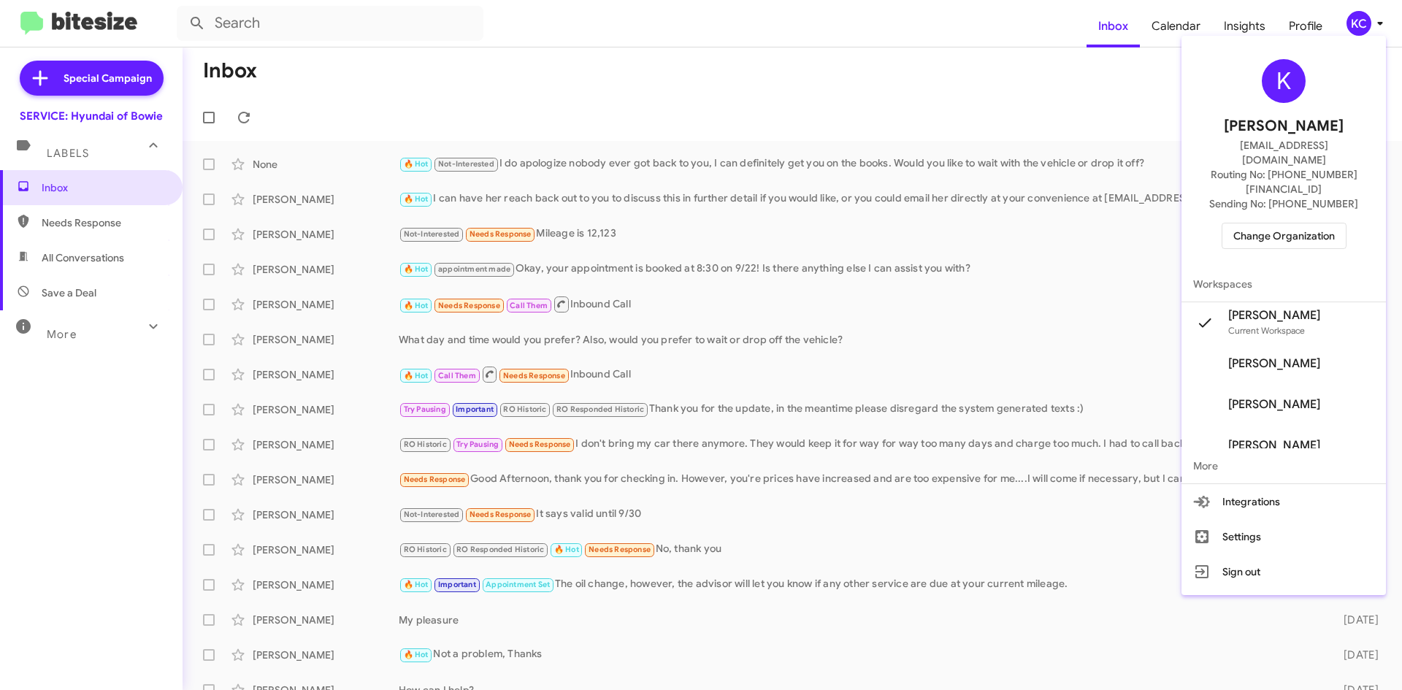
click at [1335, 223] on span "Change Organization" at bounding box center [1284, 235] width 102 height 25
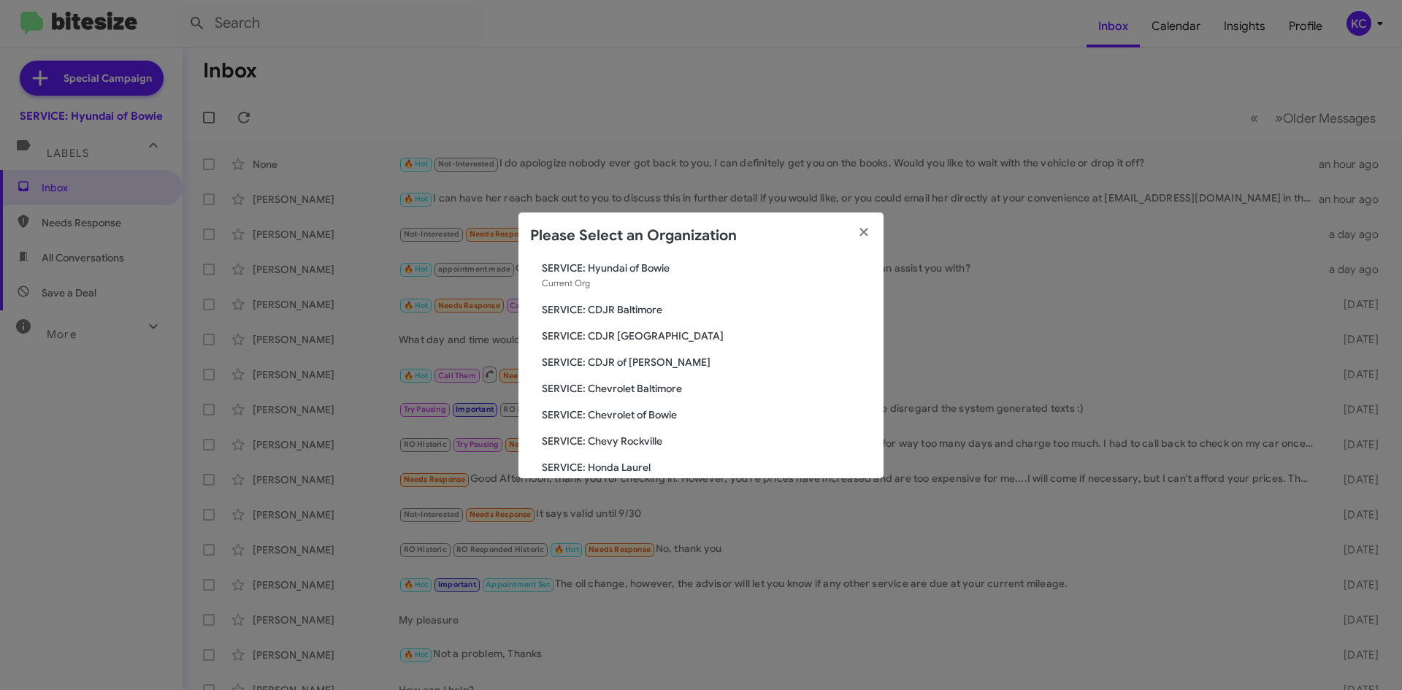
scroll to position [73, 0]
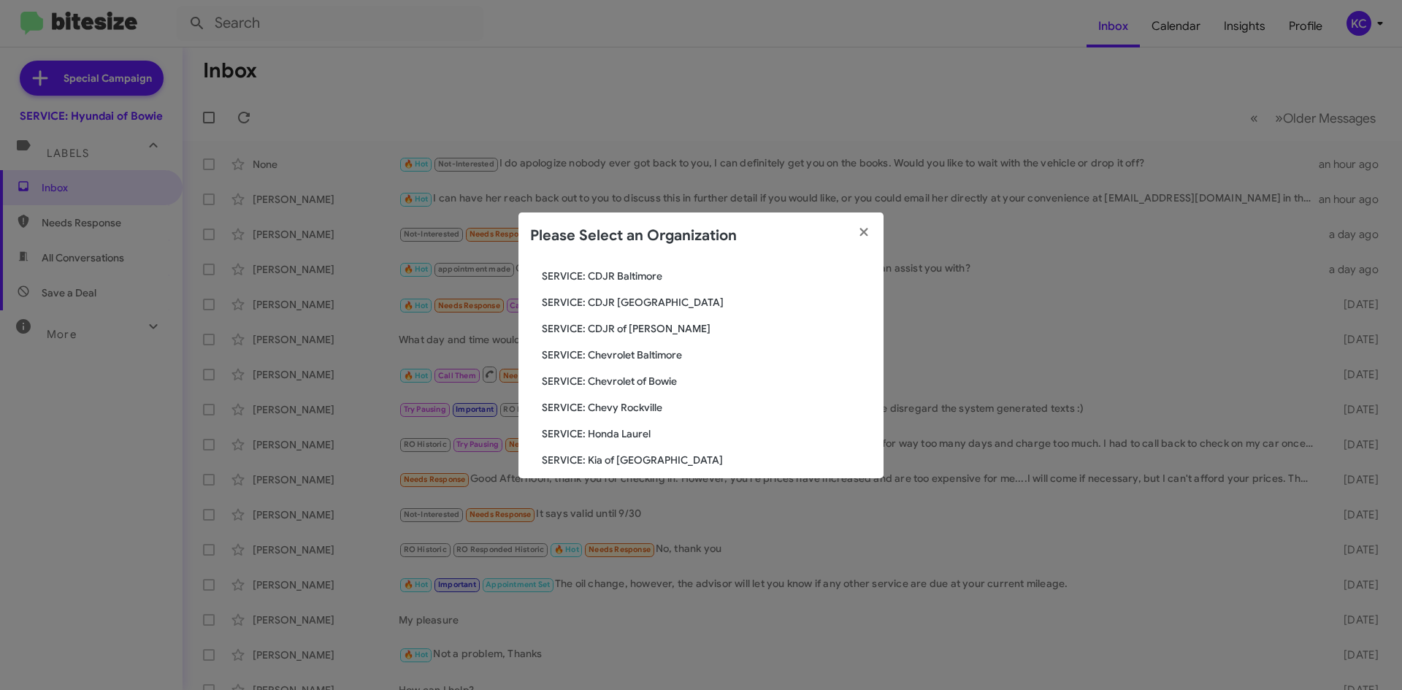
click at [616, 400] on span "SERVICE: Chevy Rockville" at bounding box center [707, 407] width 330 height 15
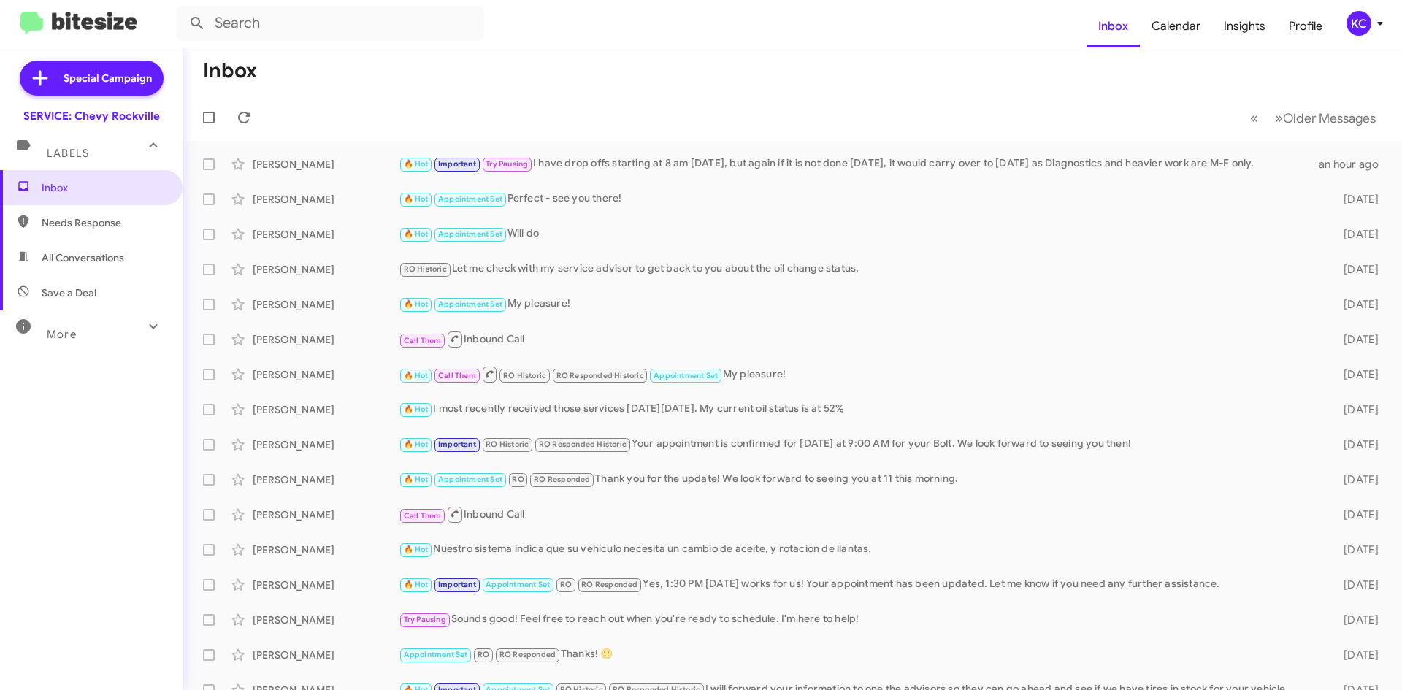
click at [1355, 21] on div "KC" at bounding box center [1359, 23] width 25 height 25
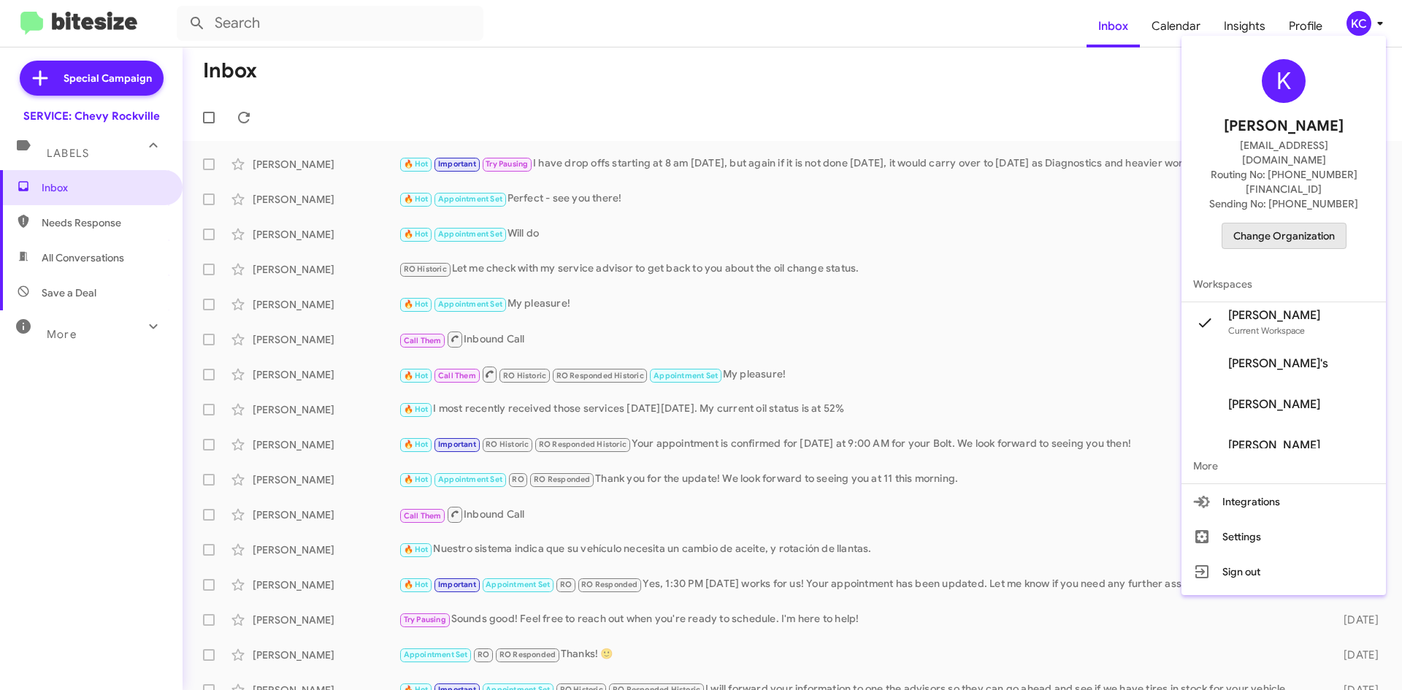
click at [1289, 223] on span "Change Organization" at bounding box center [1284, 235] width 102 height 25
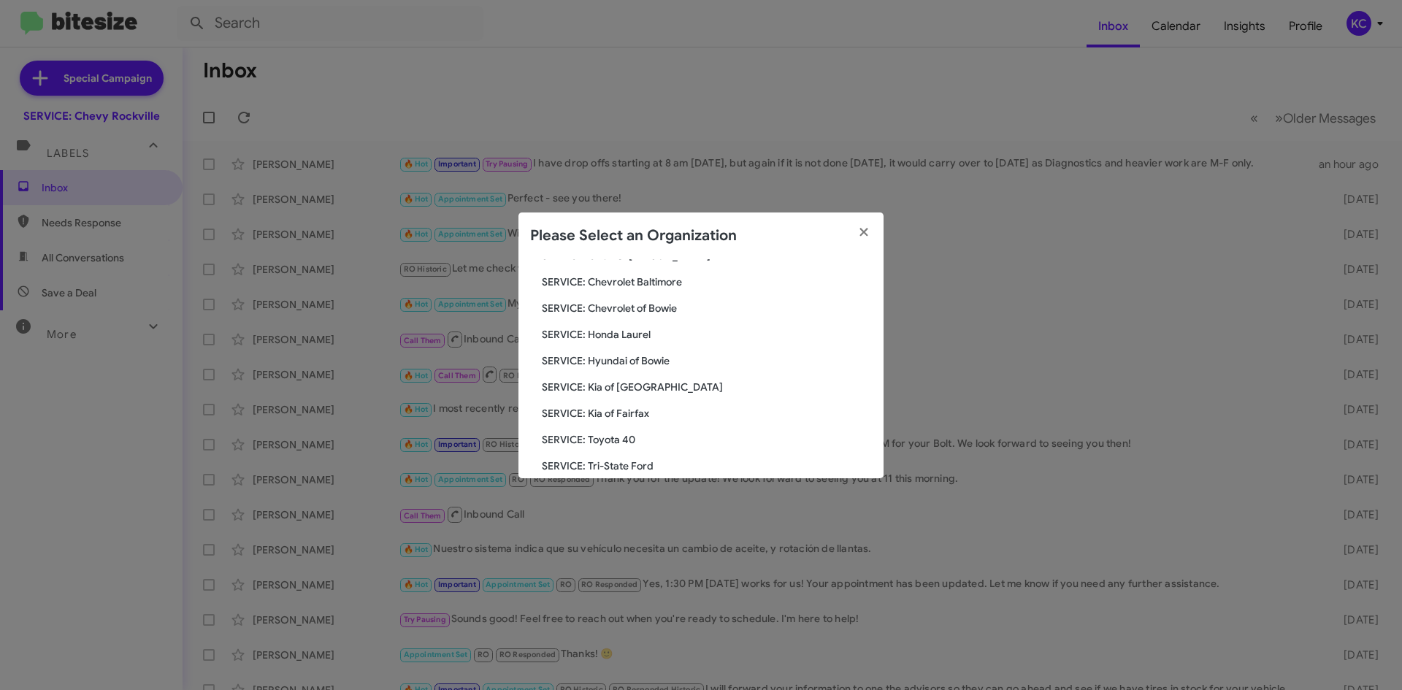
scroll to position [219, 0]
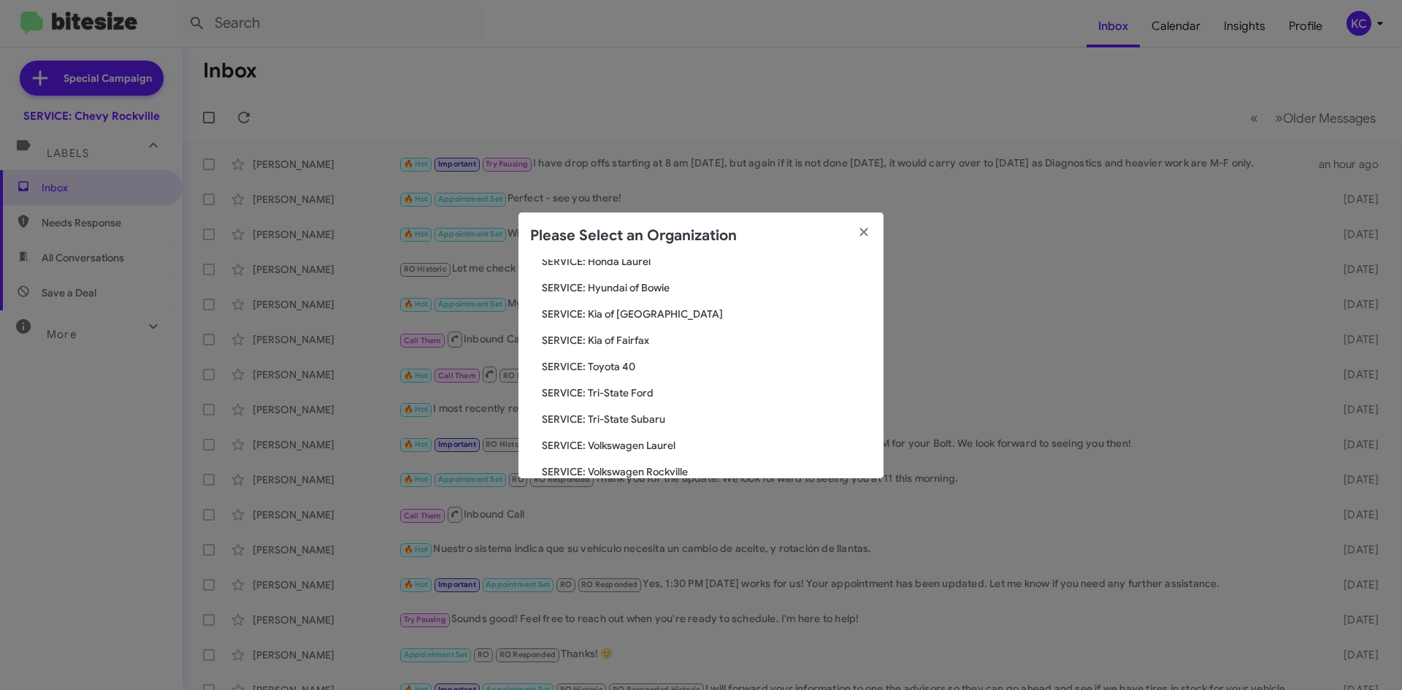
click at [582, 384] on div "Search SERVICE: Chevy Rockville Current Org SERVICE: CDJR Baltimore SERVICE: CD…" at bounding box center [700, 368] width 365 height 219
click at [582, 391] on span "SERVICE: Tri-State Ford" at bounding box center [707, 393] width 330 height 15
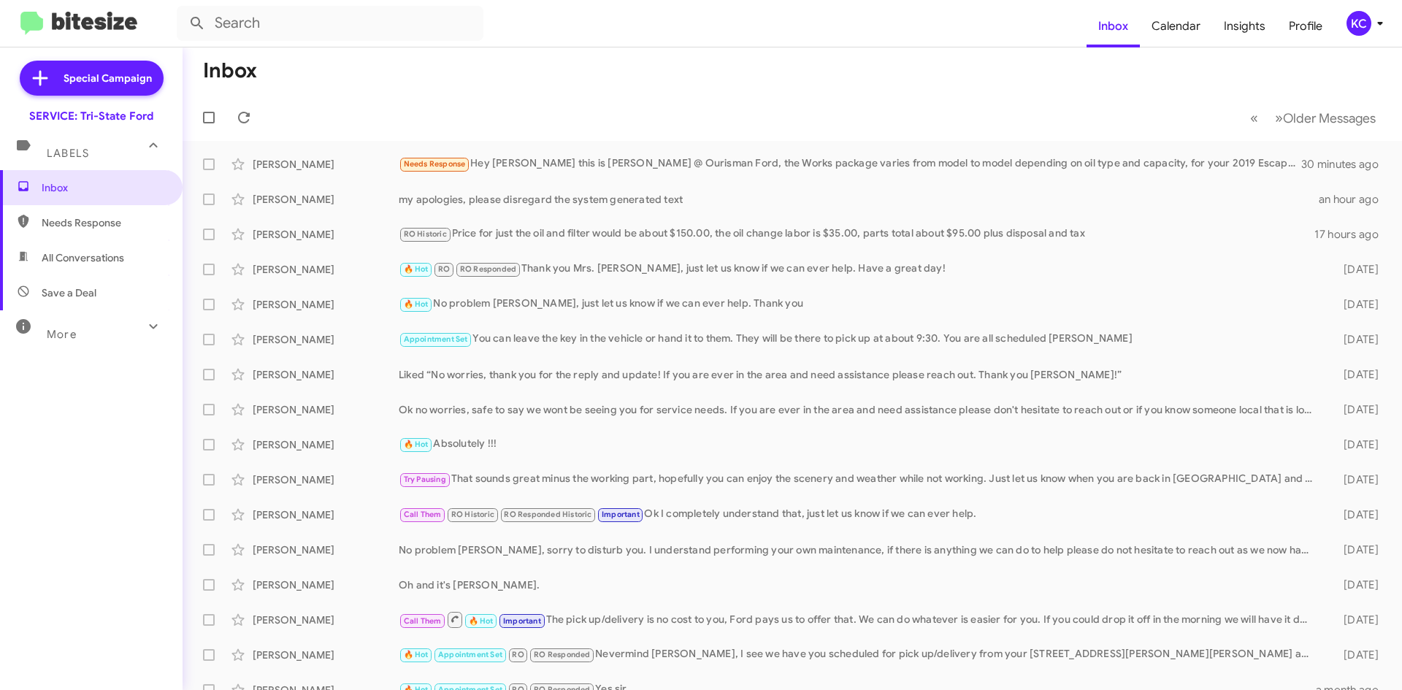
click at [1354, 22] on div "KC" at bounding box center [1359, 23] width 25 height 25
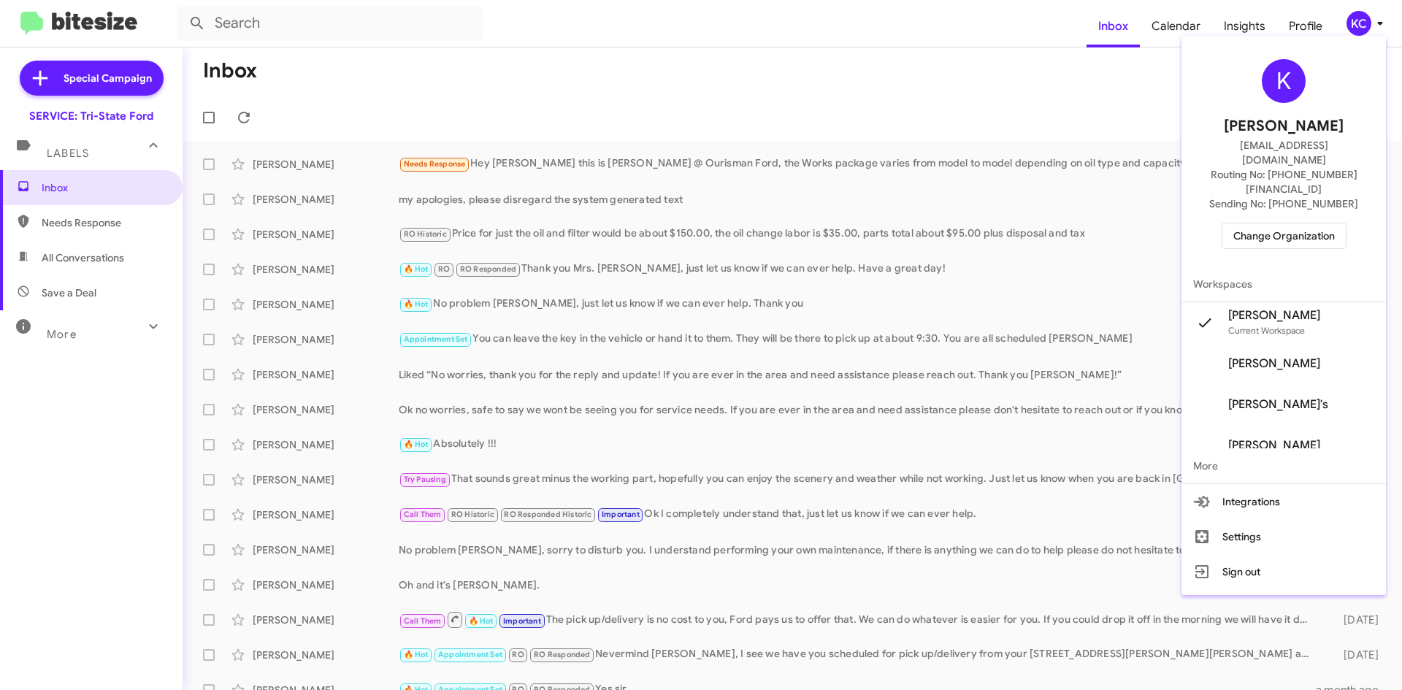
click at [1303, 223] on span "Change Organization" at bounding box center [1284, 235] width 102 height 25
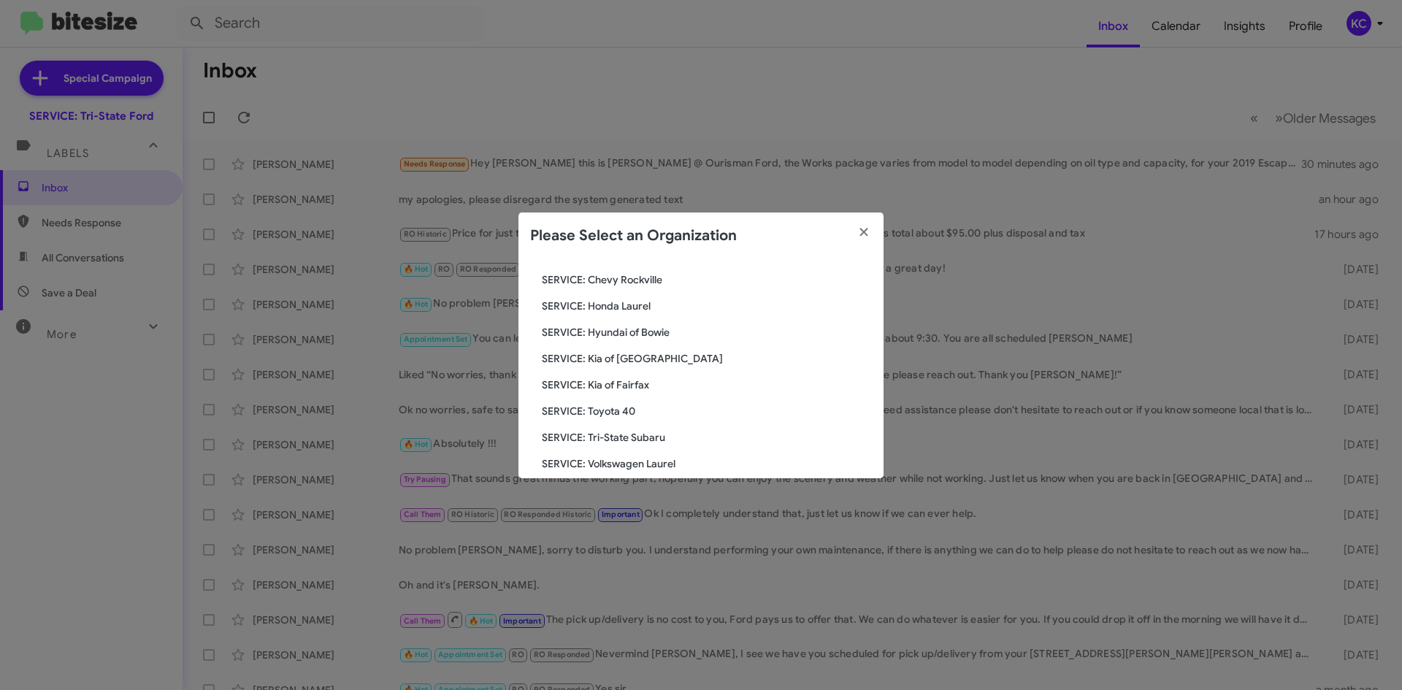
scroll to position [219, 0]
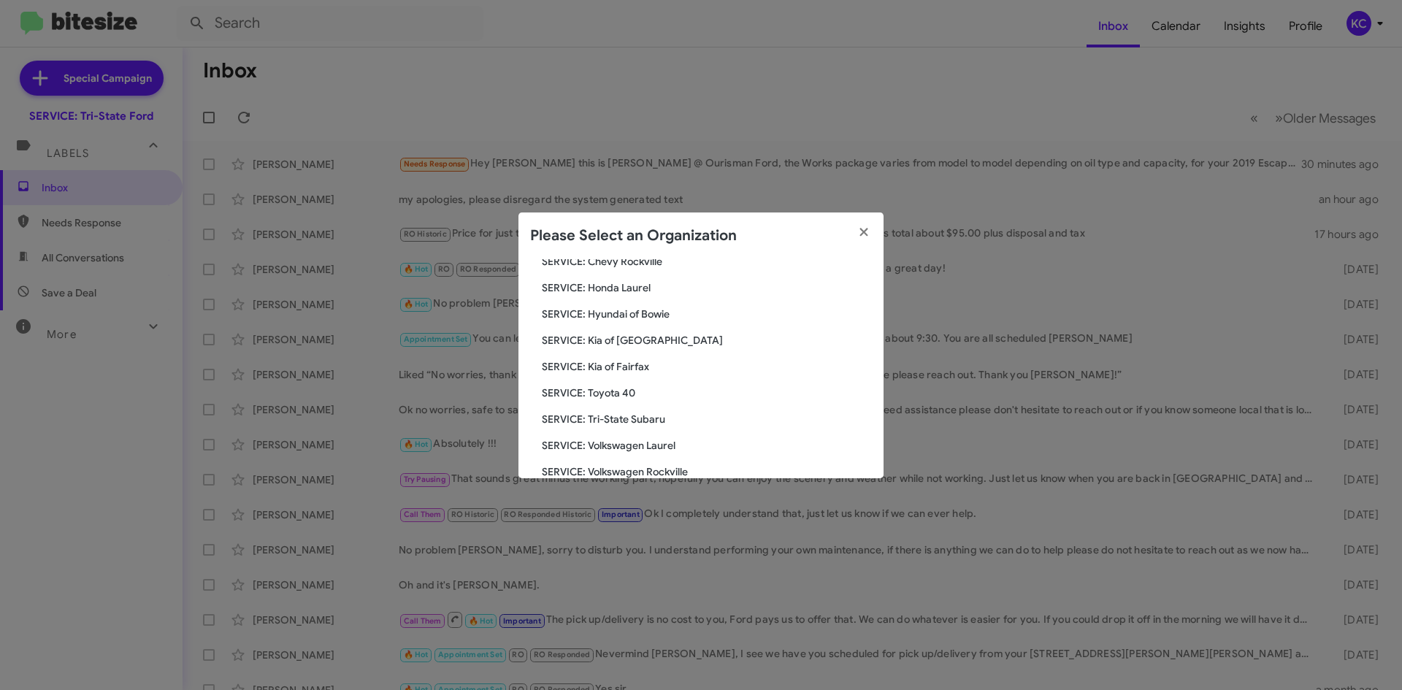
click at [643, 309] on span "SERVICE: Hyundai of Bowie" at bounding box center [707, 314] width 330 height 15
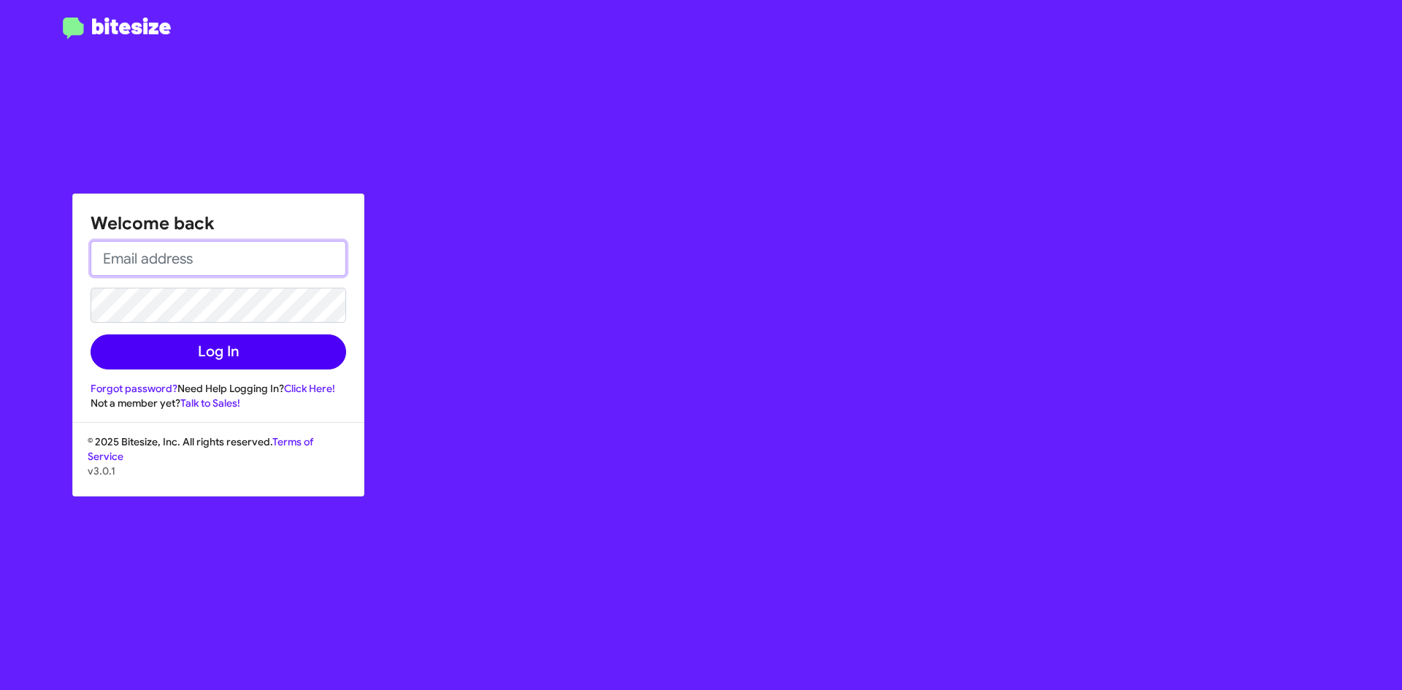
type input "[EMAIL_ADDRESS][DOMAIN_NAME]"
click at [220, 365] on button "Log In" at bounding box center [219, 351] width 256 height 35
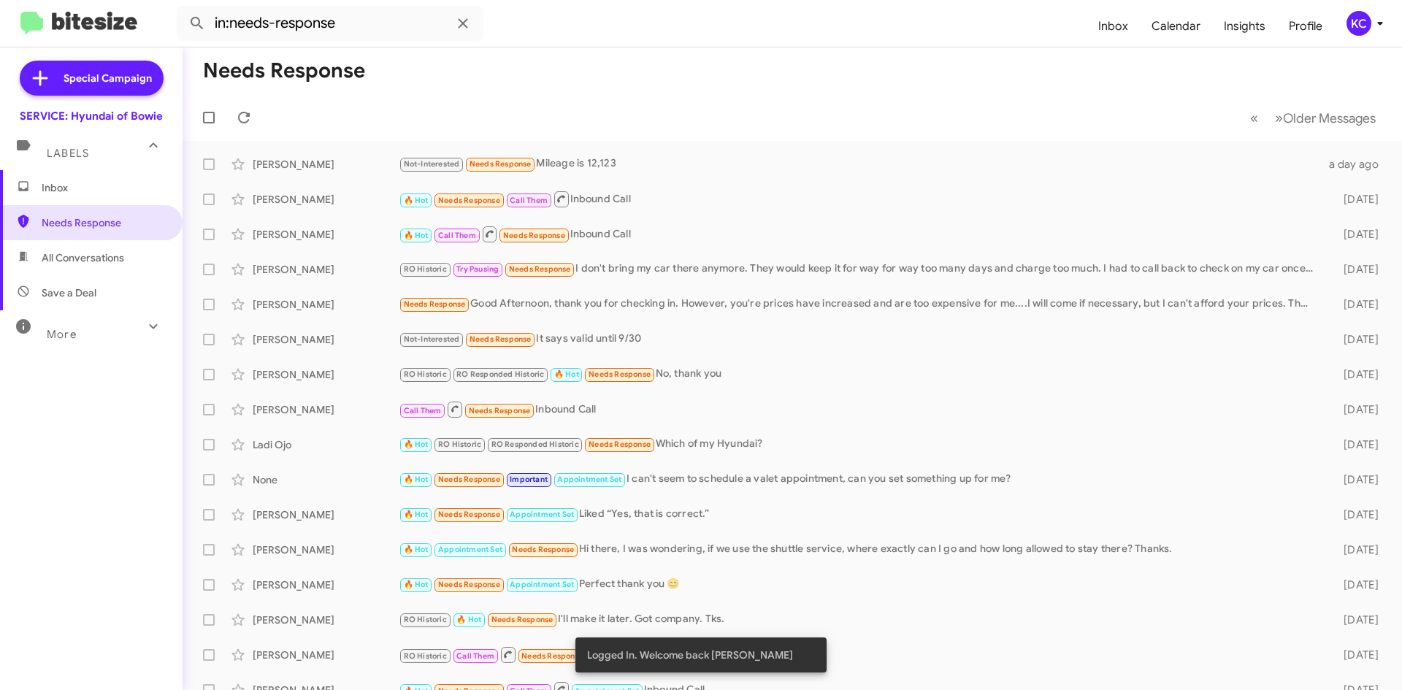
click at [1369, 22] on div "KC" at bounding box center [1359, 23] width 25 height 25
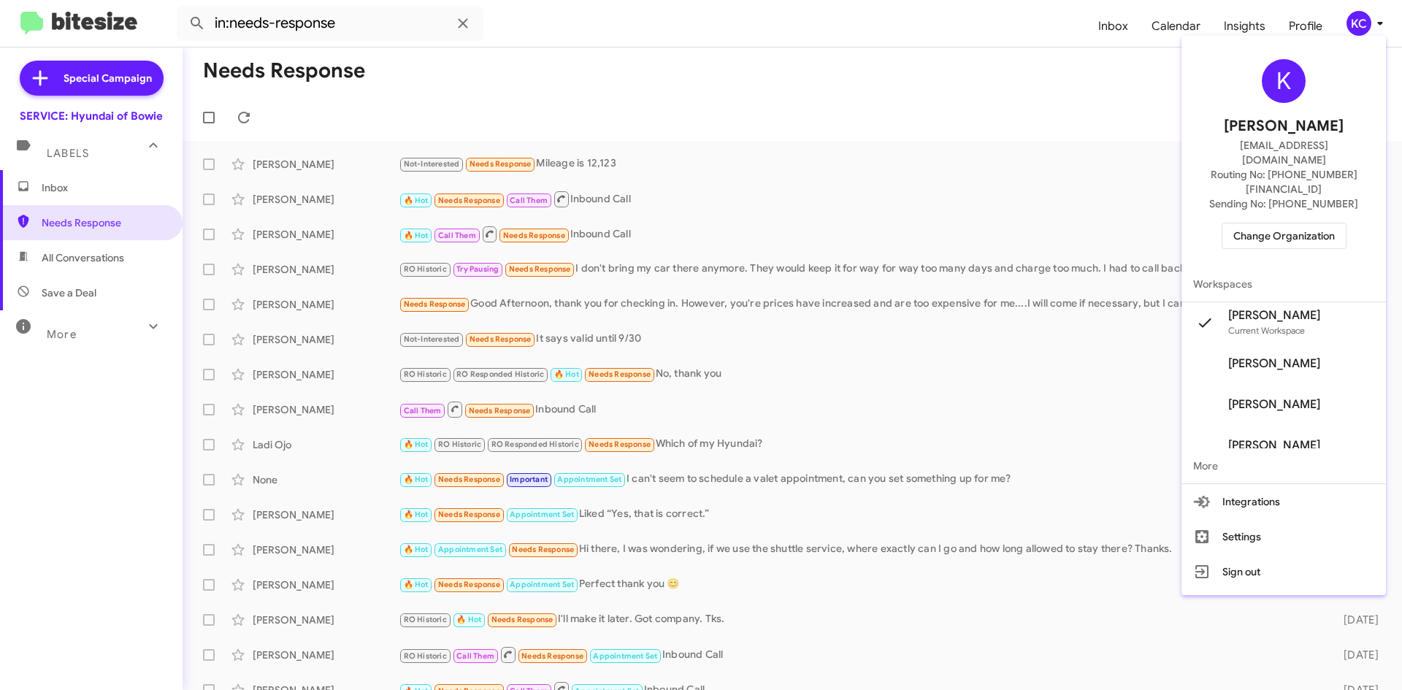
click at [1299, 223] on span "Change Organization" at bounding box center [1284, 235] width 102 height 25
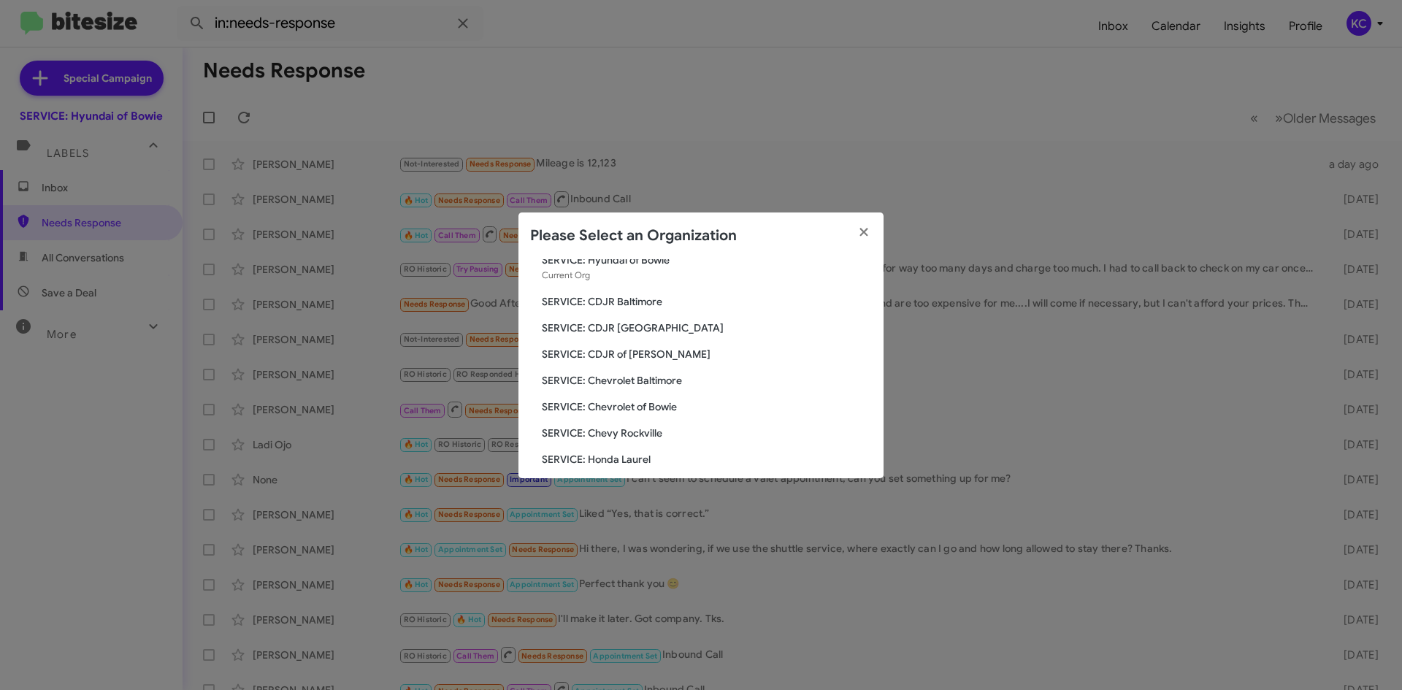
scroll to position [73, 0]
click at [644, 407] on span "SERVICE: Chevy Rockville" at bounding box center [707, 407] width 330 height 15
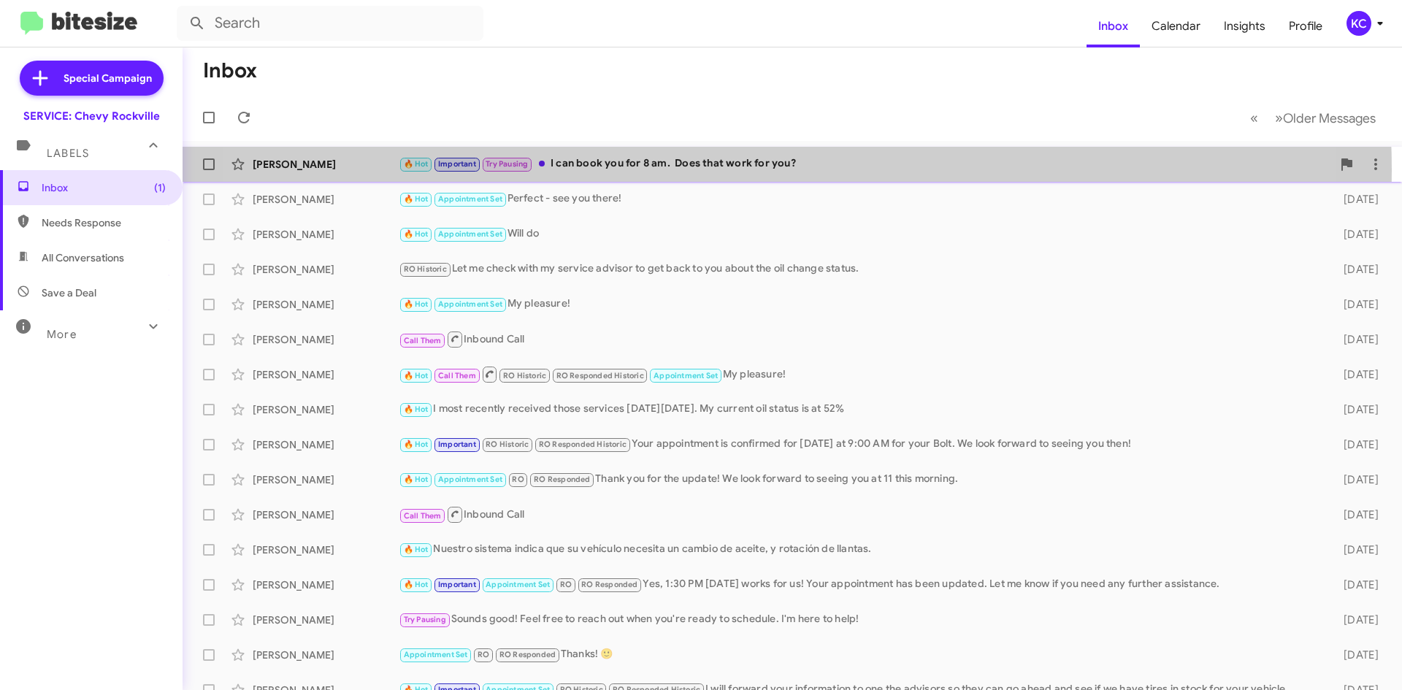
click at [714, 170] on div "🔥 Hot Important Try Pausing I can book you for 8 am. Does that work for you?" at bounding box center [865, 164] width 933 height 17
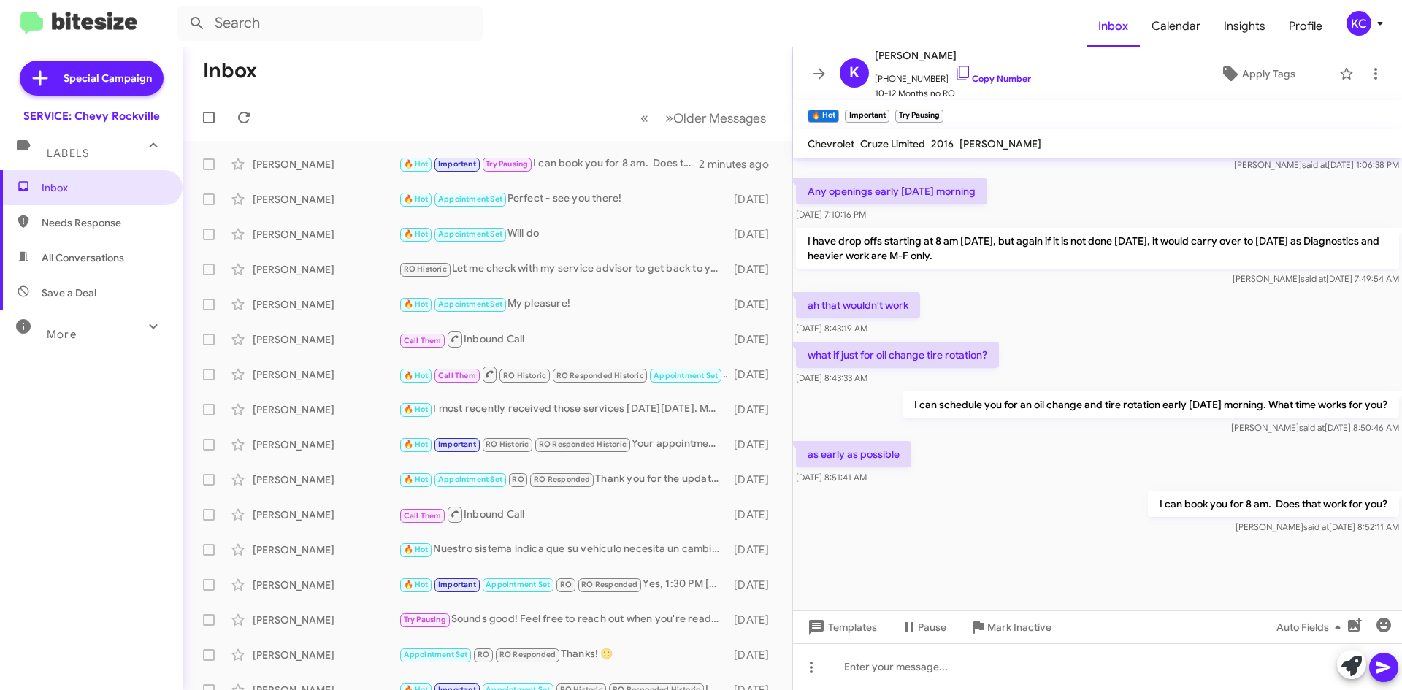
scroll to position [673, 0]
click at [760, 162] on icon at bounding box center [766, 165] width 18 height 18
click at [733, 208] on button "Mark as unread" at bounding box center [686, 202] width 168 height 35
click at [98, 218] on span "Needs Response" at bounding box center [104, 222] width 124 height 15
type input "in:needs-response"
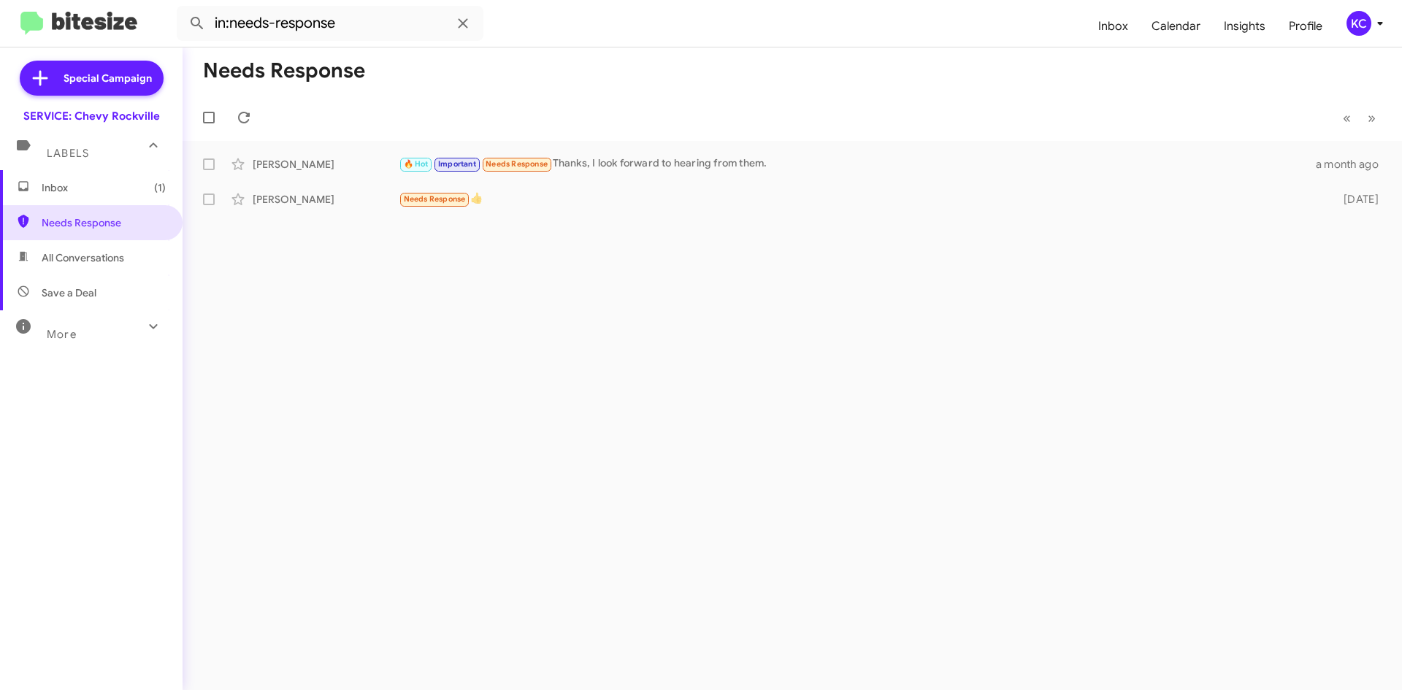
click at [85, 186] on span "Inbox (1)" at bounding box center [104, 187] width 124 height 15
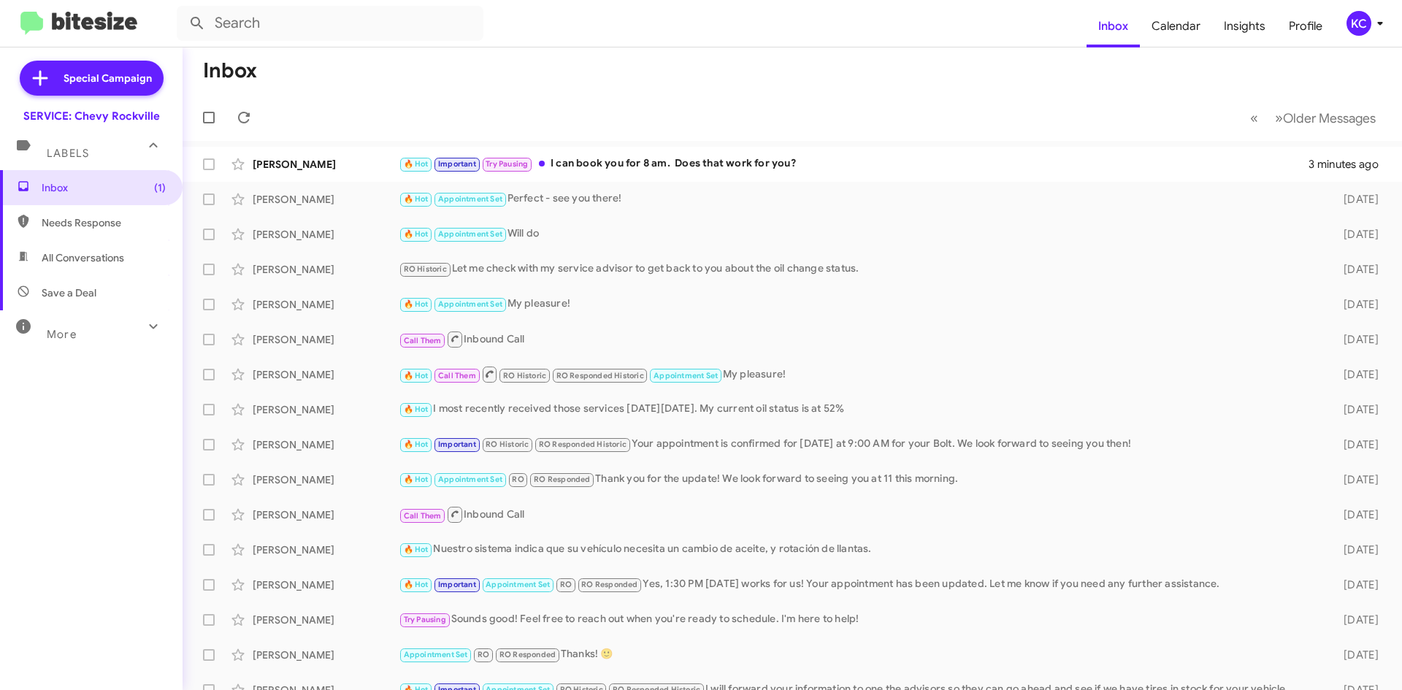
click at [1360, 23] on div "KC" at bounding box center [1359, 23] width 25 height 25
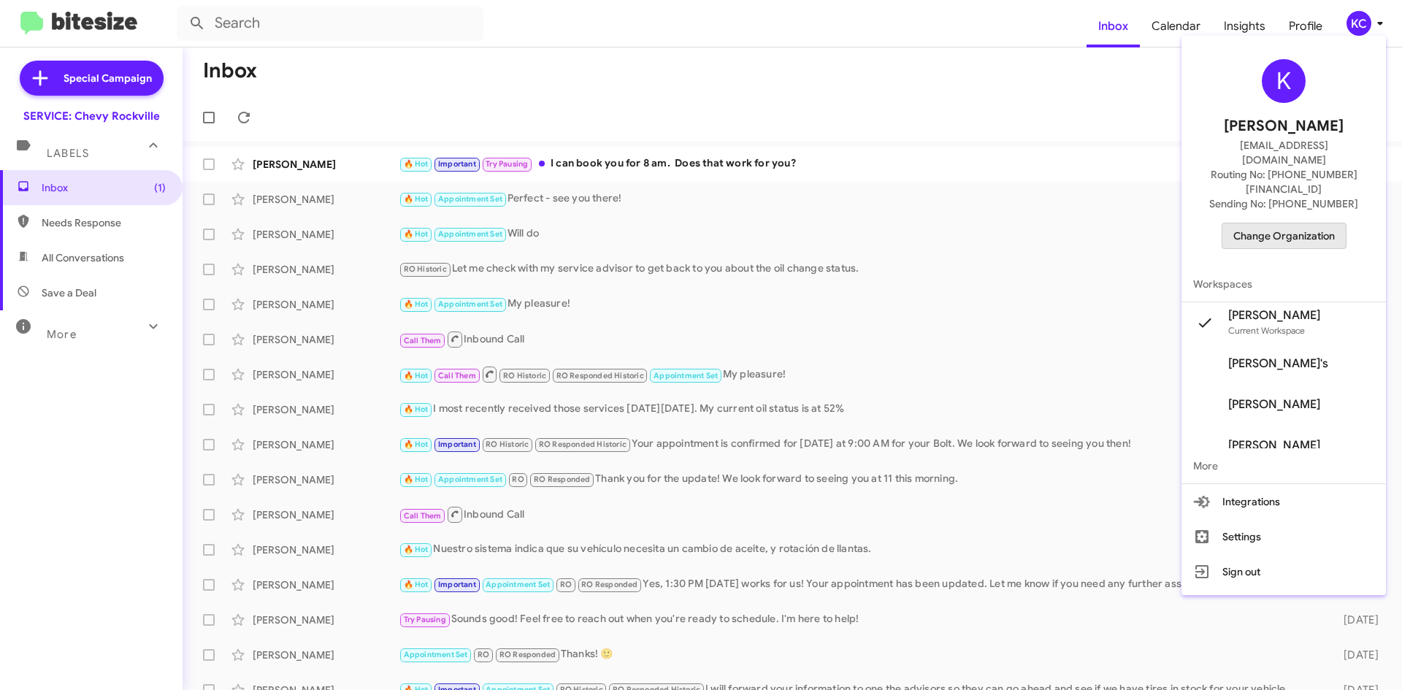
click at [1309, 223] on span "Change Organization" at bounding box center [1284, 235] width 102 height 25
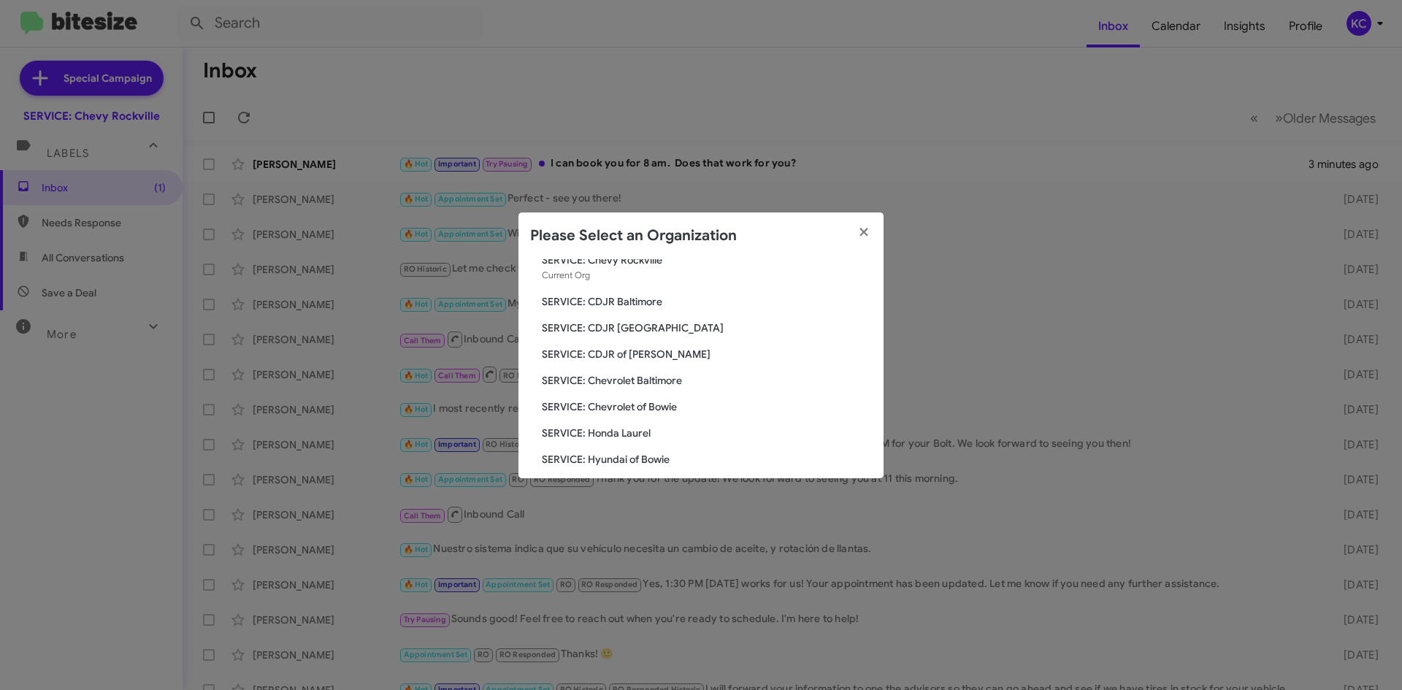
scroll to position [73, 0]
click at [616, 354] on span "SERVICE: Chevrolet Baltimore" at bounding box center [707, 355] width 330 height 15
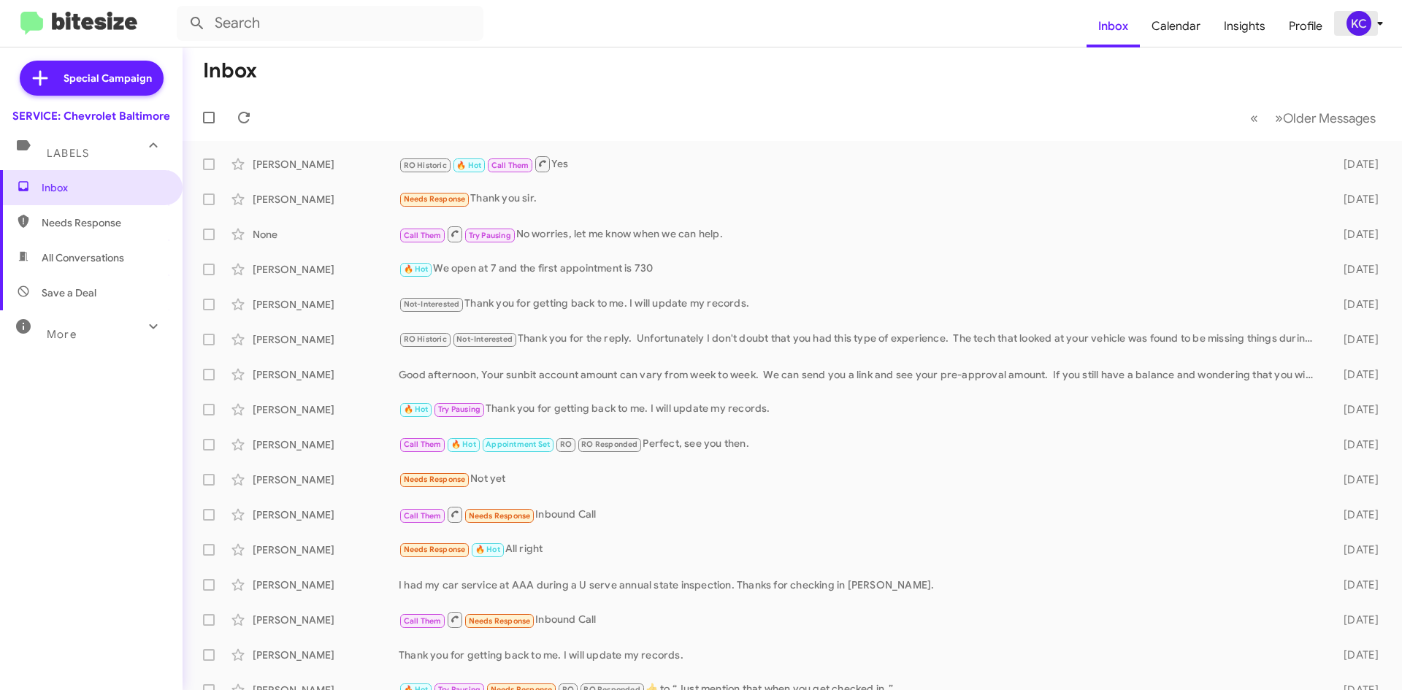
click at [1363, 11] on div "KC" at bounding box center [1359, 23] width 25 height 25
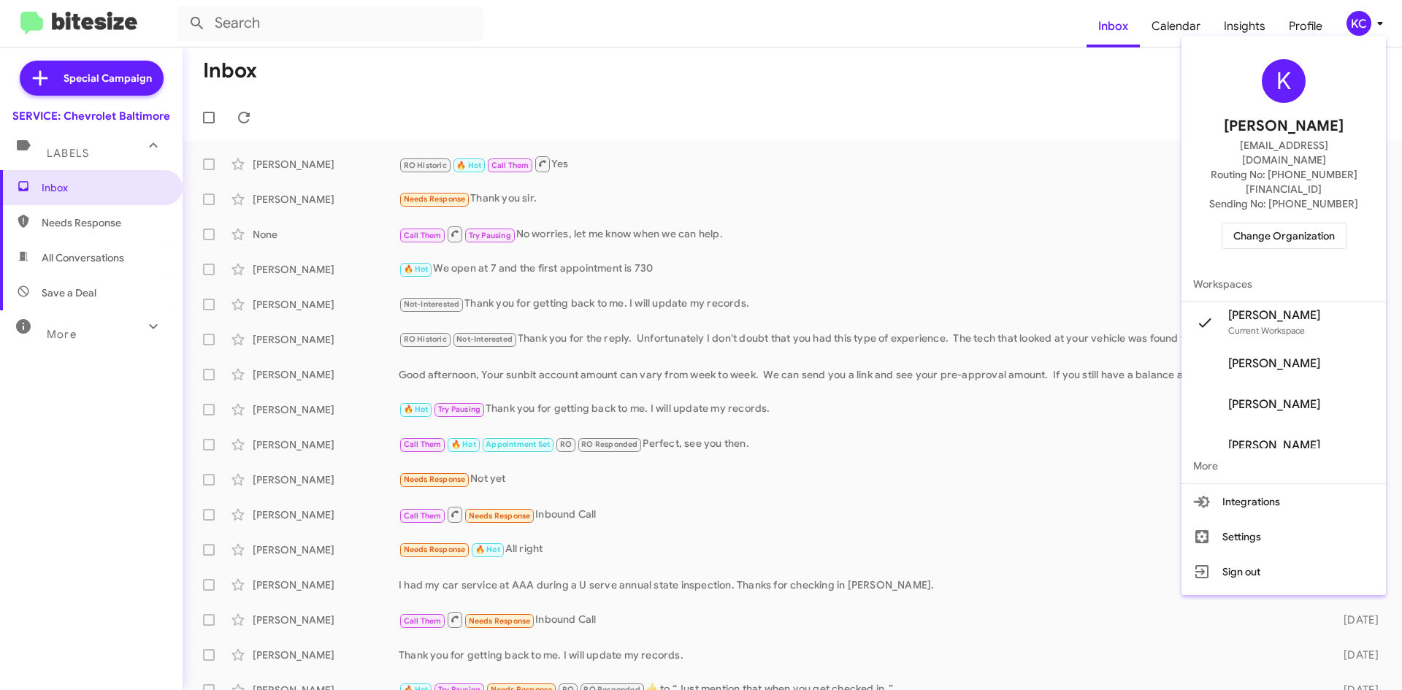
click at [1279, 223] on span "Change Organization" at bounding box center [1284, 235] width 102 height 25
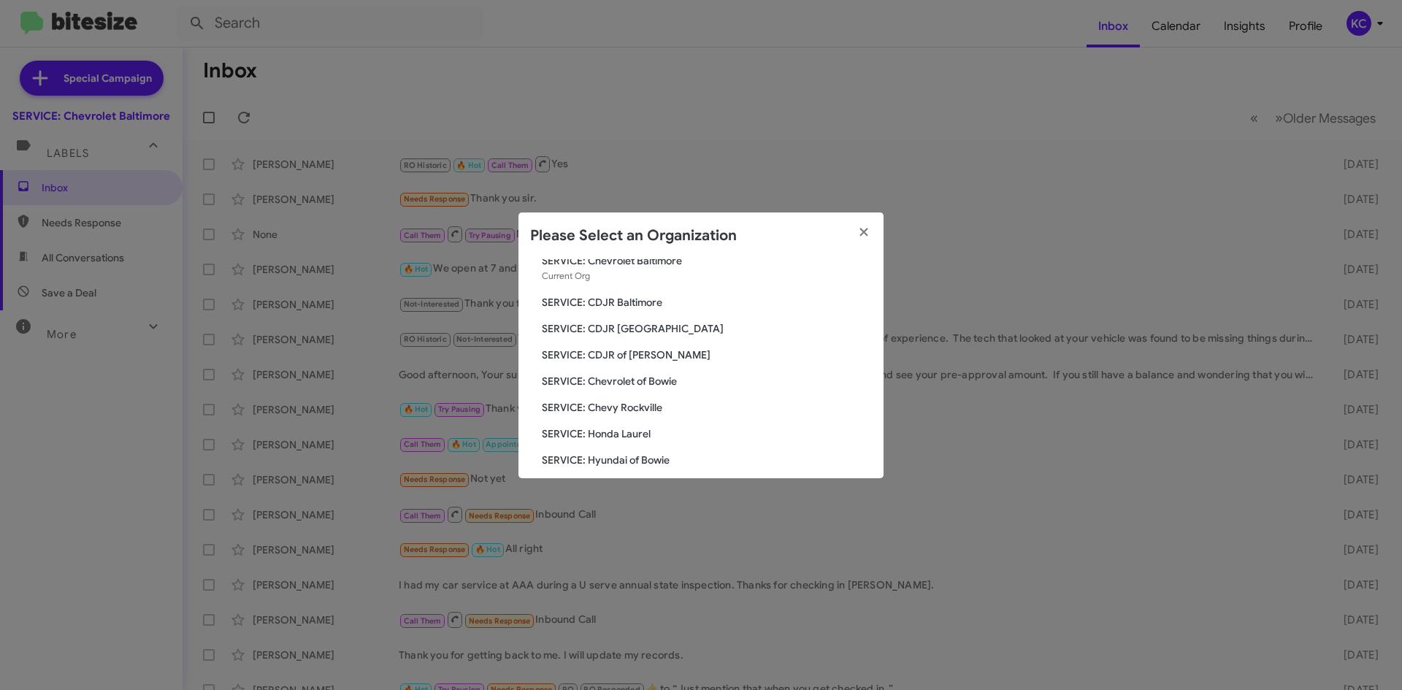
scroll to position [219, 0]
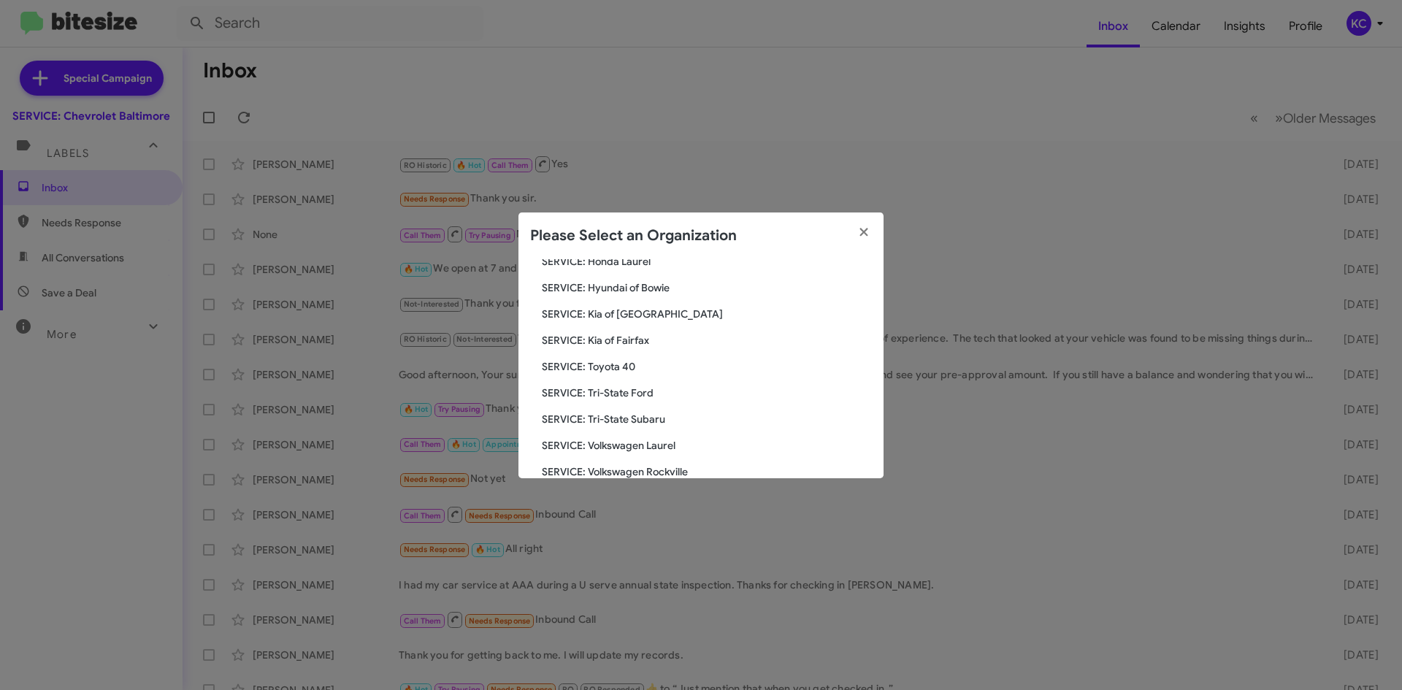
click at [637, 393] on span "SERVICE: Tri-State Ford" at bounding box center [707, 393] width 330 height 15
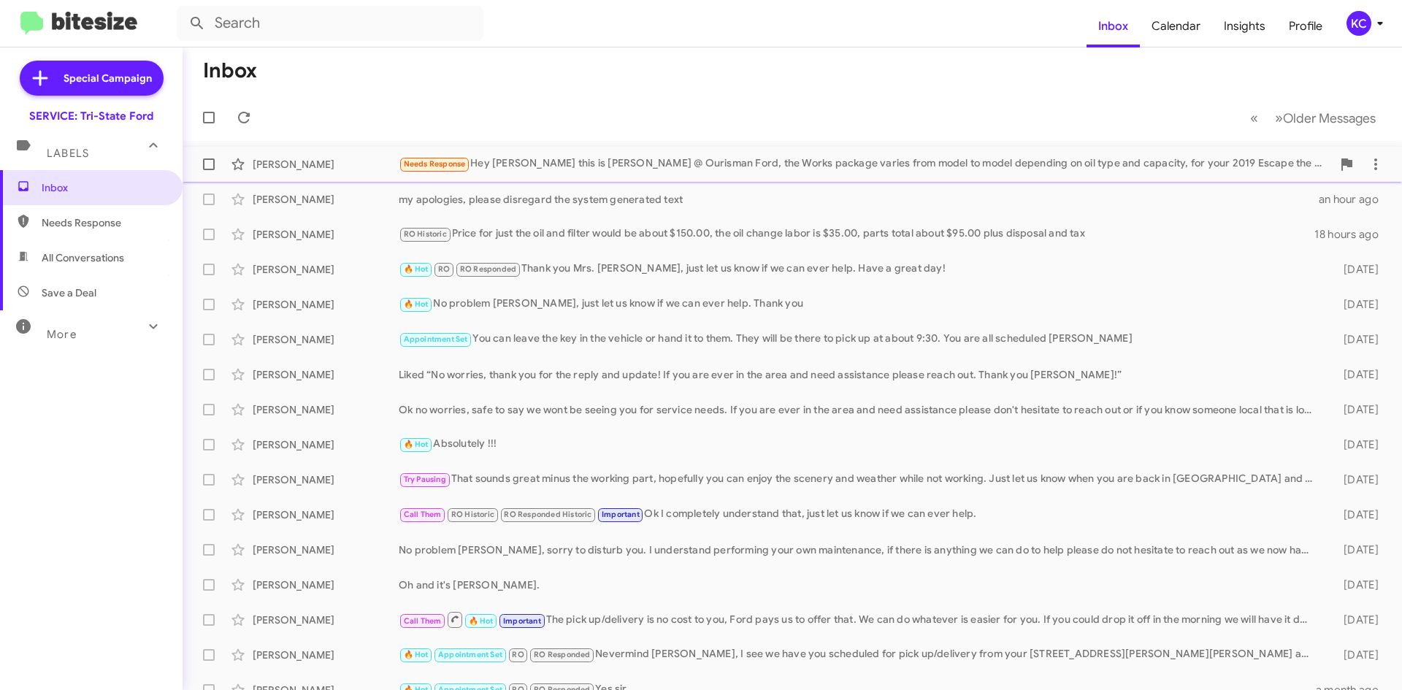
click at [663, 157] on div "Needs Response Hey Mr. Billings this is Gabriel @ Ourisman Ford, the Works pack…" at bounding box center [865, 164] width 933 height 17
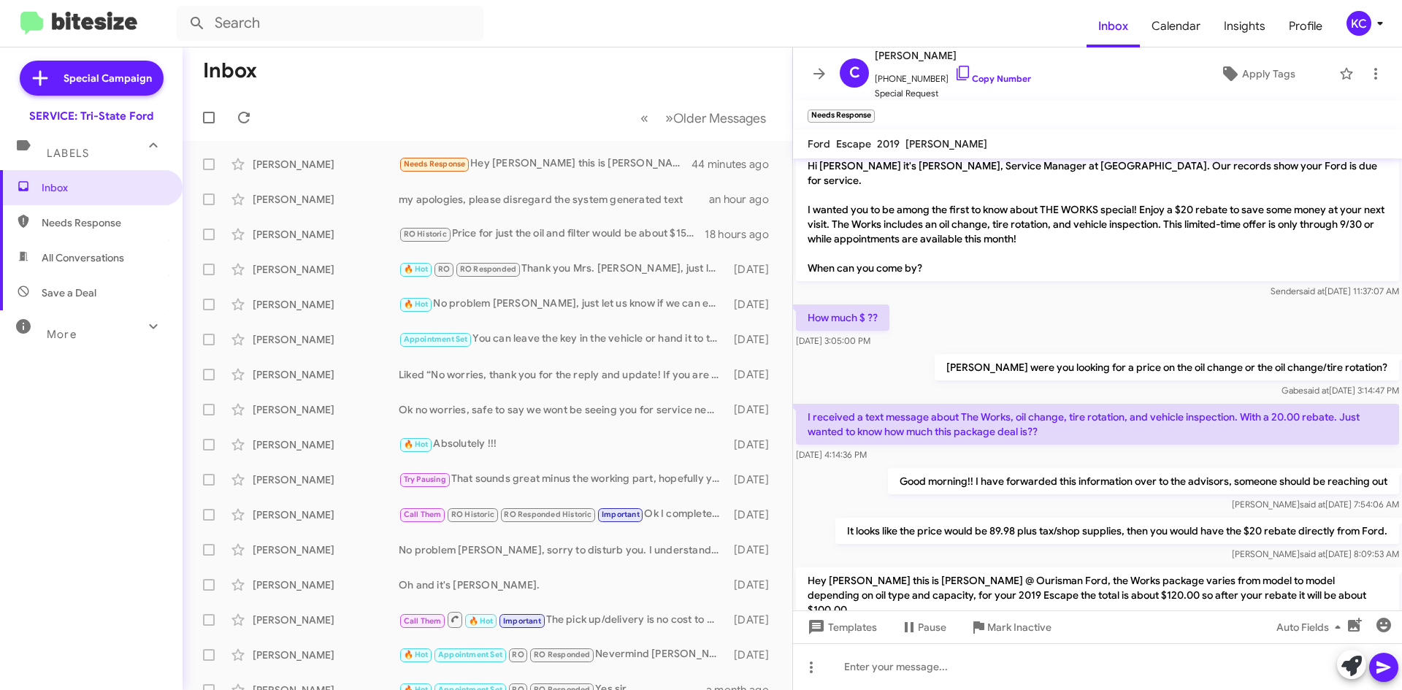
scroll to position [456, 0]
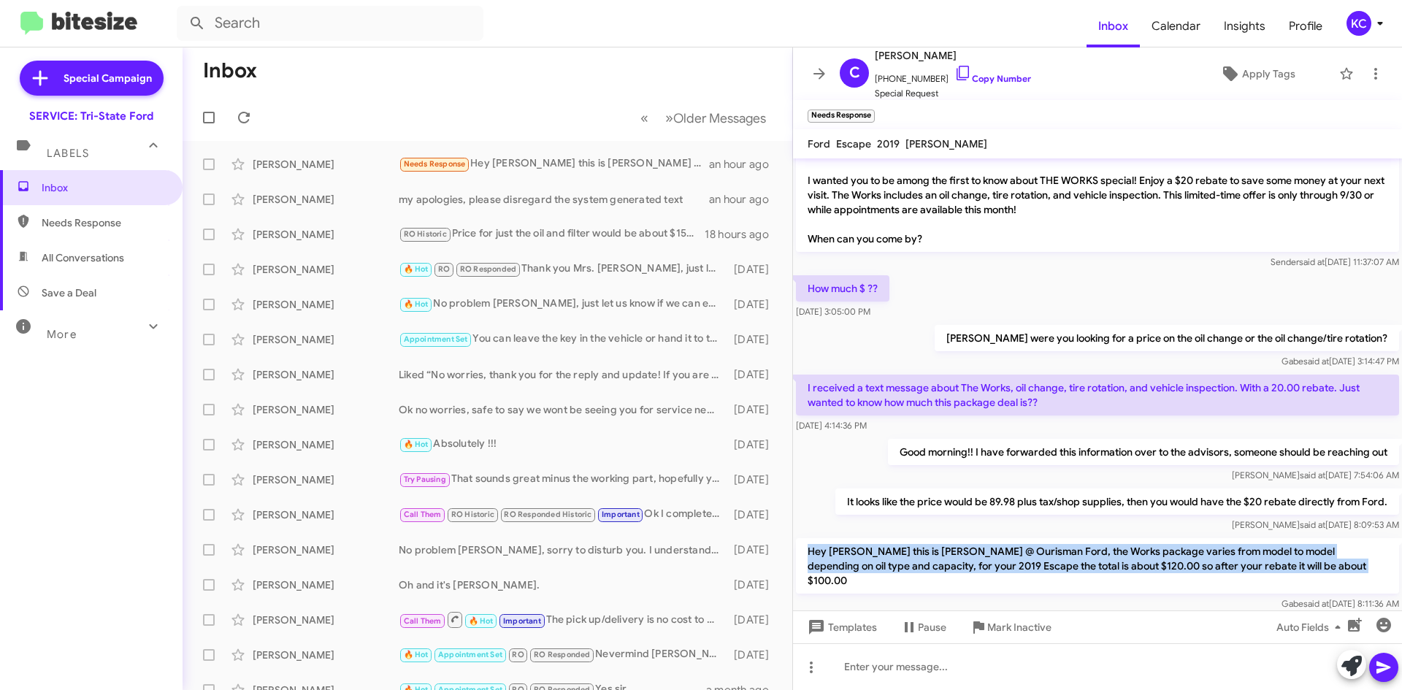
drag, startPoint x: 802, startPoint y: 518, endPoint x: 1360, endPoint y: 537, distance: 558.2
click at [1368, 538] on p "Hey Mr. Billings this is Gabriel @ Ourisman Ford, the Works package varies from…" at bounding box center [1097, 565] width 603 height 55
copy p "Hey Mr. Billings this is Gabriel @ Ourisman Ford, the Works package varies from…"
click at [1361, 72] on span at bounding box center [1375, 74] width 29 height 18
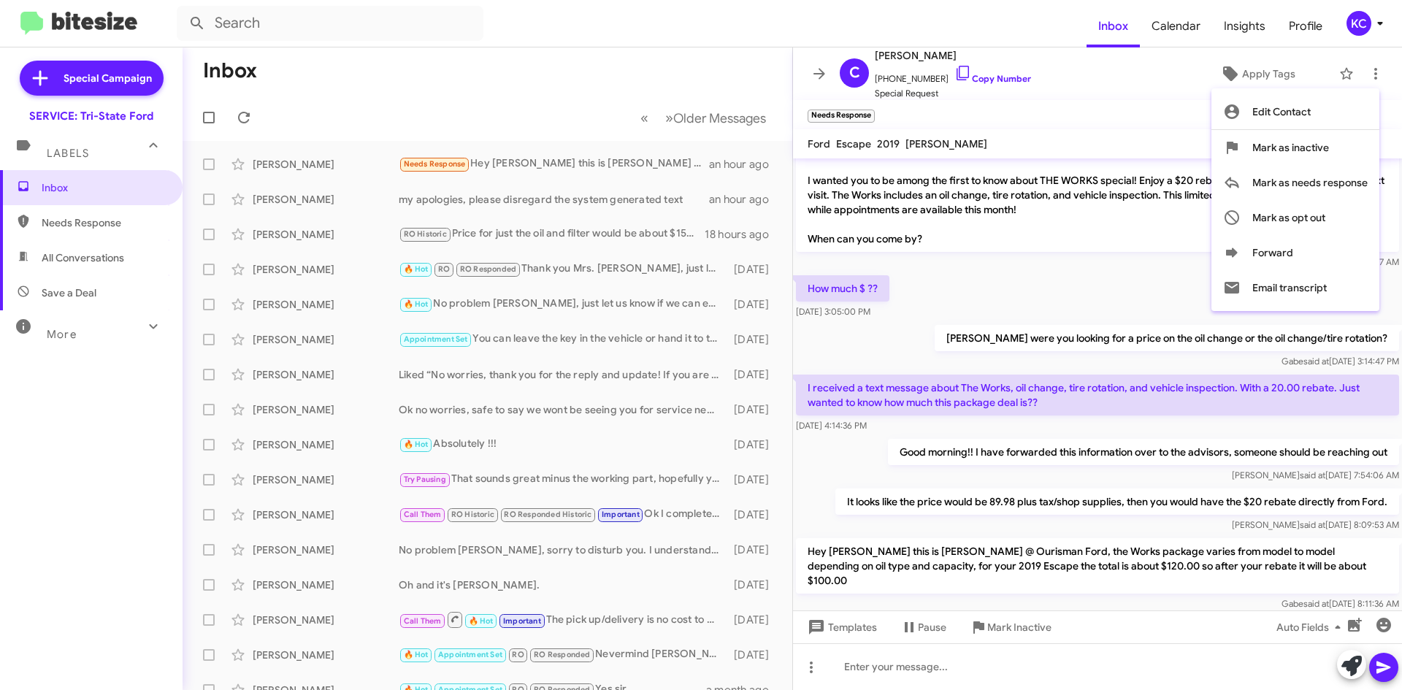
click at [1122, 670] on div at bounding box center [701, 345] width 1402 height 690
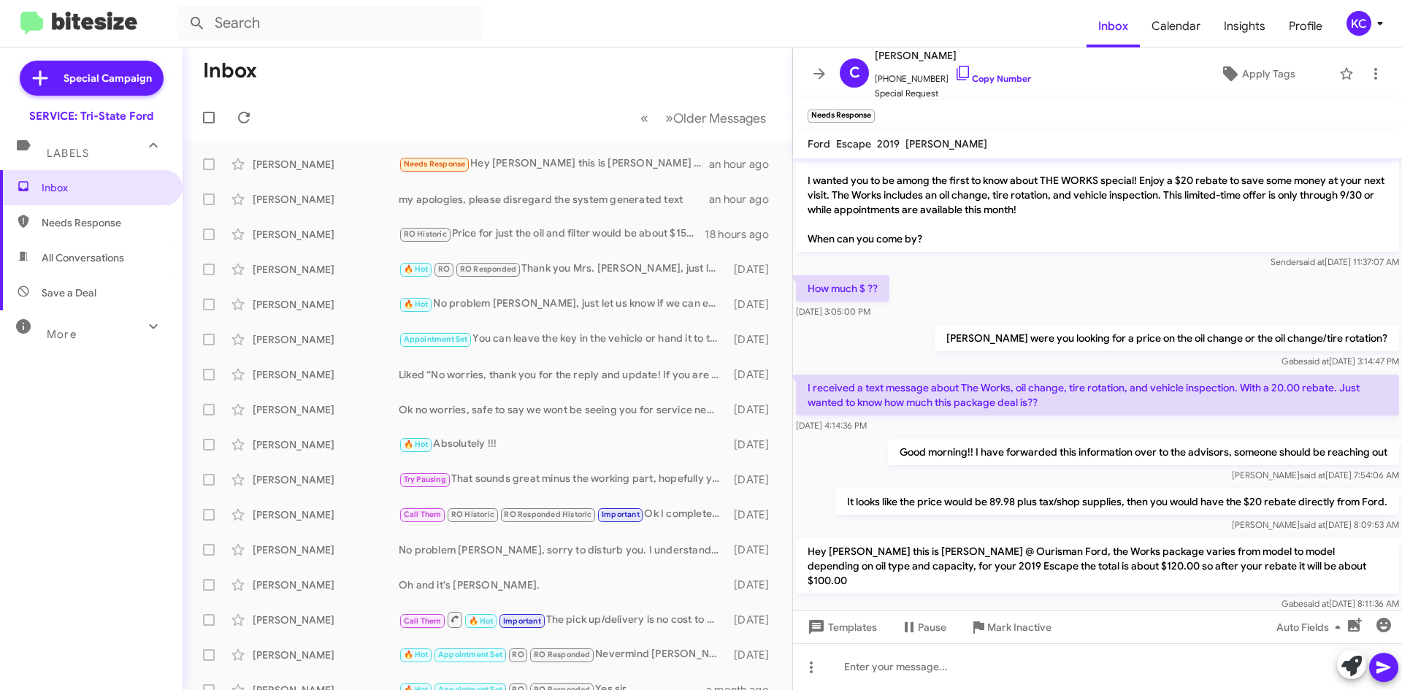
click at [1362, 21] on div "KC" at bounding box center [1359, 23] width 25 height 25
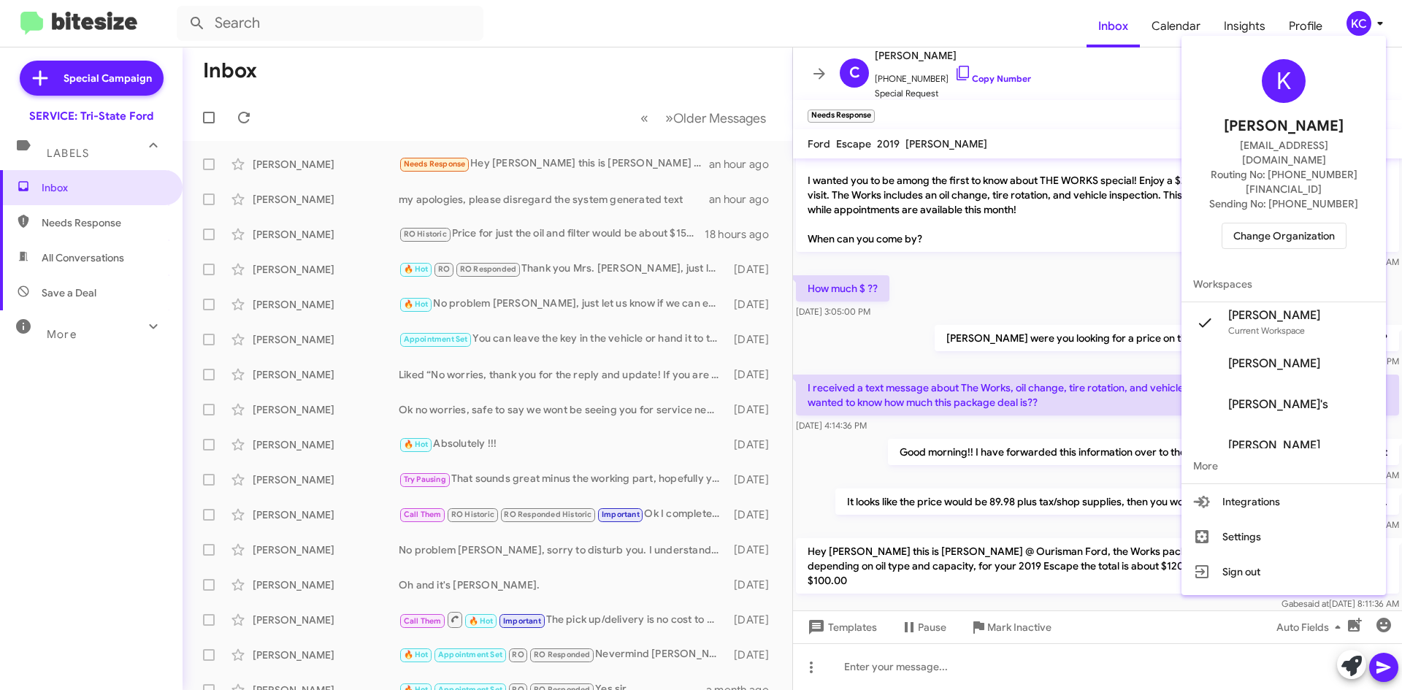
click at [1347, 223] on button "Change Organization" at bounding box center [1284, 236] width 125 height 26
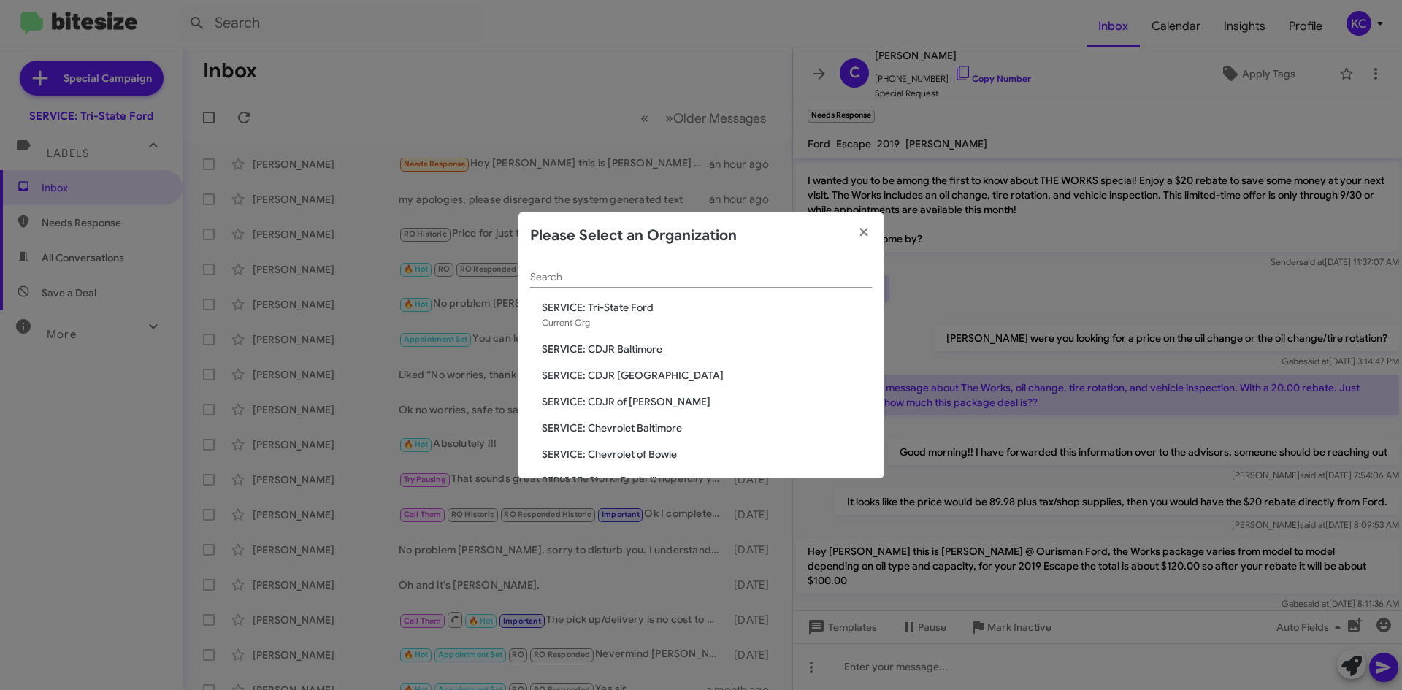
click at [657, 350] on span "SERVICE: CDJR Baltimore" at bounding box center [707, 349] width 330 height 15
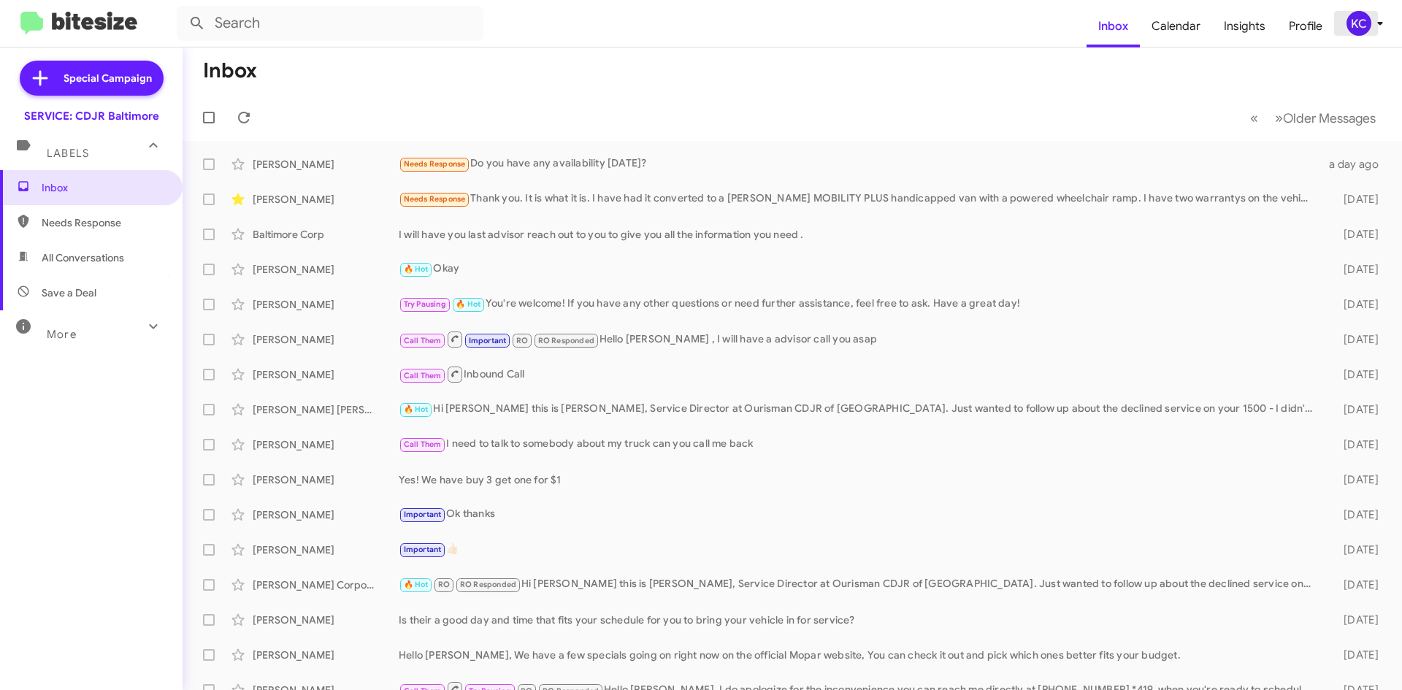
click at [1360, 15] on div "KC" at bounding box center [1359, 23] width 25 height 25
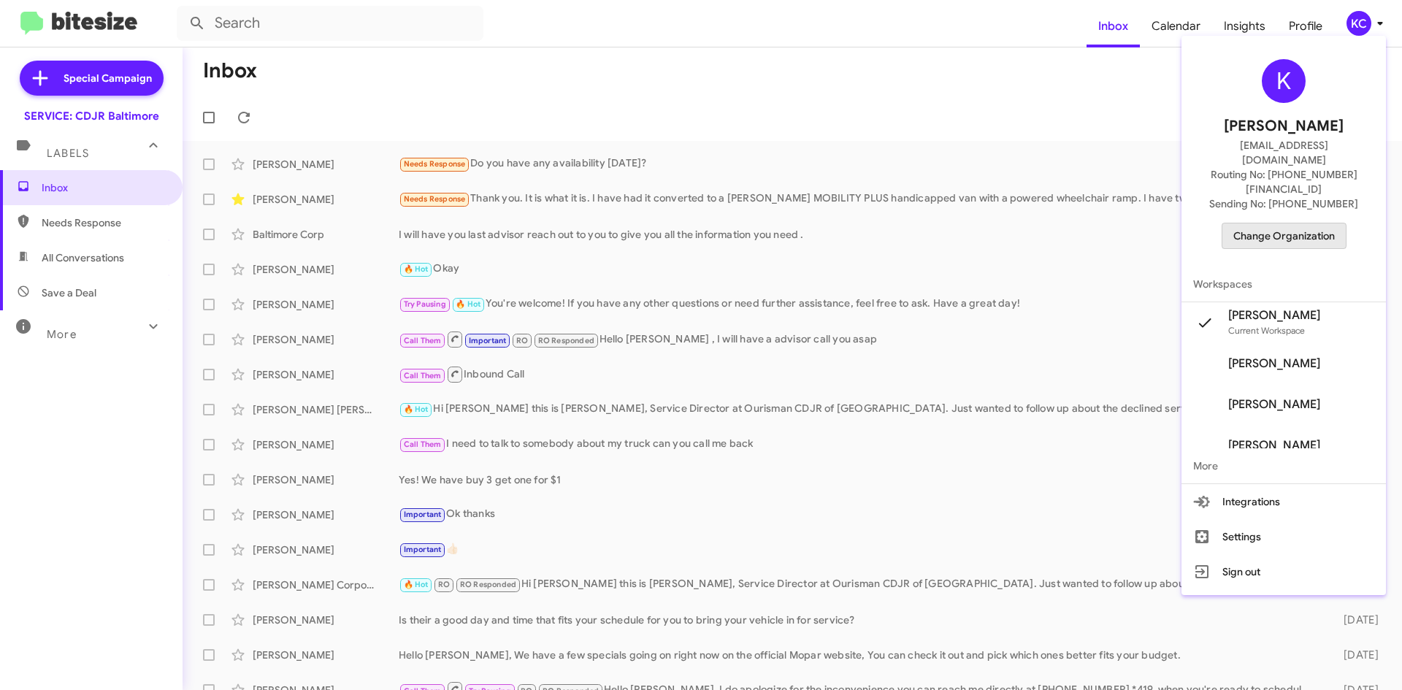
click at [1328, 223] on span "Change Organization" at bounding box center [1284, 235] width 102 height 25
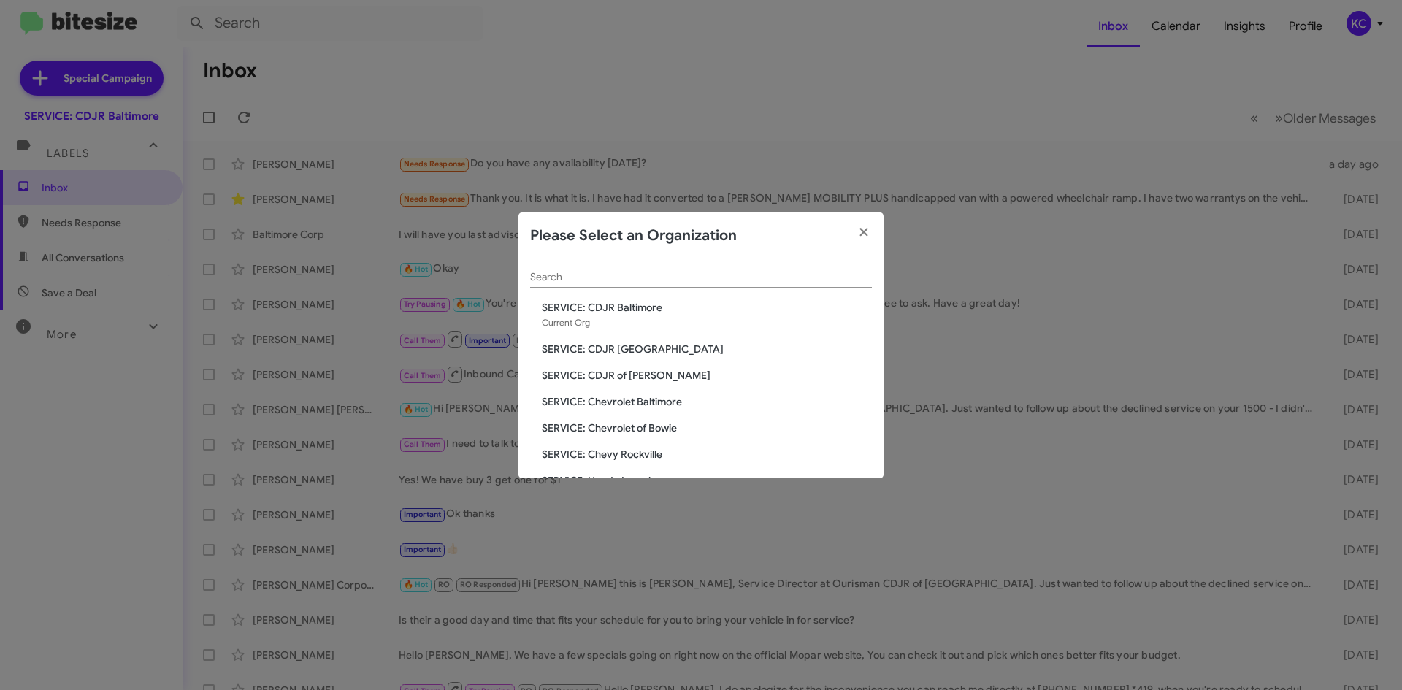
click at [643, 352] on span "SERVICE: CDJR [GEOGRAPHIC_DATA]" at bounding box center [707, 349] width 330 height 15
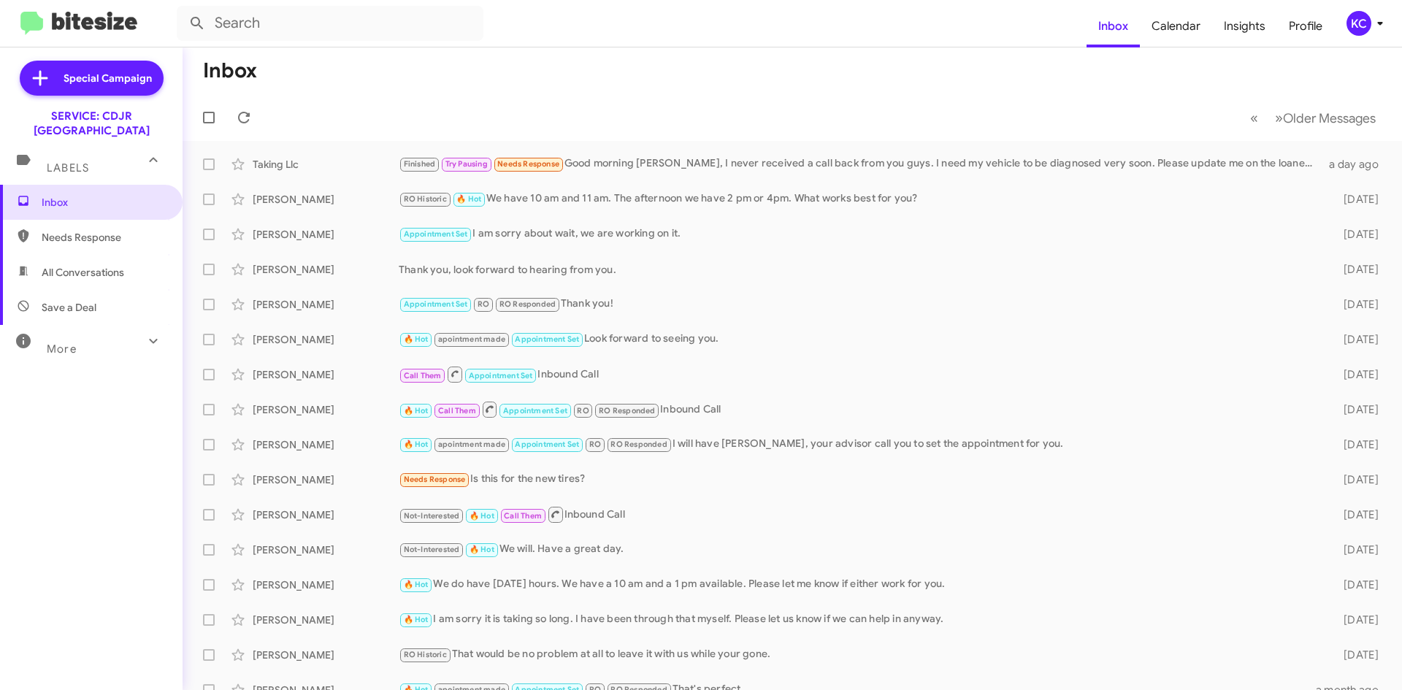
click at [1360, 30] on div "KC" at bounding box center [1359, 23] width 25 height 25
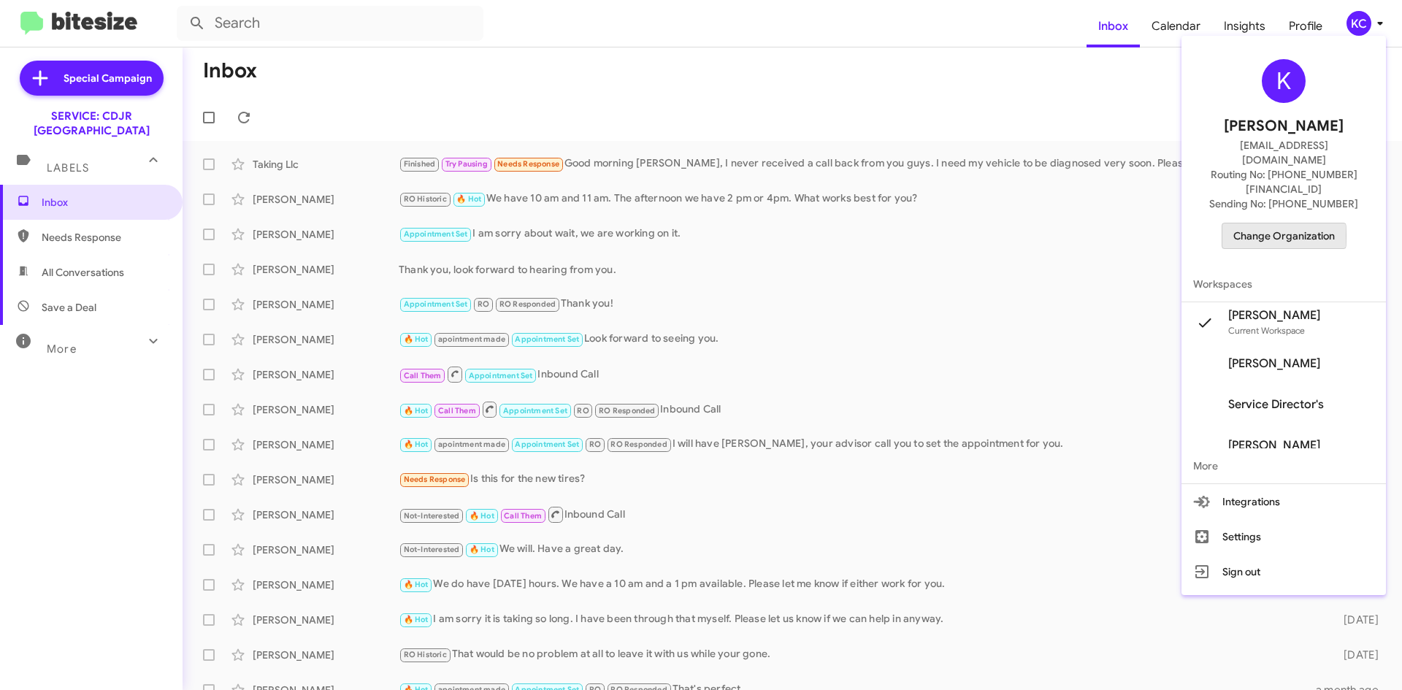
click at [1271, 223] on span "Change Organization" at bounding box center [1284, 235] width 102 height 25
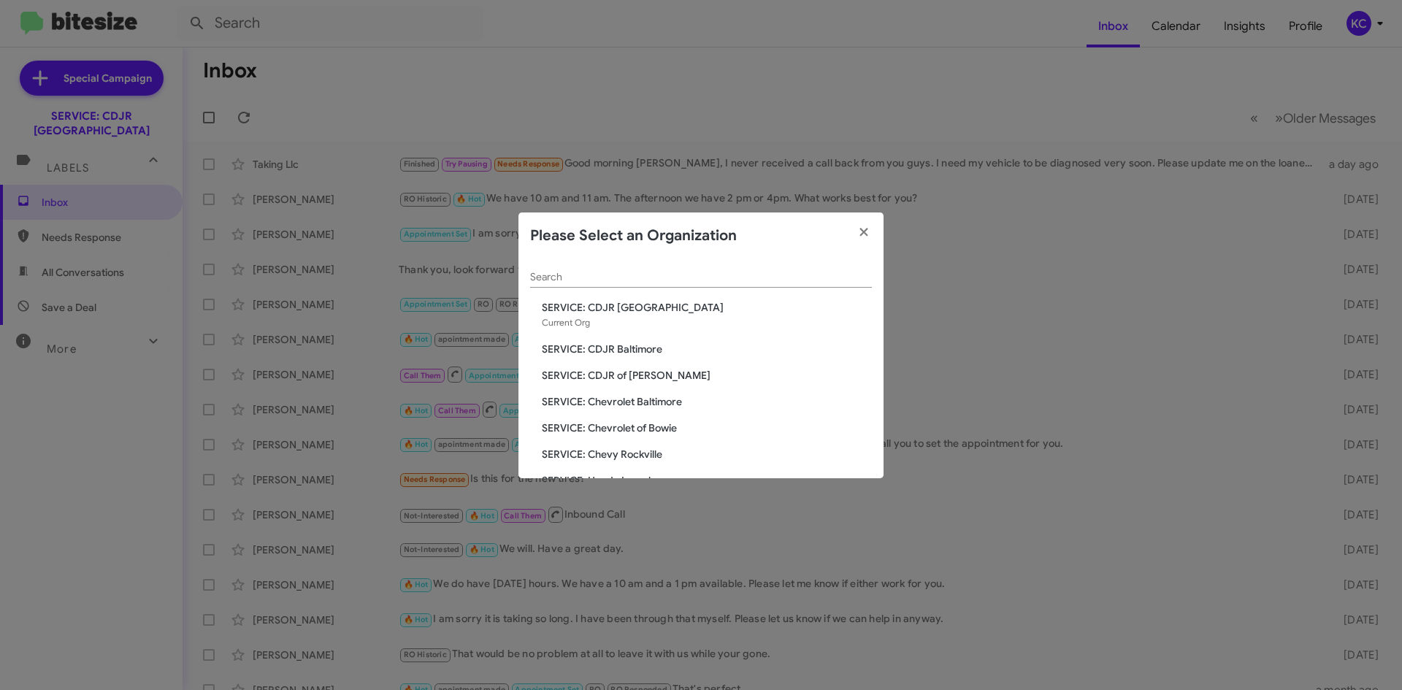
click at [629, 375] on span "SERVICE: CDJR of [PERSON_NAME]" at bounding box center [707, 375] width 330 height 15
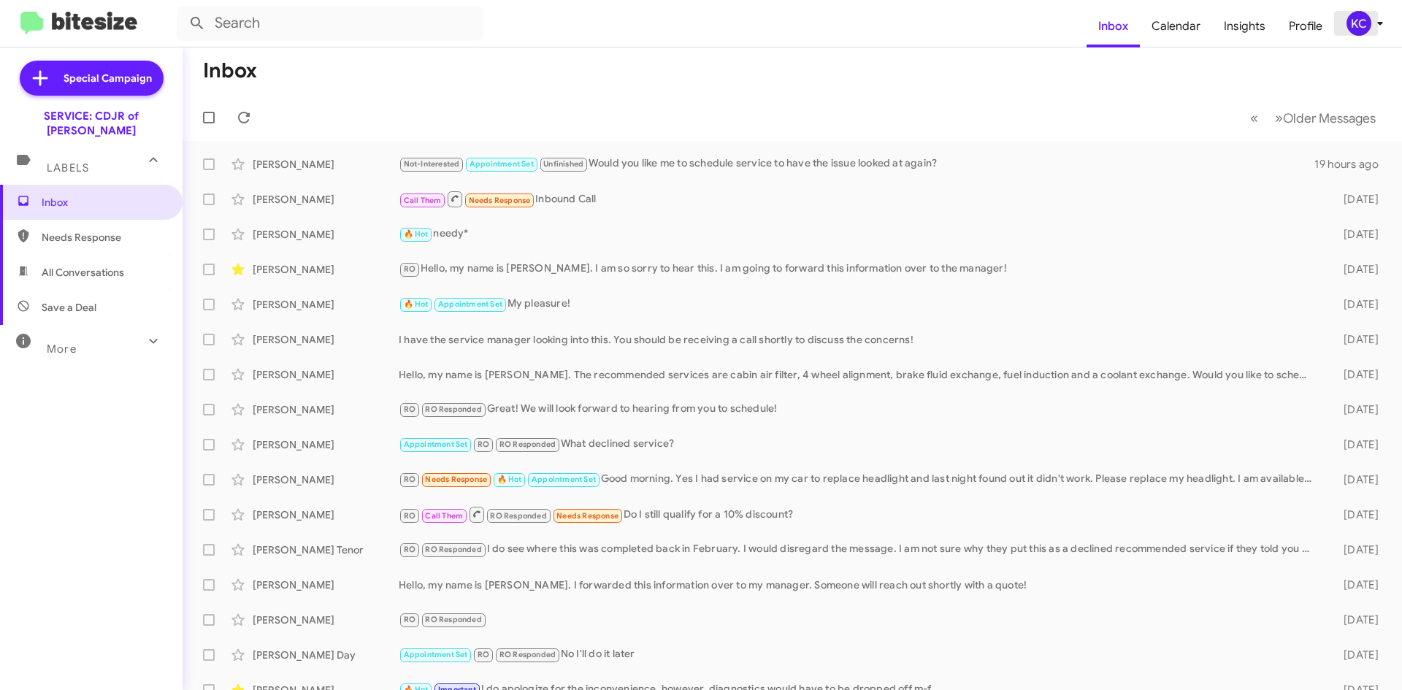
click at [1354, 26] on div "KC" at bounding box center [1359, 23] width 25 height 25
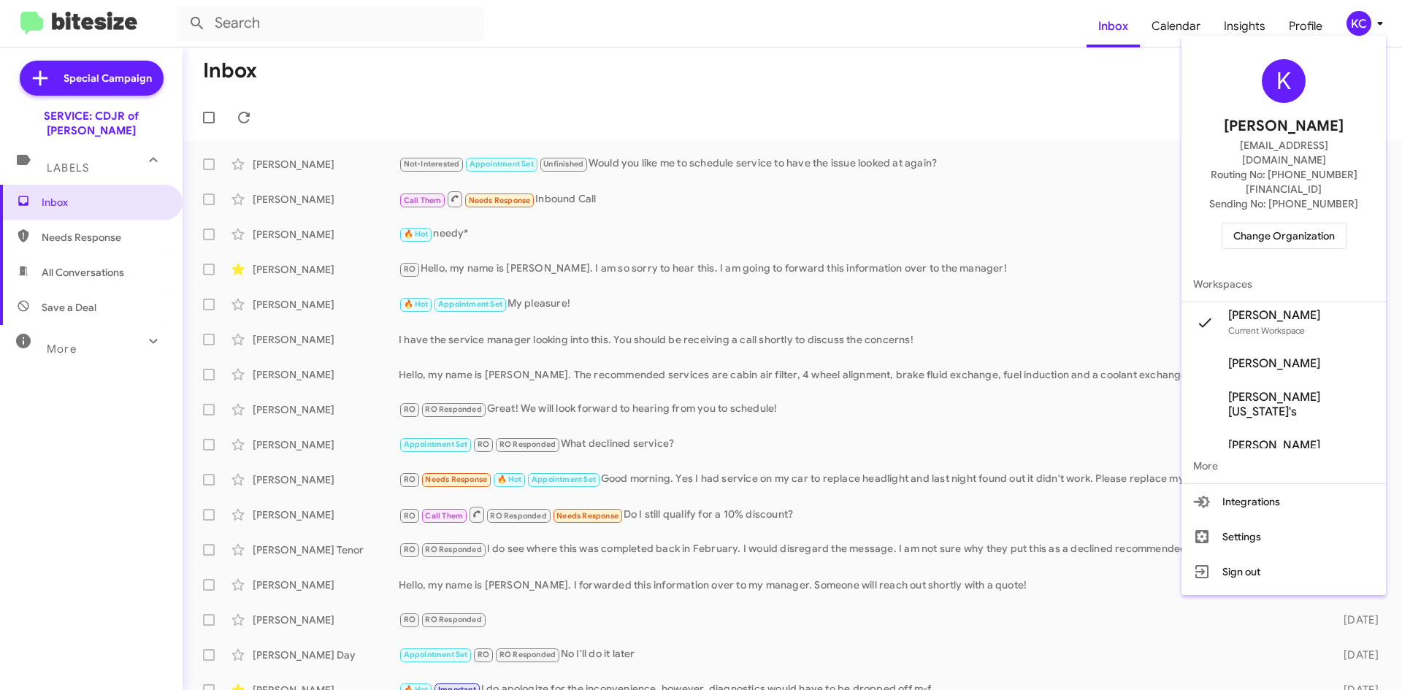
click at [1294, 223] on span "Change Organization" at bounding box center [1284, 235] width 102 height 25
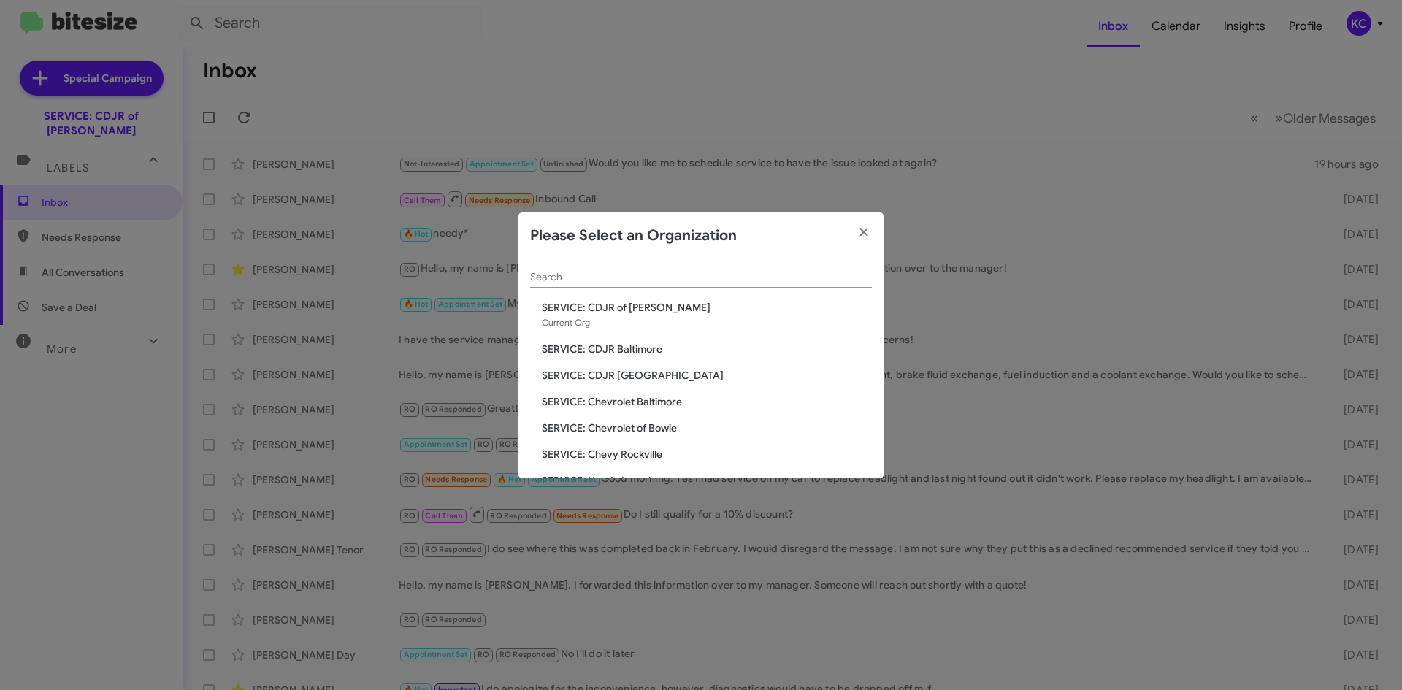
click at [650, 402] on span "SERVICE: Chevrolet Baltimore" at bounding box center [707, 401] width 330 height 15
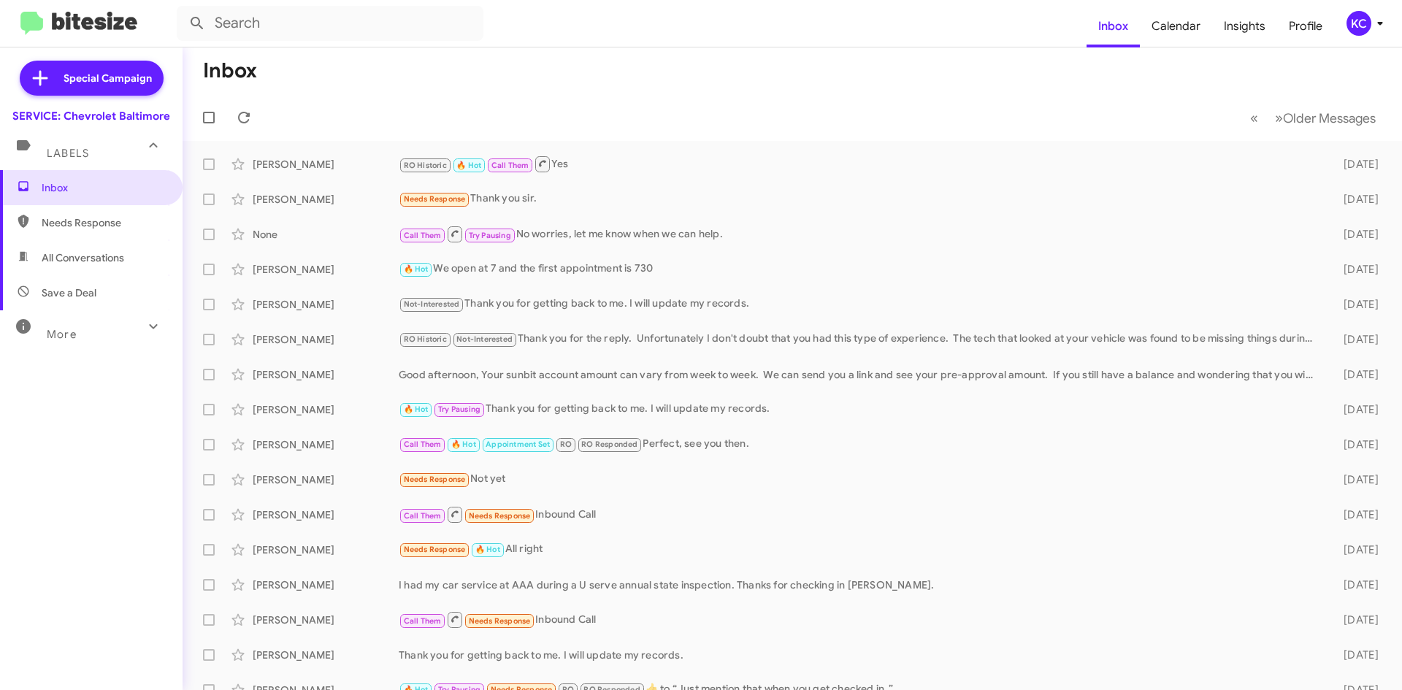
click at [1352, 18] on div "KC" at bounding box center [1359, 23] width 25 height 25
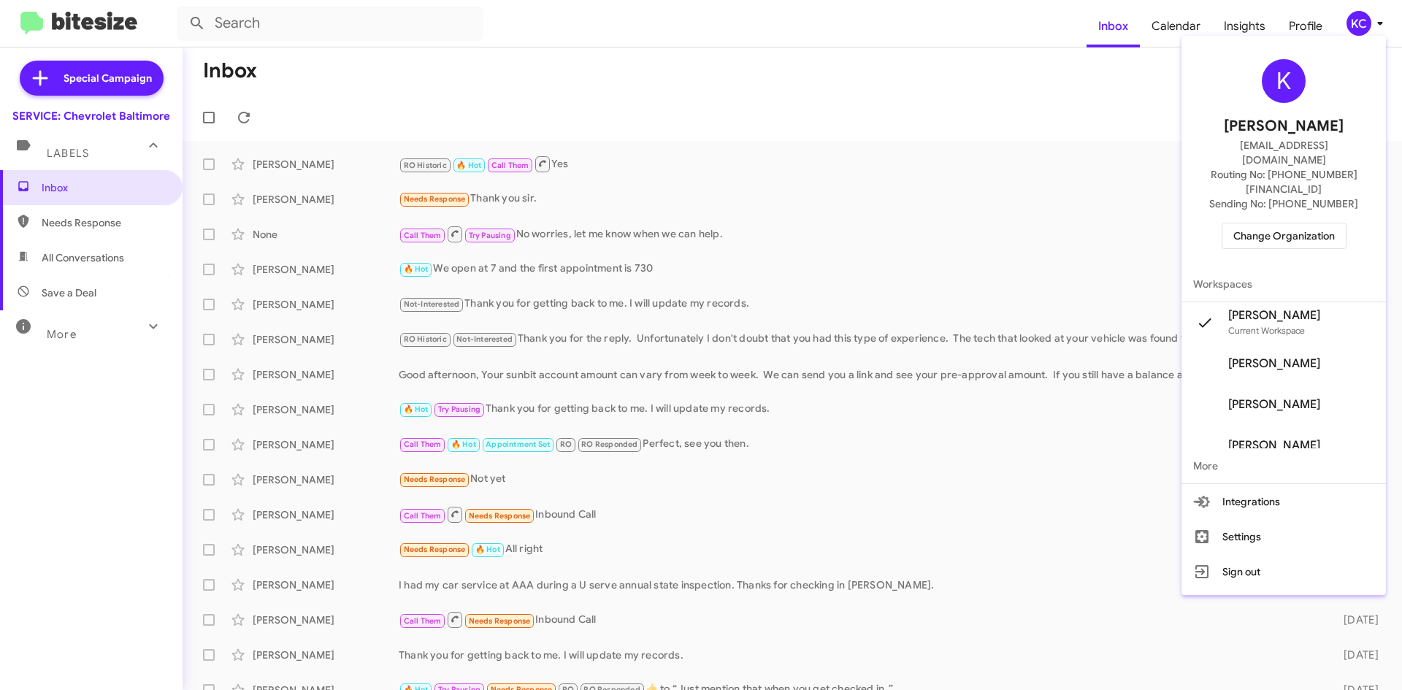
click at [1295, 223] on span "Change Organization" at bounding box center [1284, 235] width 102 height 25
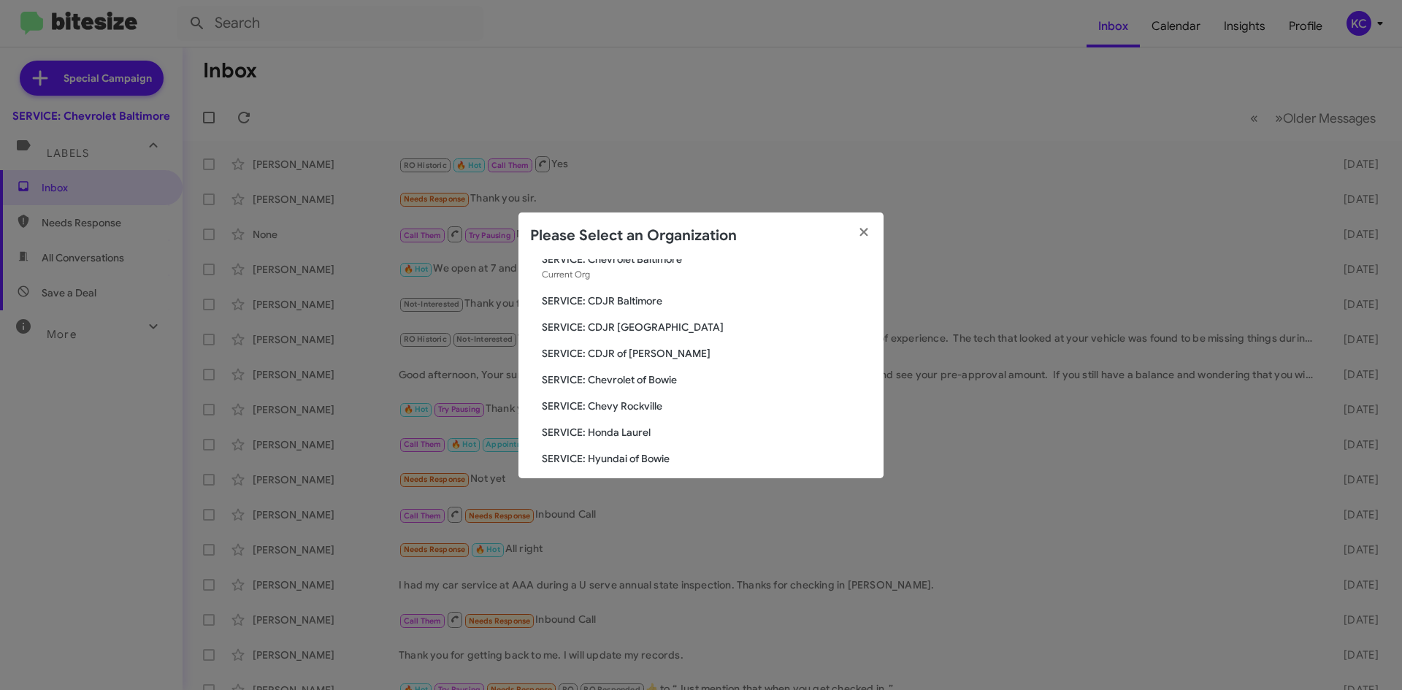
scroll to position [73, 0]
click at [623, 350] on span "SERVICE: Chevrolet of Bowie" at bounding box center [707, 355] width 330 height 15
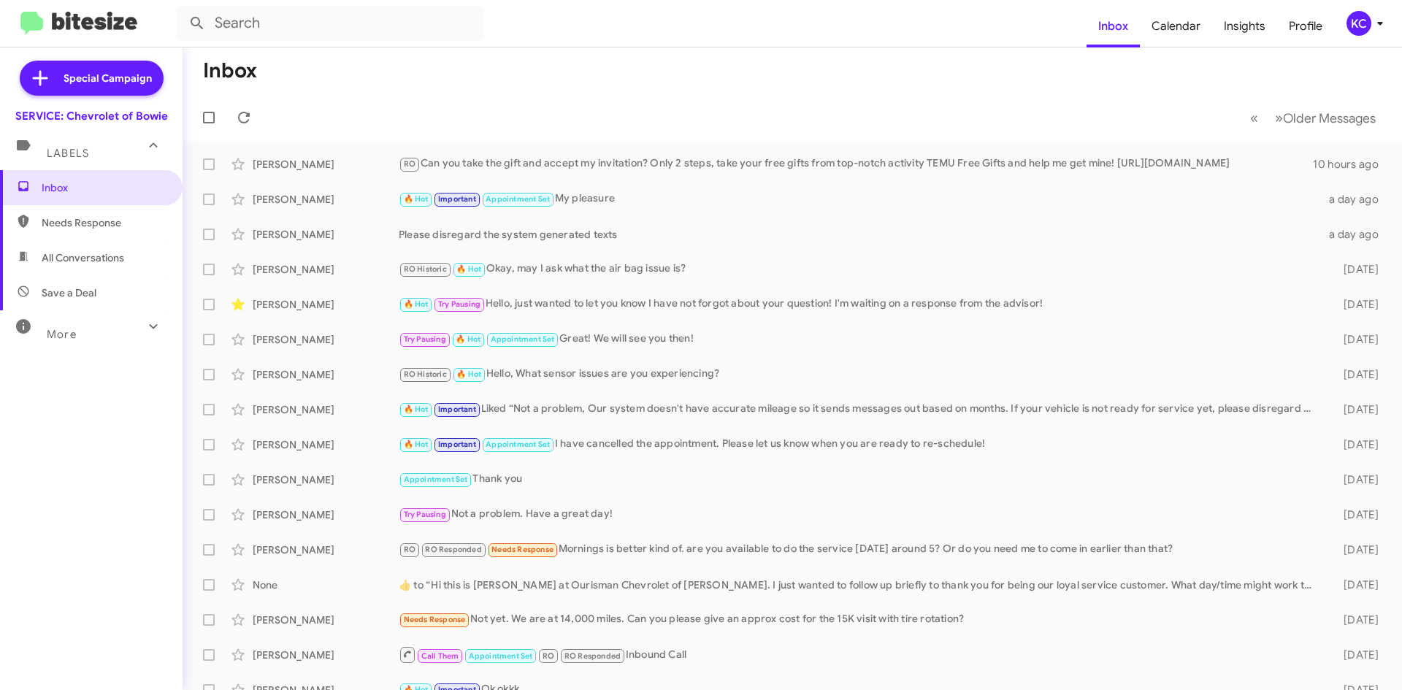
click at [1361, 19] on div "KC" at bounding box center [1359, 23] width 25 height 25
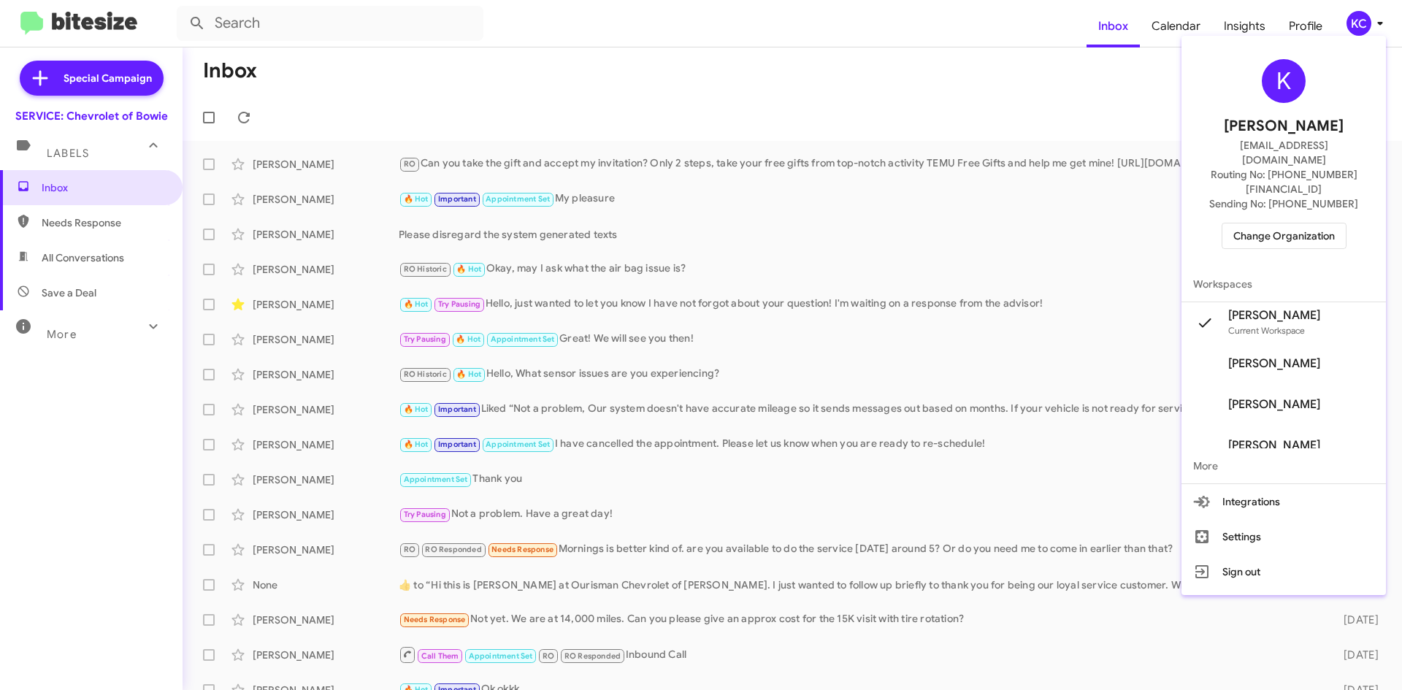
click at [1279, 223] on span "Change Organization" at bounding box center [1284, 235] width 102 height 25
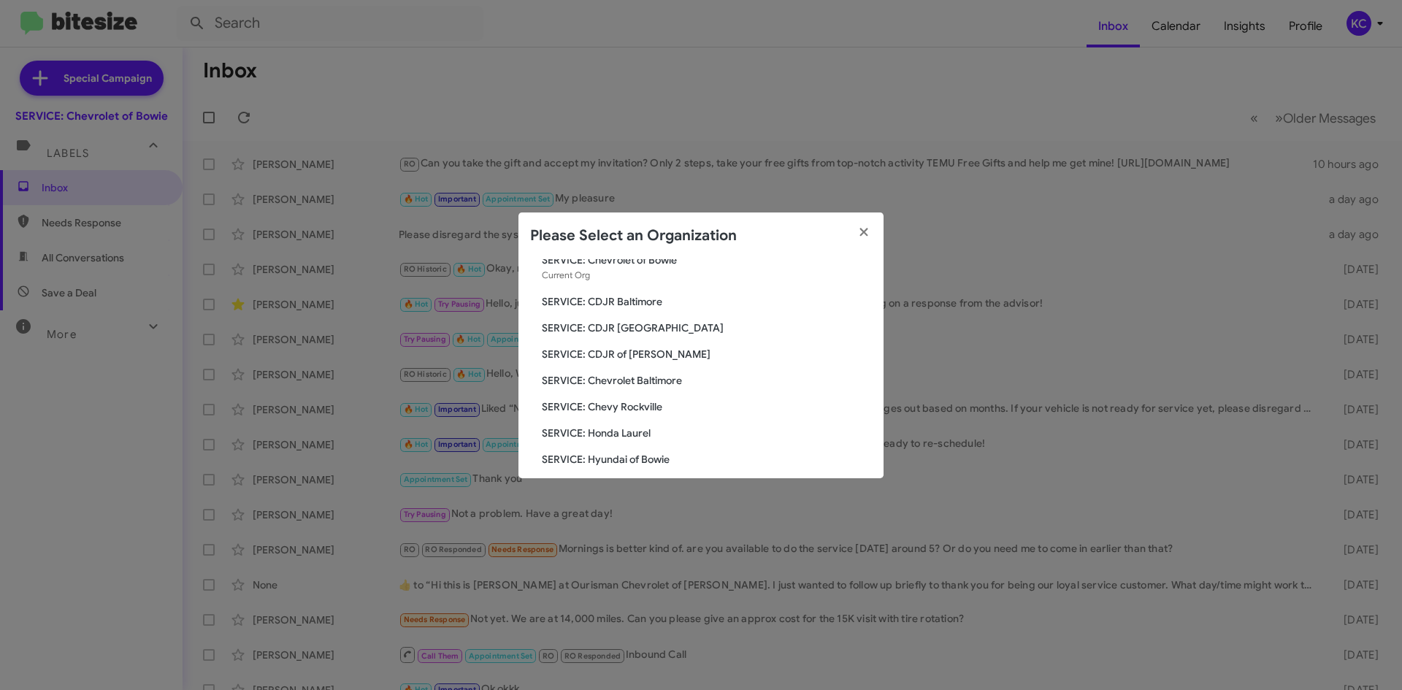
scroll to position [73, 0]
click at [643, 378] on span "SERVICE: Chevy Rockville" at bounding box center [707, 381] width 330 height 15
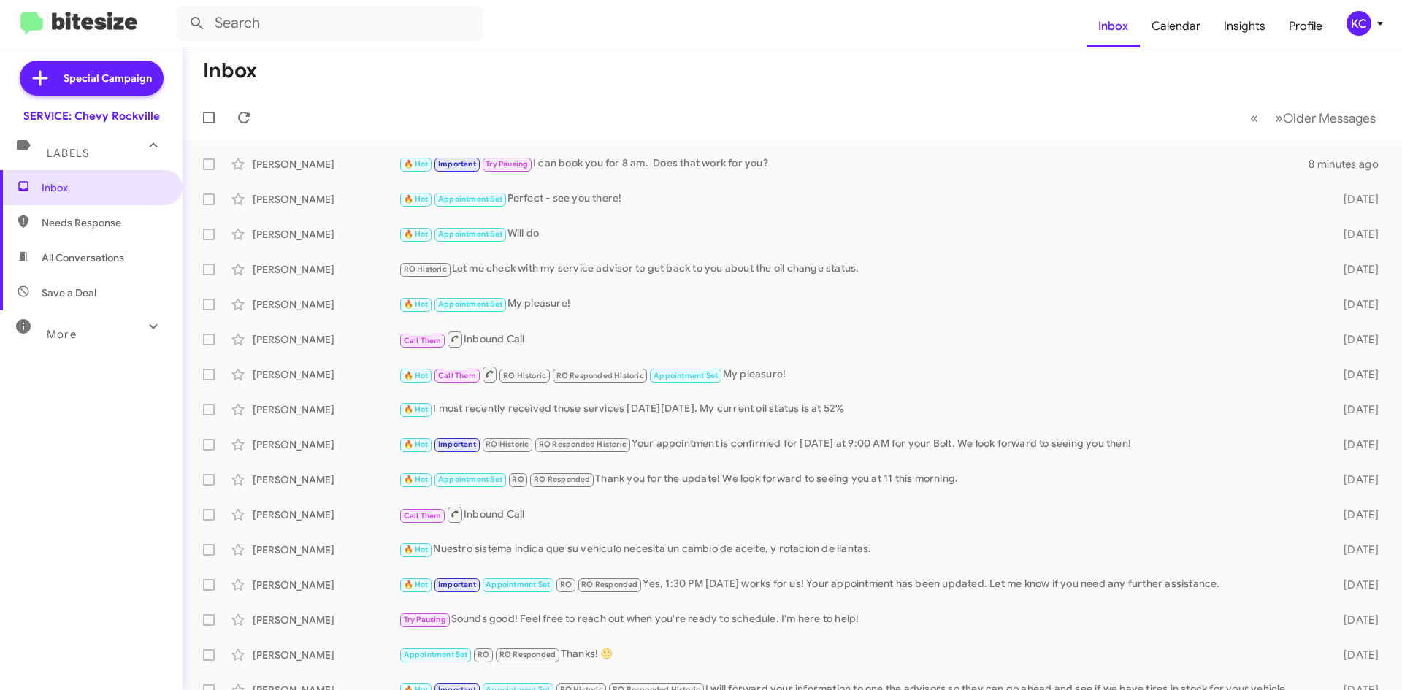
click at [1355, 21] on div "KC" at bounding box center [1359, 23] width 25 height 25
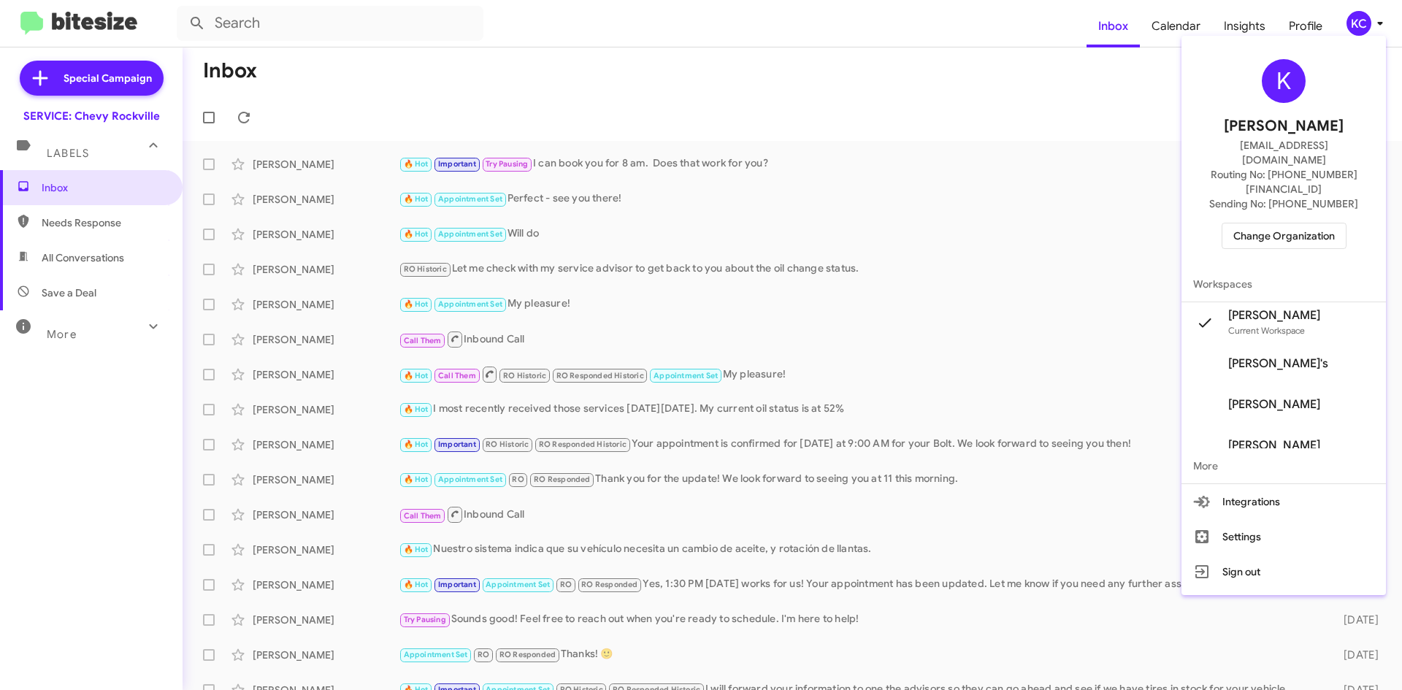
click at [1315, 223] on span "Change Organization" at bounding box center [1284, 235] width 102 height 25
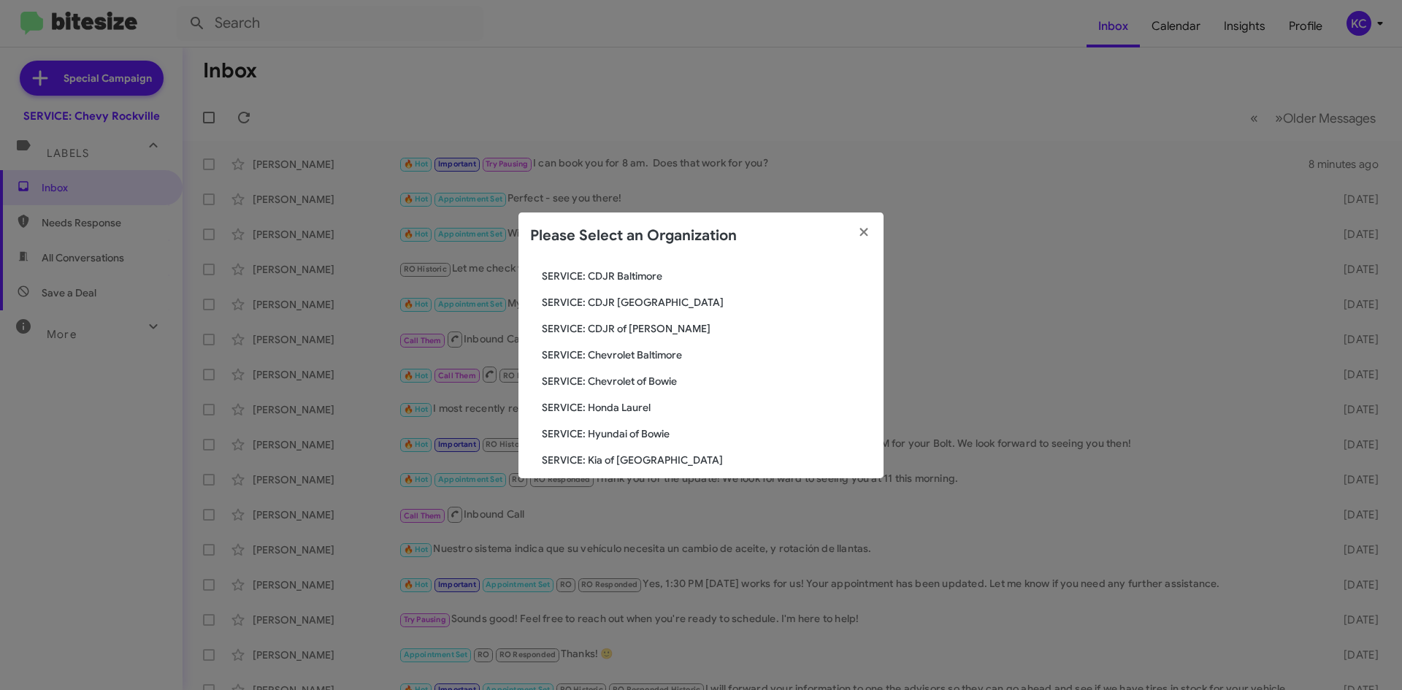
scroll to position [146, 0]
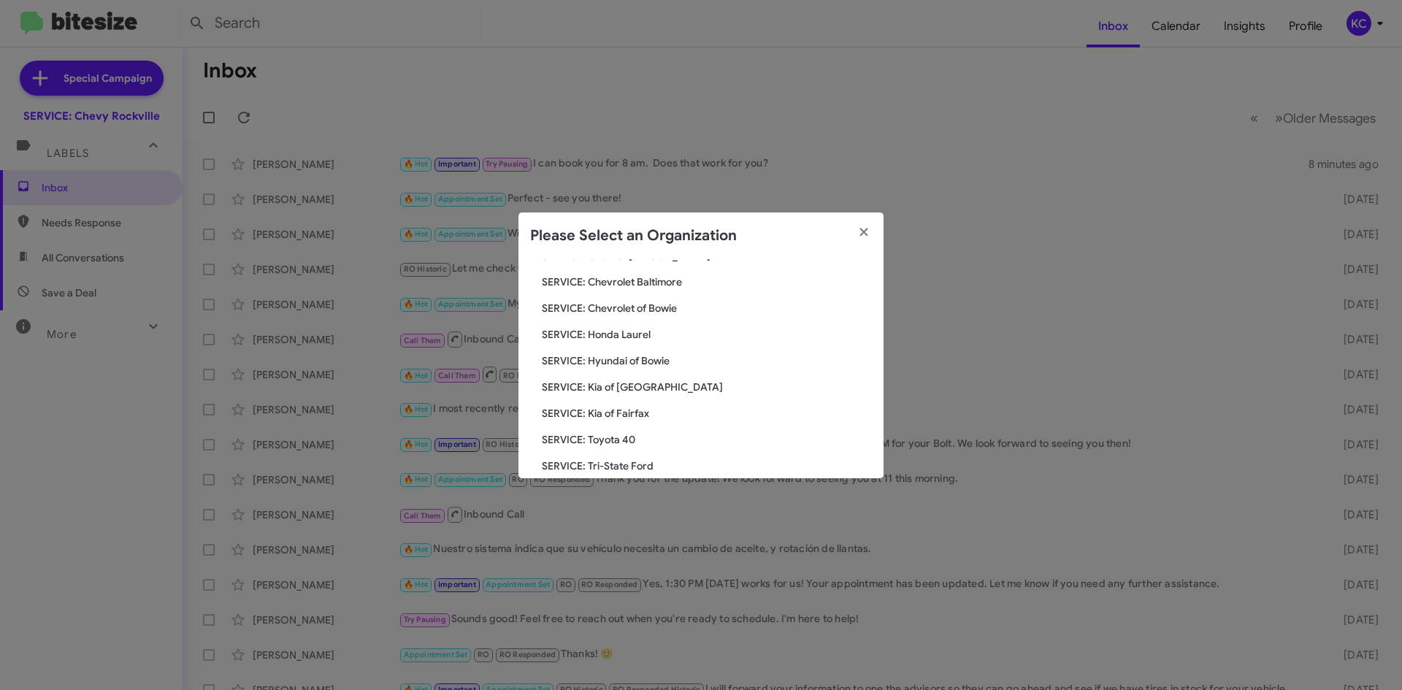
click at [625, 337] on span "SERVICE: Honda Laurel" at bounding box center [707, 334] width 330 height 15
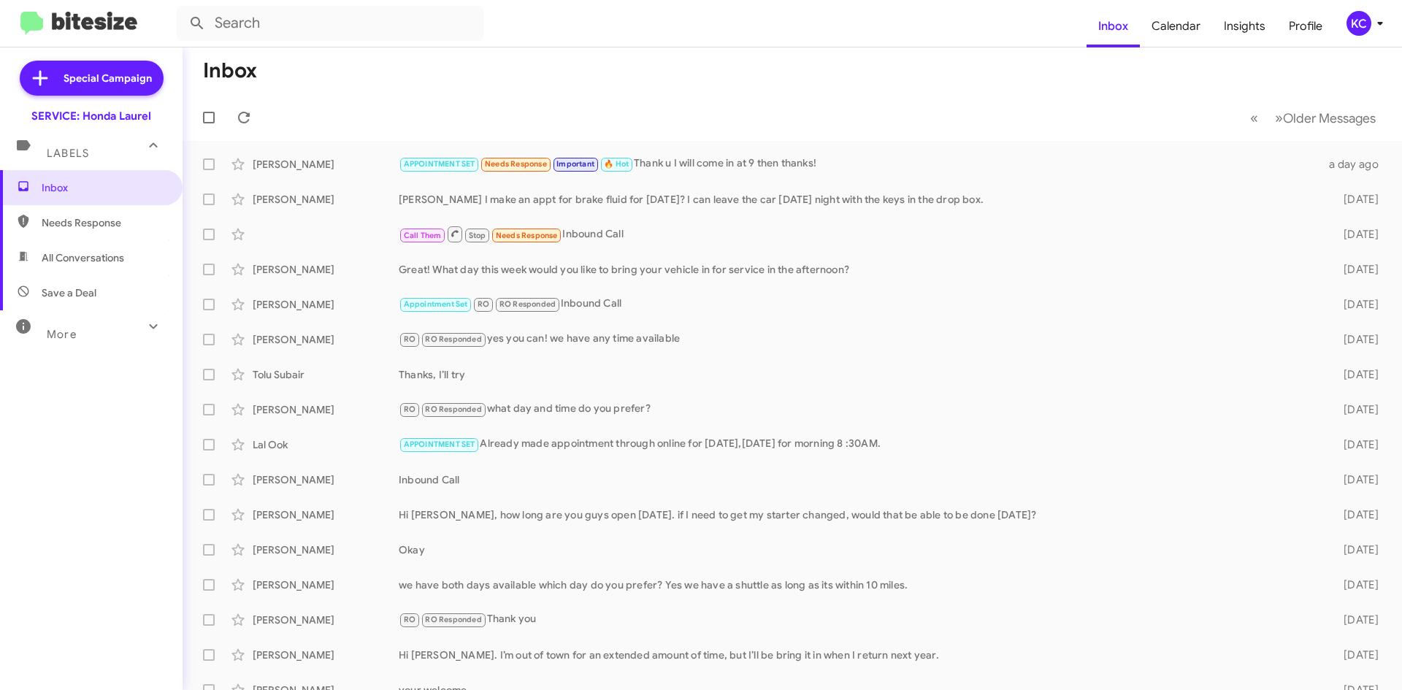
click at [1366, 23] on div "KC" at bounding box center [1359, 23] width 25 height 25
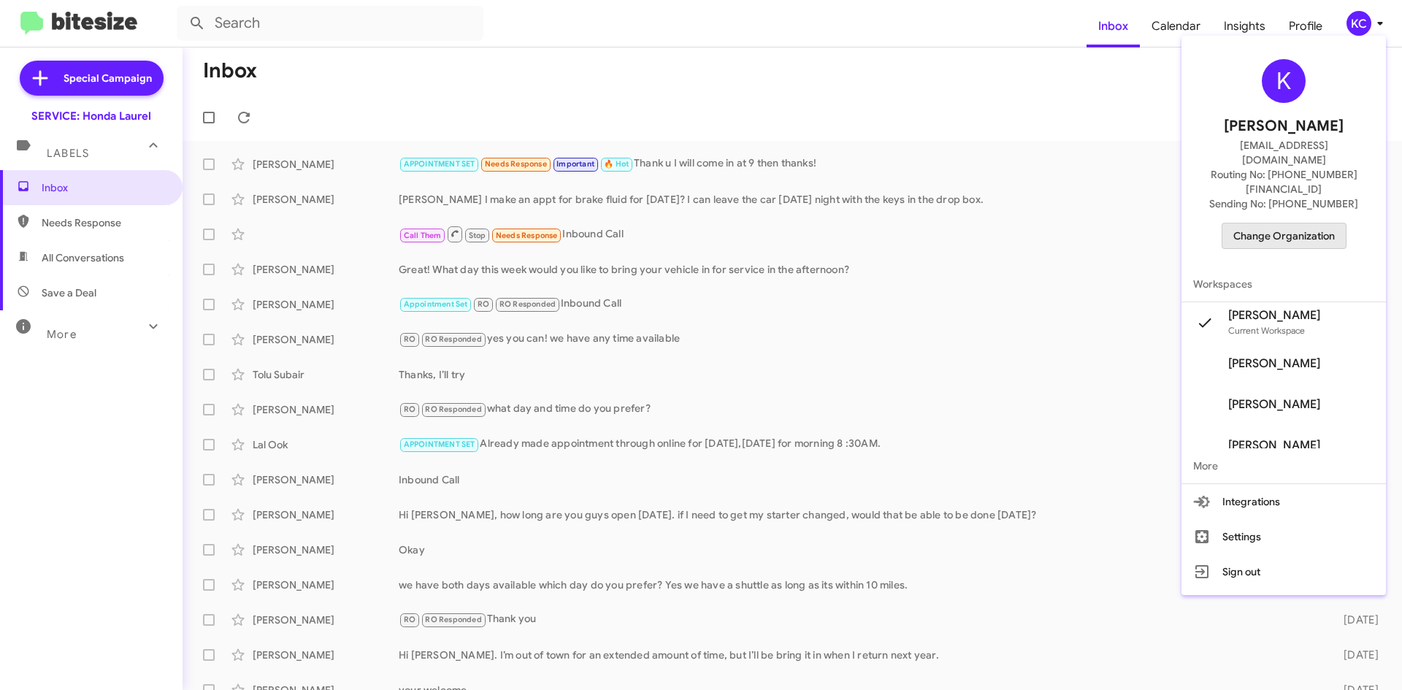
click at [1335, 223] on span "Change Organization" at bounding box center [1284, 235] width 102 height 25
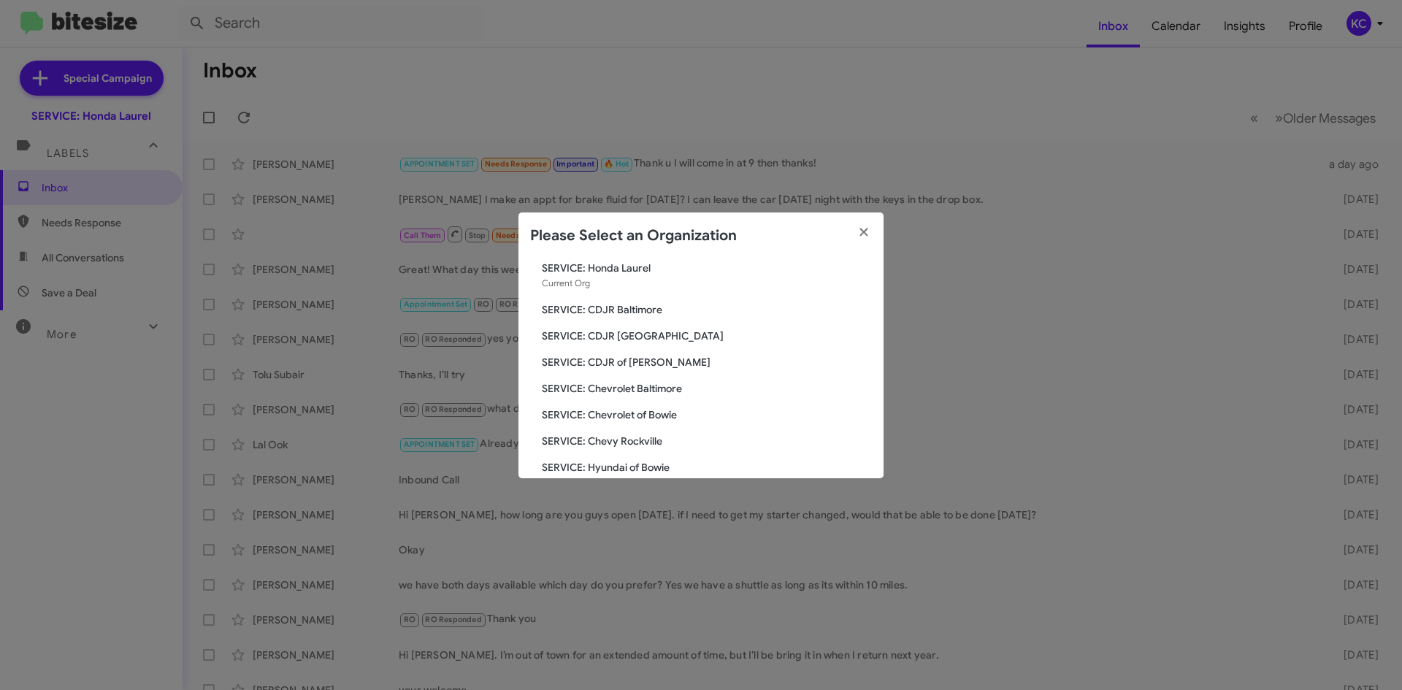
scroll to position [73, 0]
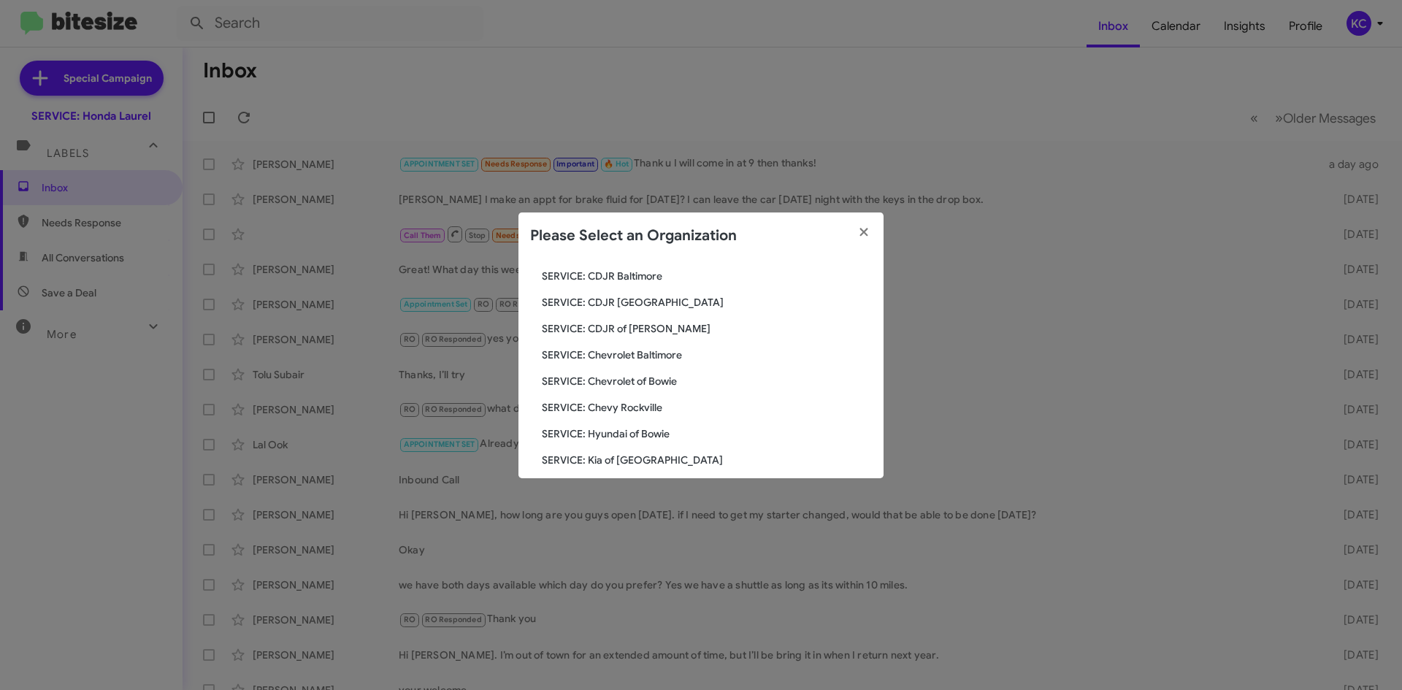
click at [609, 397] on div "Search SERVICE: Honda [GEOGRAPHIC_DATA] Current Org SERVICE: CDJR Baltimore SER…" at bounding box center [700, 368] width 365 height 219
click at [618, 405] on span "SERVICE: Chevy Rockville" at bounding box center [707, 407] width 330 height 15
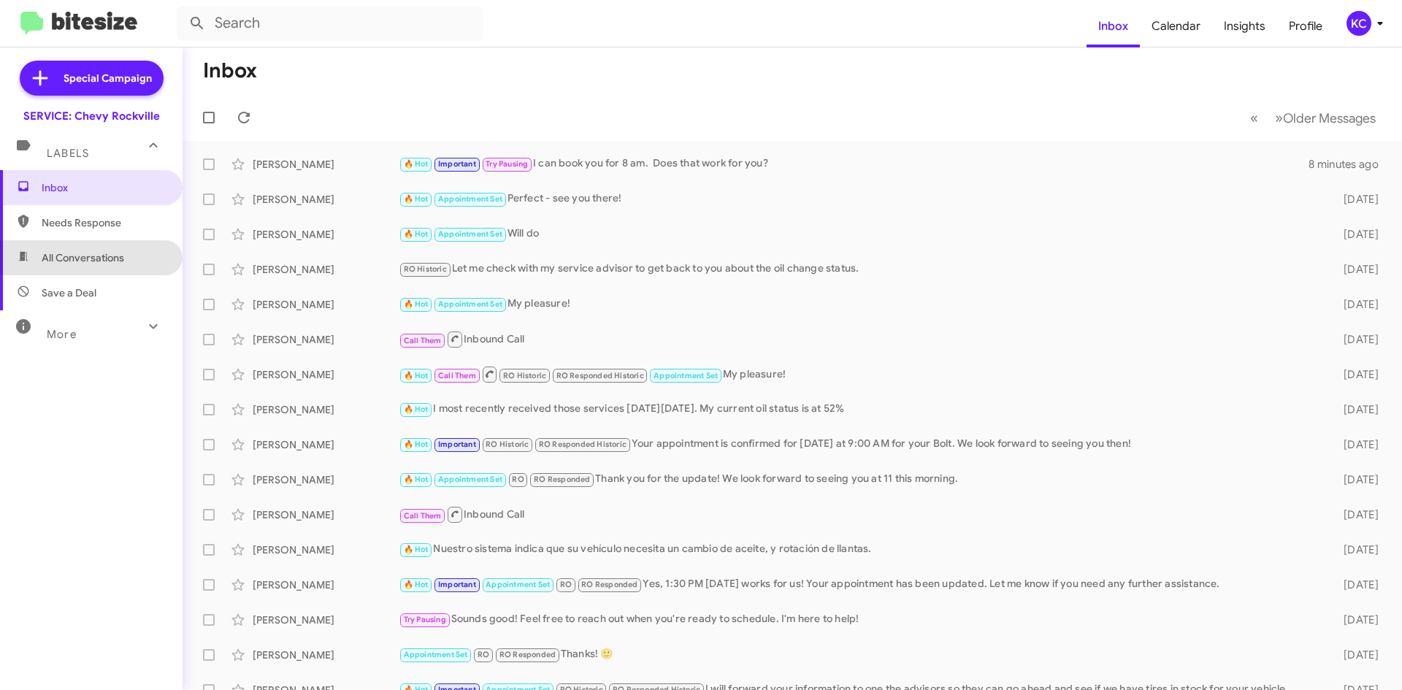
click at [108, 269] on span "All Conversations" at bounding box center [91, 257] width 183 height 35
type input "in:all-conversations"
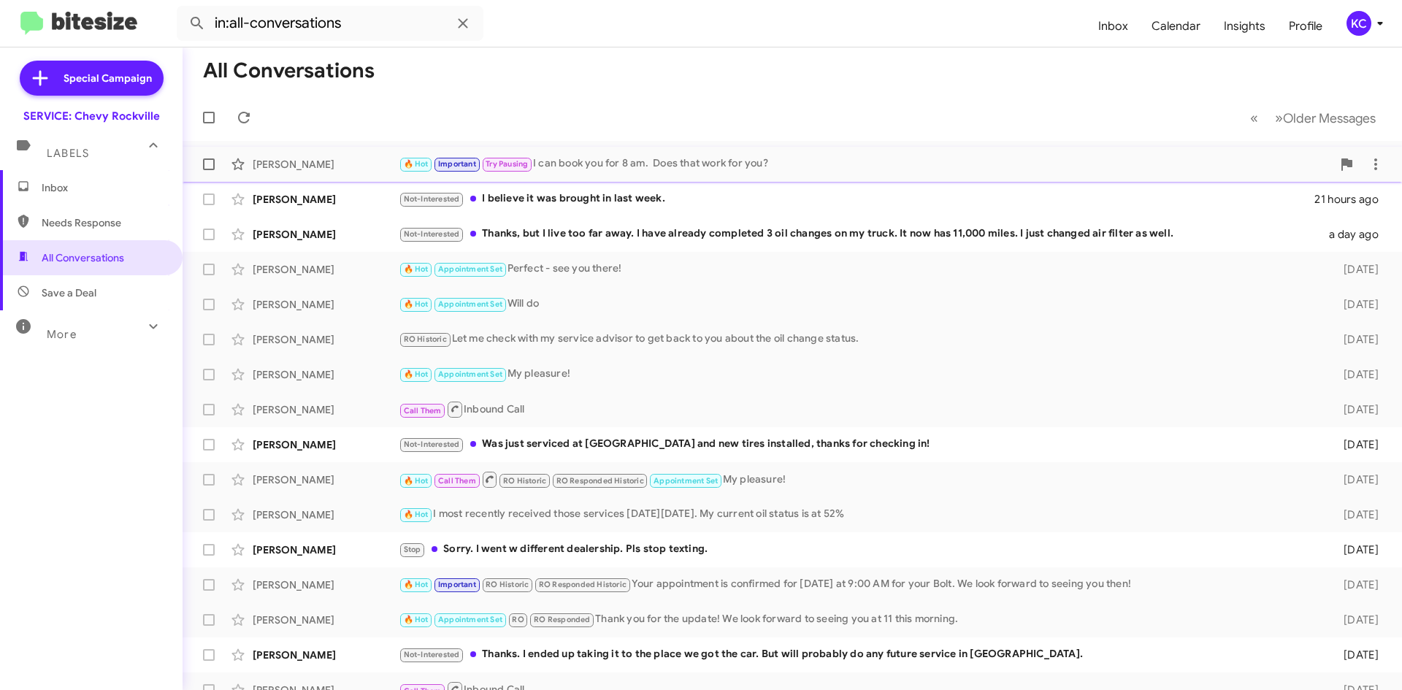
click at [715, 169] on div "🔥 Hot Important Try Pausing I can book you for 8 am. Does that work for you?" at bounding box center [865, 164] width 933 height 17
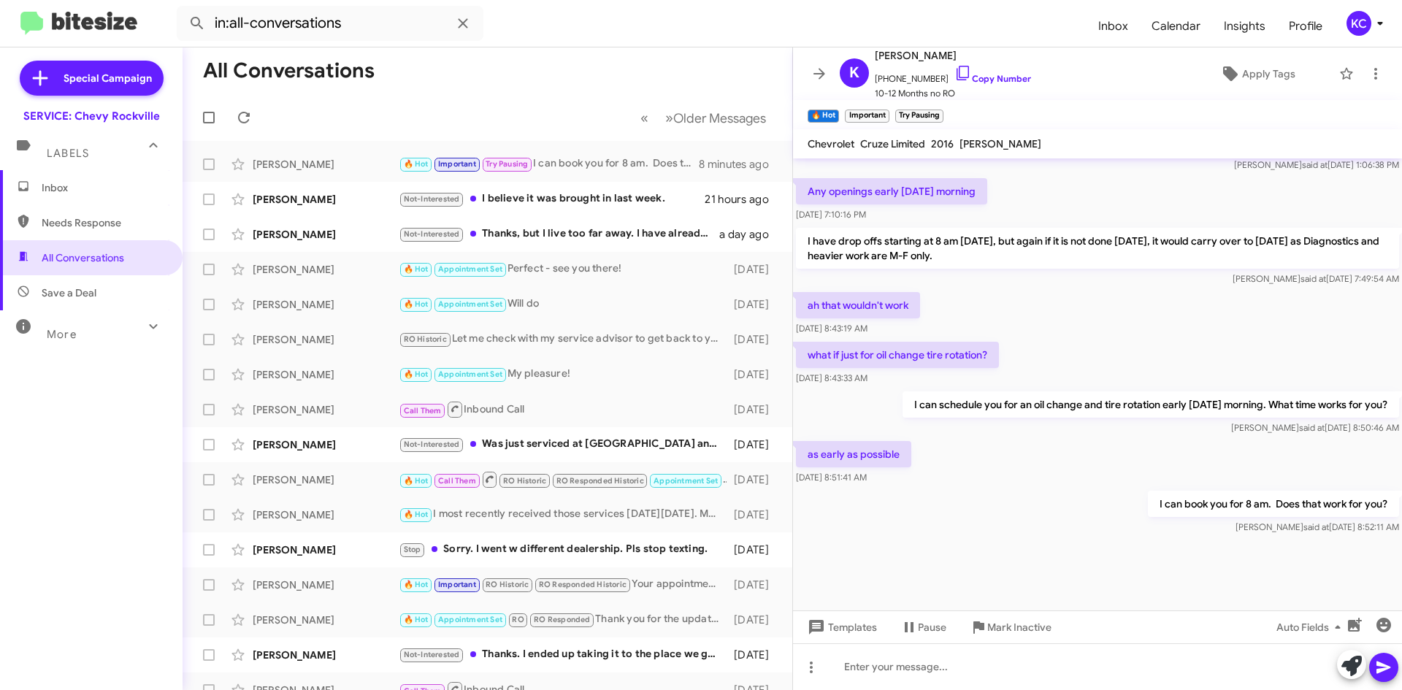
scroll to position [673, 0]
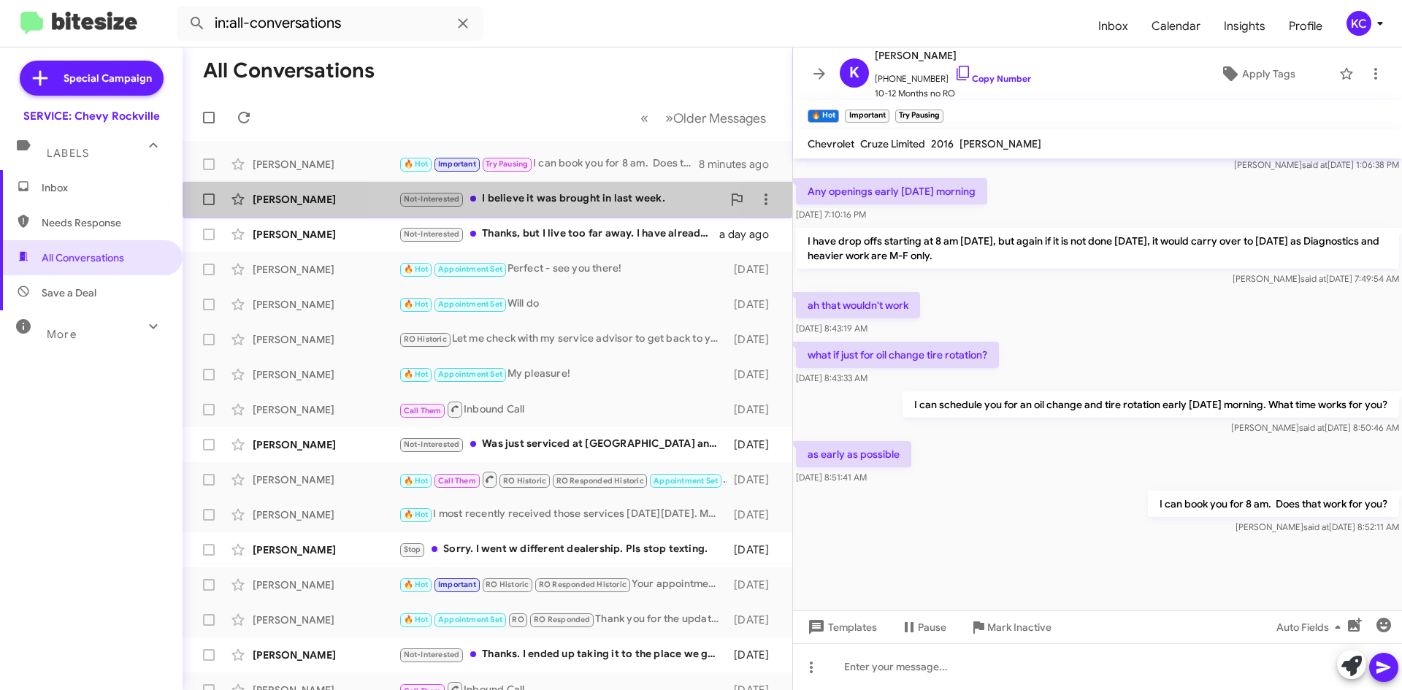
click at [537, 206] on div "Not-Interested I believe it was brought in last week." at bounding box center [560, 199] width 323 height 17
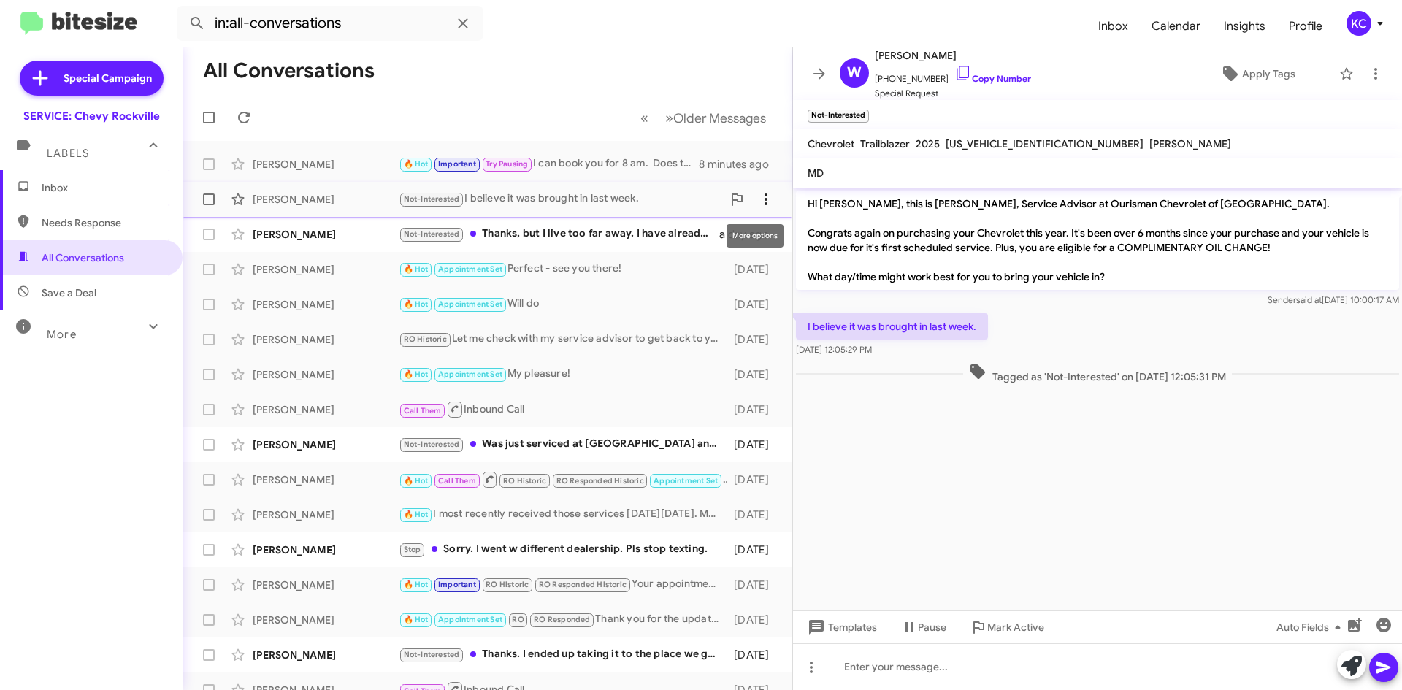
click at [758, 206] on icon at bounding box center [766, 200] width 18 height 18
click at [750, 242] on button "Mark as unread" at bounding box center [668, 237] width 202 height 35
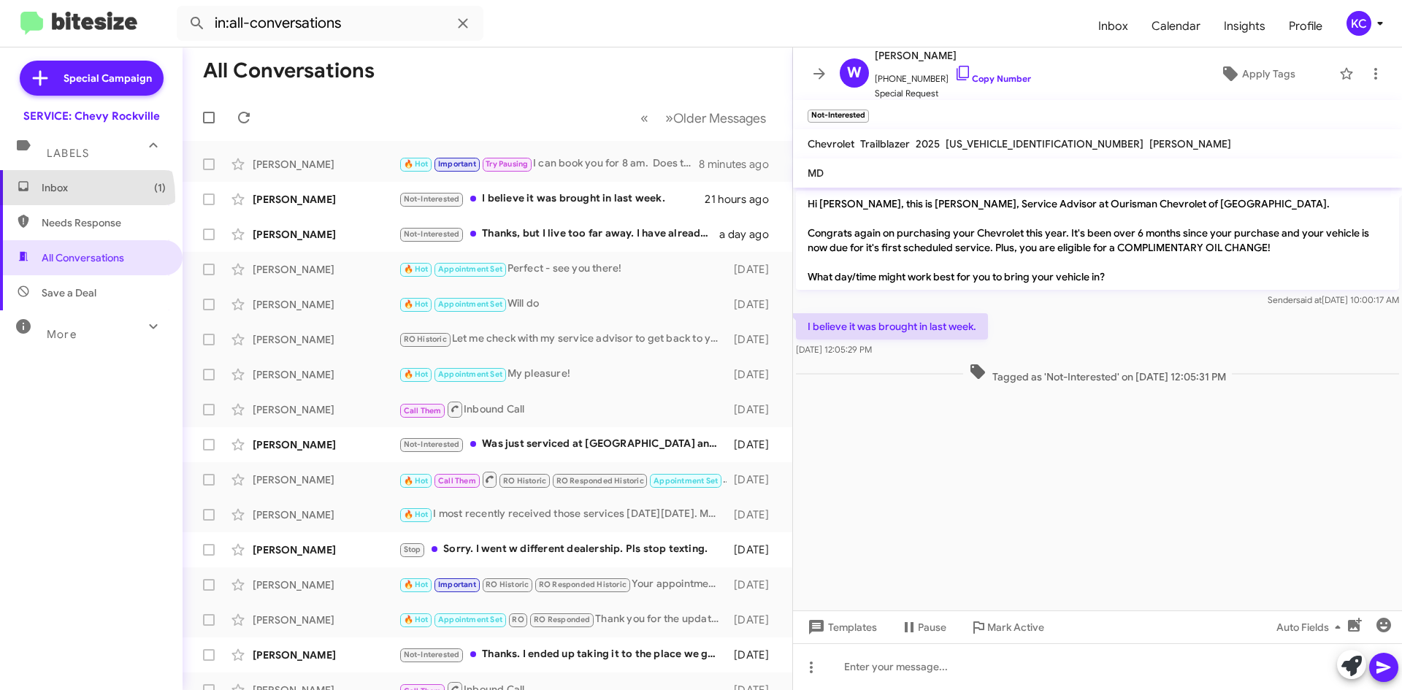
click at [69, 197] on span "Inbox (1)" at bounding box center [91, 187] width 183 height 35
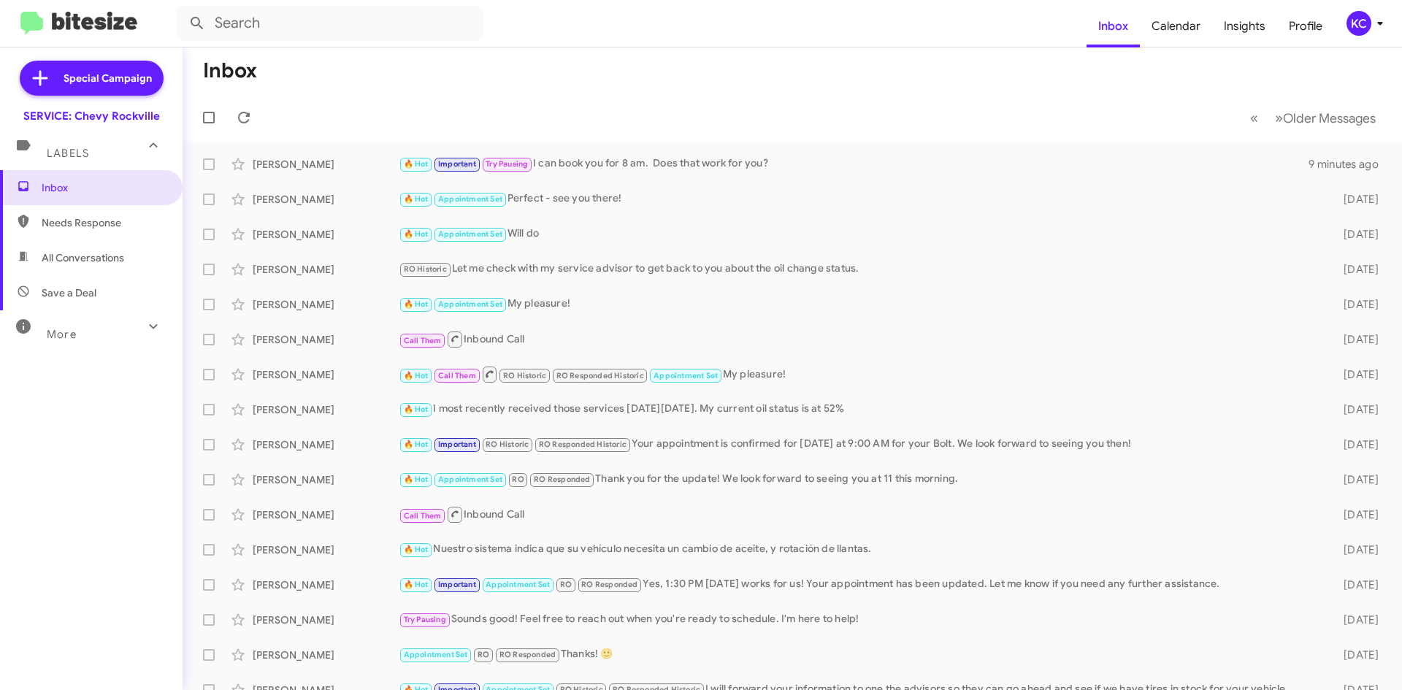
click at [1355, 30] on div "KC" at bounding box center [1359, 23] width 25 height 25
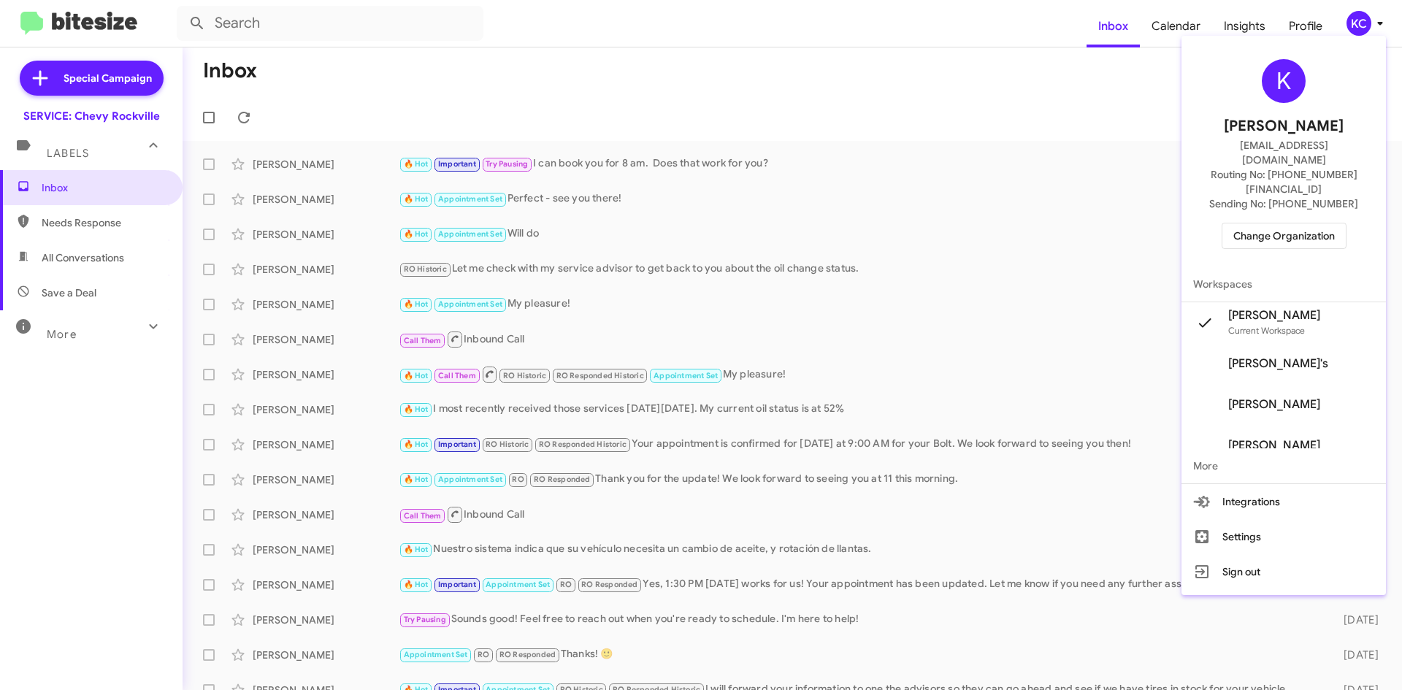
click at [1306, 223] on span "Change Organization" at bounding box center [1284, 235] width 102 height 25
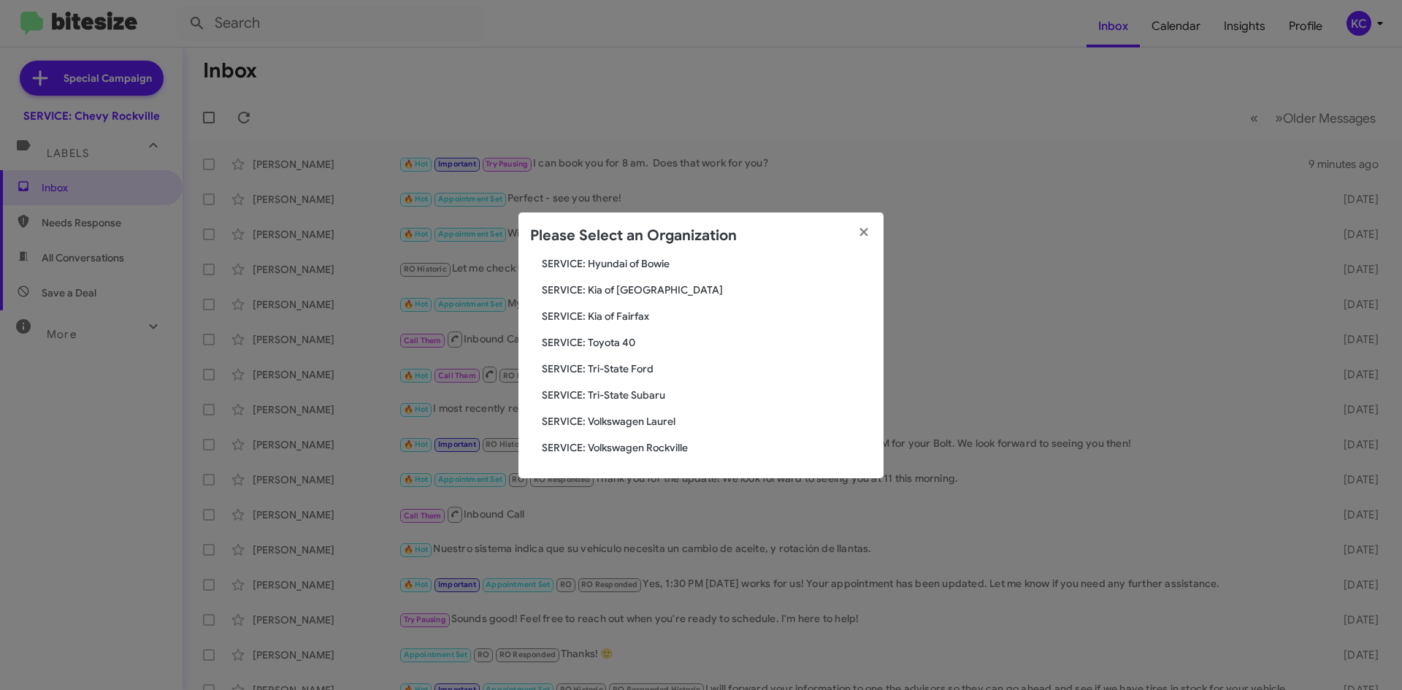
scroll to position [170, 0]
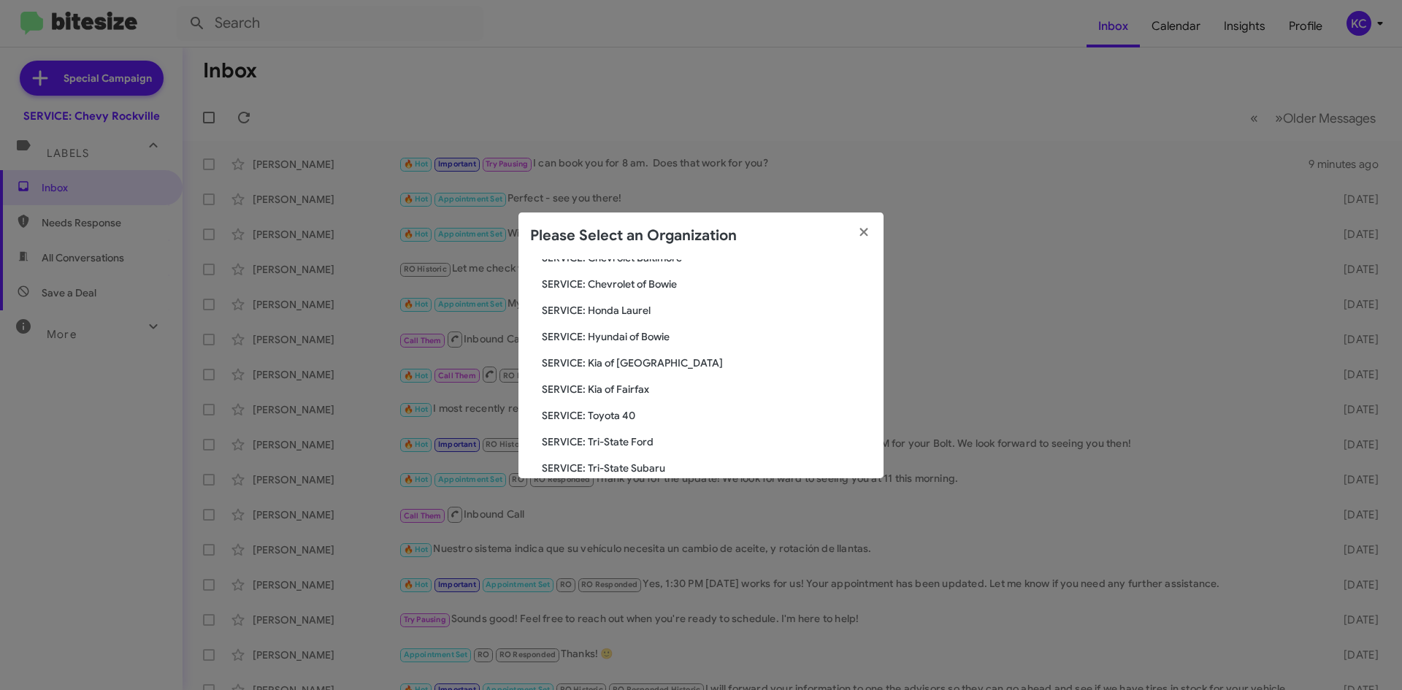
click at [656, 340] on span "SERVICE: Hyundai of Bowie" at bounding box center [707, 336] width 330 height 15
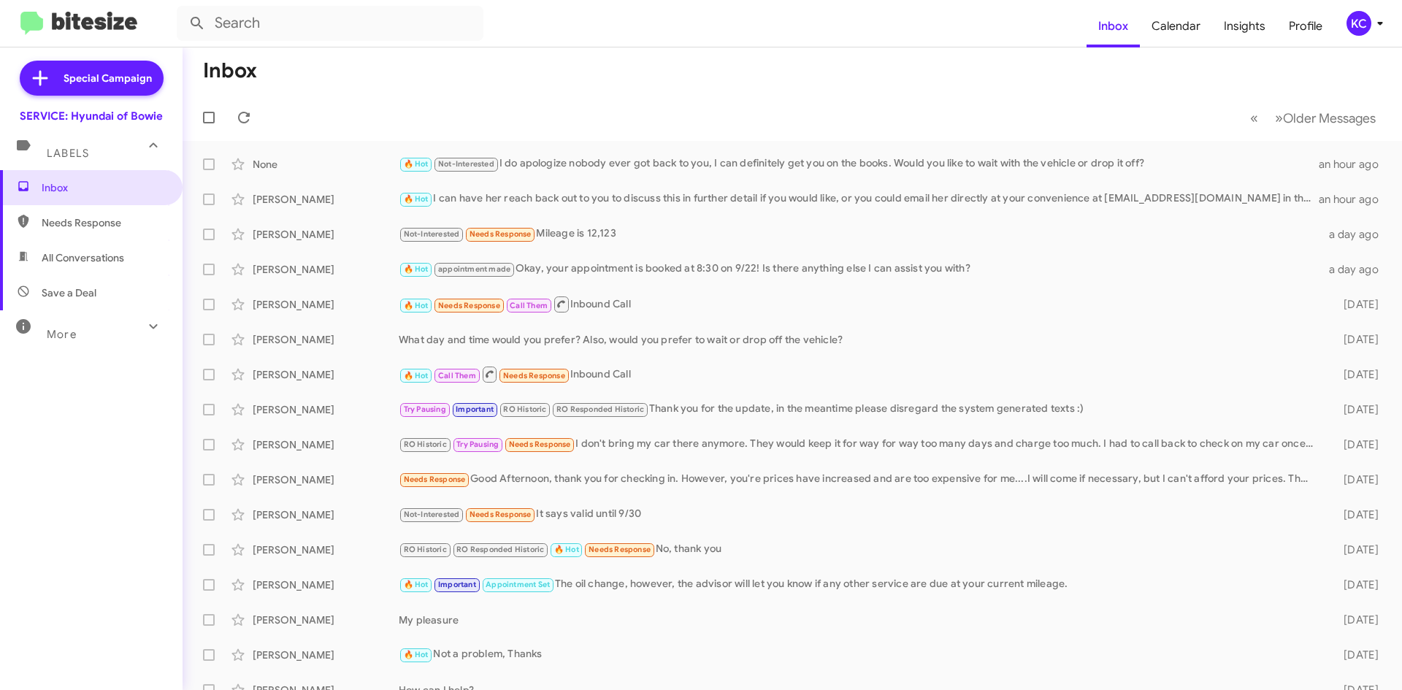
click at [1362, 20] on div "KC" at bounding box center [1359, 23] width 25 height 25
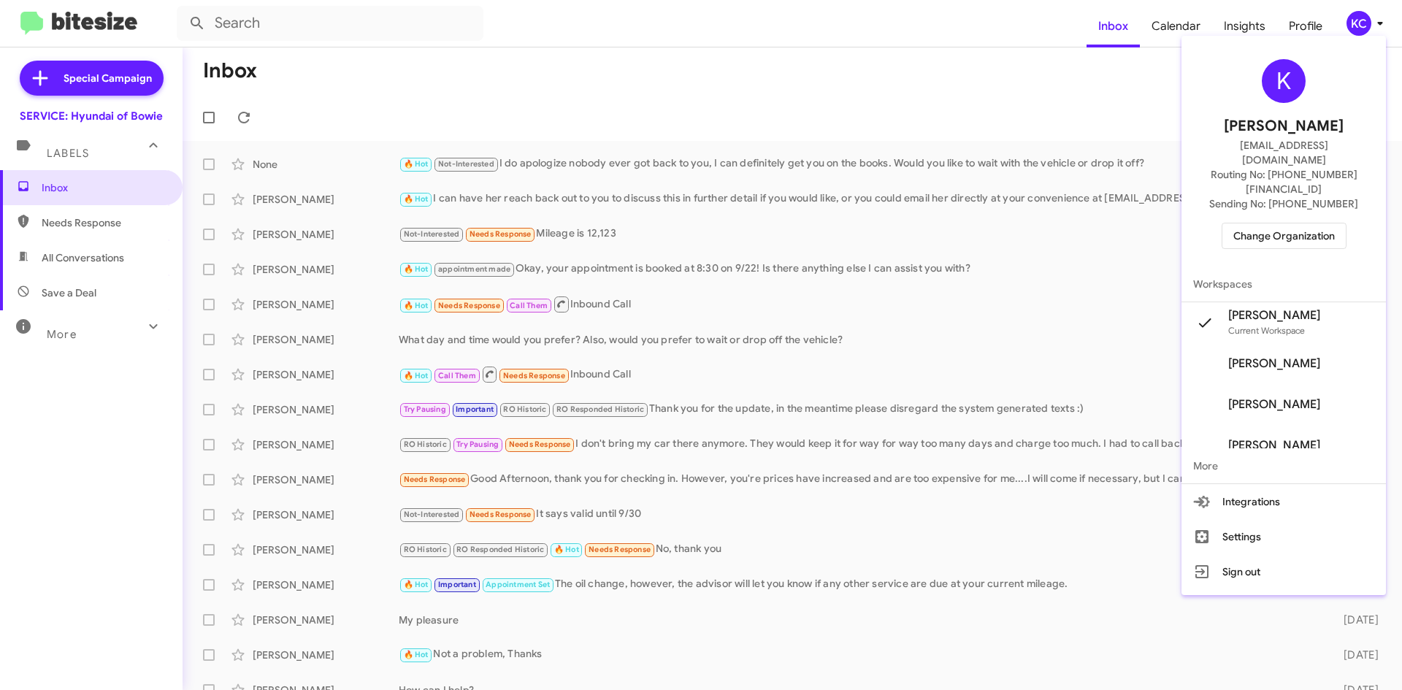
click at [1290, 192] on div "K Kimberly Cole kcole@ourismancars.com Routing No: +1 (301) 249-4227 Sending No…" at bounding box center [1284, 154] width 204 height 225
click at [1290, 223] on span "Change Organization" at bounding box center [1284, 235] width 102 height 25
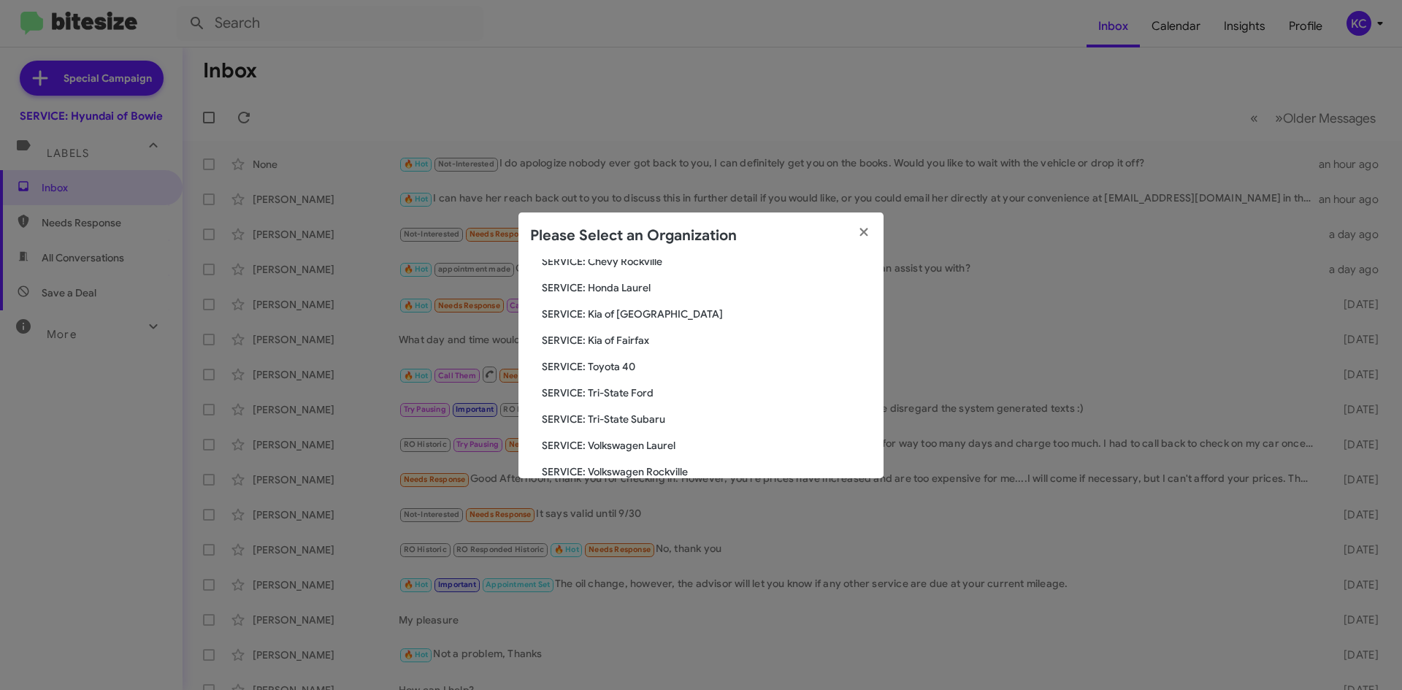
scroll to position [243, 0]
click at [646, 393] on span "SERVICE: Tri-State Subaru" at bounding box center [707, 395] width 330 height 15
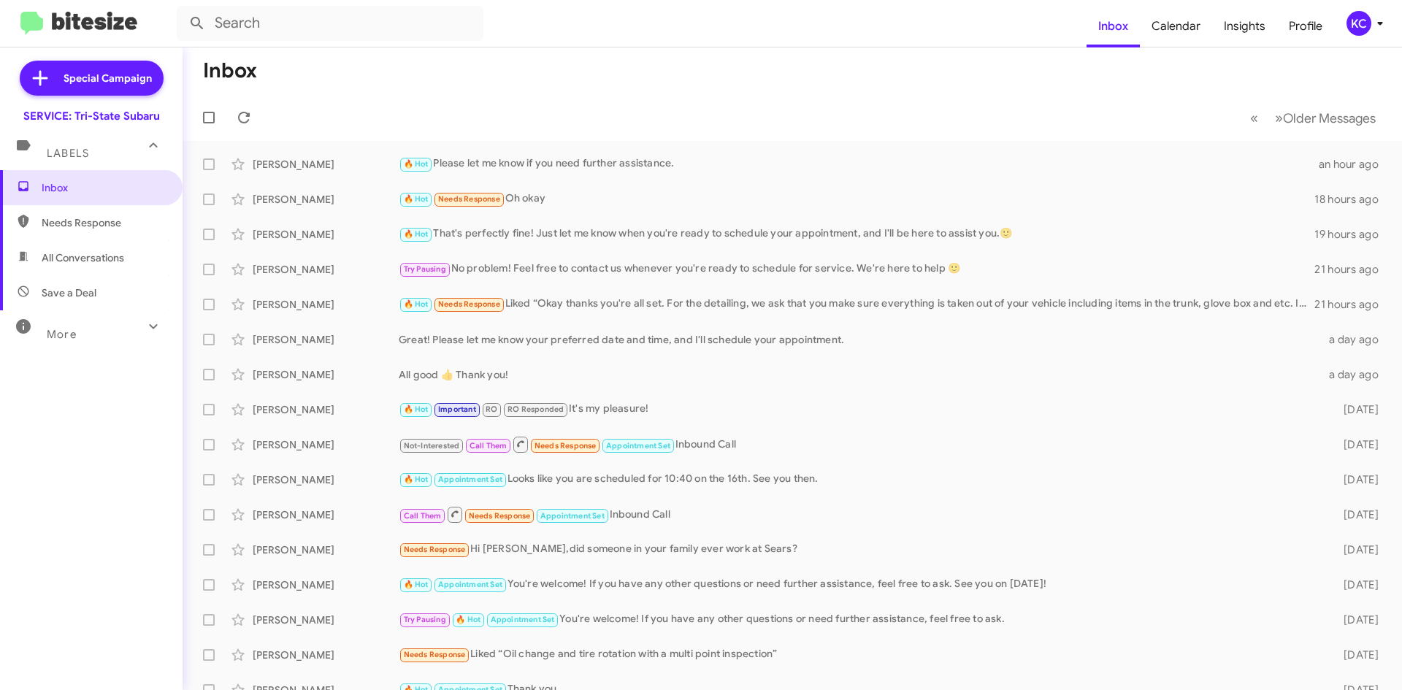
click at [1371, 24] on icon at bounding box center [1380, 24] width 18 height 18
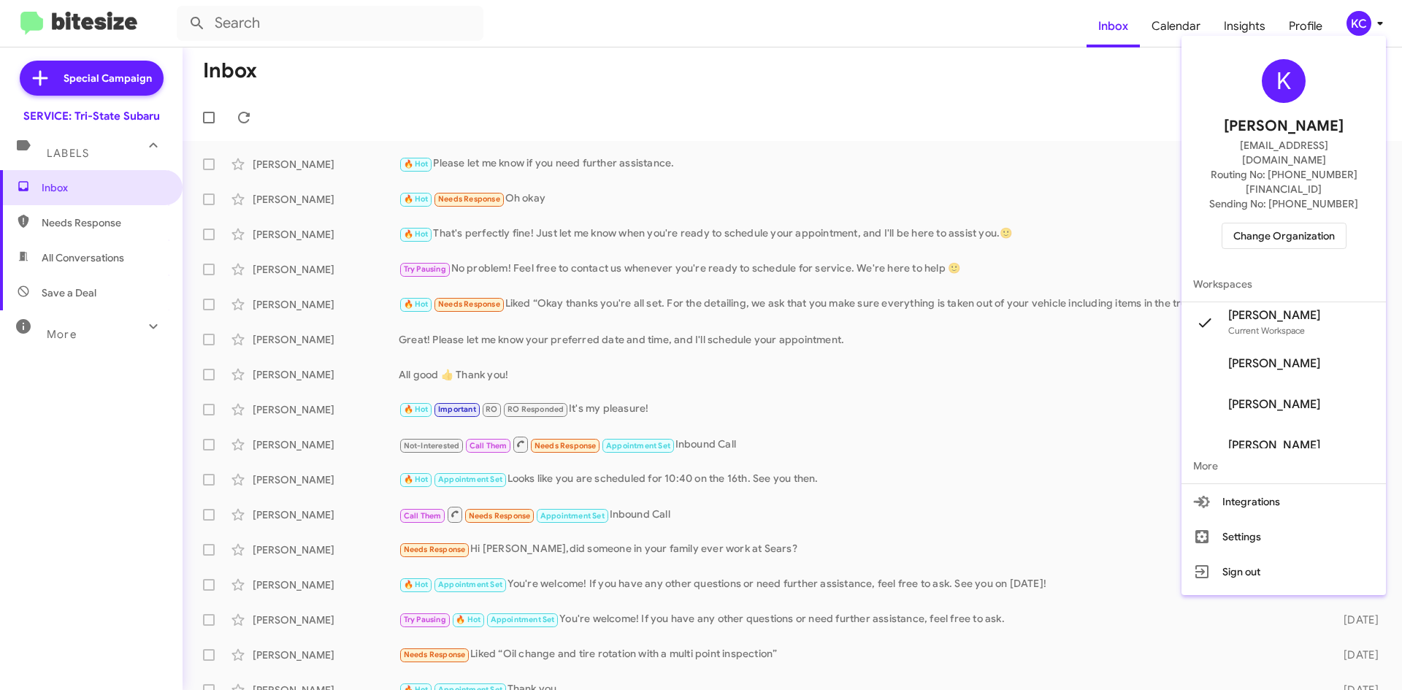
click at [1302, 196] on span "Sending No: +1 (302) 405-3682" at bounding box center [1283, 203] width 149 height 15
click at [1306, 223] on span "Change Organization" at bounding box center [1284, 235] width 102 height 25
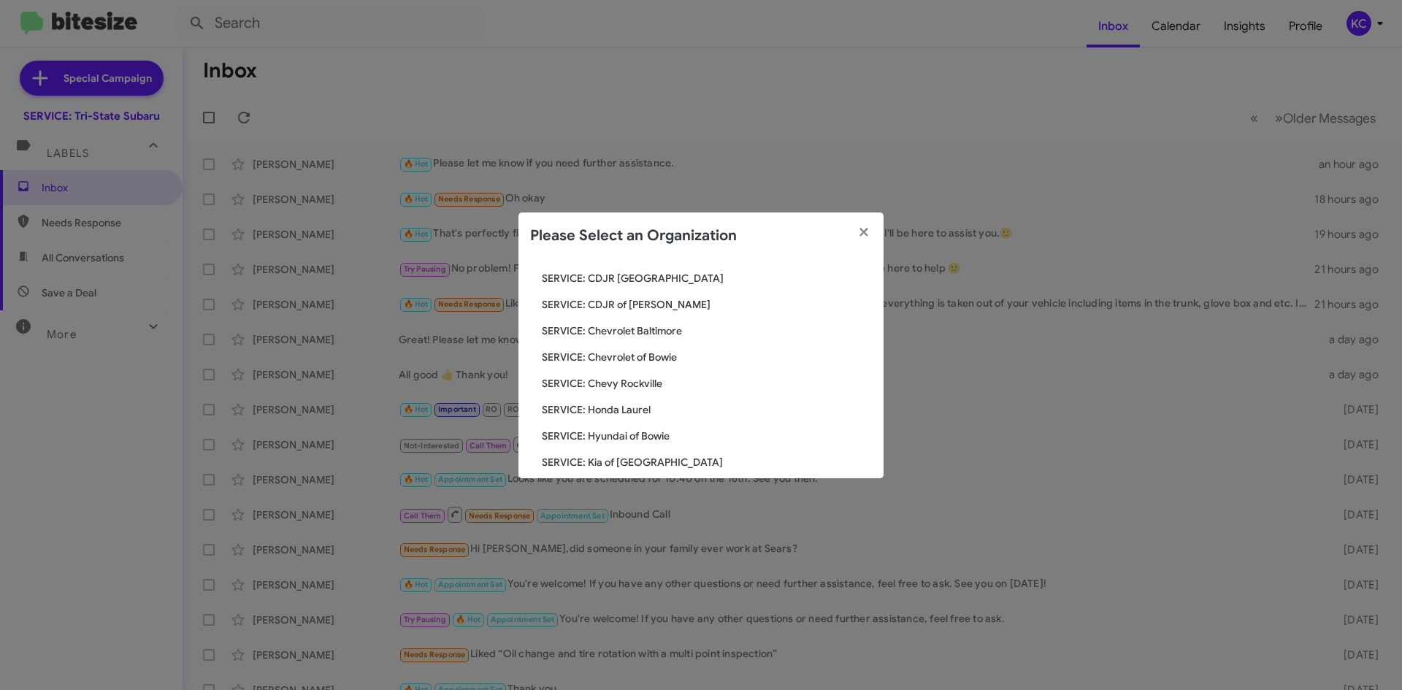
scroll to position [24, 0]
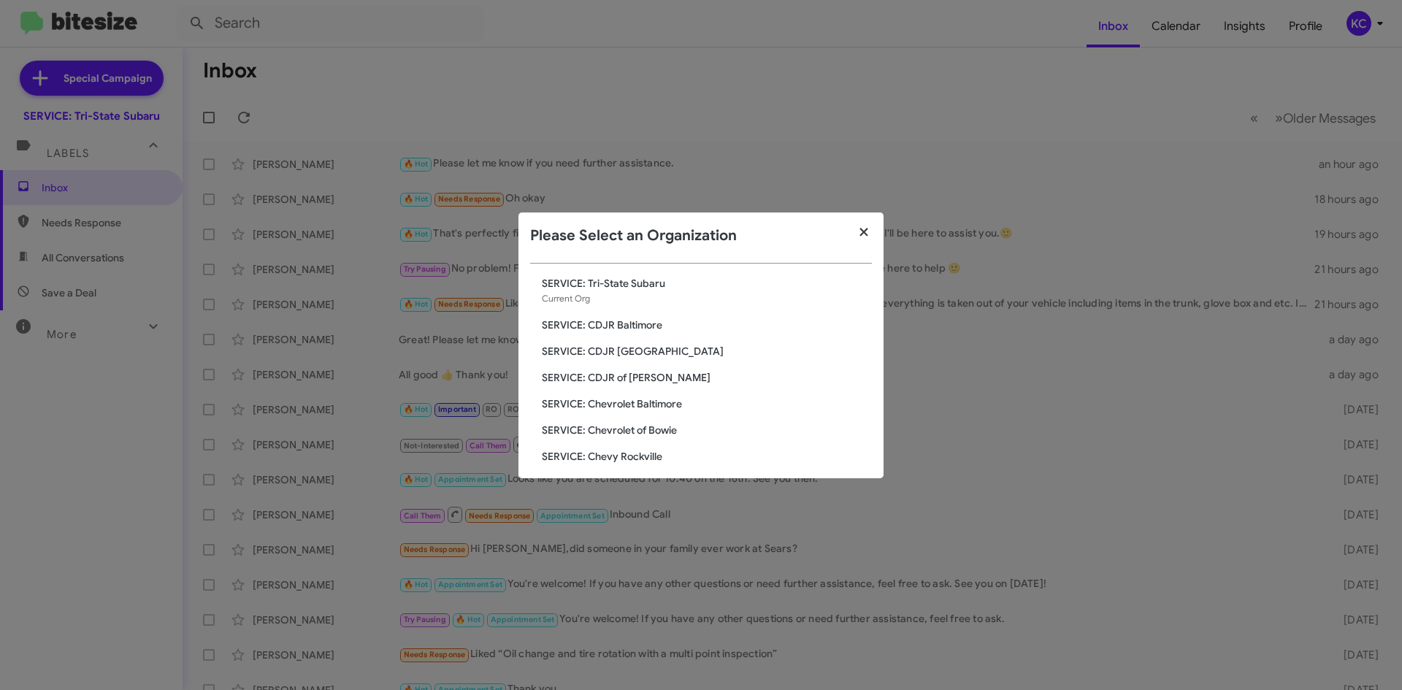
click at [858, 239] on fa-icon "button" at bounding box center [864, 233] width 17 height 22
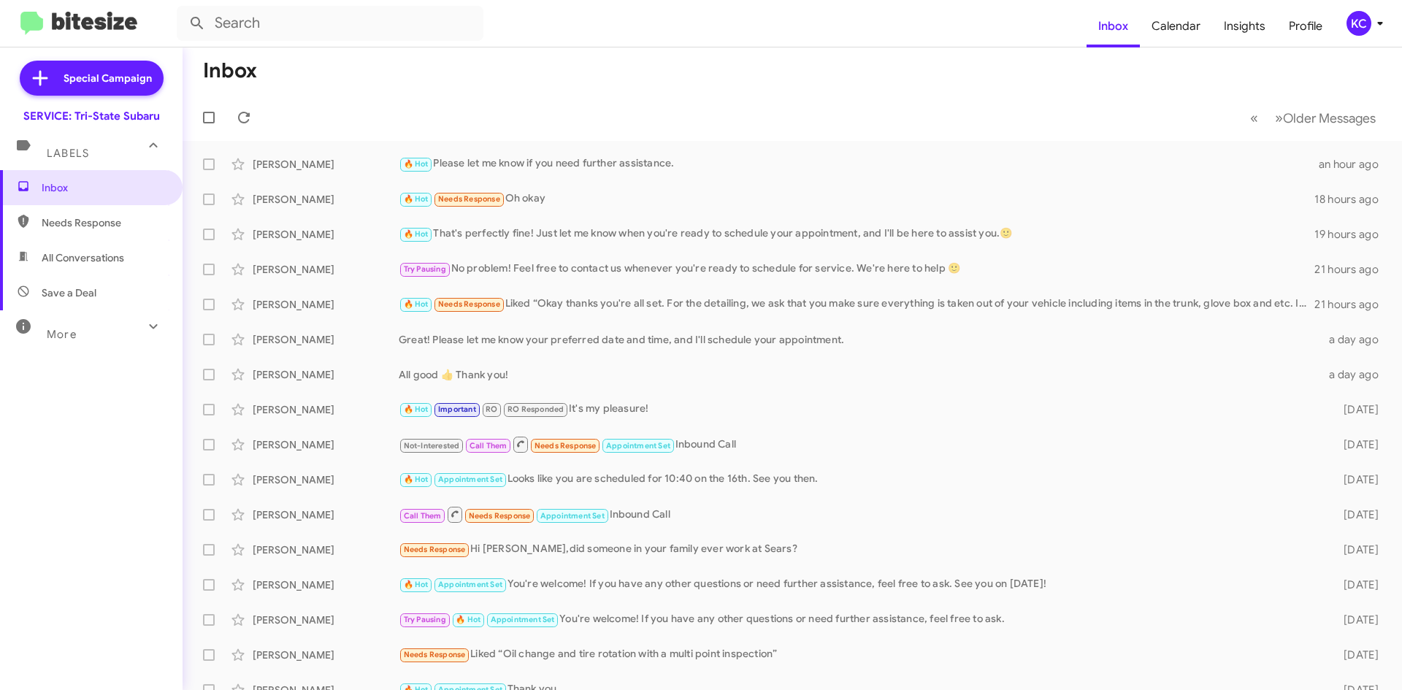
click at [1360, 21] on div "KC" at bounding box center [1359, 23] width 25 height 25
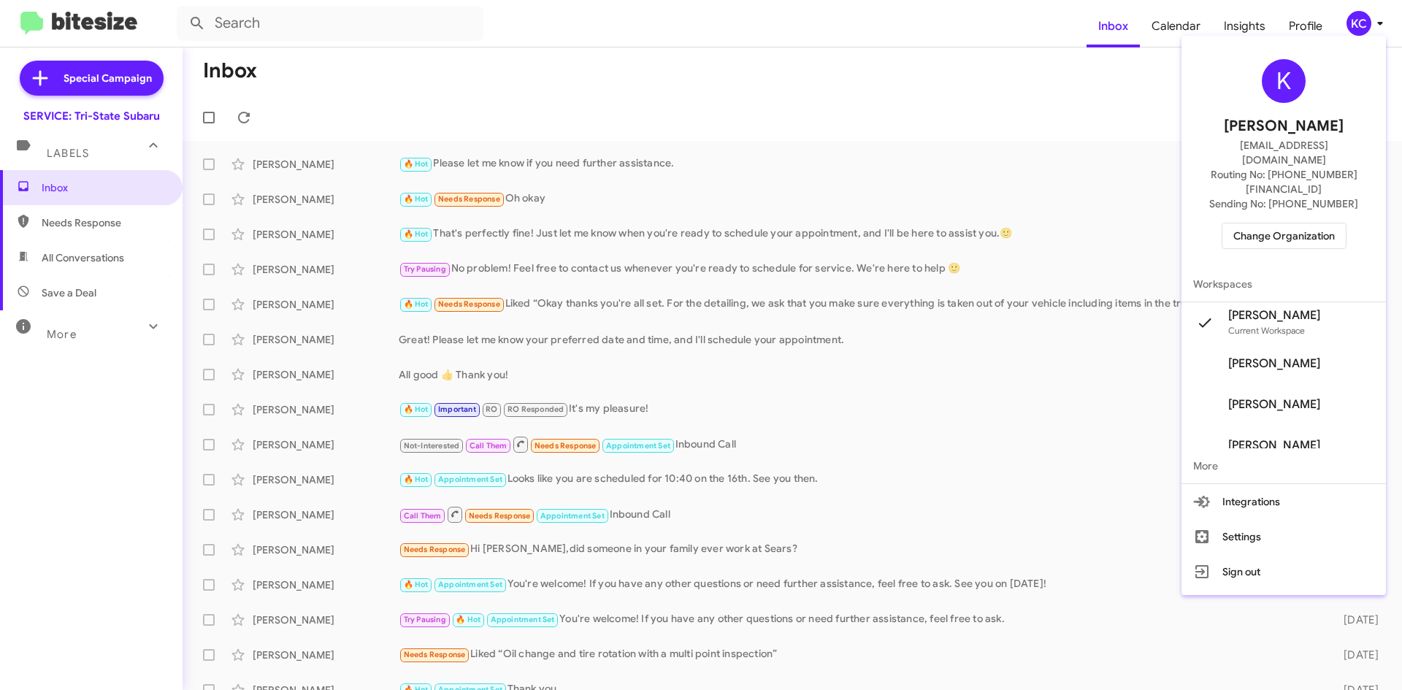
click at [1308, 223] on span "Change Organization" at bounding box center [1284, 235] width 102 height 25
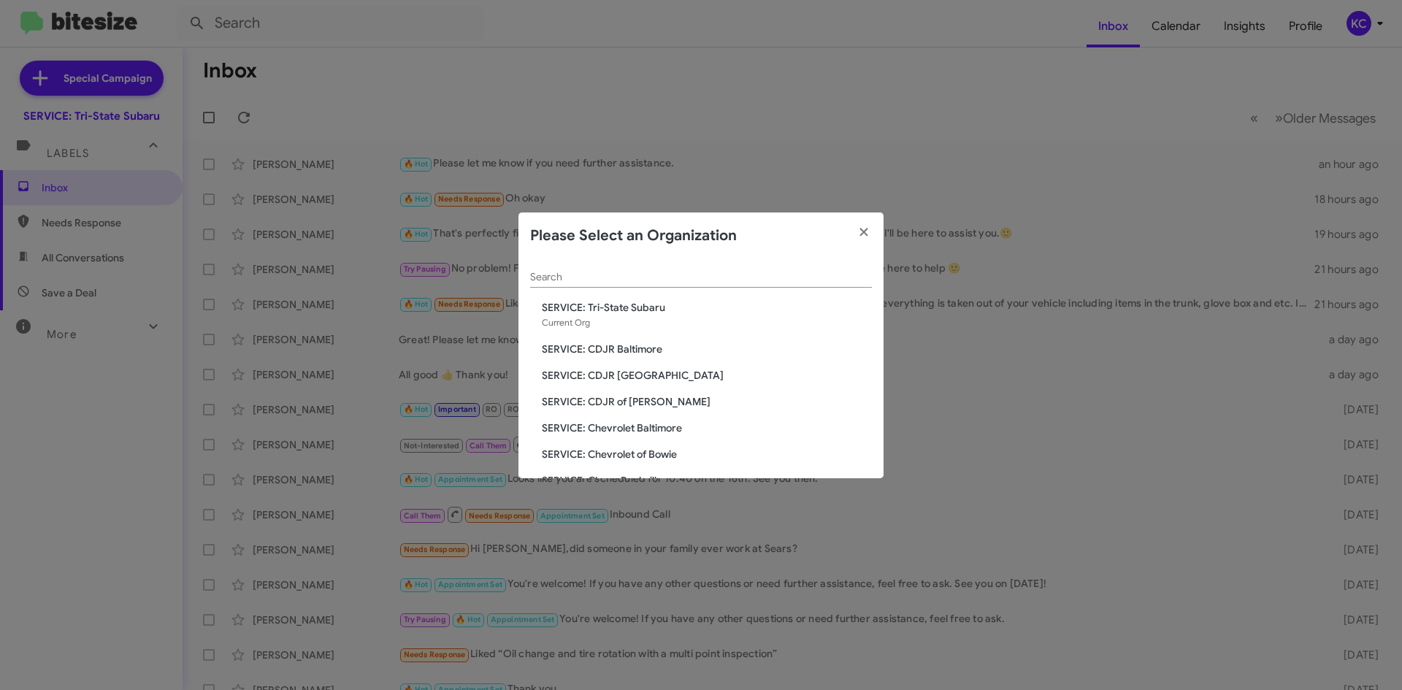
scroll to position [73, 0]
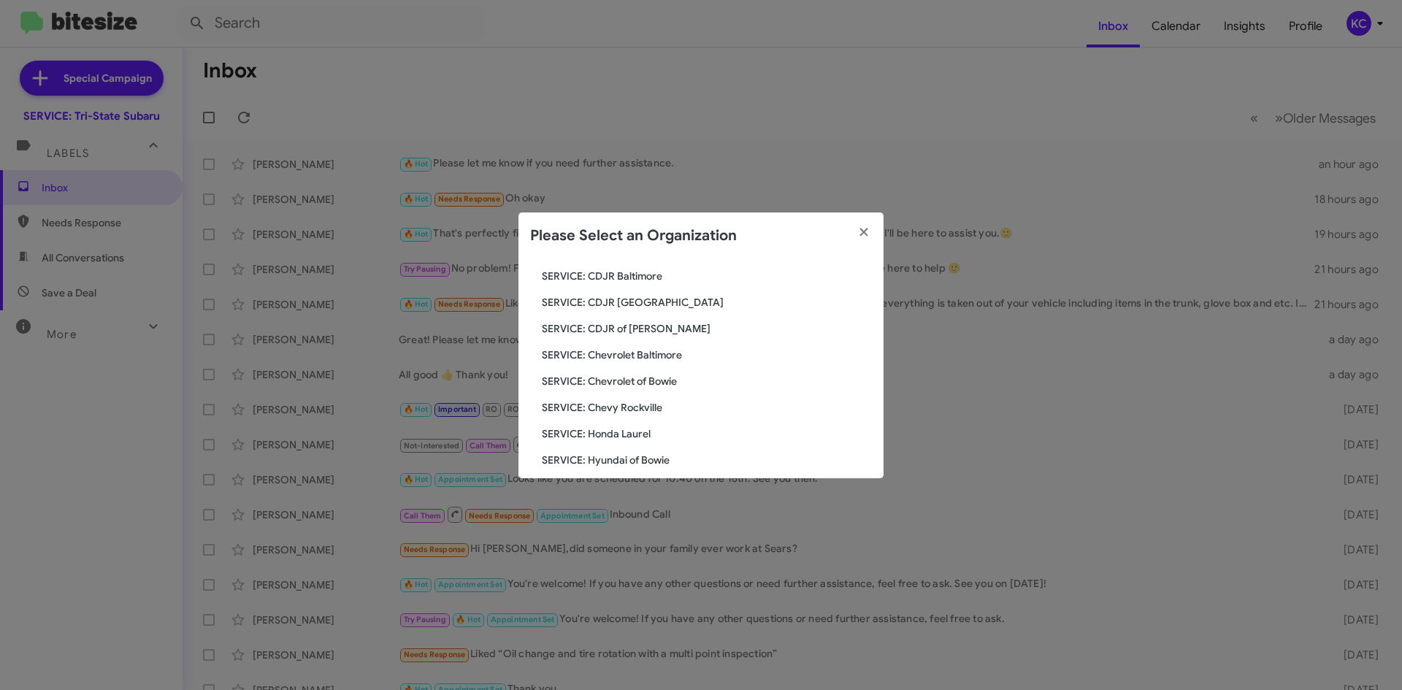
click at [657, 456] on span "SERVICE: Hyundai of Bowie" at bounding box center [707, 460] width 330 height 15
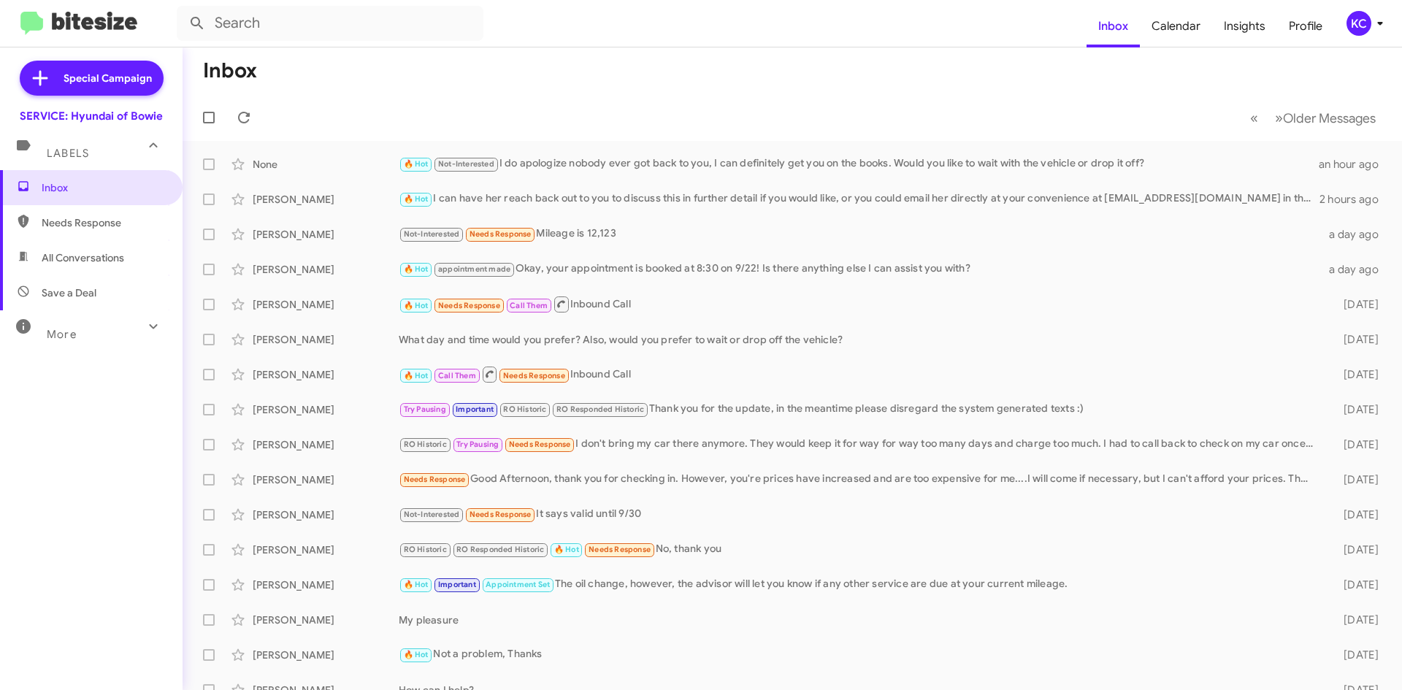
click at [1348, 31] on span "KC" at bounding box center [1368, 23] width 44 height 25
